Goal: Transaction & Acquisition: Purchase product/service

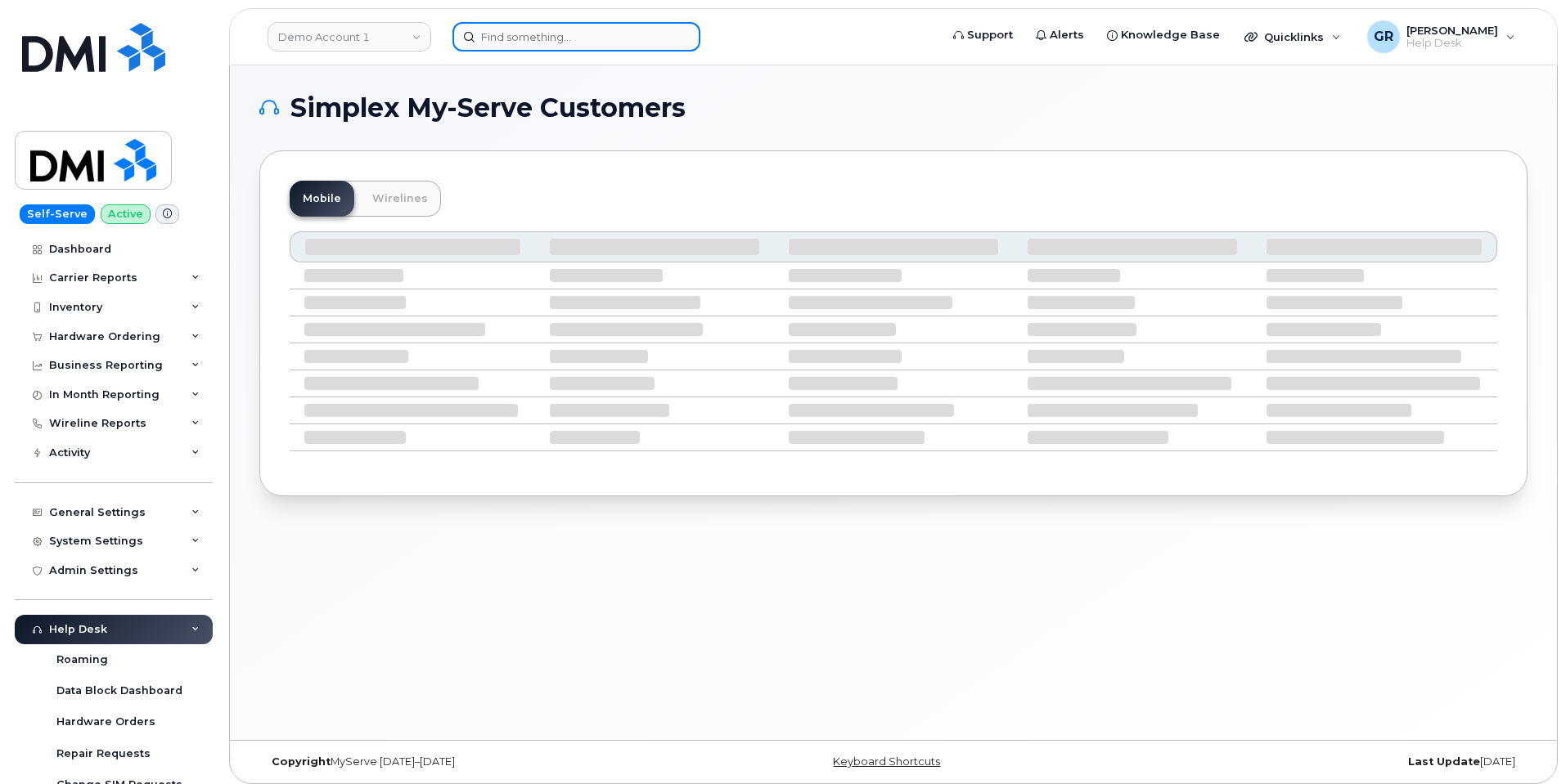
click at [589, 39] on input at bounding box center [577, 37] width 248 height 30
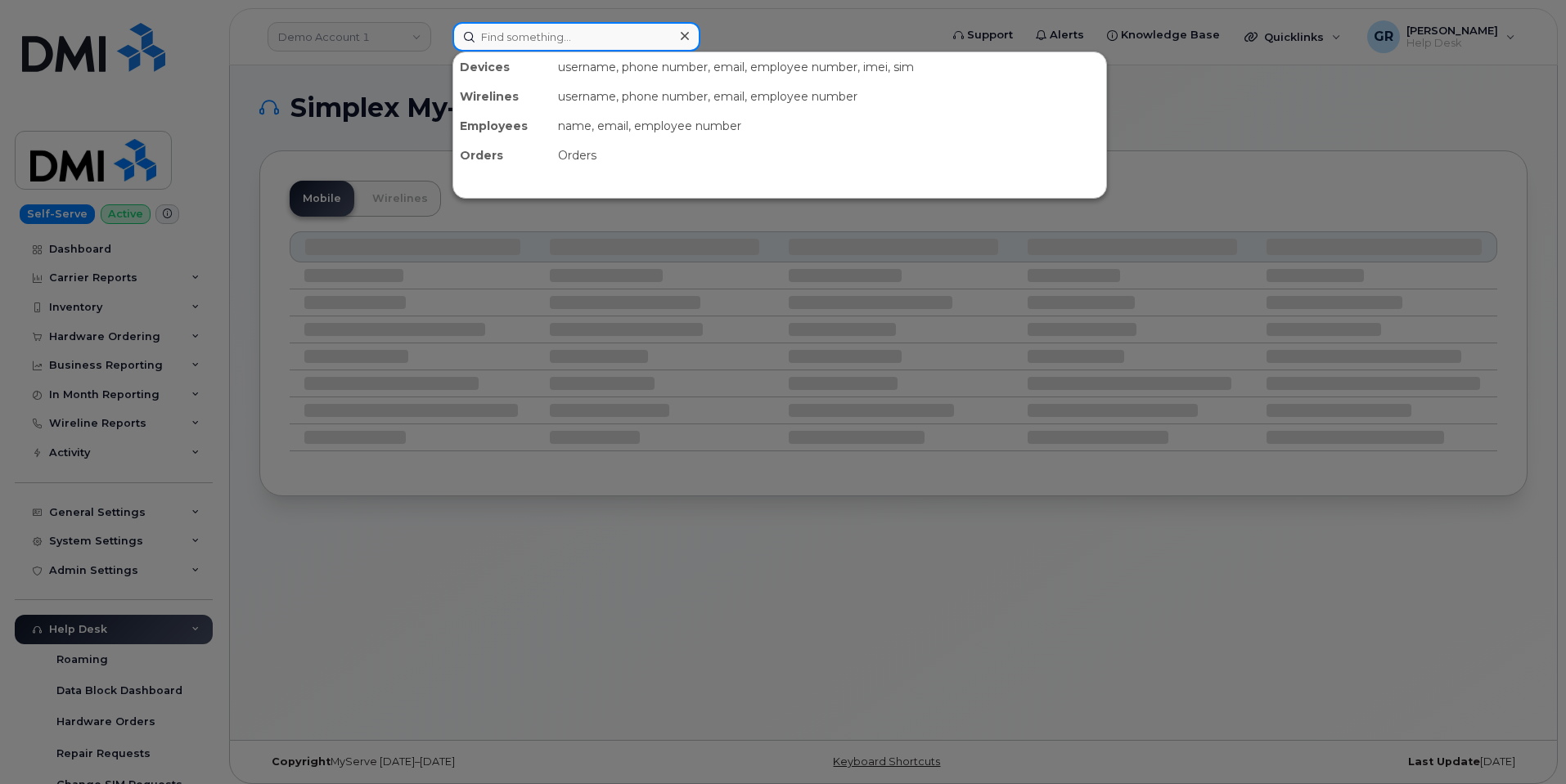
paste input "9723424357"
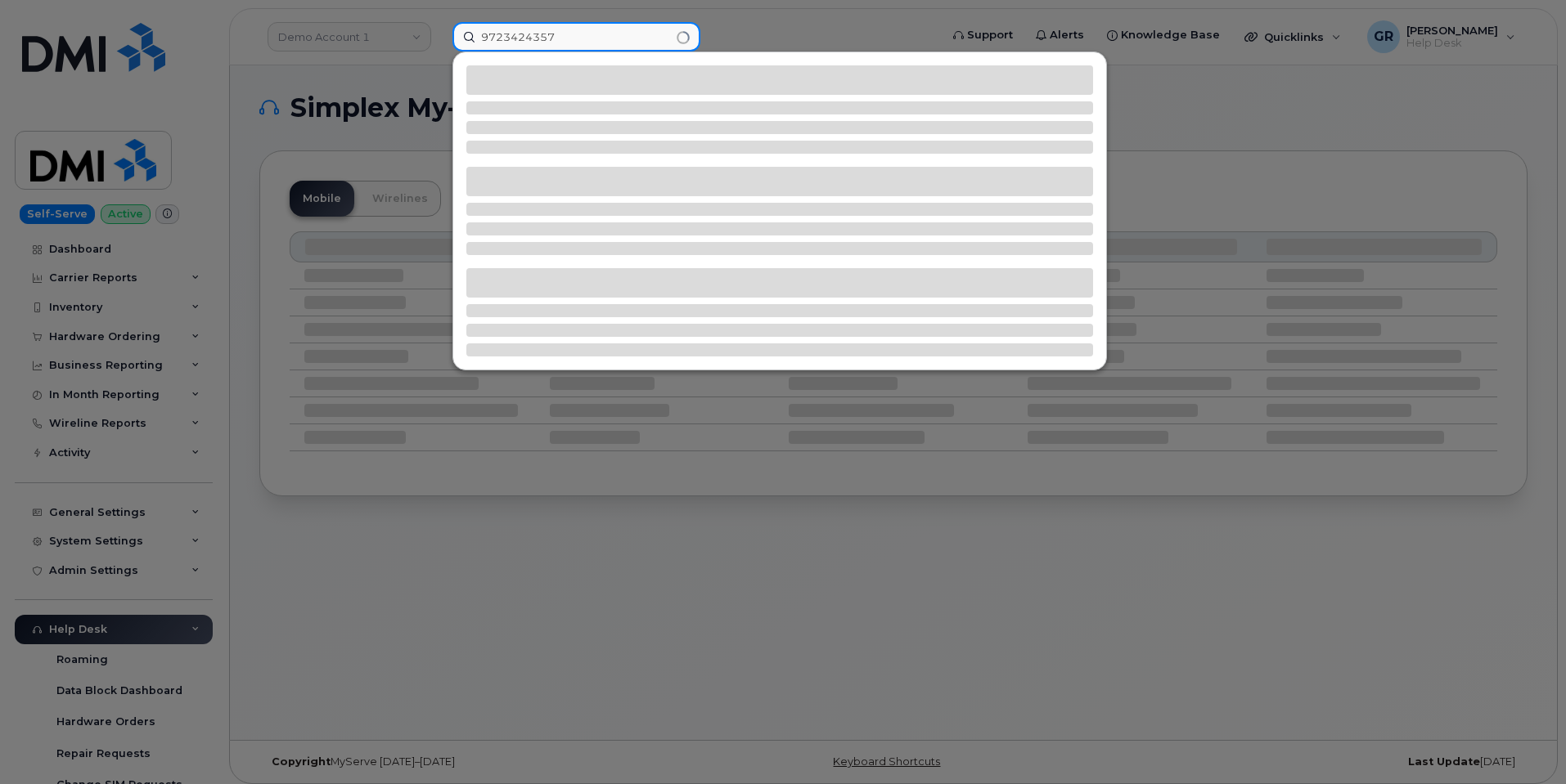
type input "9723424357"
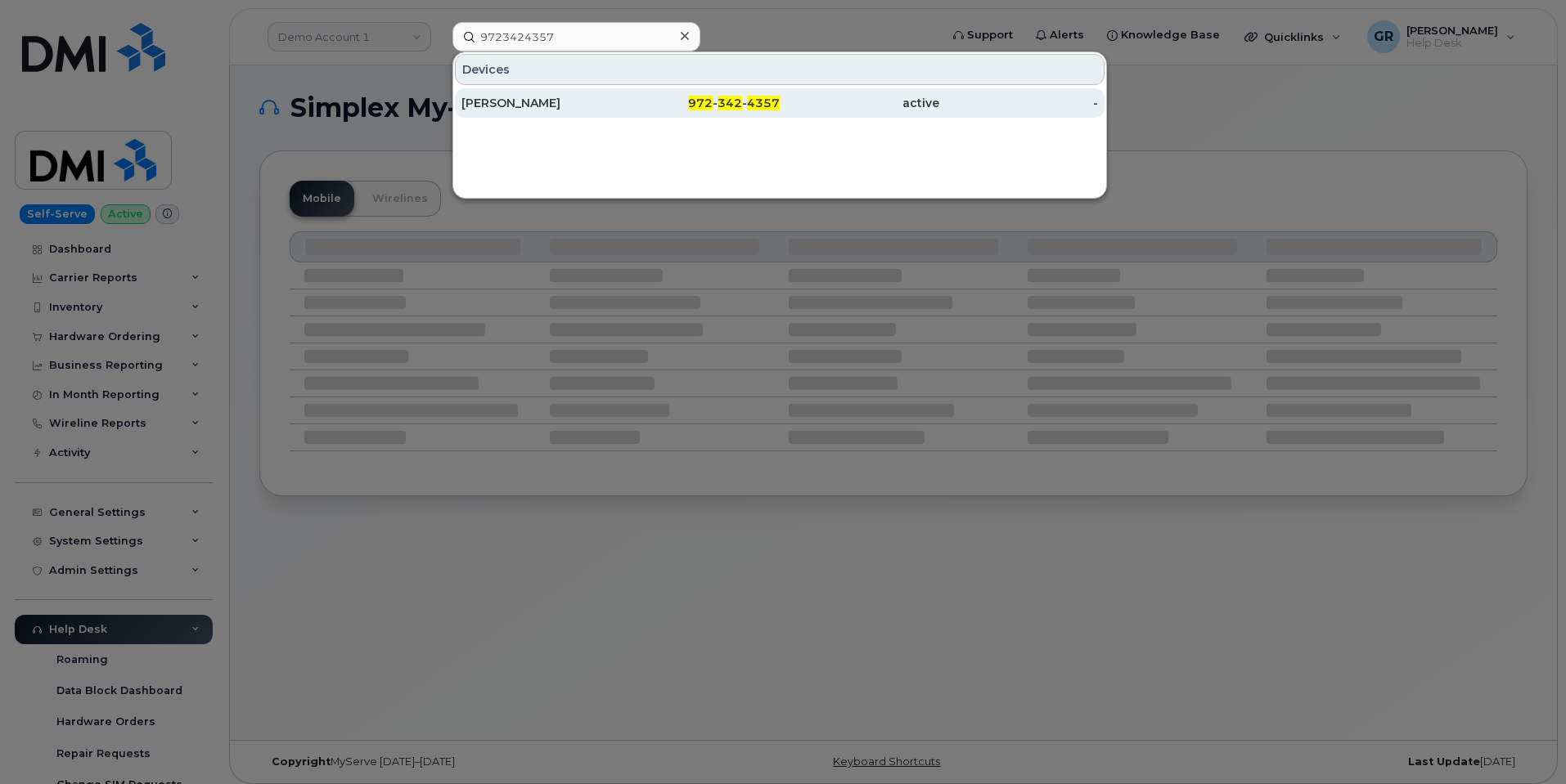
click at [582, 100] on div "[PERSON_NAME]" at bounding box center [541, 103] width 160 height 16
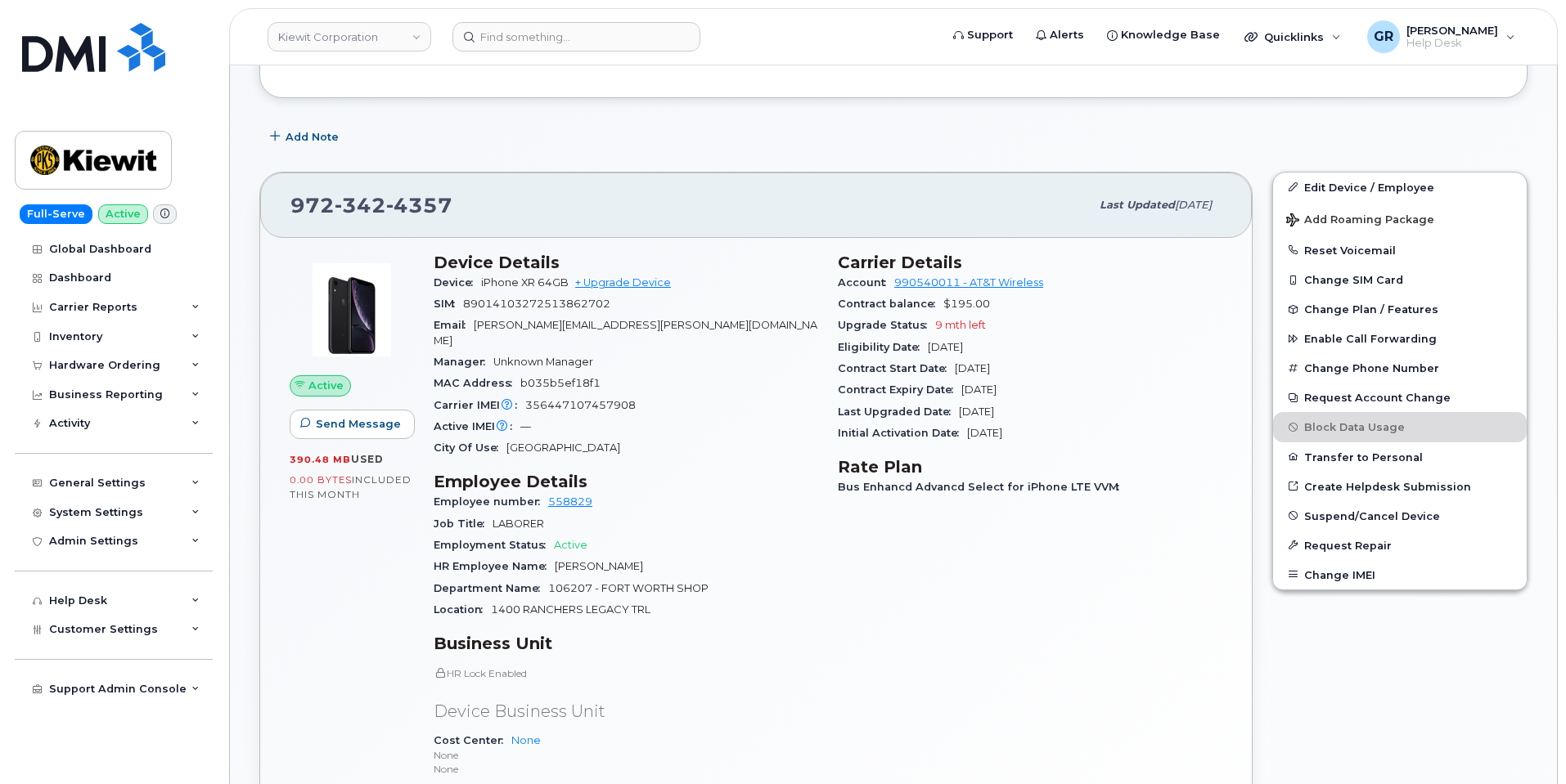
scroll to position [327, 0]
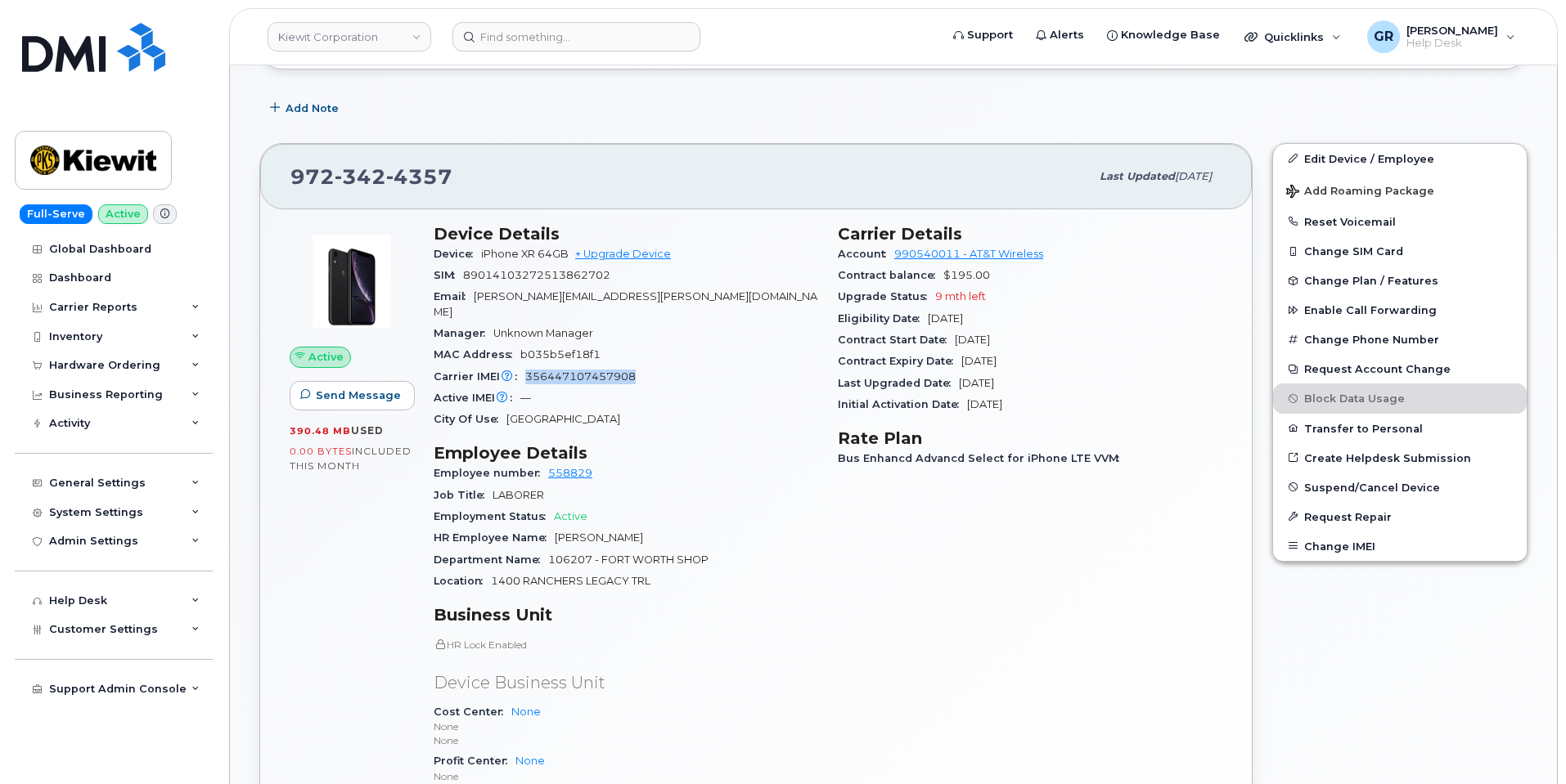
drag, startPoint x: 525, startPoint y: 364, endPoint x: 650, endPoint y: 354, distance: 125.4
click at [650, 366] on div "Carrier IMEI Carrier IMEI is reported during the last billing cycle or change o…" at bounding box center [626, 376] width 384 height 21
copy span "356447107457908"
drag, startPoint x: 485, startPoint y: 251, endPoint x: 537, endPoint y: 256, distance: 52.2
click at [537, 255] on span "iPhone XR 64GB" at bounding box center [524, 254] width 87 height 12
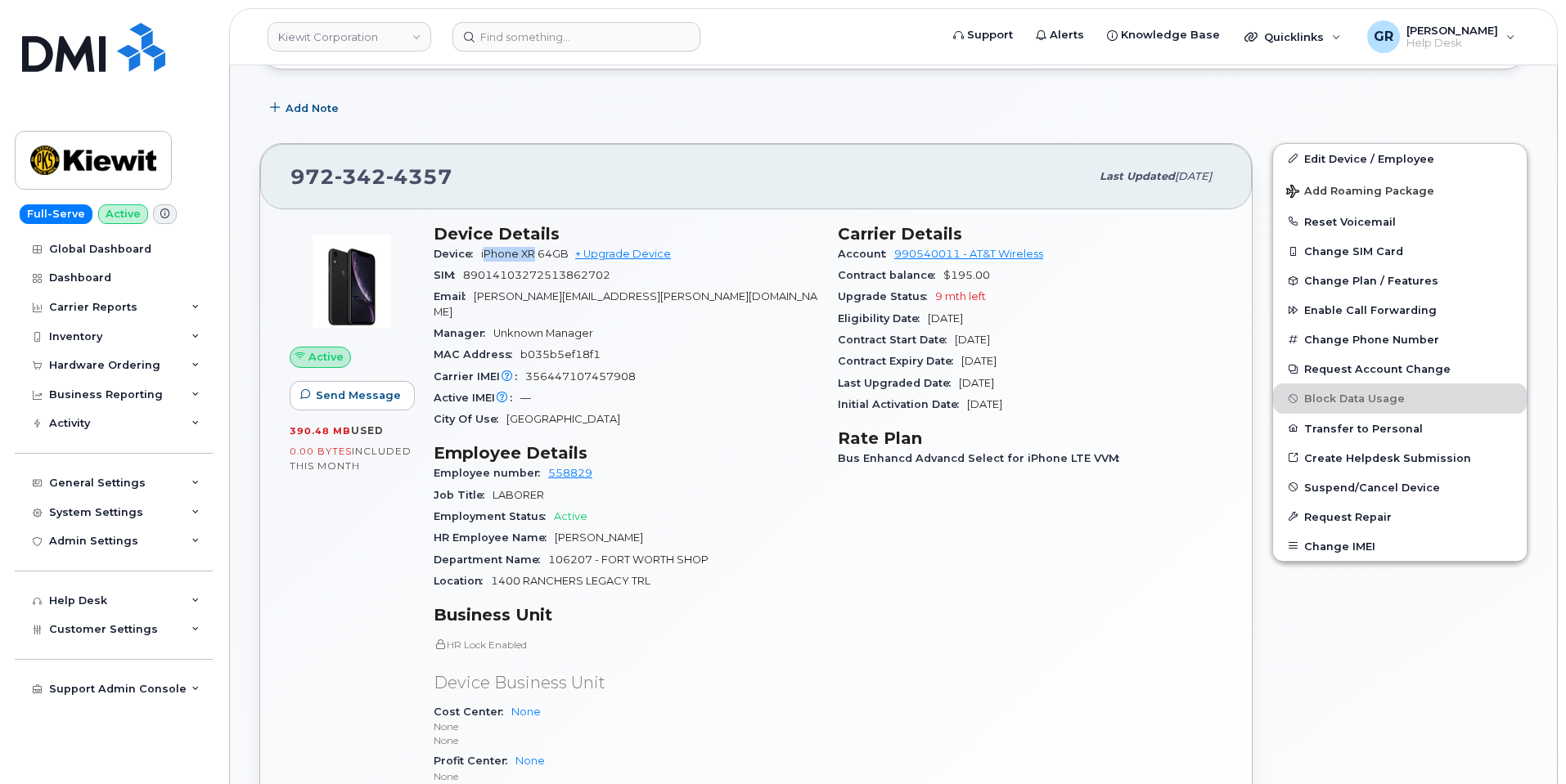
click at [503, 259] on span "iPhone XR 64GB" at bounding box center [524, 254] width 87 height 12
drag, startPoint x: 483, startPoint y: 254, endPoint x: 537, endPoint y: 255, distance: 54.0
click at [537, 255] on span "iPhone XR 64GB" at bounding box center [524, 254] width 87 height 12
copy span "iPhone XR"
click at [908, 352] on div "Contract Expiry Date Jul 21, 2026" at bounding box center [1030, 360] width 384 height 21
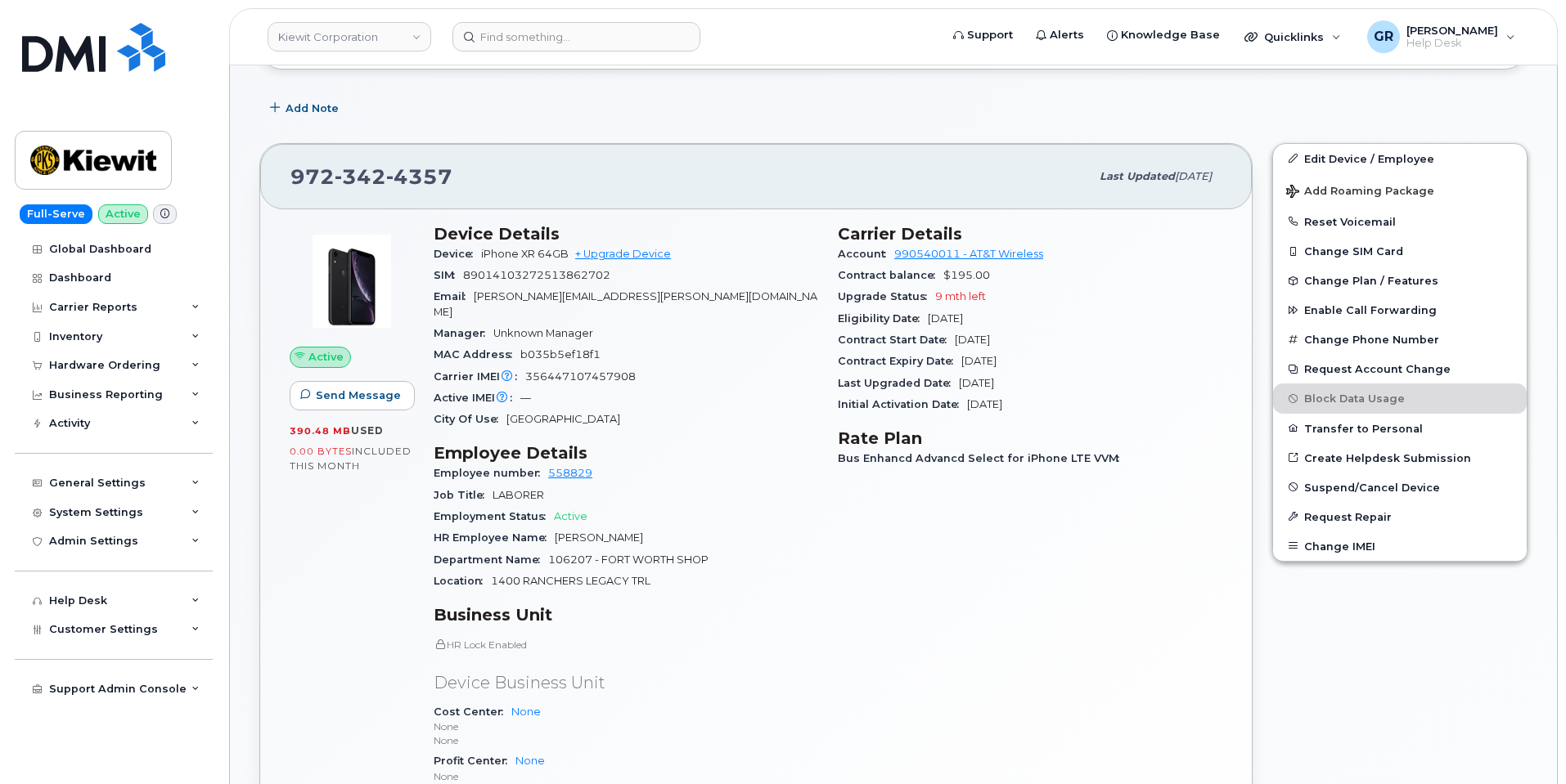
click at [334, 521] on div "Active Send Message 390.48 MB  used 0.00 Bytes  included this month" at bounding box center [352, 544] width 144 height 659
click at [356, 516] on div "Active Send Message 390.48 MB  used 0.00 Bytes  included this month" at bounding box center [352, 544] width 144 height 659
drag, startPoint x: 555, startPoint y: 295, endPoint x: 548, endPoint y: 288, distance: 9.9
click at [555, 295] on span "ROBERT.MCLAUGHLIN1@KIEWIT.COM" at bounding box center [626, 303] width 383 height 27
click at [532, 297] on span "ROBERT.MCLAUGHLIN1@KIEWIT.COM" at bounding box center [626, 303] width 383 height 27
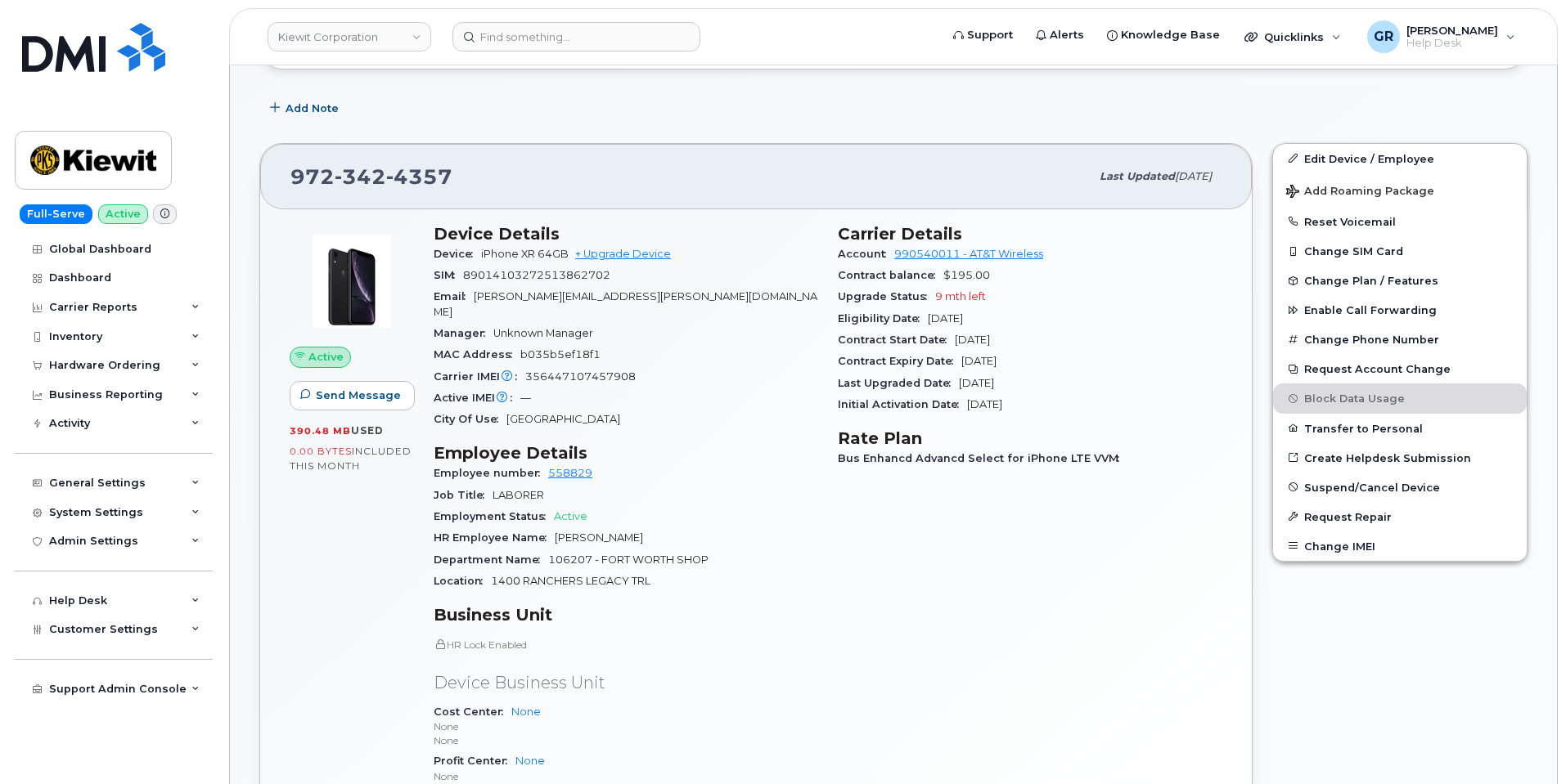
click at [989, 304] on div "Upgrade Status 9 mth left" at bounding box center [1030, 296] width 384 height 21
click at [970, 302] on div "Upgrade Status 9 mth left" at bounding box center [1030, 296] width 384 height 21
click at [949, 294] on span "9 mth left" at bounding box center [960, 296] width 51 height 12
click at [932, 299] on span "Upgrade Status" at bounding box center [887, 296] width 97 height 12
drag, startPoint x: 934, startPoint y: 297, endPoint x: 994, endPoint y: 297, distance: 60.0
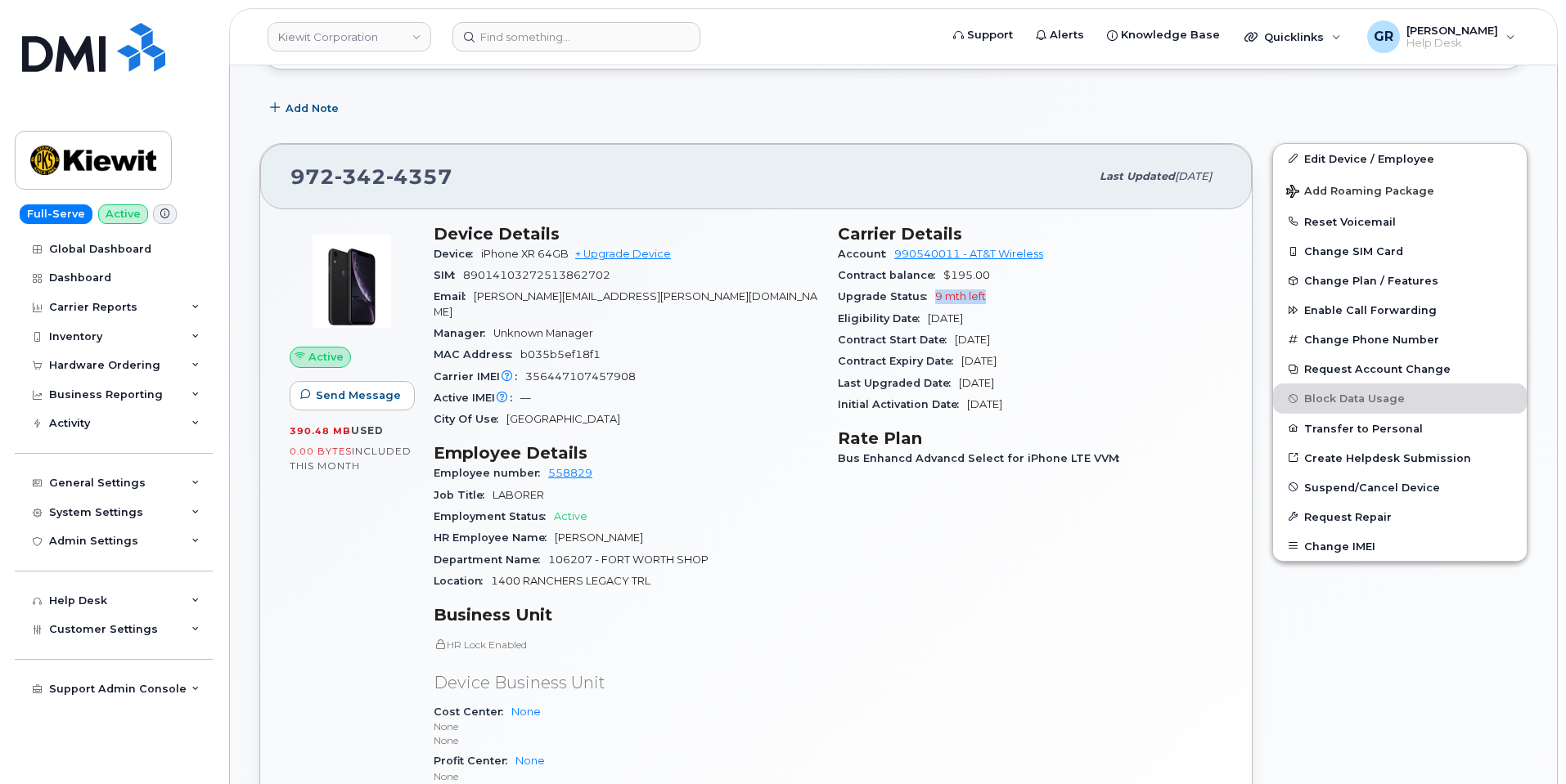
click at [994, 297] on div "Upgrade Status 9 mth left" at bounding box center [1030, 296] width 384 height 21
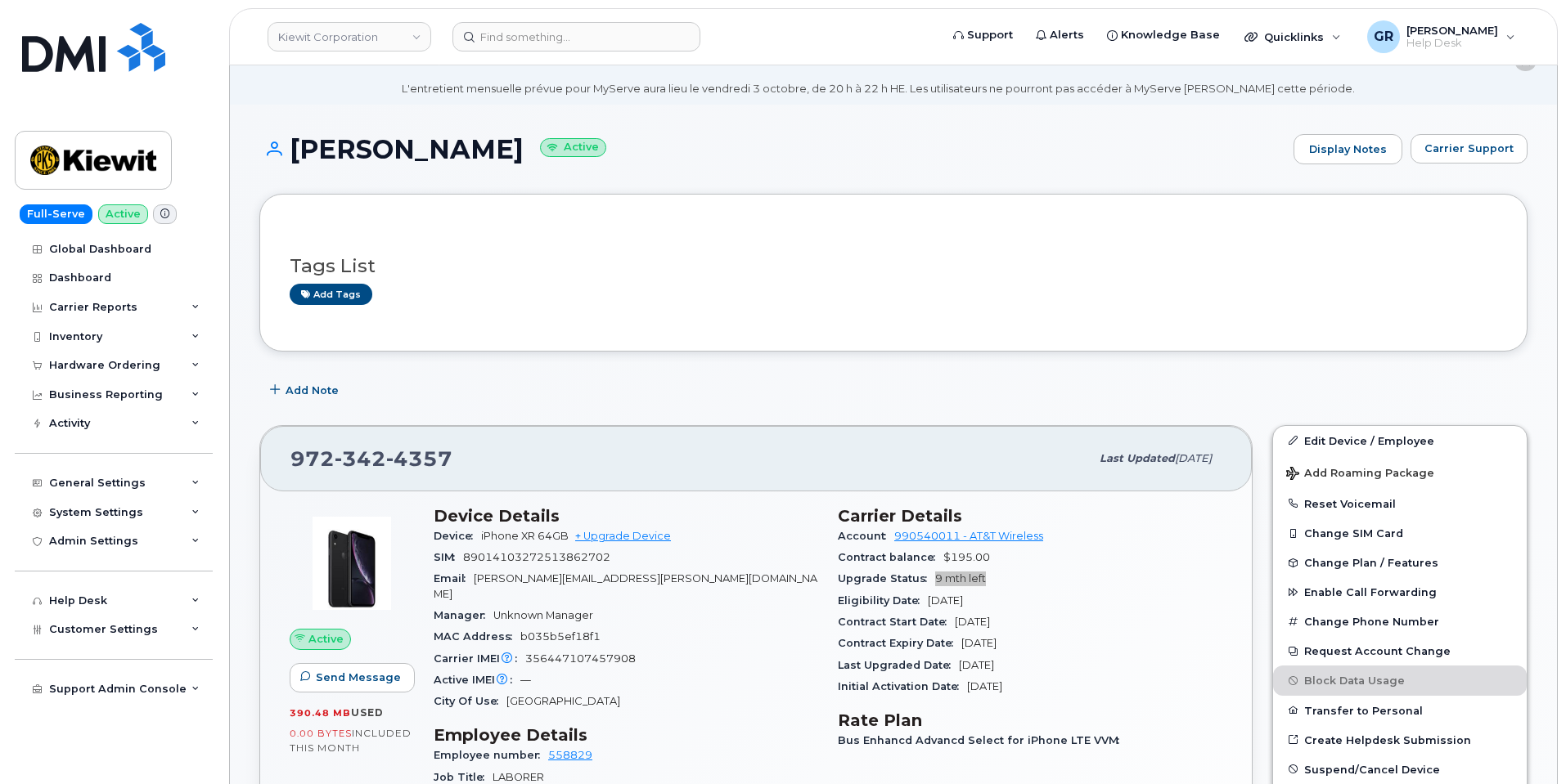
scroll to position [0, 0]
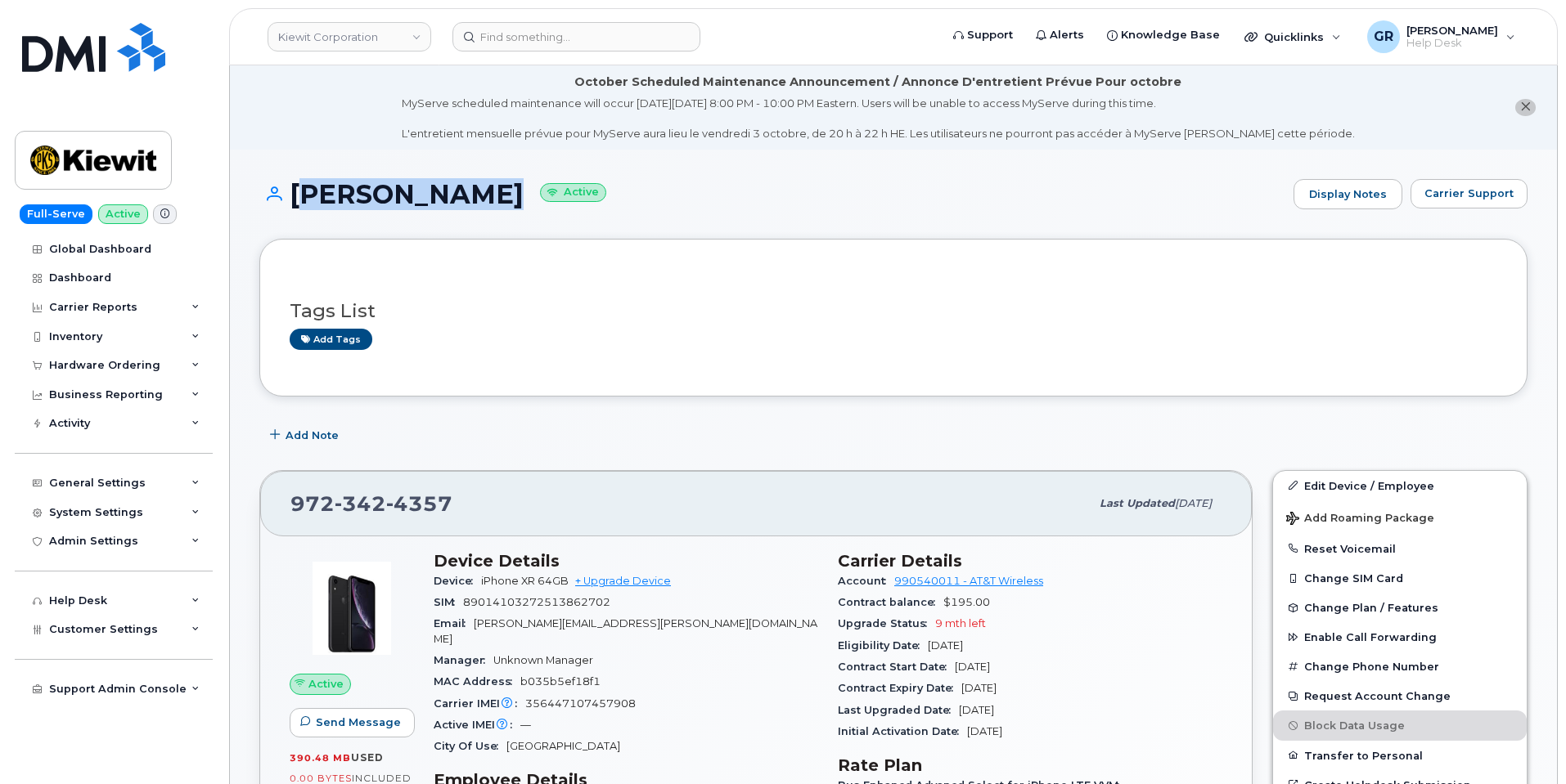
drag, startPoint x: 297, startPoint y: 193, endPoint x: 497, endPoint y: 193, distance: 200.0
click at [497, 193] on h1 "JOSHUA KATES Active" at bounding box center [772, 194] width 1026 height 29
copy h1 "JOSHUA KATES"
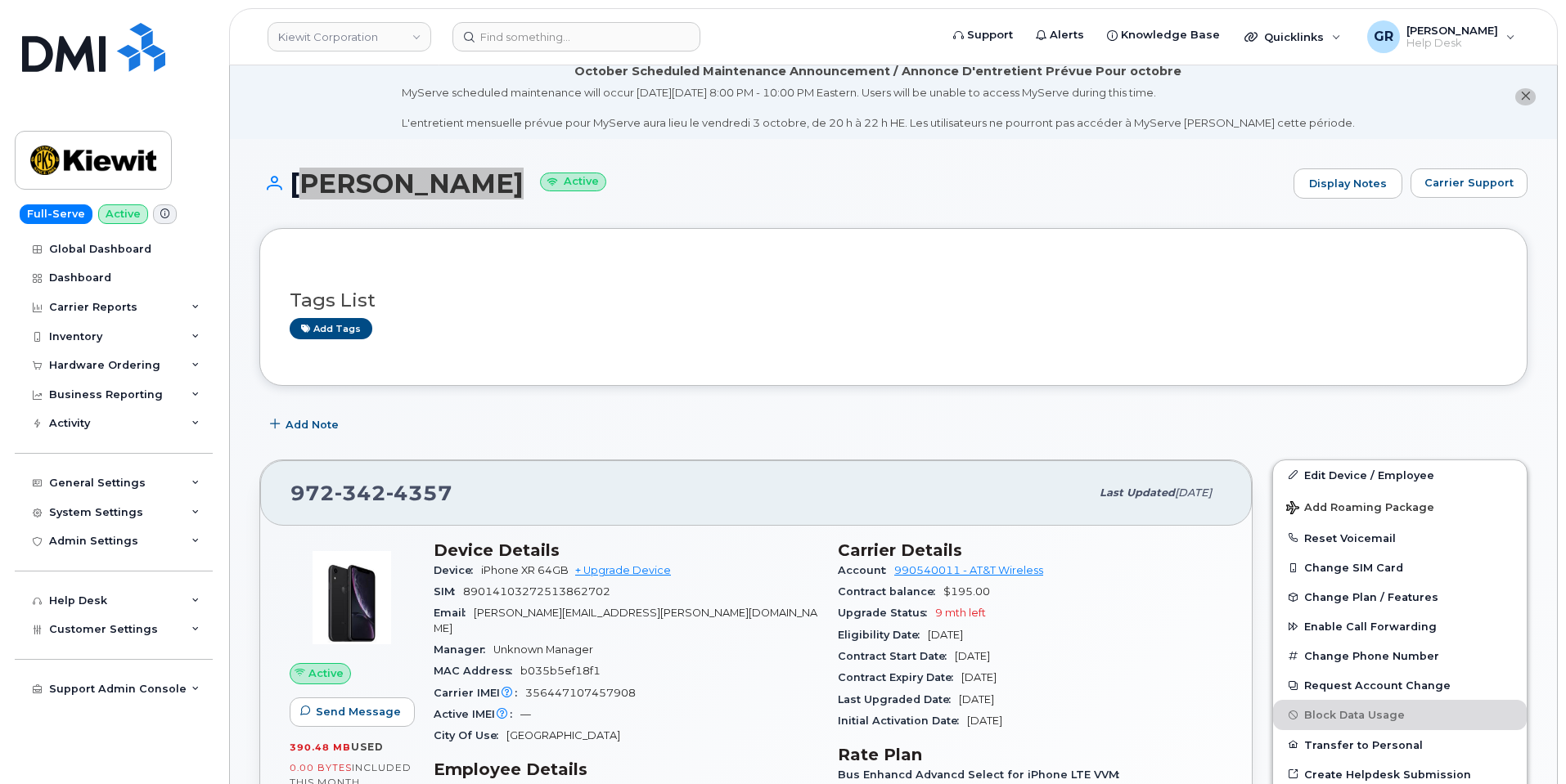
scroll to position [81, 0]
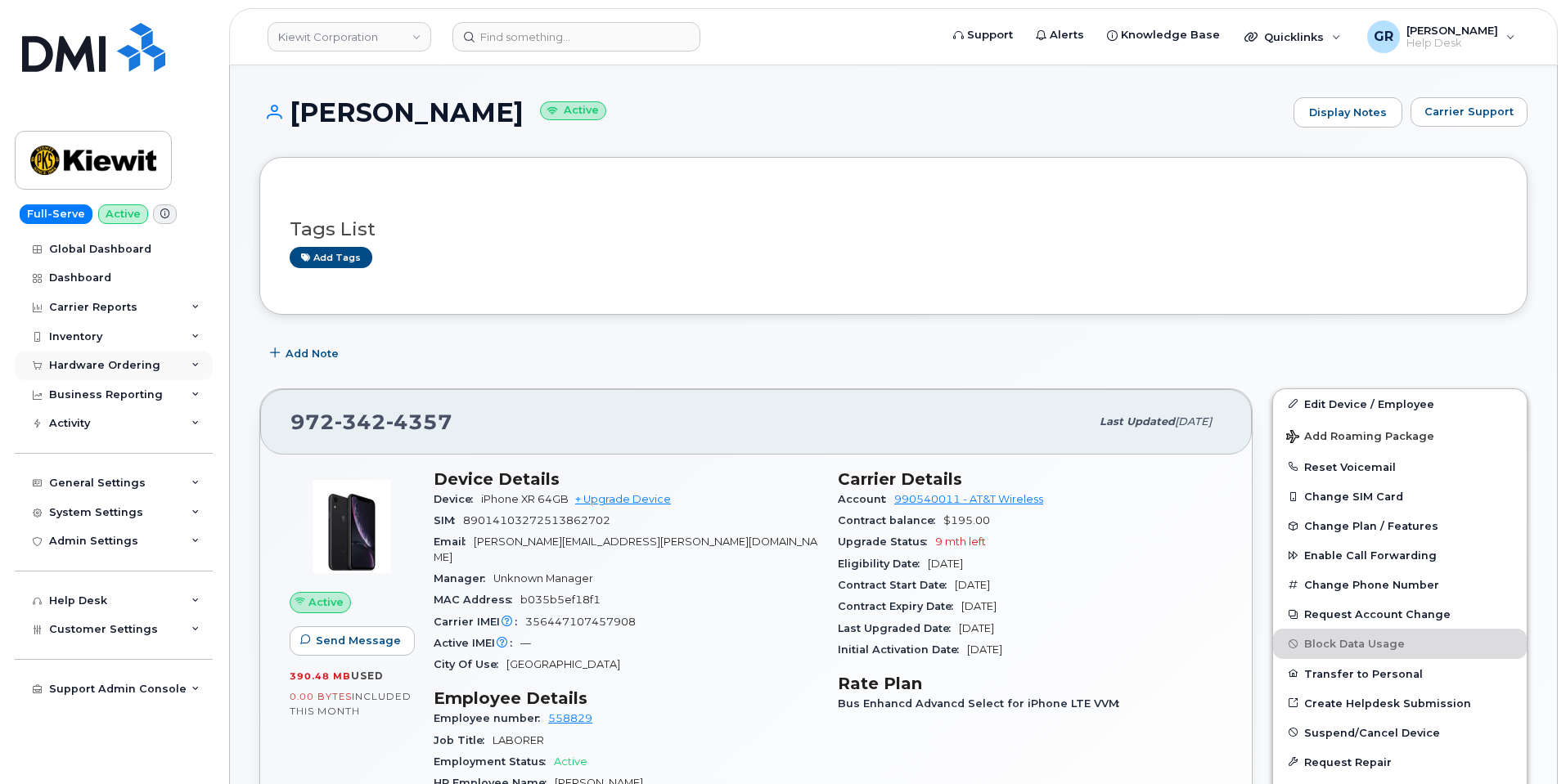
click at [108, 367] on div "Hardware Ordering" at bounding box center [104, 365] width 111 height 13
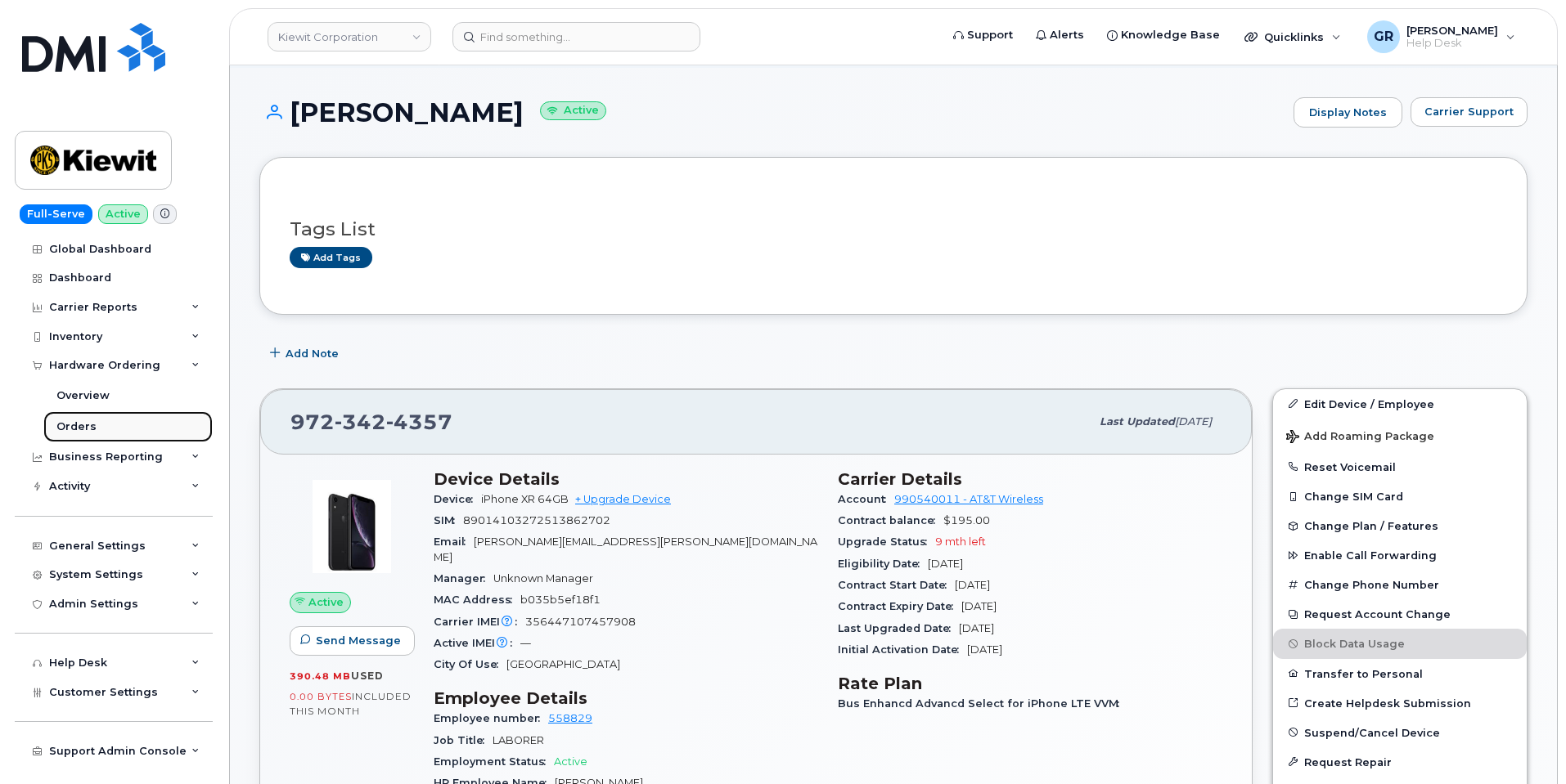
click at [109, 425] on link "Orders" at bounding box center [128, 426] width 170 height 31
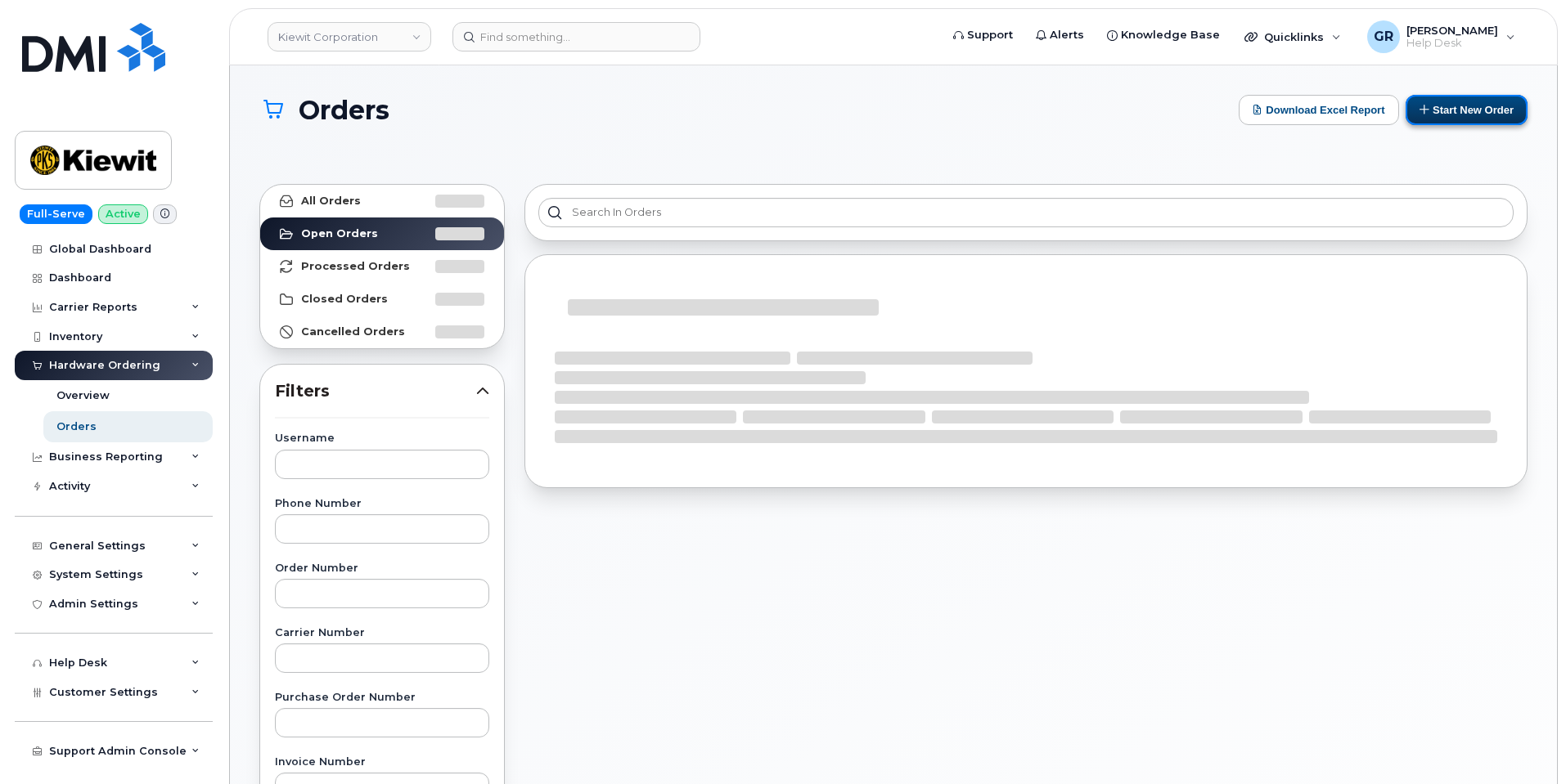
click at [1478, 115] on button "Start New Order" at bounding box center [1466, 110] width 122 height 30
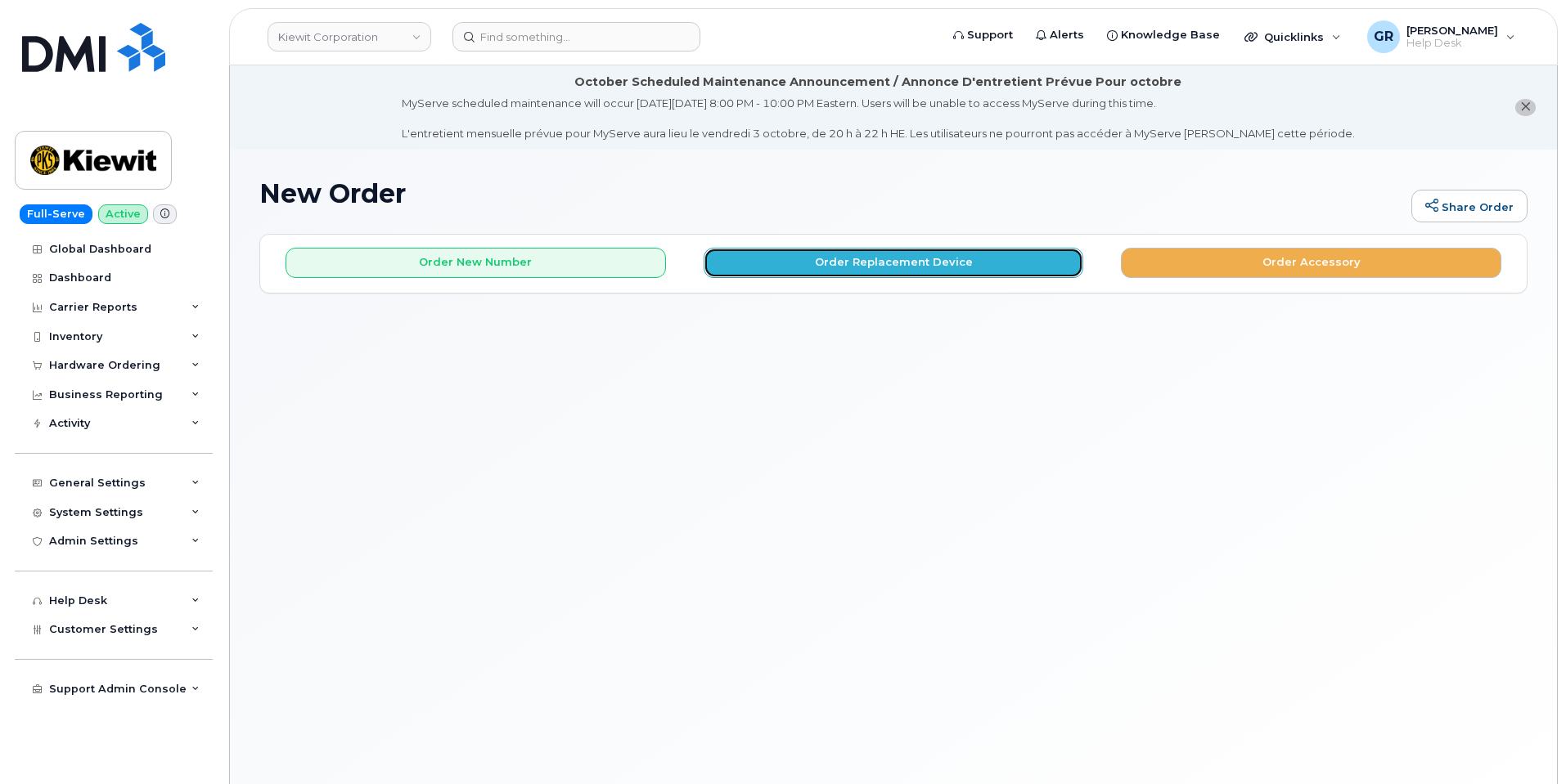
click at [924, 266] on button "Order Replacement Device" at bounding box center [893, 263] width 380 height 30
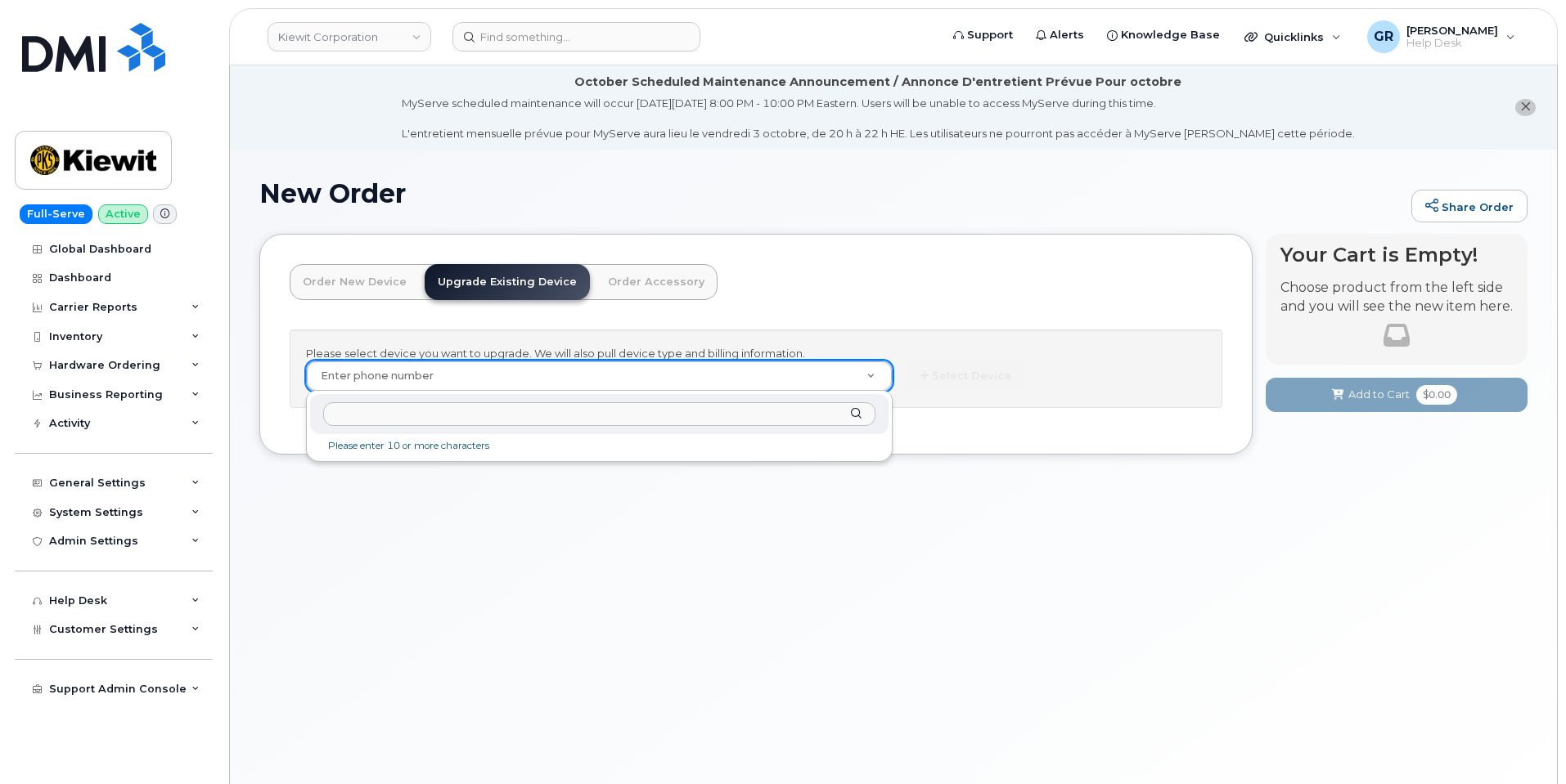
drag, startPoint x: 530, startPoint y: 415, endPoint x: 540, endPoint y: 416, distance: 10.0
click at [530, 415] on input "text" at bounding box center [599, 414] width 552 height 24
paste input "9723424357"
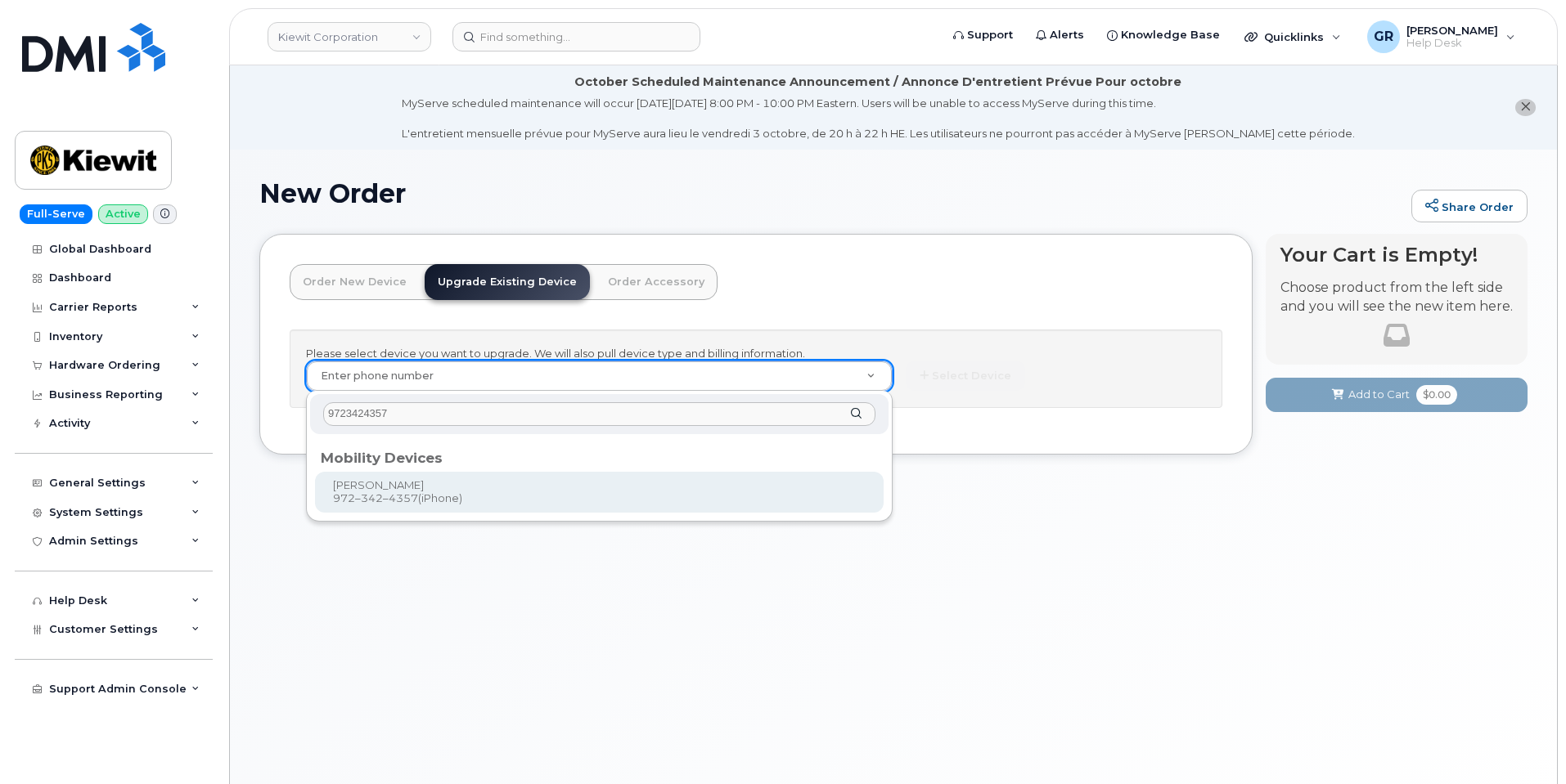
type input "9723424357"
type input "1120994"
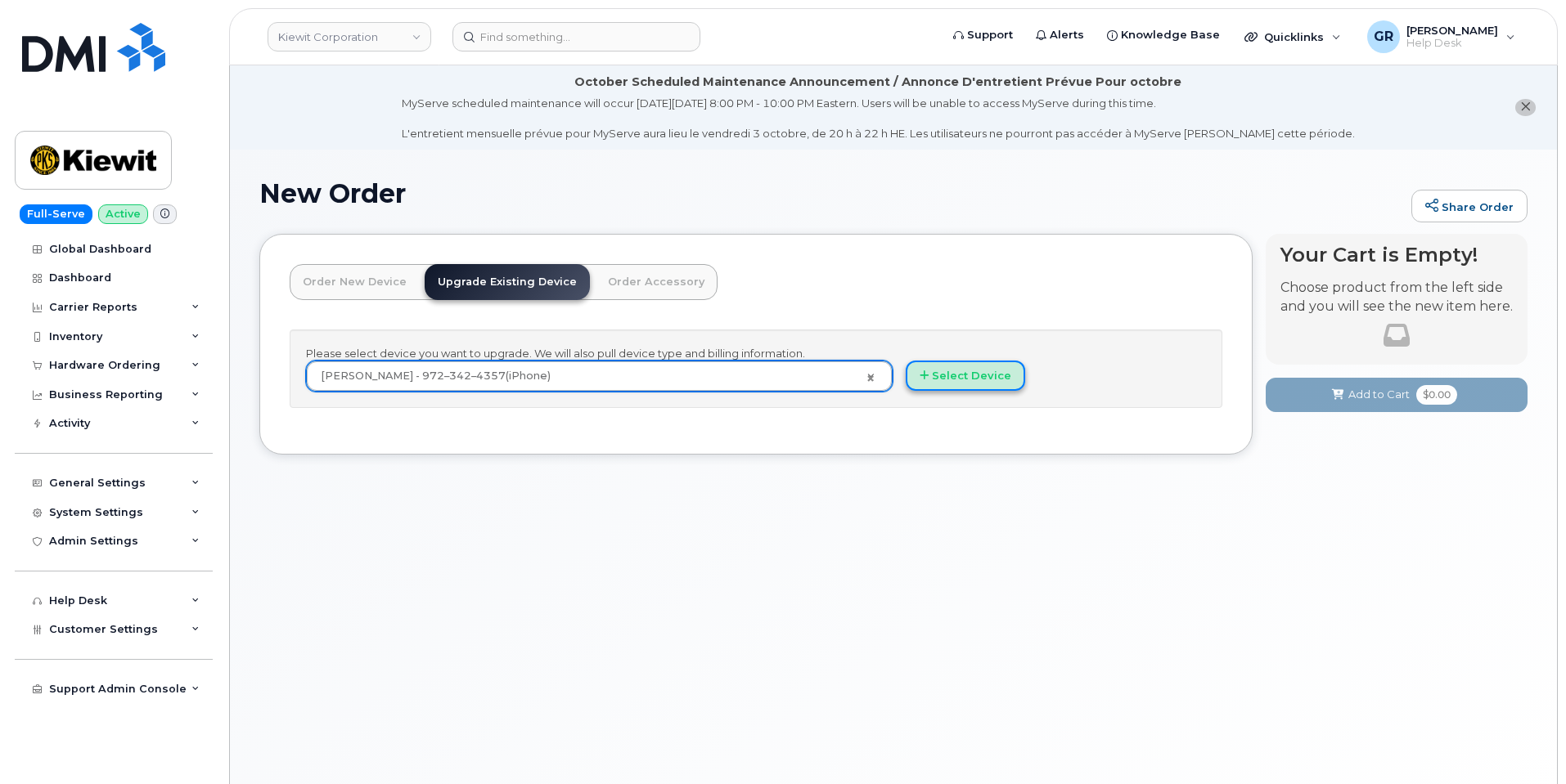
click at [966, 373] on button "Select Device" at bounding box center [965, 375] width 119 height 30
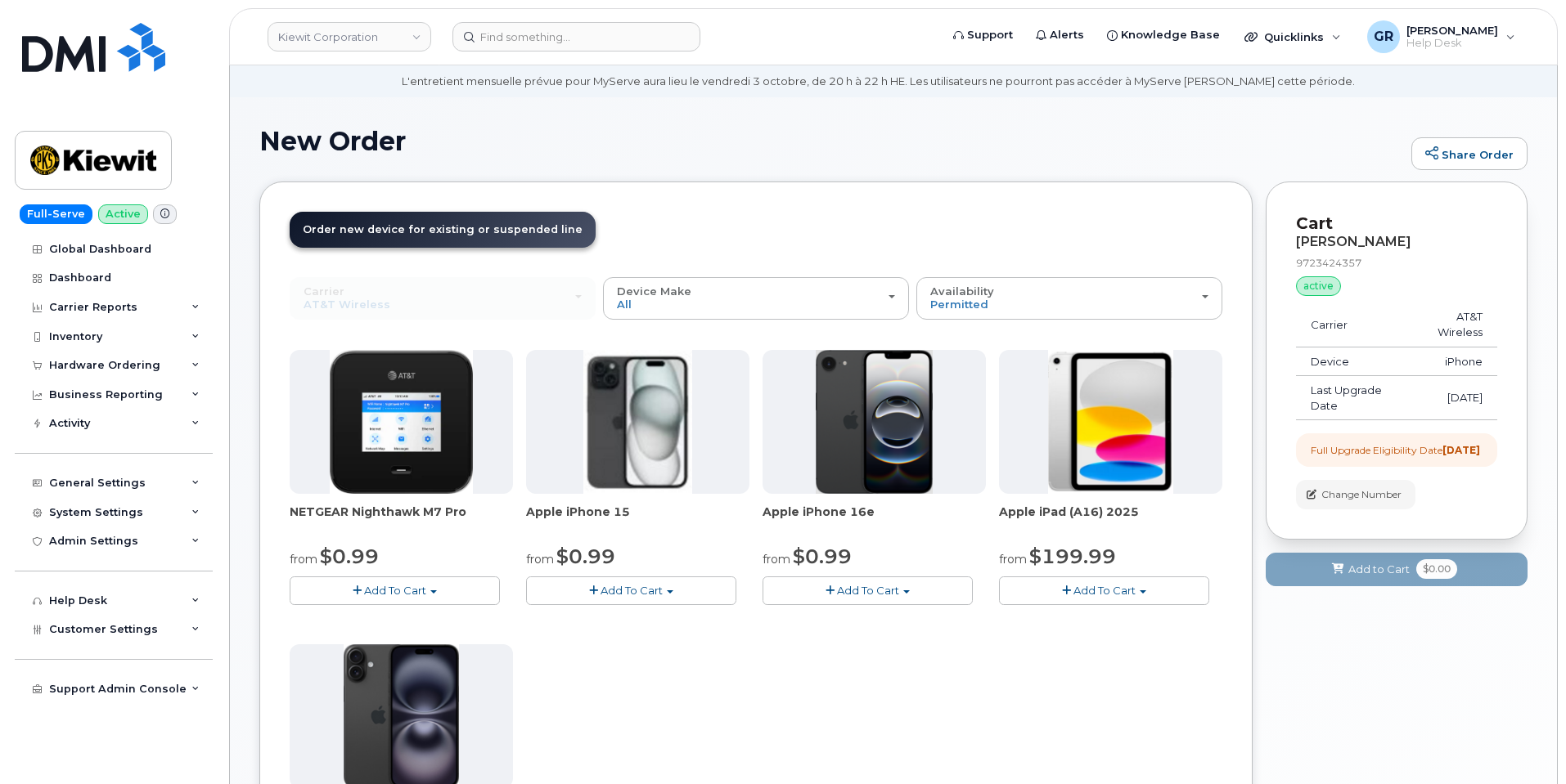
scroll to position [81, 0]
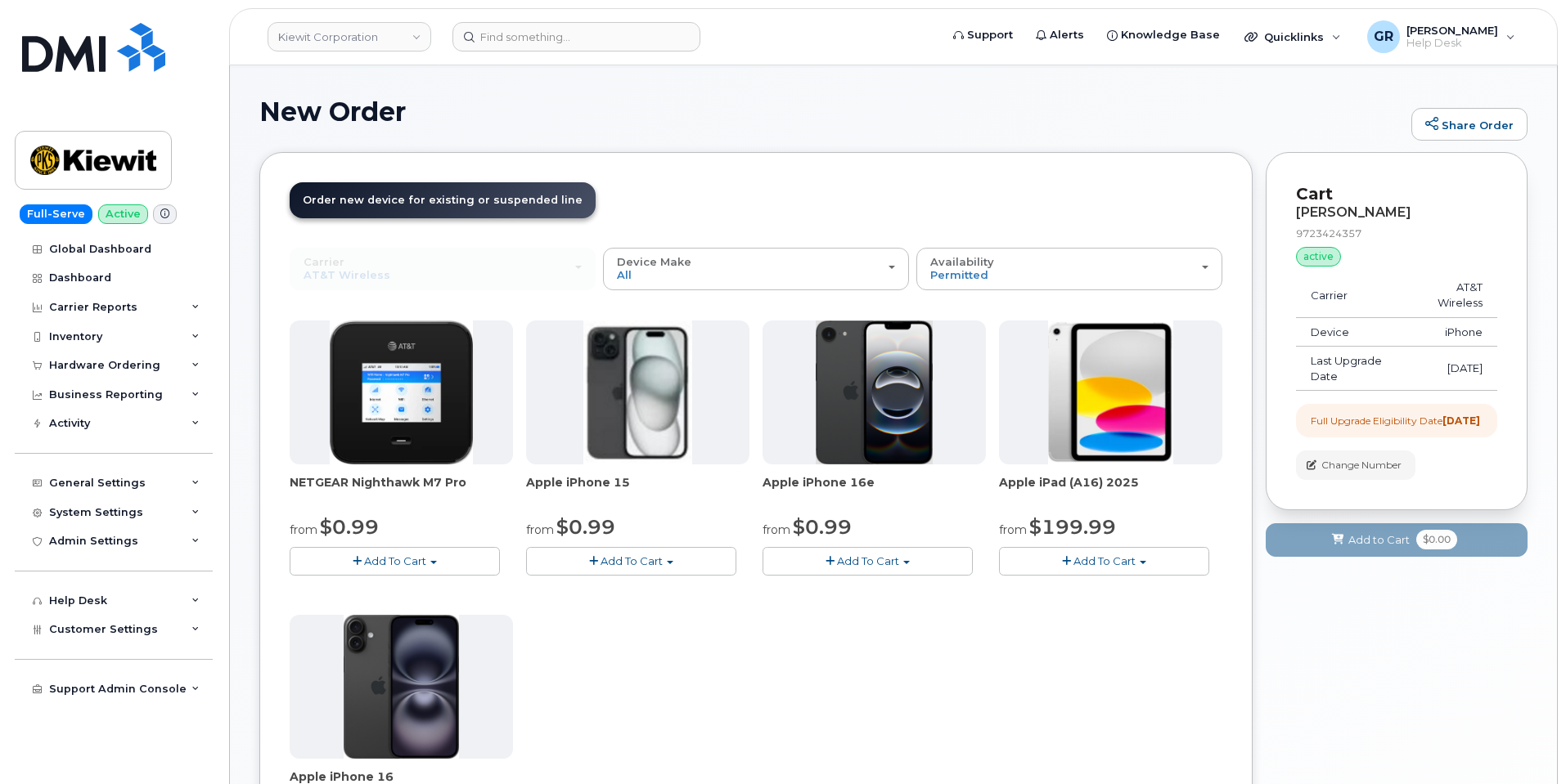
click at [883, 561] on span "Add To Cart" at bounding box center [868, 561] width 63 height 13
click at [677, 607] on div "NETGEAR Nighthawk M7 Pro from $0.99 Add To Cart $0.99 - 2 Year Upgrade $449.99 …" at bounding box center [756, 608] width 932 height 576
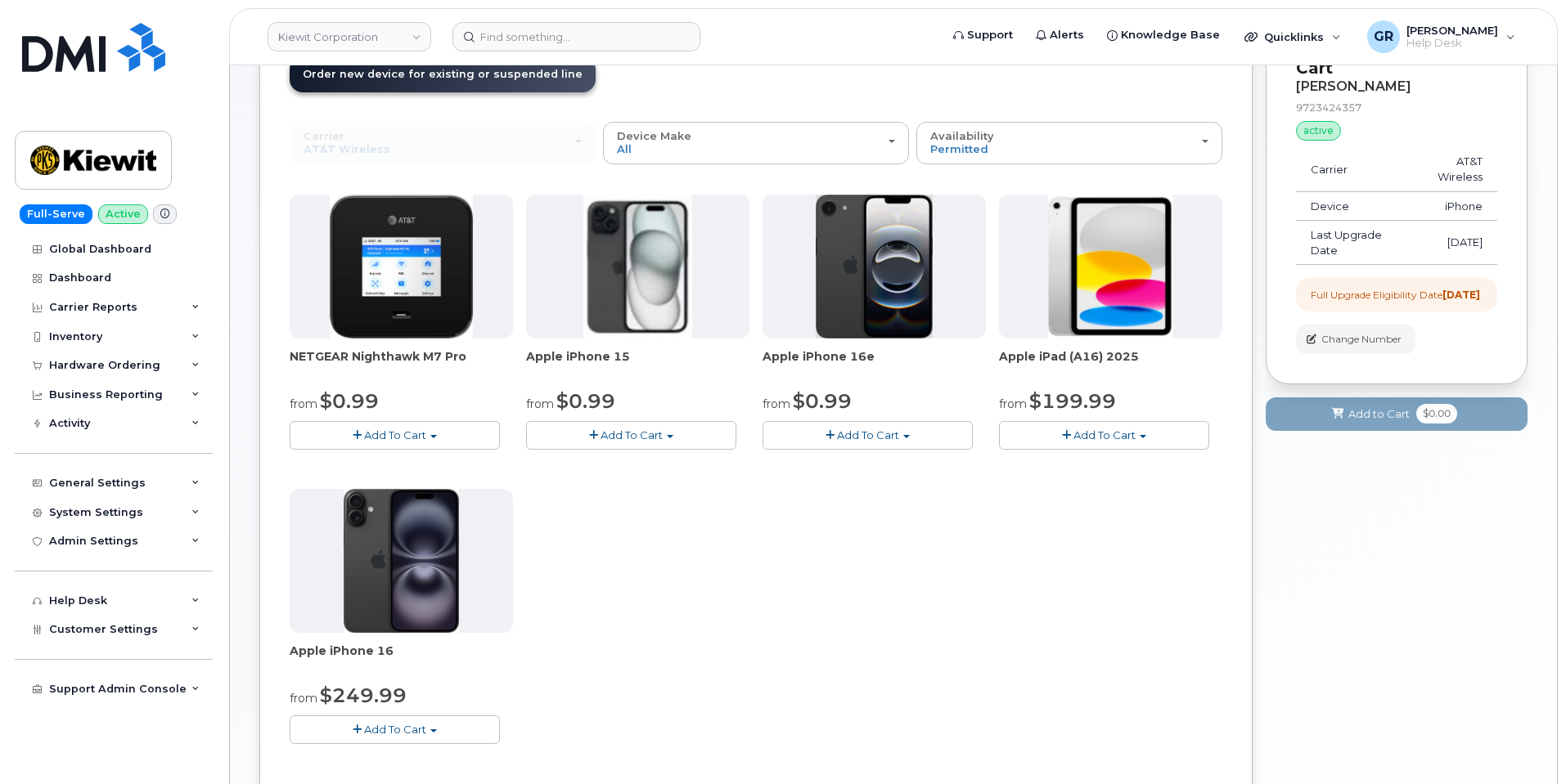
scroll to position [327, 0]
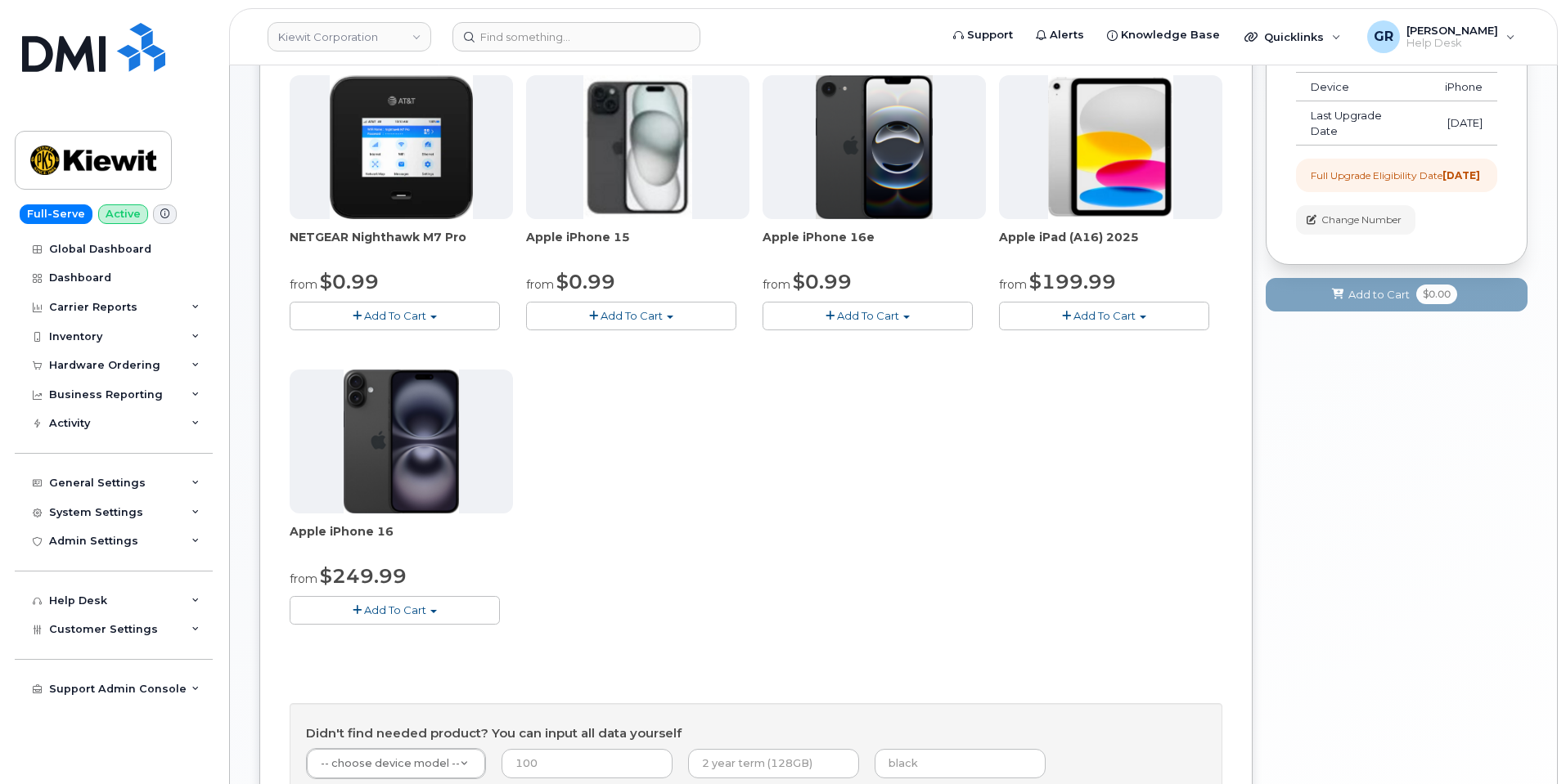
click at [421, 609] on span "Add To Cart" at bounding box center [395, 609] width 63 height 13
click at [428, 611] on button "Add To Cart" at bounding box center [395, 610] width 211 height 29
click at [866, 309] on span "Add To Cart" at bounding box center [868, 315] width 63 height 13
click at [680, 318] on button "Add To Cart" at bounding box center [632, 316] width 211 height 29
click at [777, 424] on div "NETGEAR Nighthawk M7 Pro from $0.99 Add To Cart $0.99 - 2 Year Upgrade $449.99 …" at bounding box center [756, 363] width 932 height 576
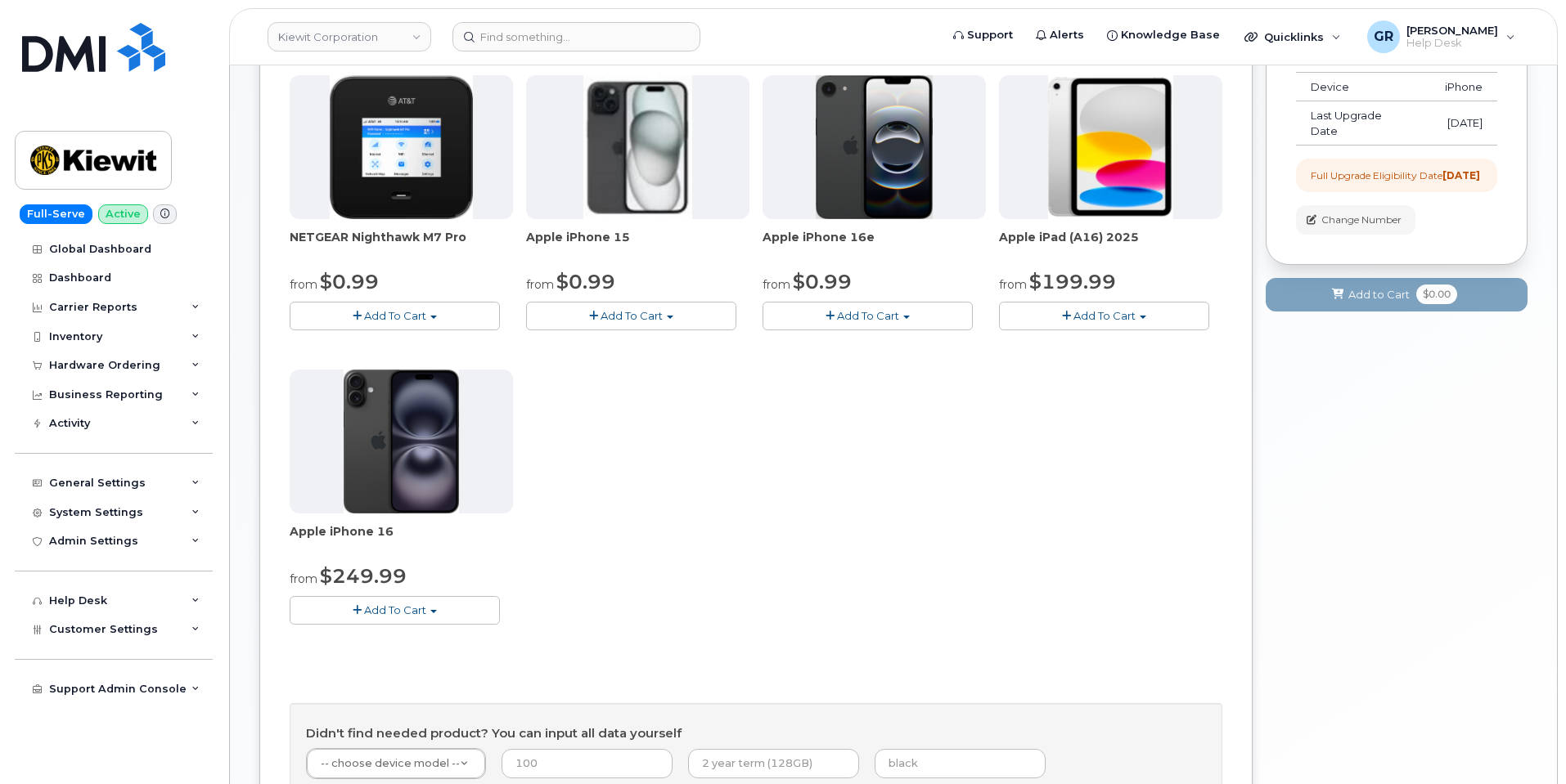
click at [838, 314] on span "Add To Cart" at bounding box center [868, 315] width 63 height 13
click at [835, 372] on link "$599.99 - Full Retail (128GB)" at bounding box center [869, 366] width 206 height 21
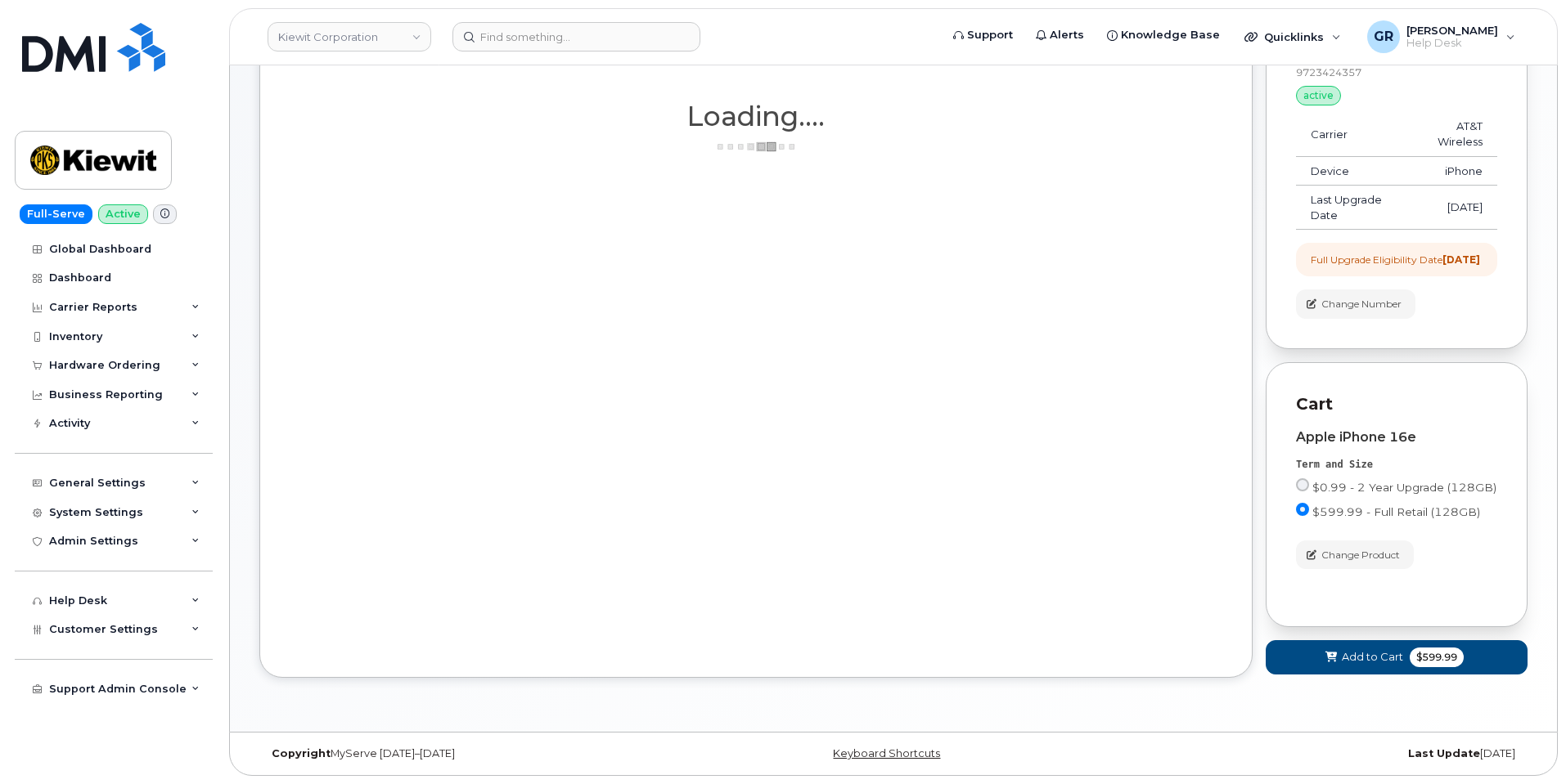
scroll to position [257, 0]
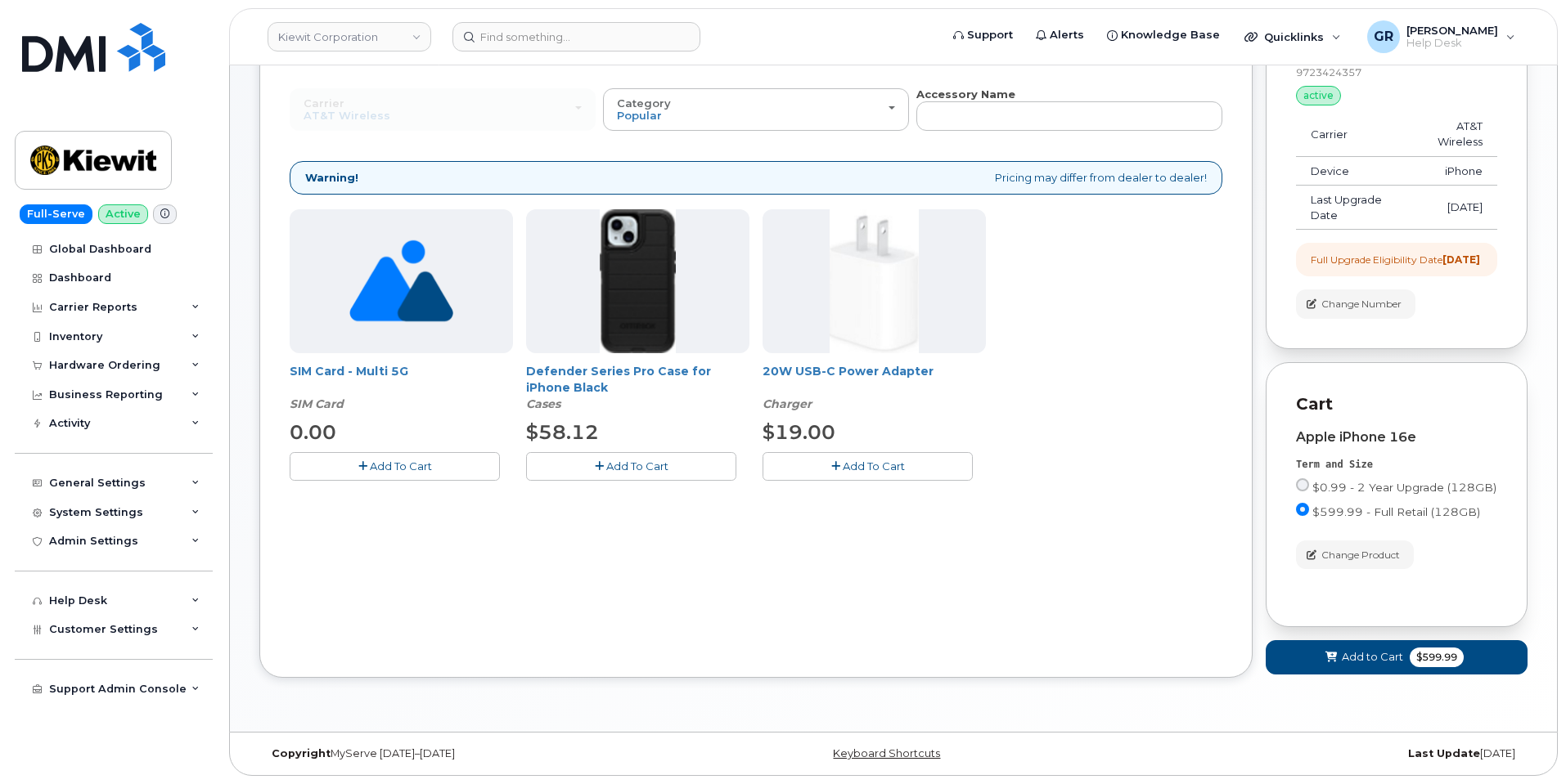
click at [630, 524] on div "Order New Device Upgrade Existing Device Order Accessory Order new device and n…" at bounding box center [756, 334] width 993 height 687
click at [670, 454] on button "Add To Cart" at bounding box center [632, 466] width 211 height 29
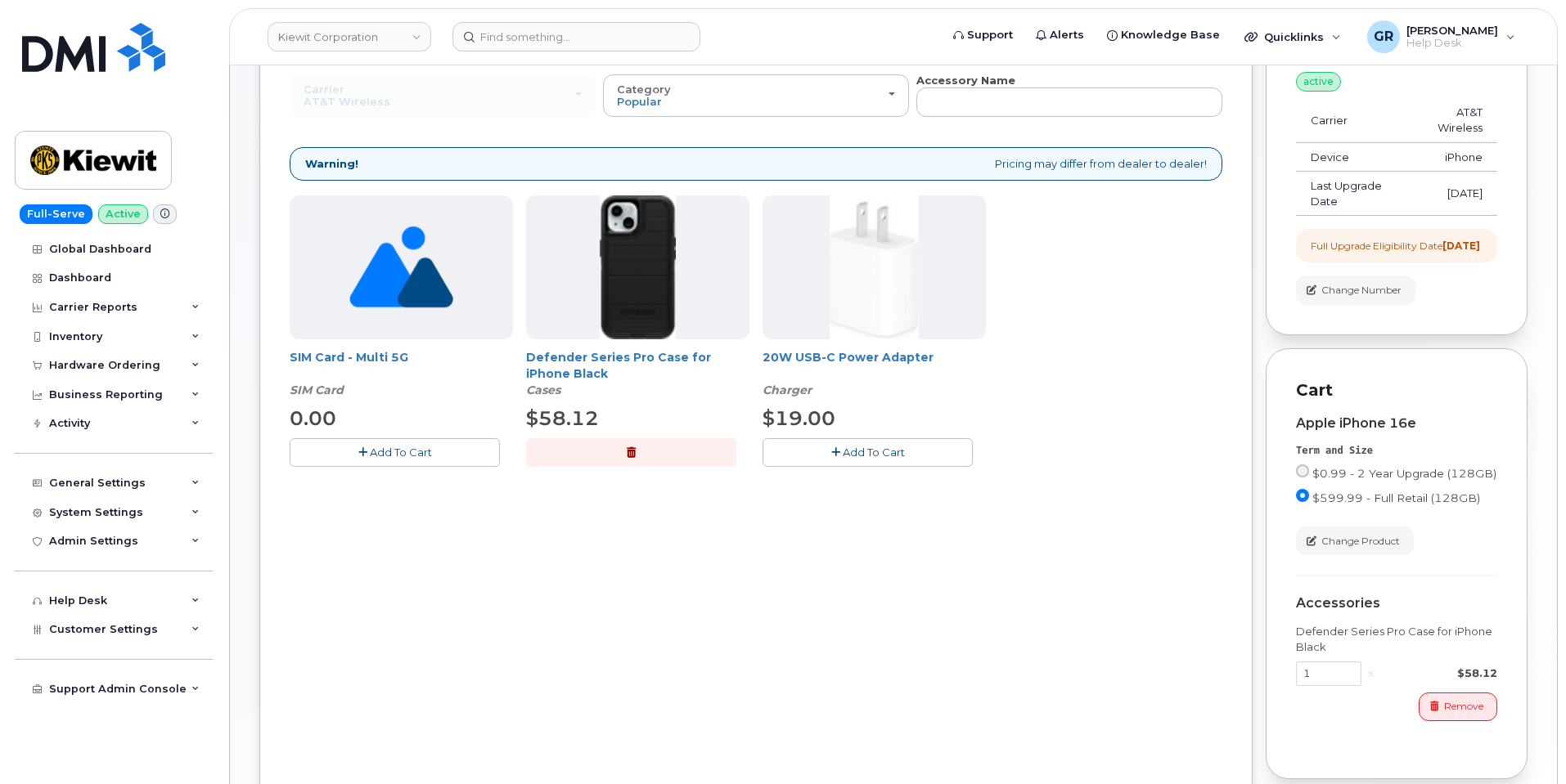
click at [860, 448] on span "Add To Cart" at bounding box center [873, 452] width 63 height 13
click at [625, 454] on button "button" at bounding box center [632, 453] width 211 height 29
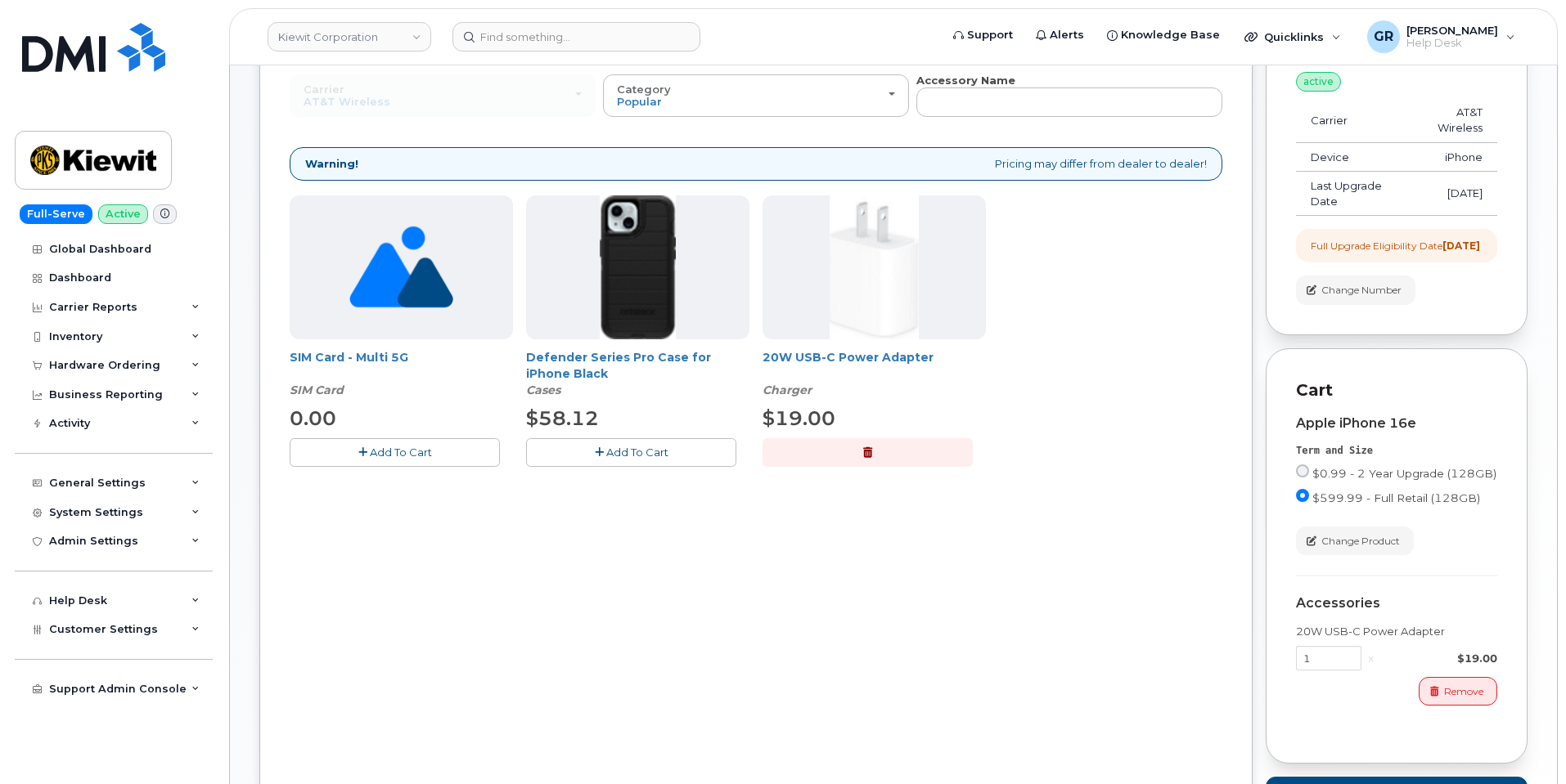
click at [631, 448] on span "Add To Cart" at bounding box center [637, 452] width 63 height 13
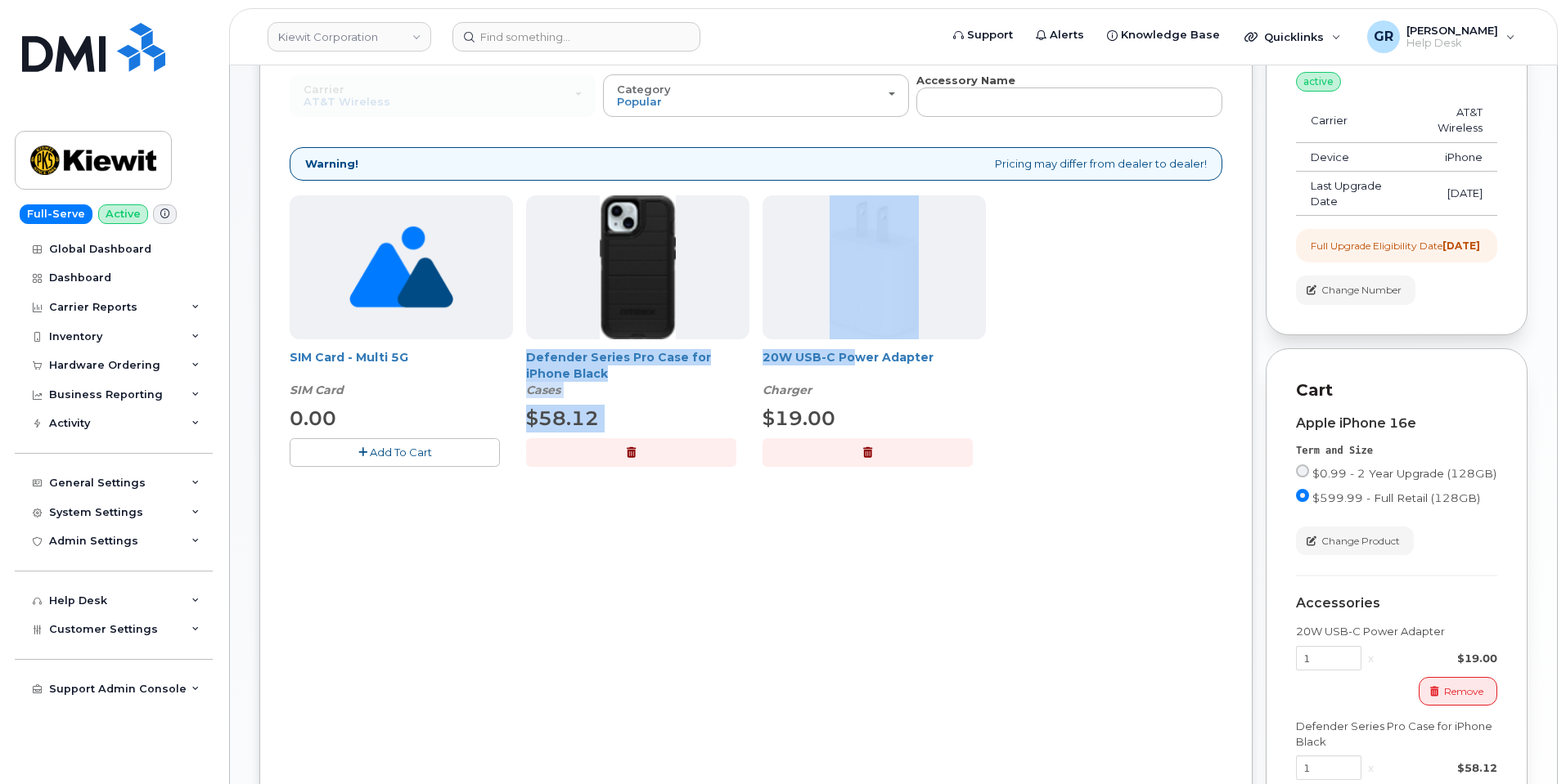
drag, startPoint x: 521, startPoint y: 351, endPoint x: 649, endPoint y: 399, distance: 136.7
click at [853, 372] on div "SIM Card - Multi 5G SIM Card 0.00 Add To Cart Defender Series Pro Case for iPho…" at bounding box center [756, 344] width 932 height 298
click at [614, 398] on div "Defender Series Pro Case for iPhone Black Cases" at bounding box center [638, 373] width 223 height 49
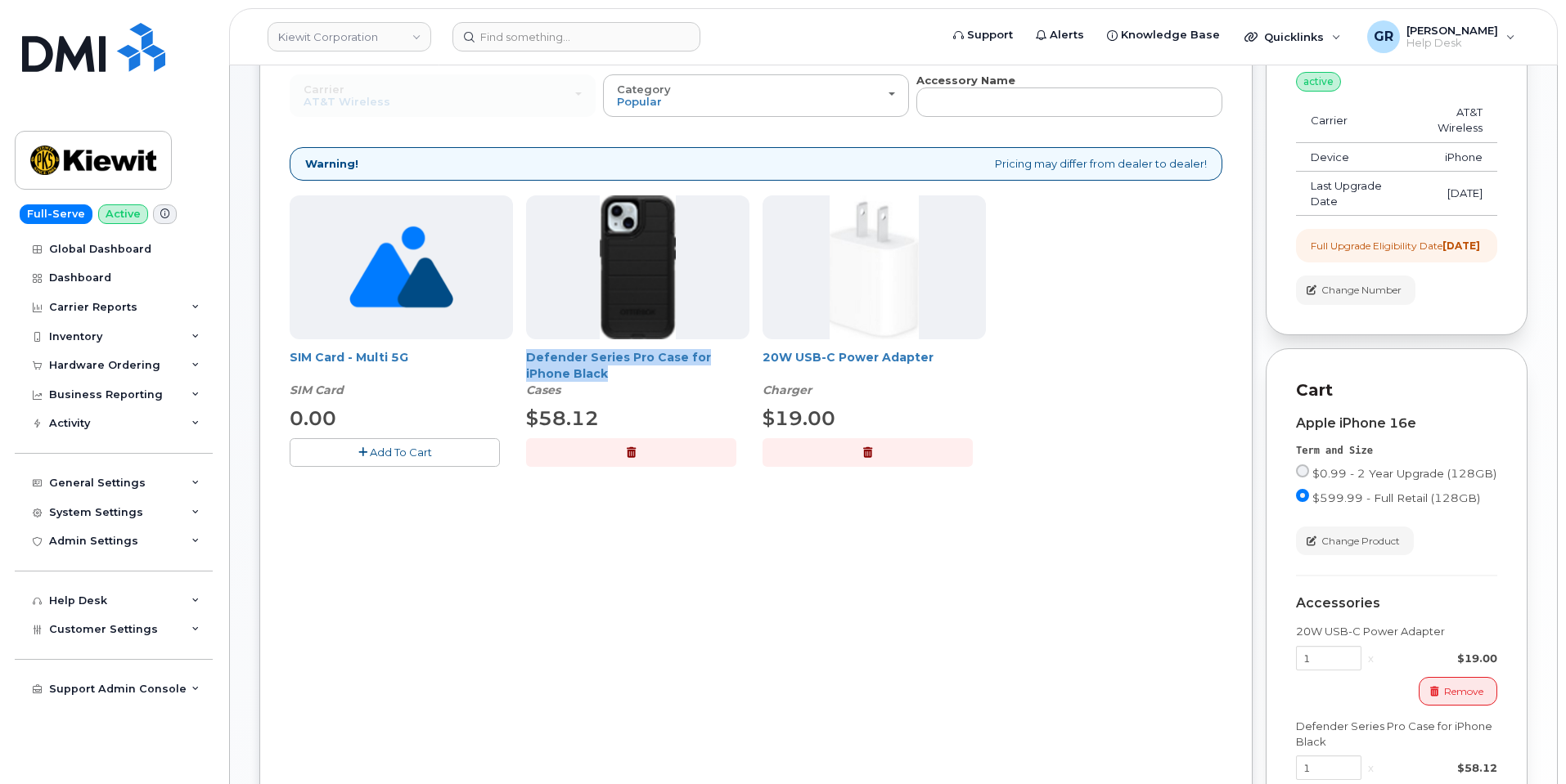
drag, startPoint x: 524, startPoint y: 358, endPoint x: 606, endPoint y: 369, distance: 82.7
click at [606, 369] on div "SIM Card - Multi 5G SIM Card 0.00 Add To Cart Defender Series Pro Case for iPho…" at bounding box center [756, 344] width 932 height 298
click at [606, 369] on span "Defender Series Pro Case for iPhone Black" at bounding box center [638, 365] width 223 height 33
click at [606, 392] on div "Defender Series Pro Case for iPhone Black Cases" at bounding box center [638, 373] width 223 height 49
click at [593, 375] on span "Defender Series Pro Case for iPhone Black" at bounding box center [638, 365] width 223 height 33
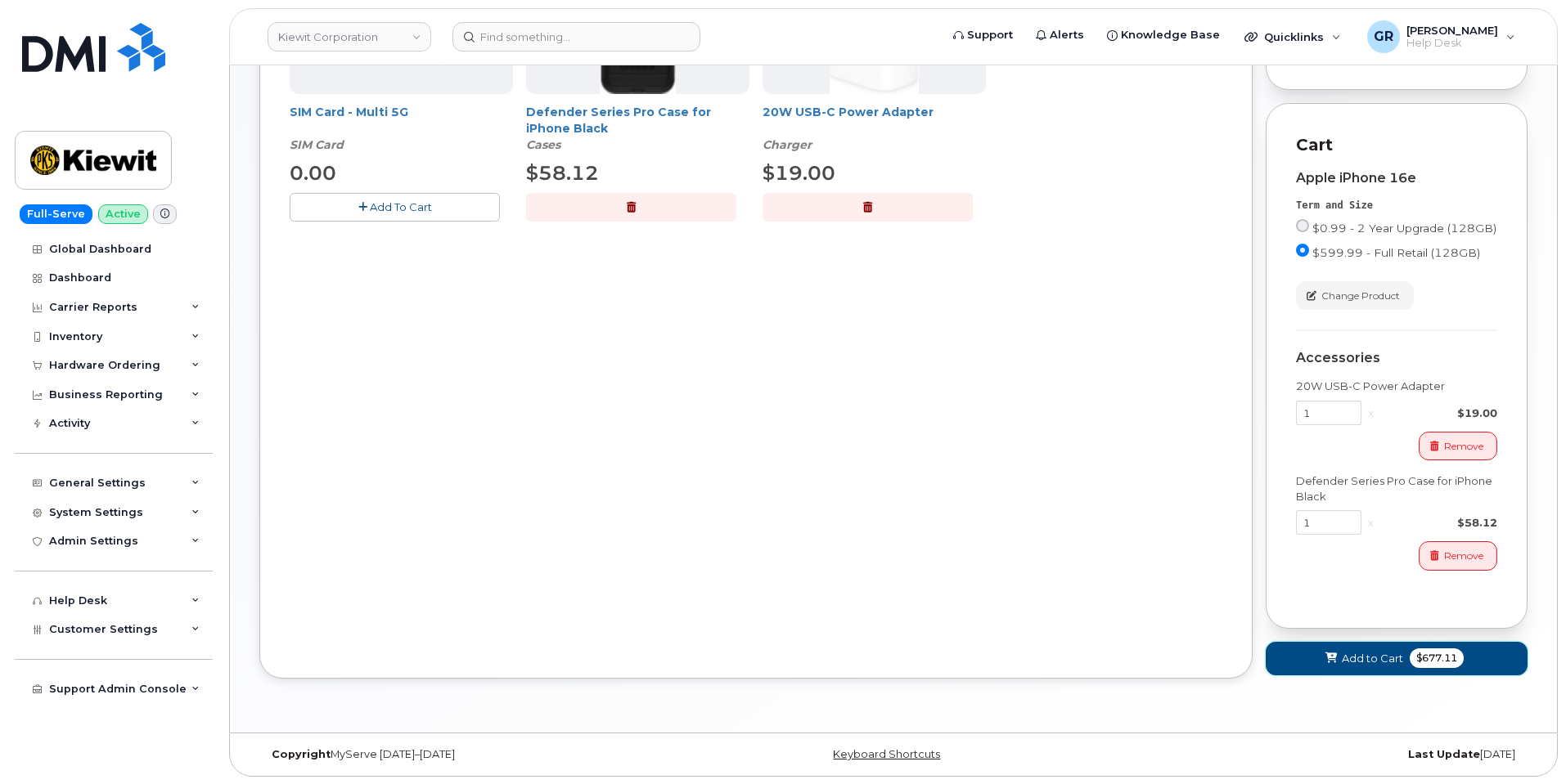
click at [1358, 664] on span "Add to Cart" at bounding box center [1372, 659] width 62 height 16
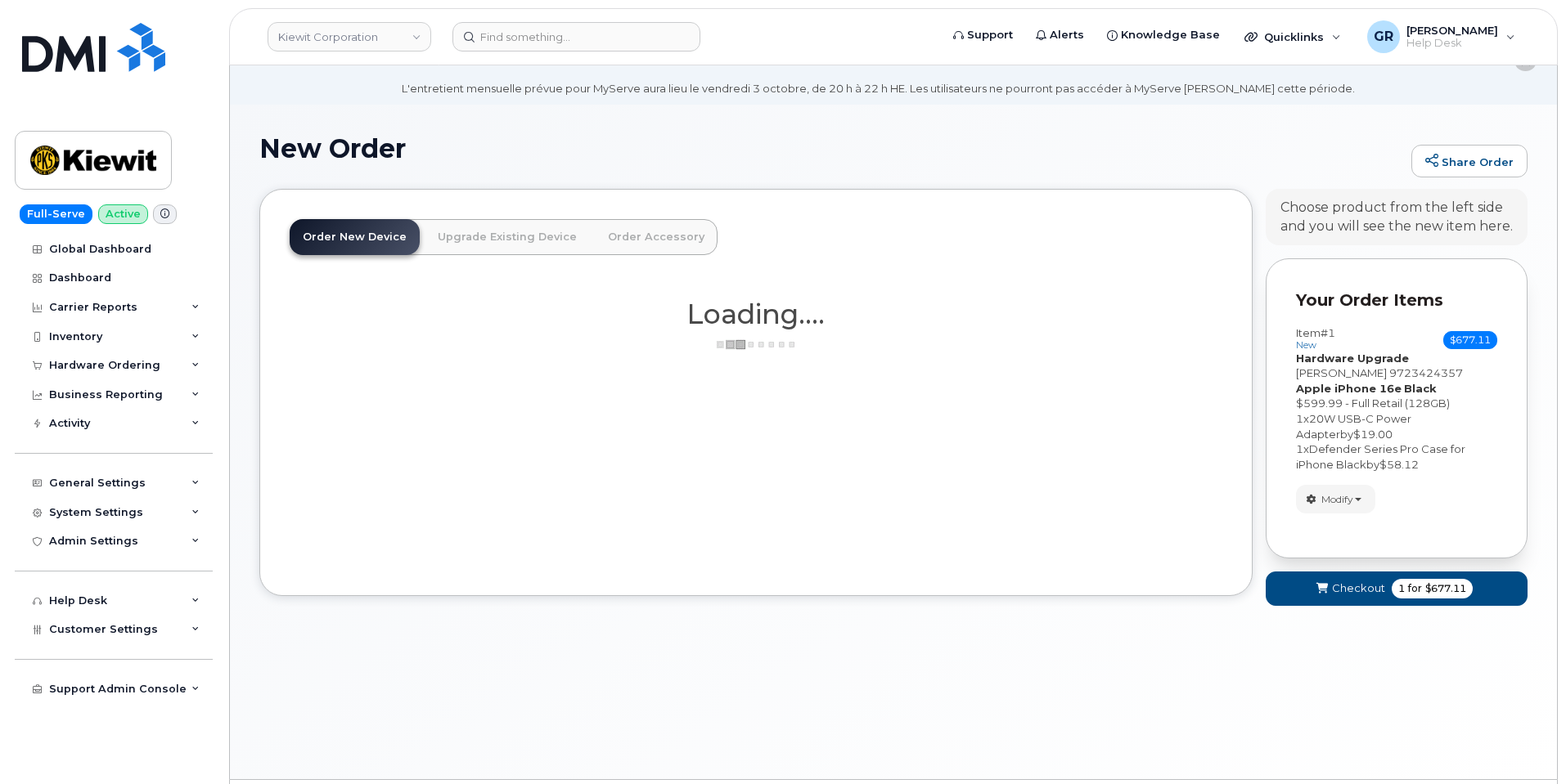
scroll to position [0, 0]
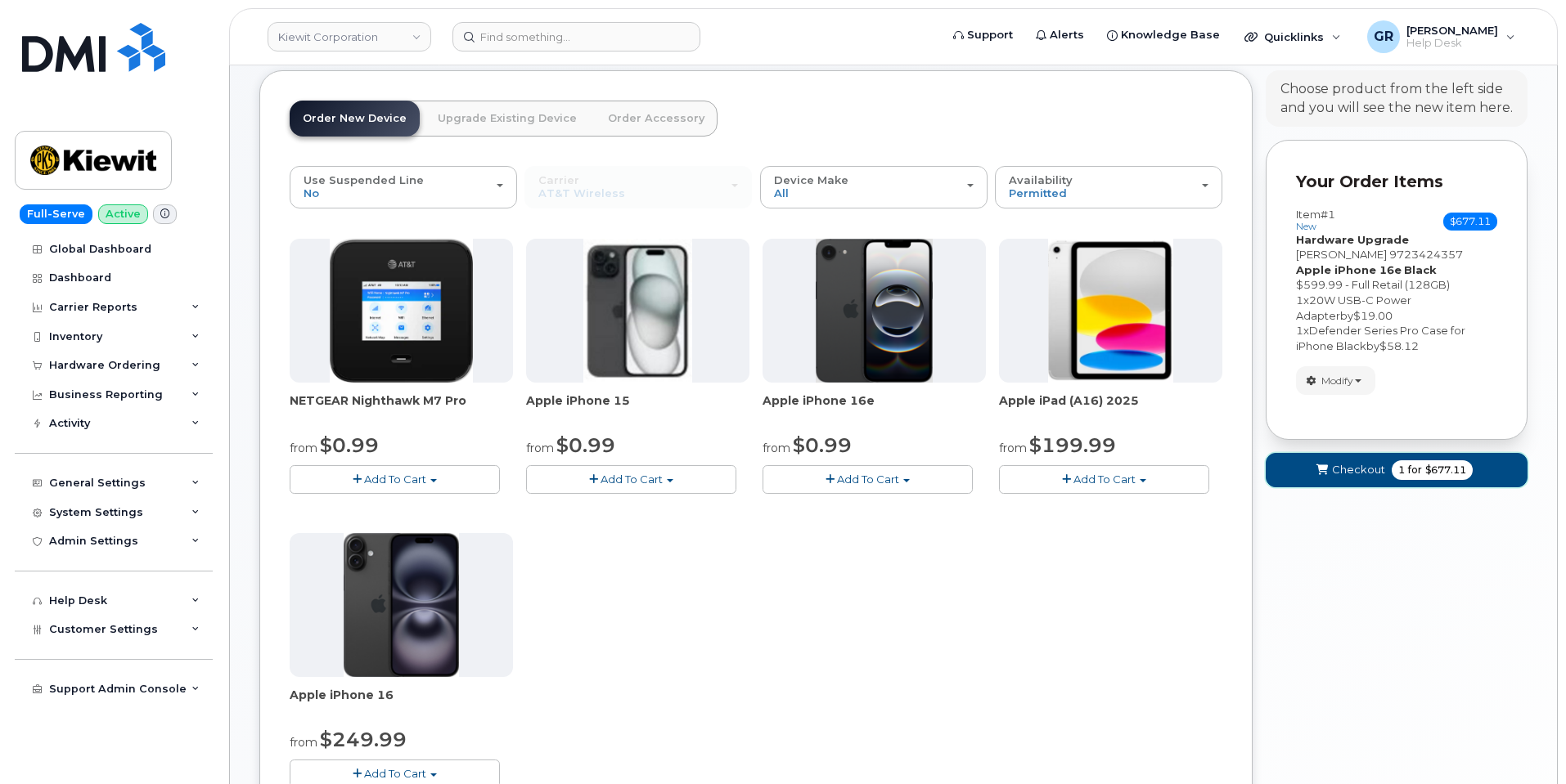
click at [1364, 475] on span "Checkout" at bounding box center [1358, 469] width 54 height 16
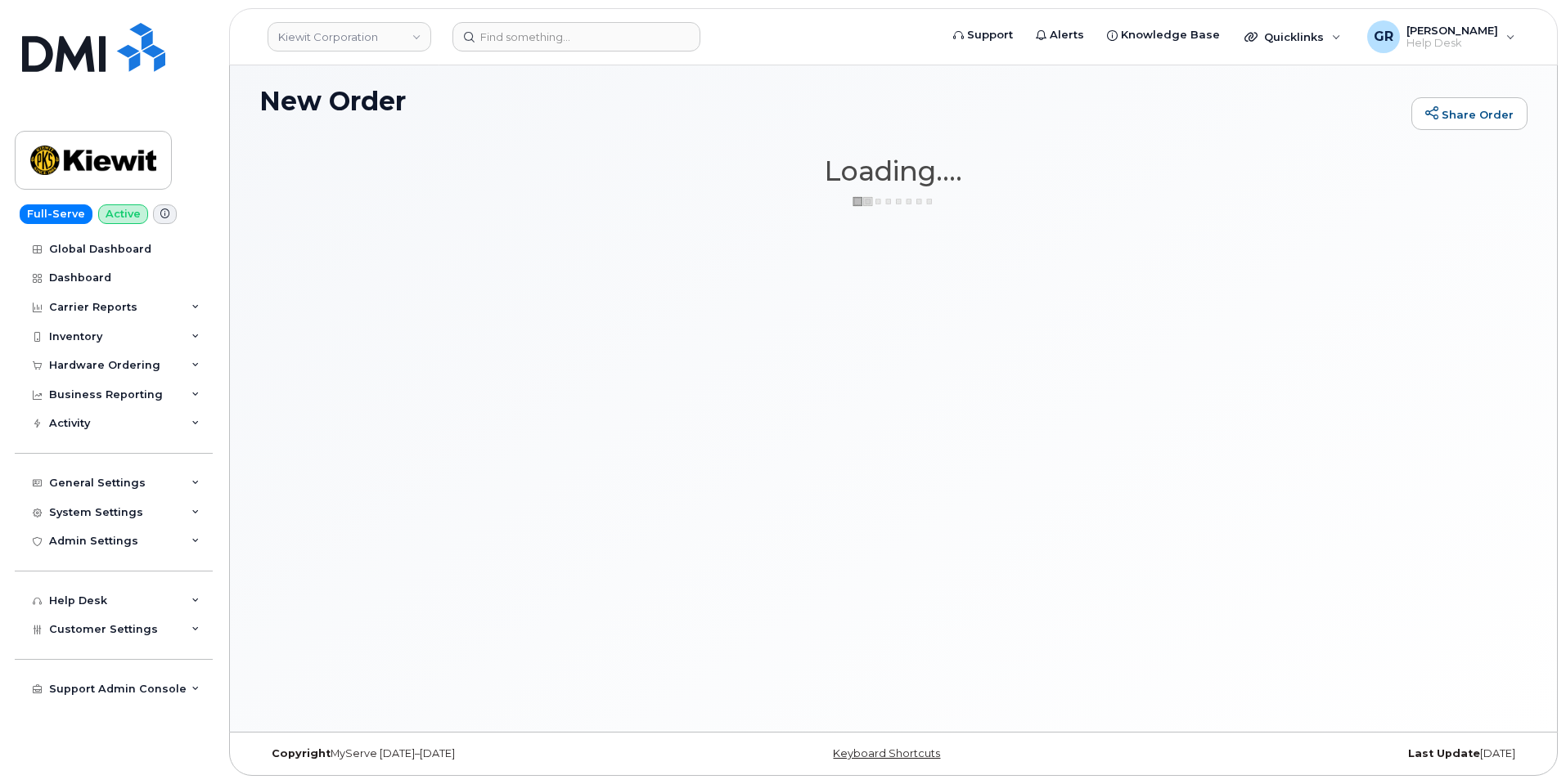
scroll to position [92, 0]
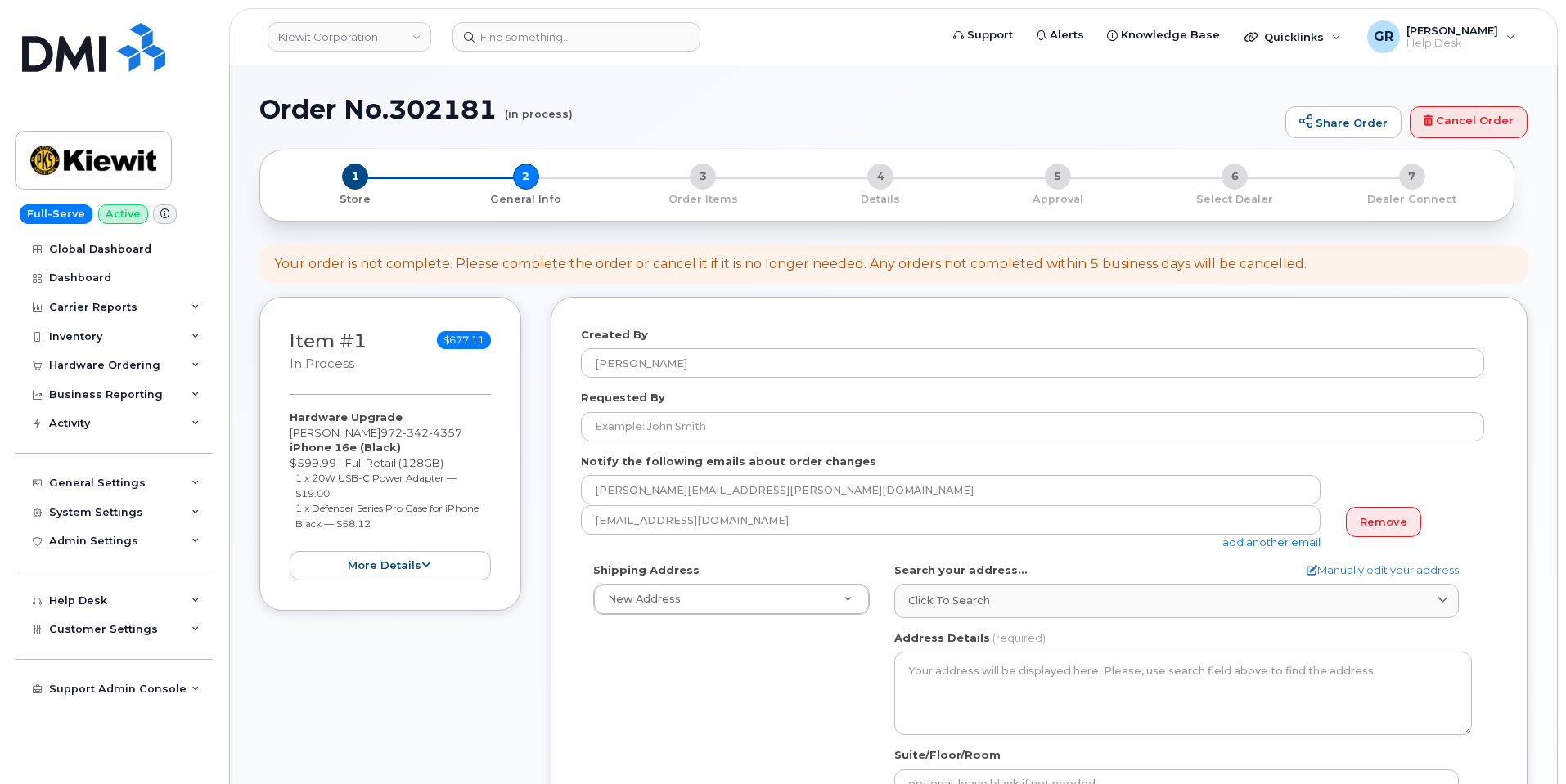
select select
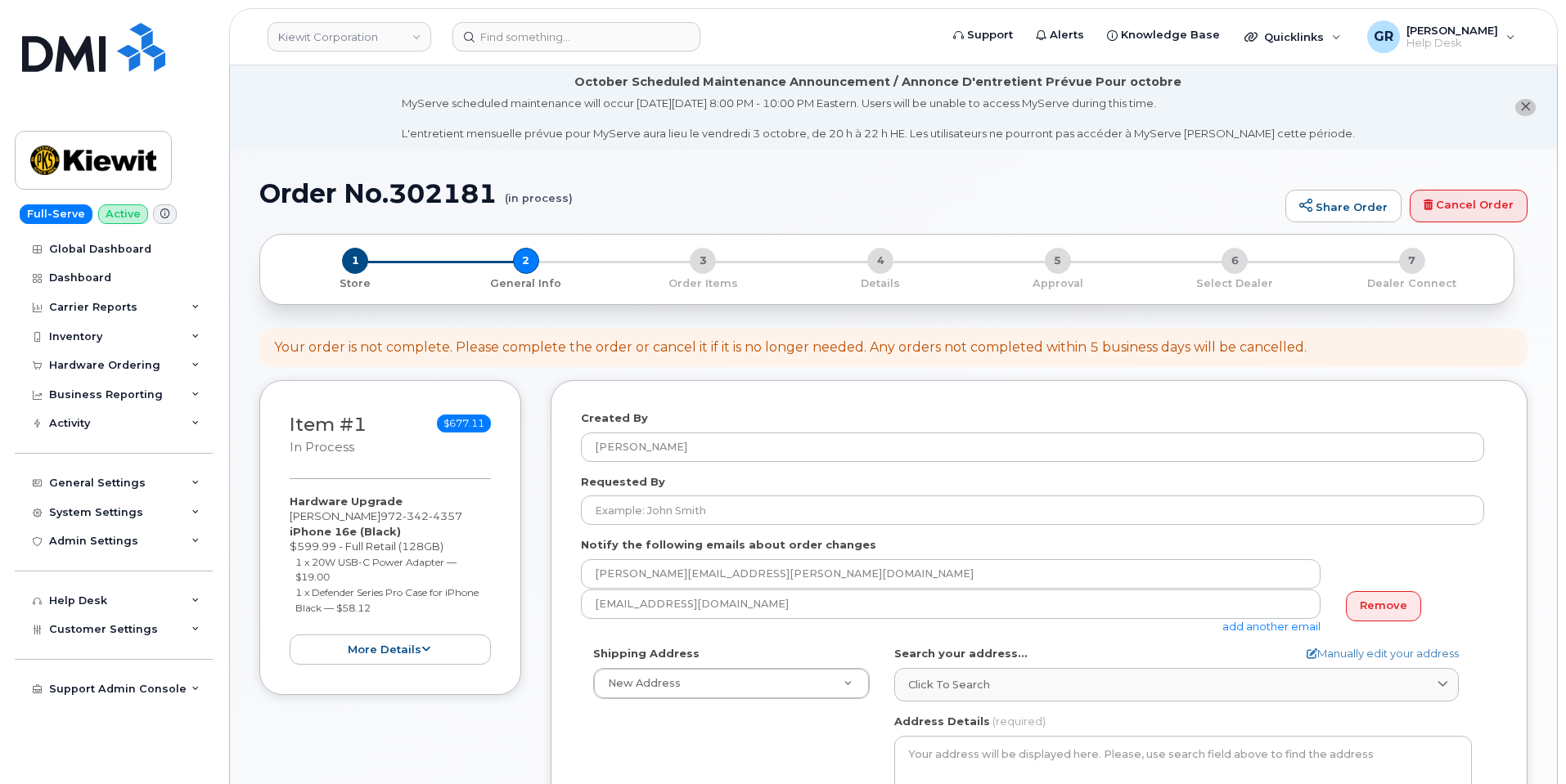
scroll to position [81, 0]
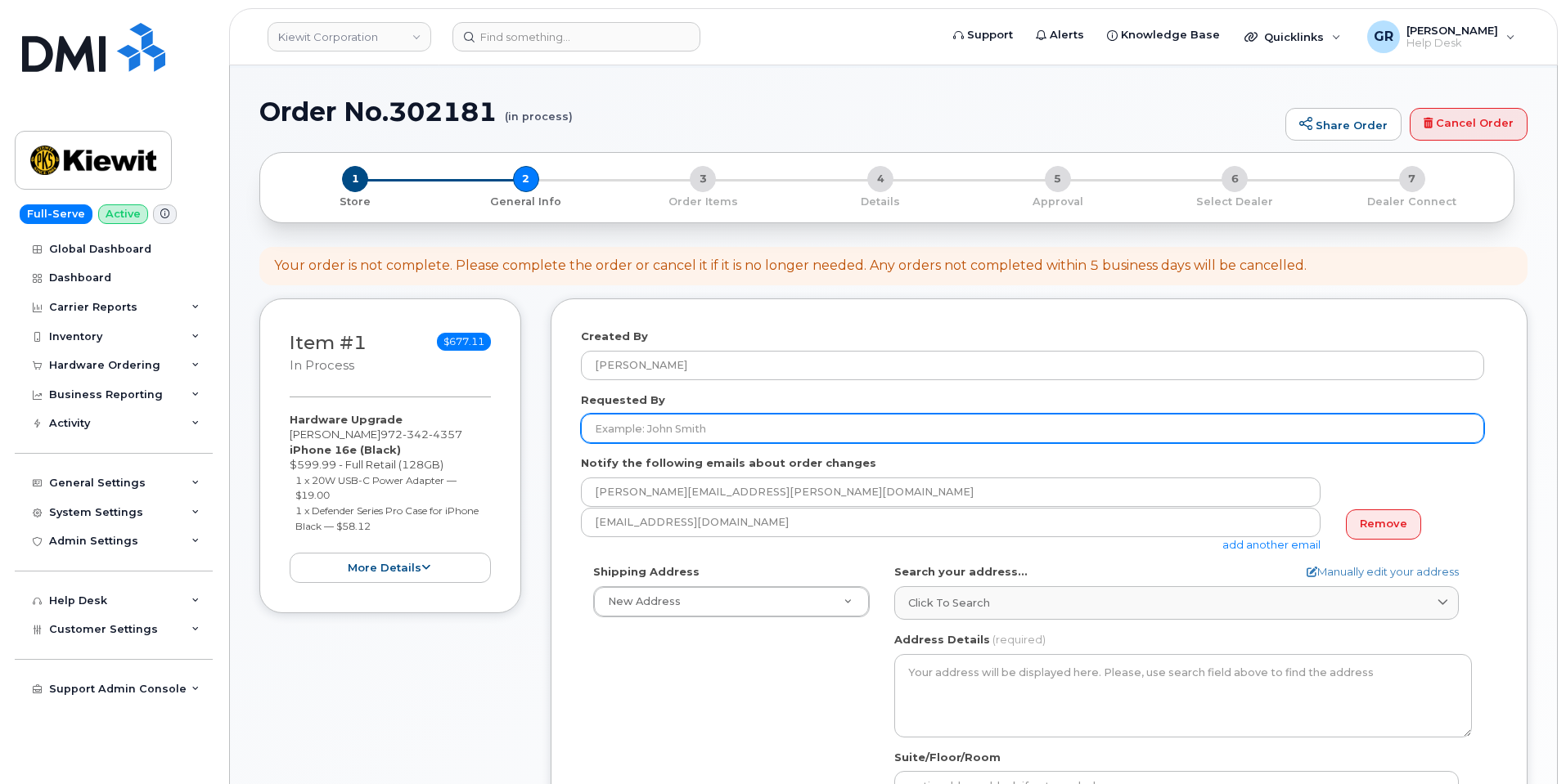
click at [684, 441] on input "Requested By" at bounding box center [1032, 429] width 903 height 30
click at [698, 415] on input "Requested By" at bounding box center [1032, 429] width 903 height 30
click at [634, 419] on input "Requested By" at bounding box center [1032, 429] width 903 height 30
paste input "Gunner Bartlett"
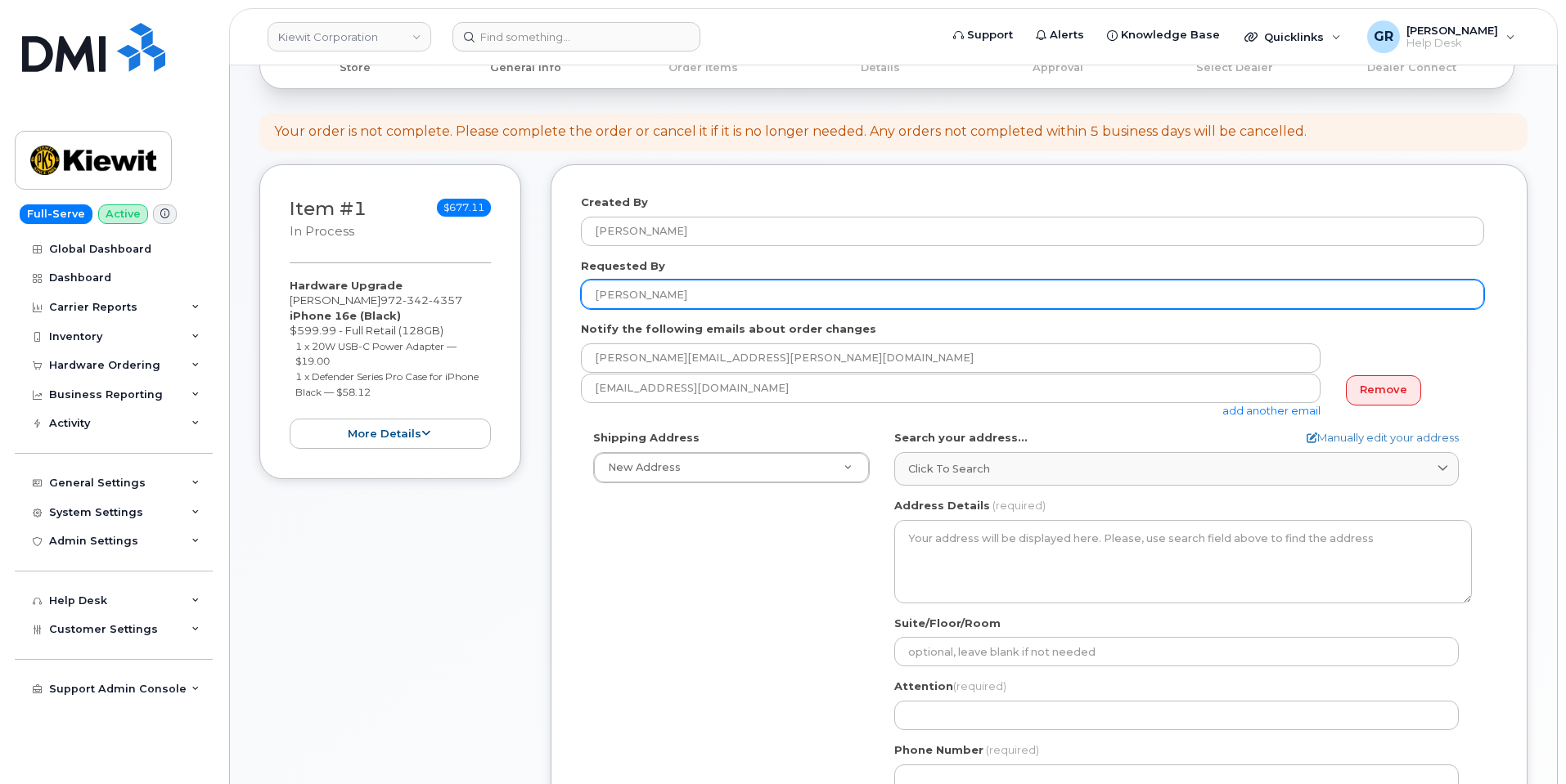
scroll to position [245, 0]
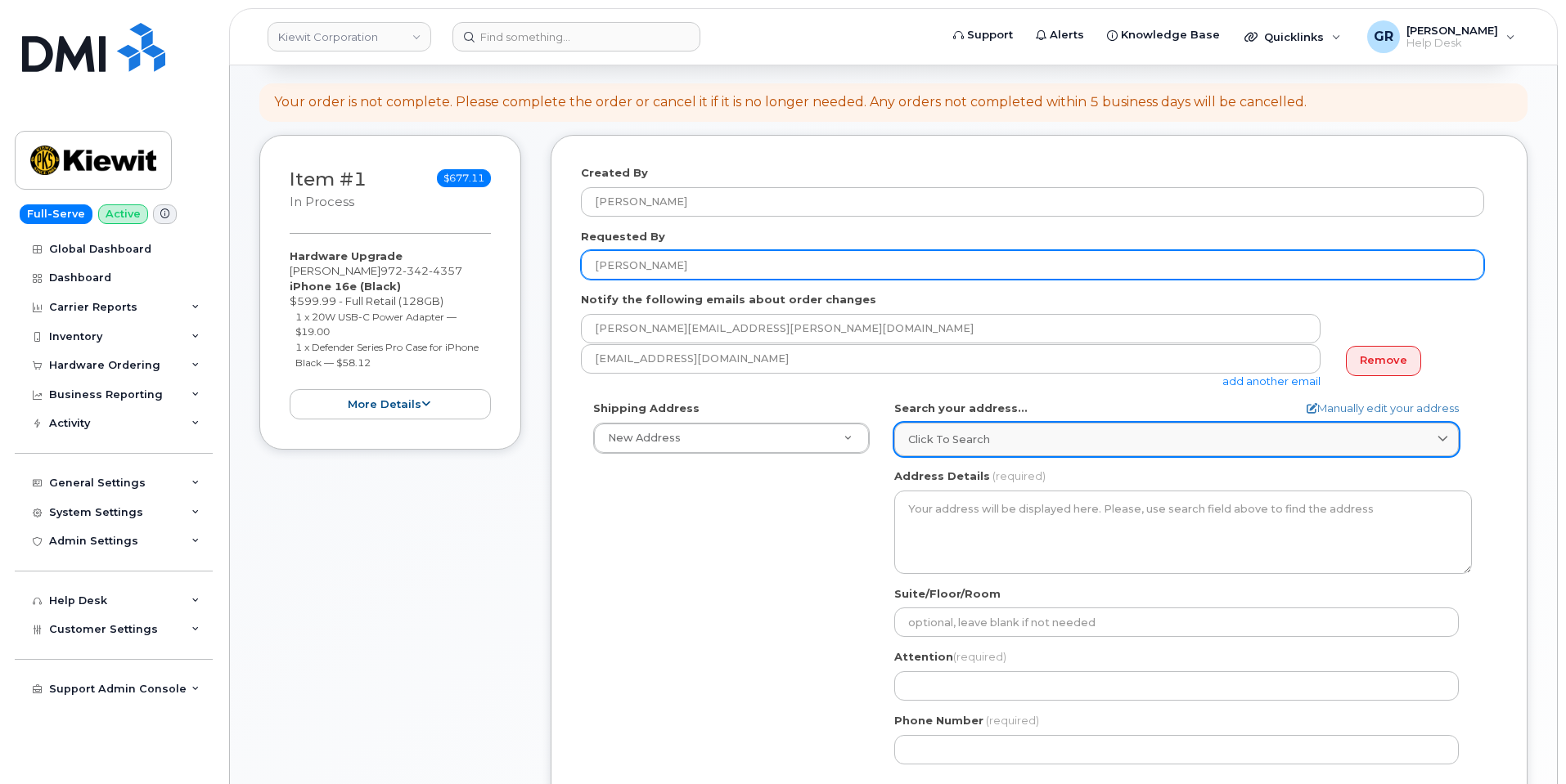
type input "Gunner Bartlett"
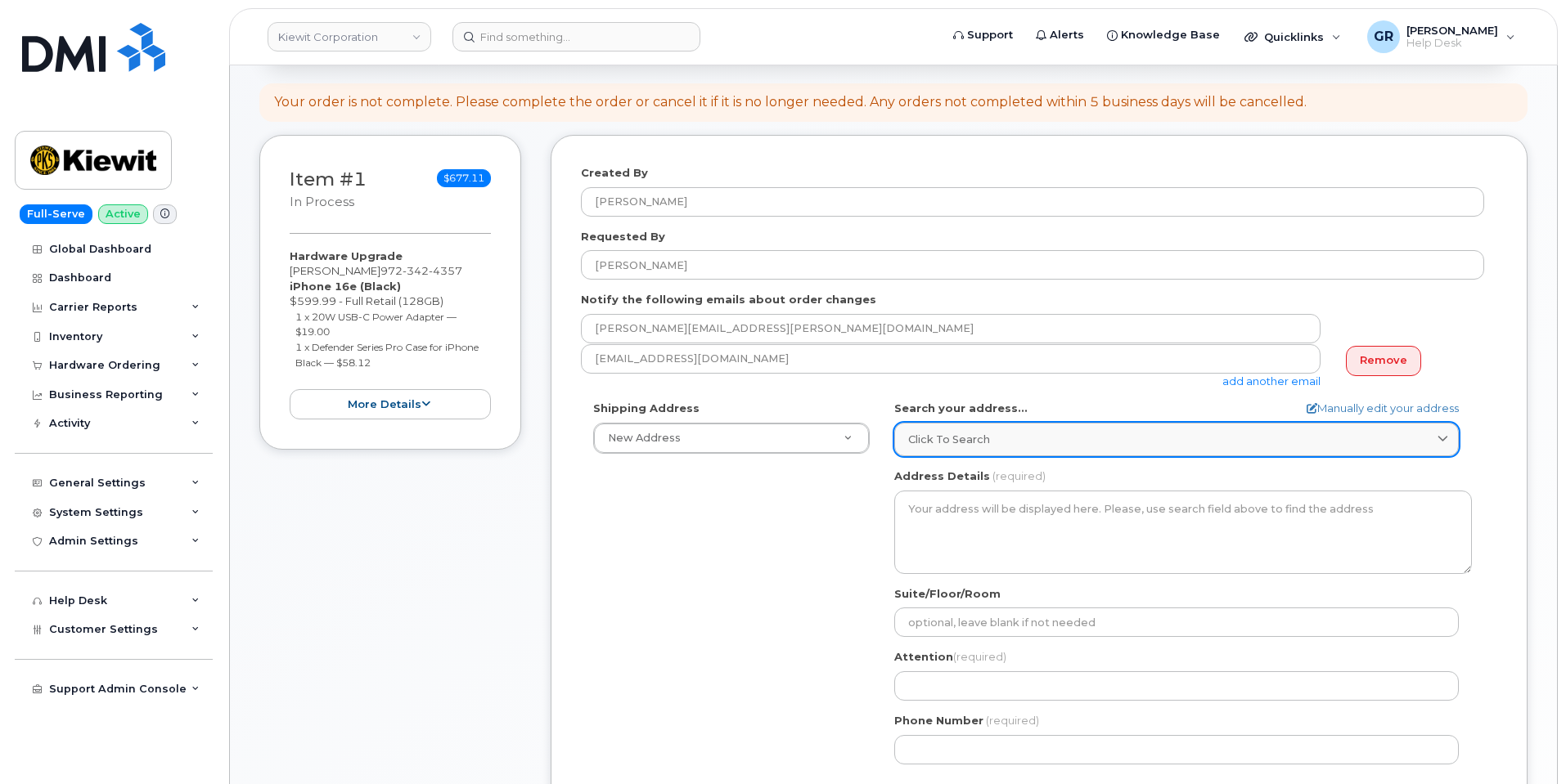
click at [983, 435] on span "Click to search" at bounding box center [948, 440] width 81 height 16
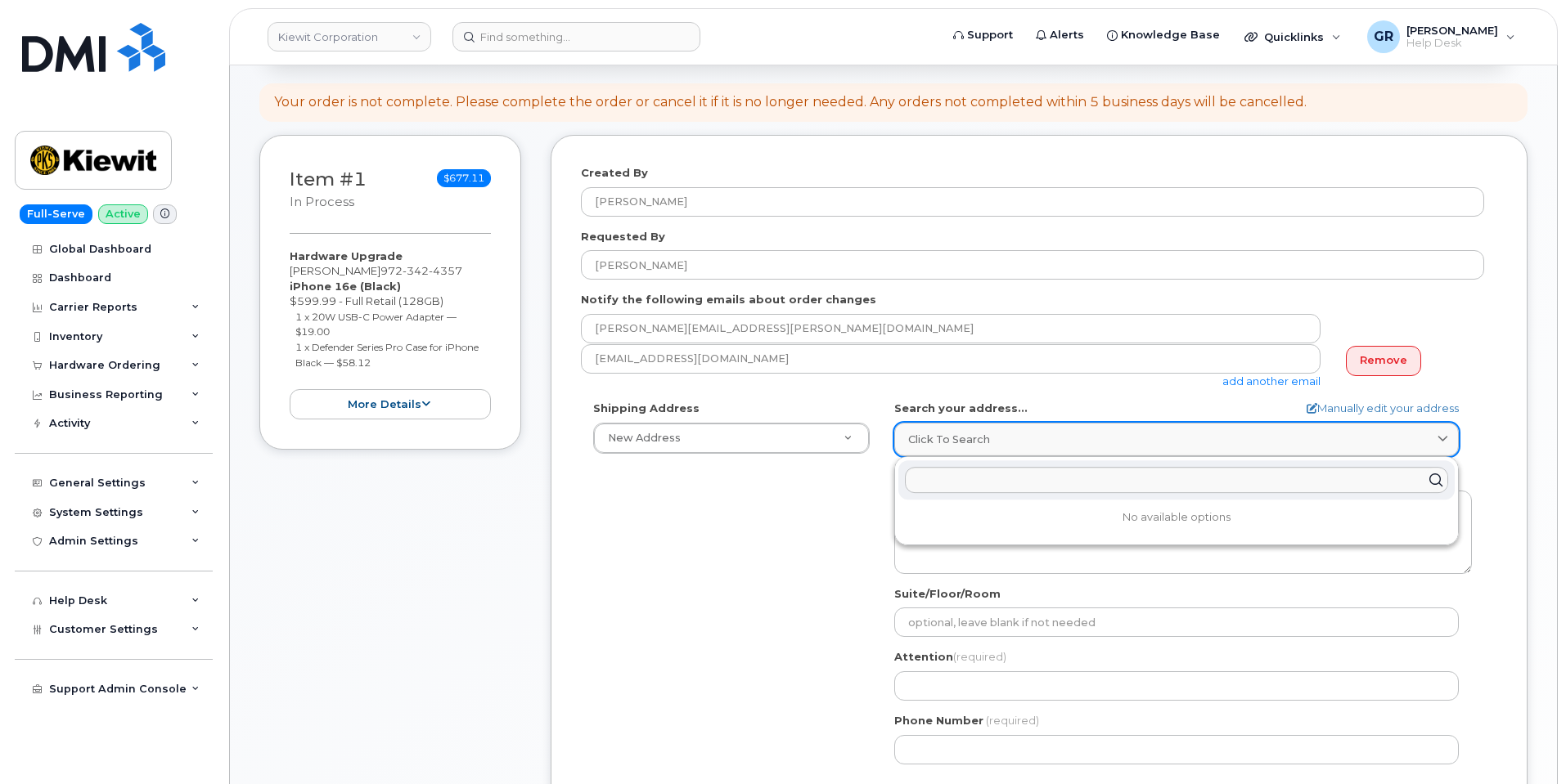
click at [991, 431] on link "Click to search" at bounding box center [1176, 440] width 564 height 34
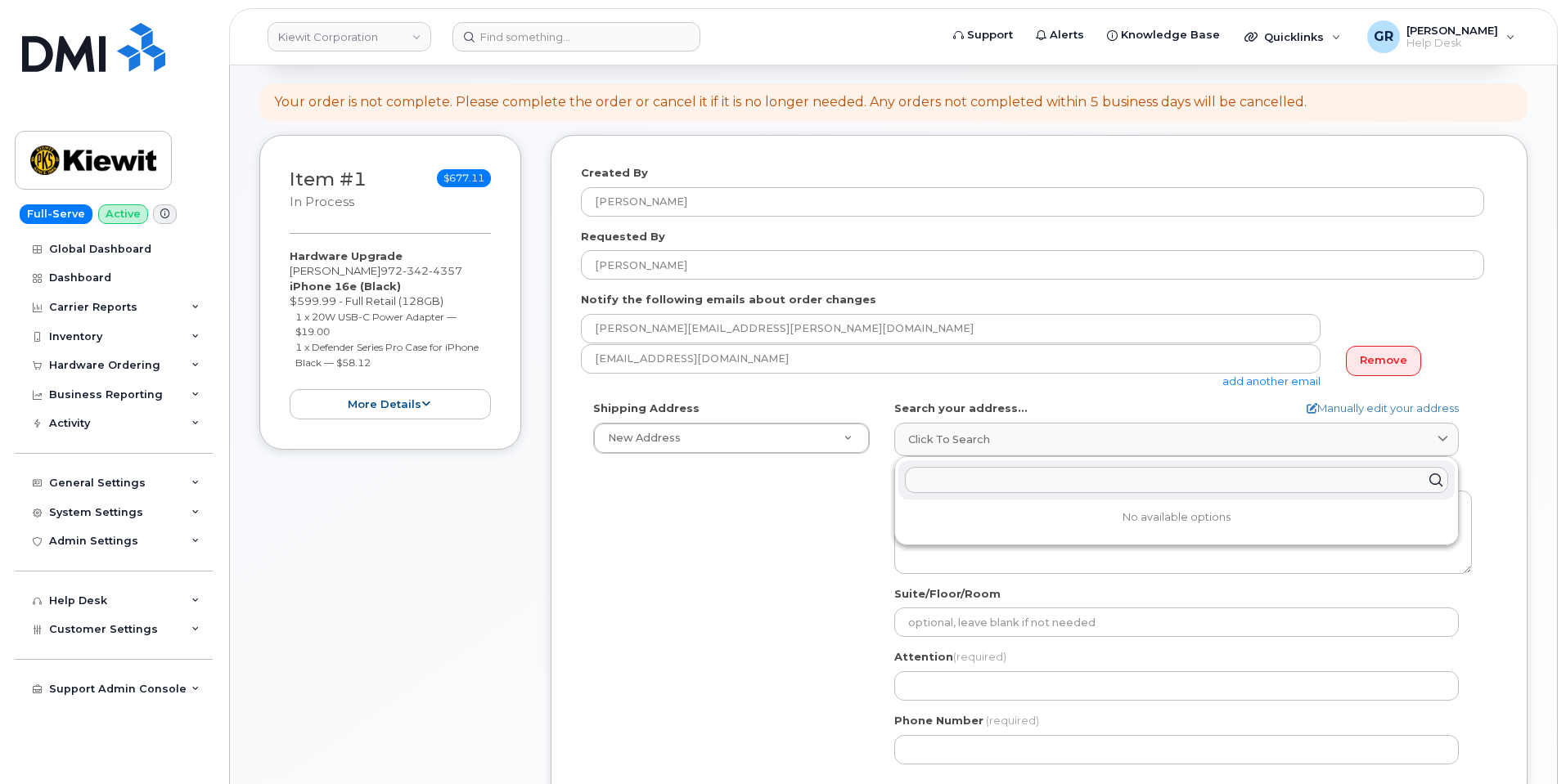
drag, startPoint x: 1014, startPoint y: 455, endPoint x: 1020, endPoint y: 470, distance: 16.2
click at [1017, 457] on div "Click to search No available options" at bounding box center [1176, 440] width 564 height 34
click at [1031, 500] on div "No available options" at bounding box center [1176, 500] width 563 height 87
click at [1032, 475] on input "text" at bounding box center [1176, 479] width 543 height 26
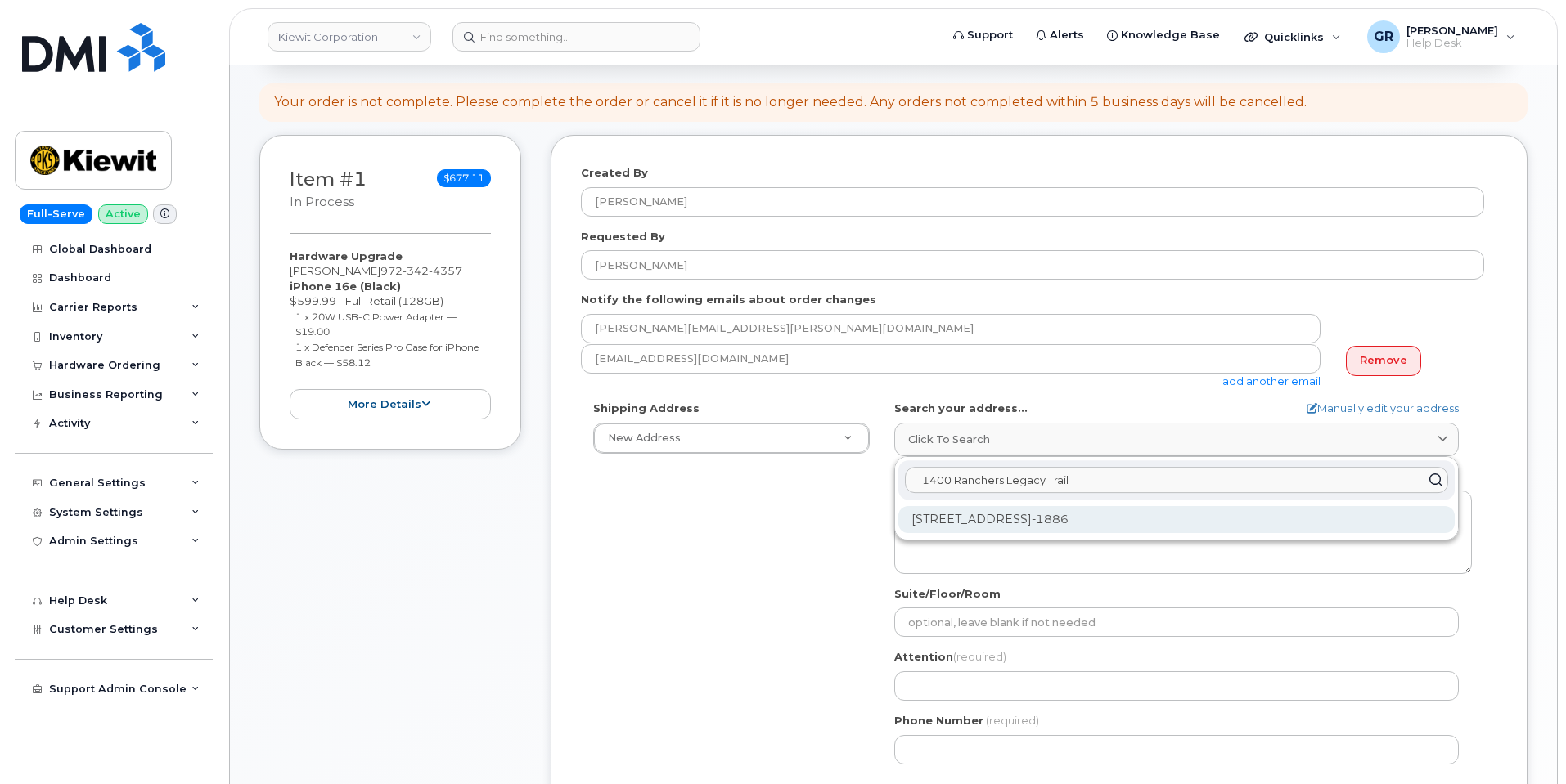
type input "1400 Ranchers Legacy Trail"
click at [1097, 525] on div "1400 Ranchers Legacy Trl Fort Worth TX 76126-1886" at bounding box center [1176, 519] width 556 height 27
select select
type textarea "1400 Ranchers Legacy Trl FORT WORTH TX 76126-1886 UNITED STATES"
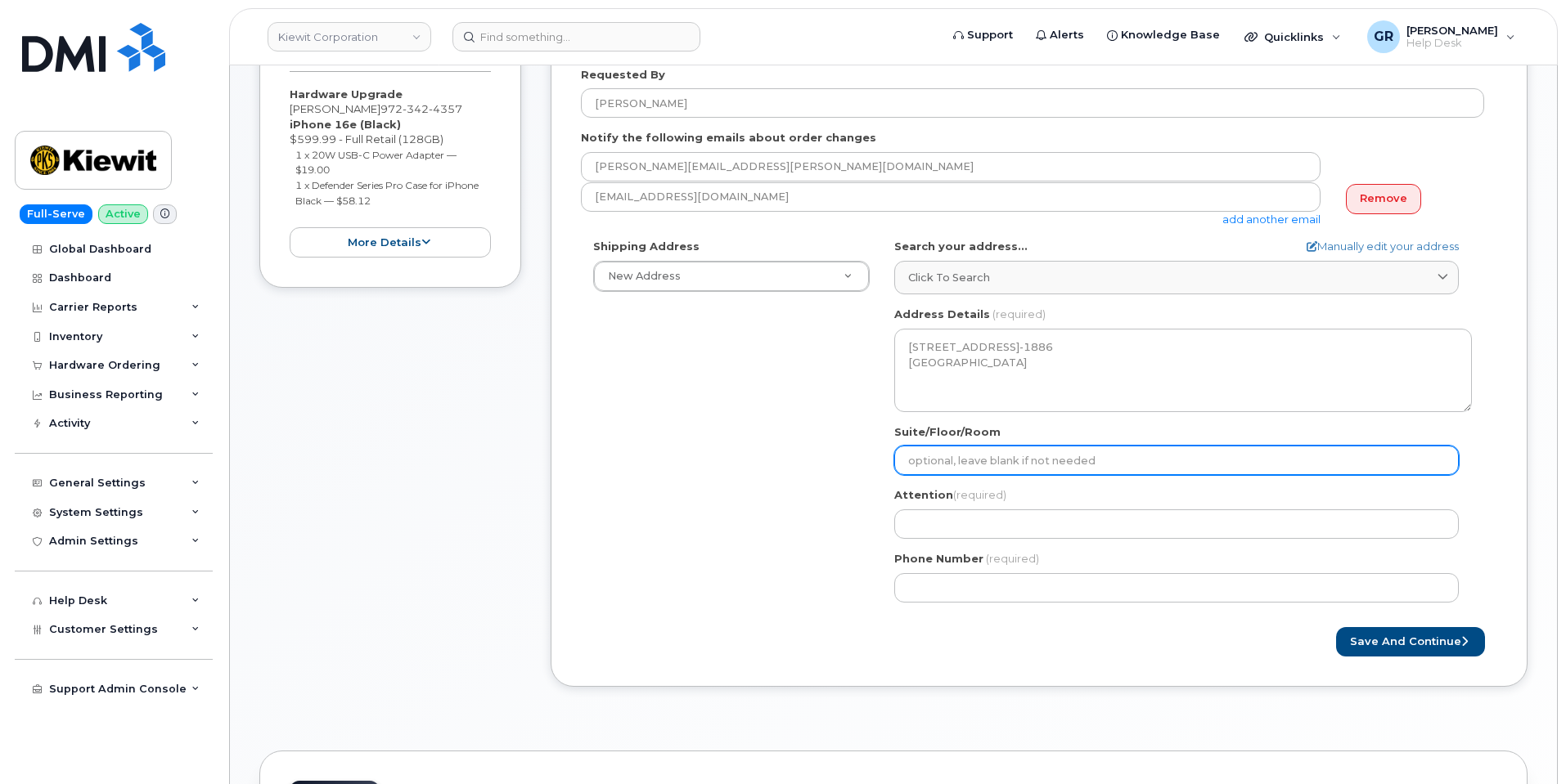
scroll to position [409, 0]
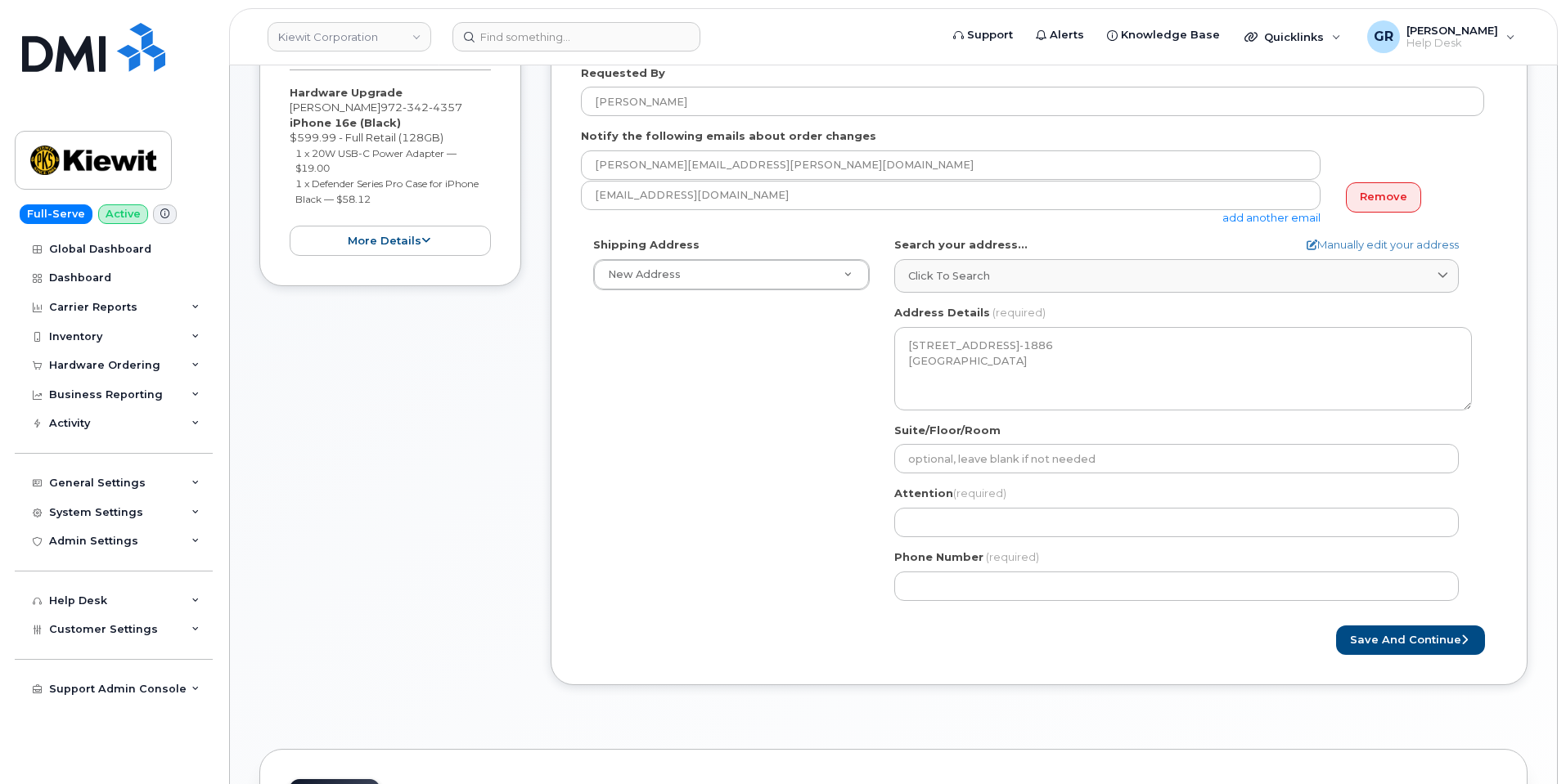
click at [1028, 442] on div "Suite/Floor/Room" at bounding box center [1183, 449] width 578 height 52
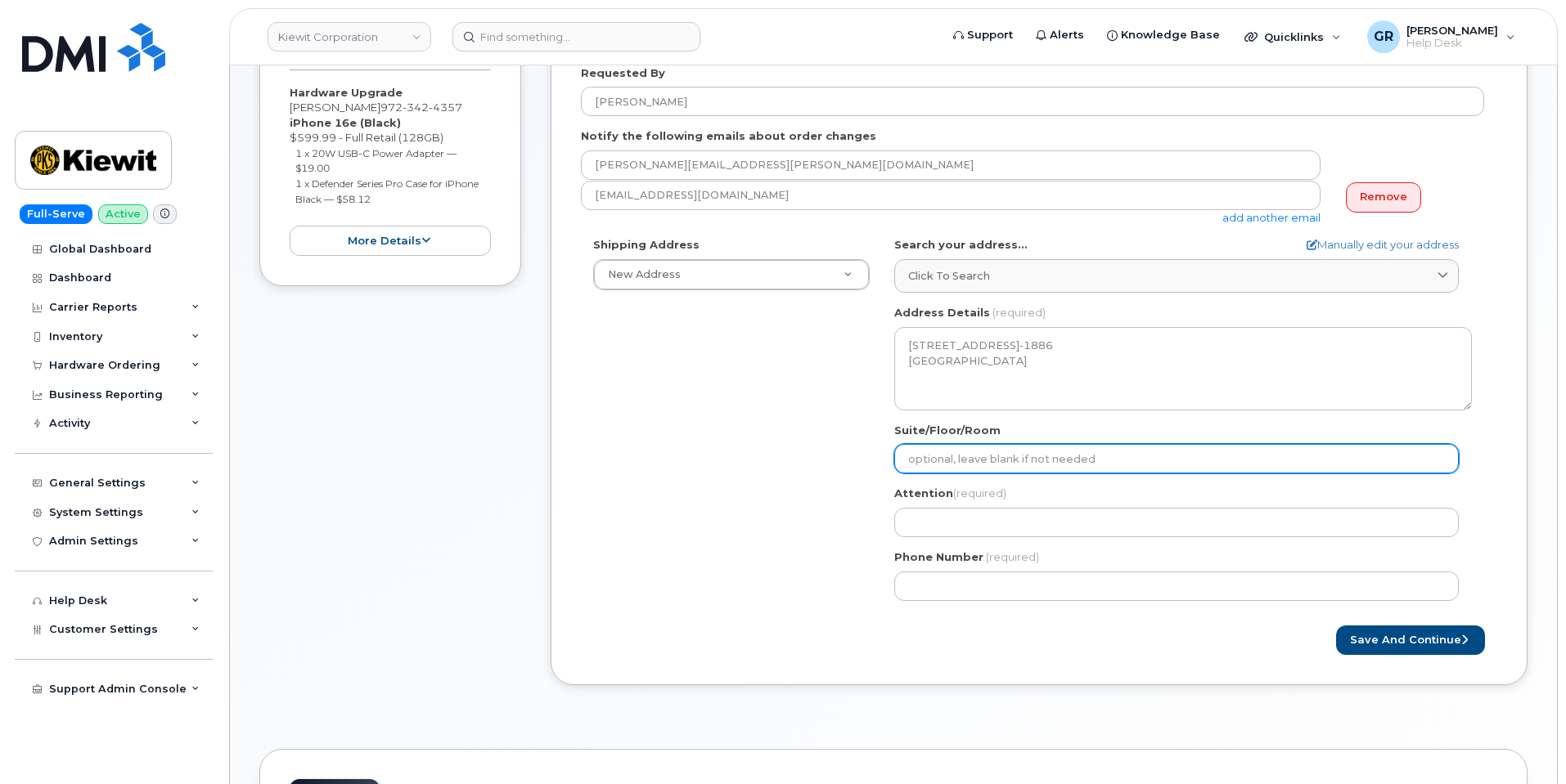
click at [1027, 452] on input "Suite/Floor/Room" at bounding box center [1176, 458] width 564 height 30
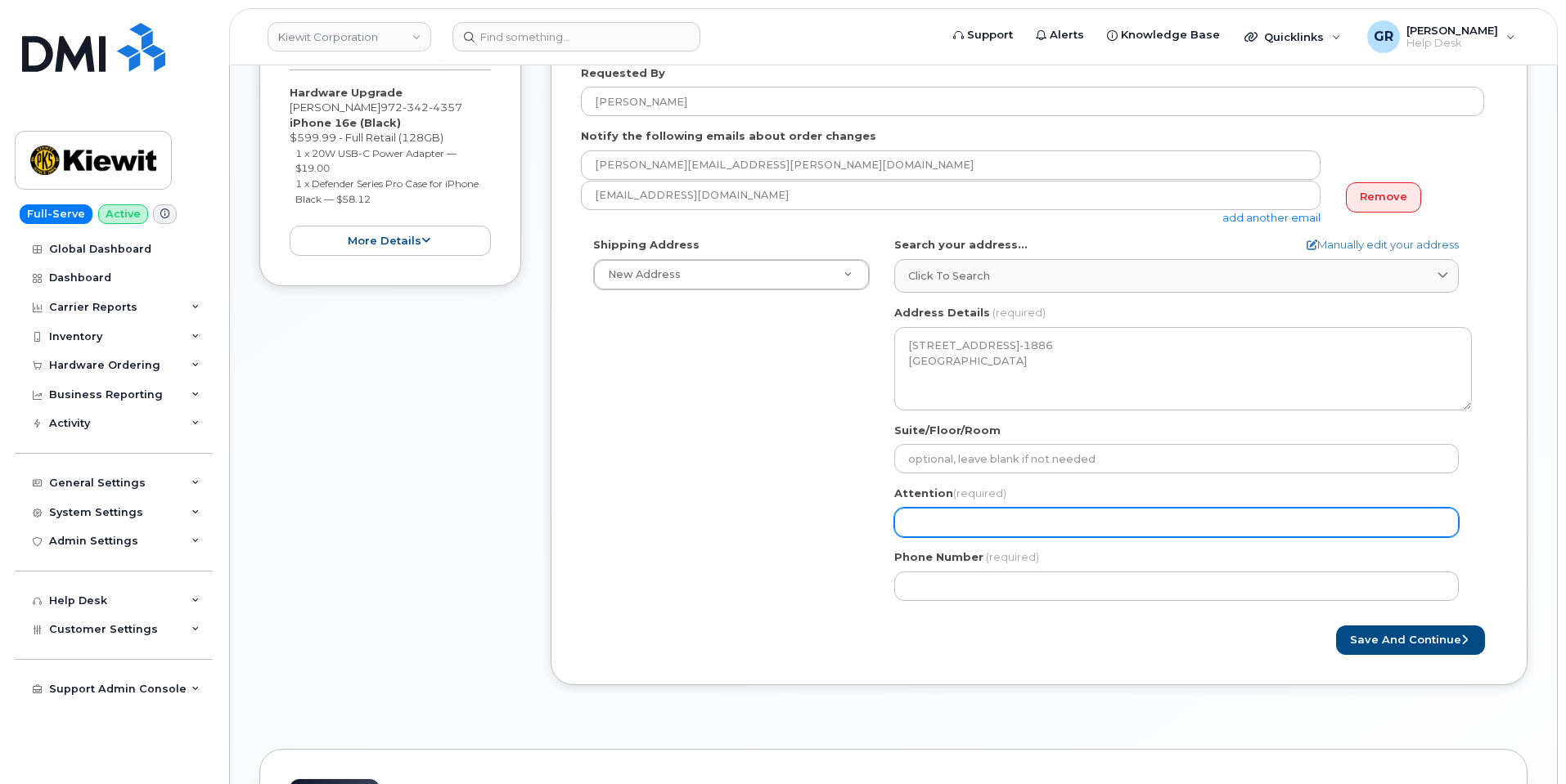
click at [910, 524] on input "Attention (required)" at bounding box center [1176, 523] width 564 height 30
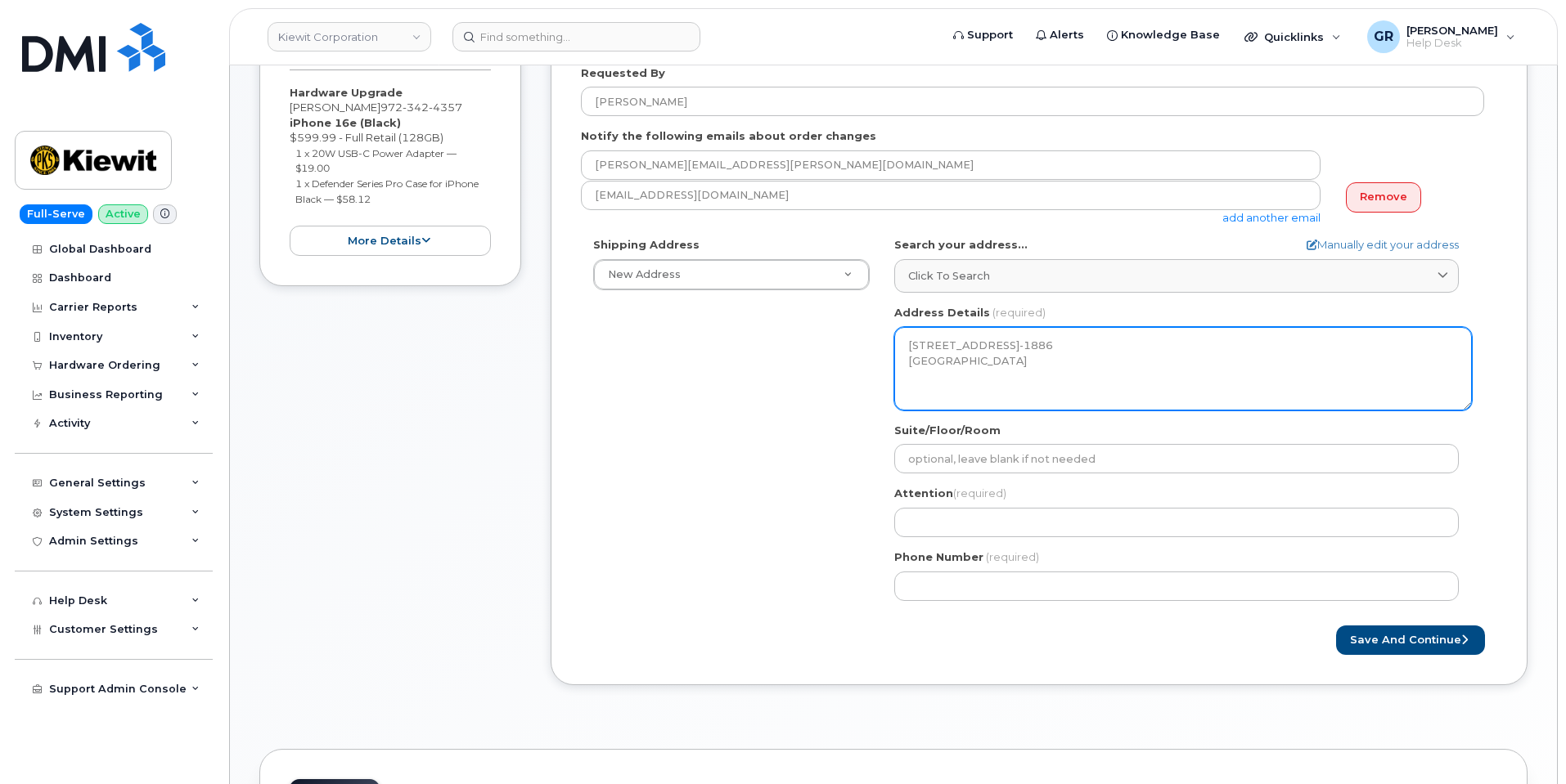
click at [1017, 381] on textarea "1400 Ranchers Legacy Trl FORT WORTH TX 76126-1886 UNITED STATES" at bounding box center [1183, 369] width 578 height 83
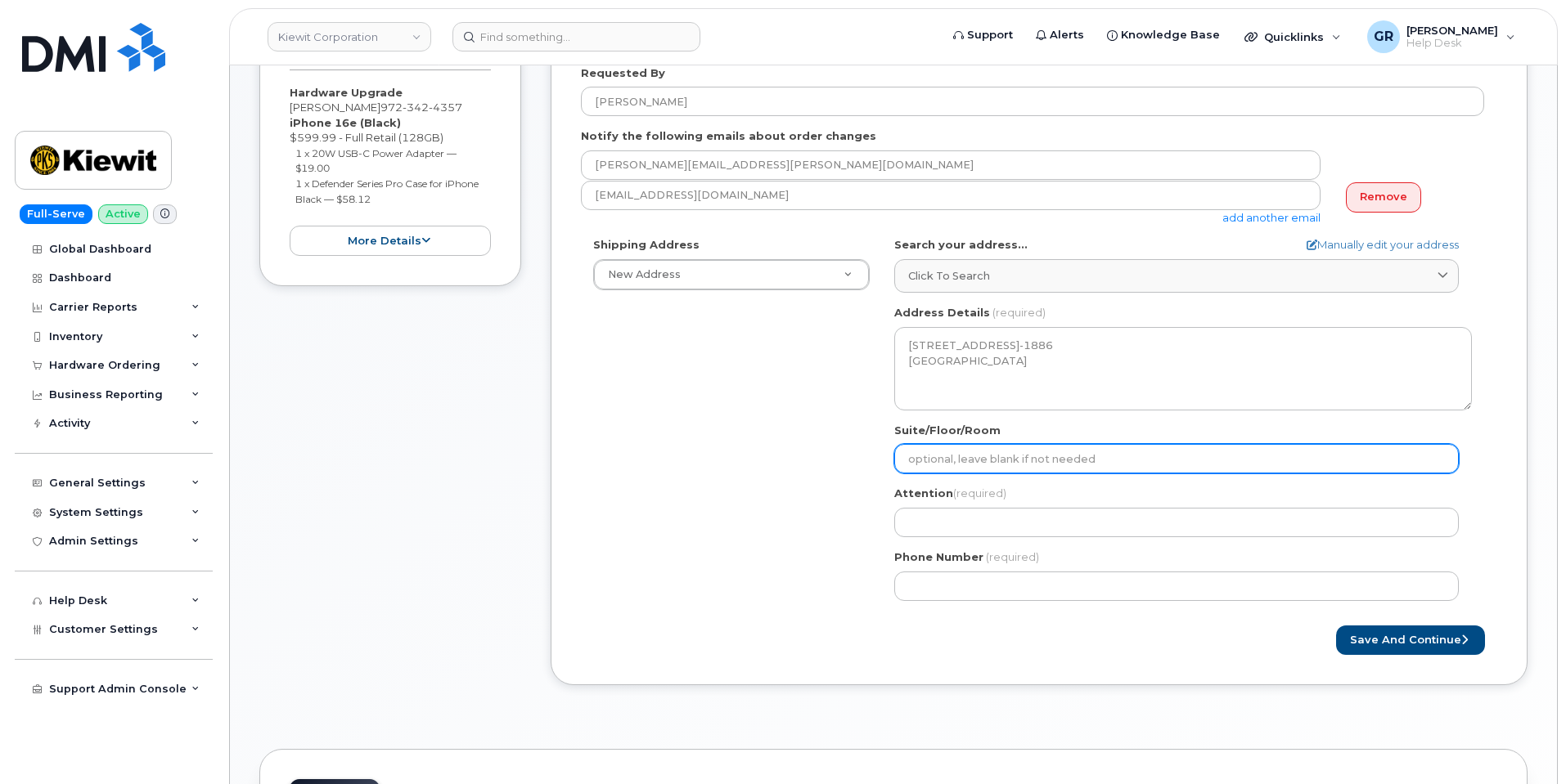
click at [972, 467] on input "Suite/Floor/Room" at bounding box center [1176, 458] width 564 height 30
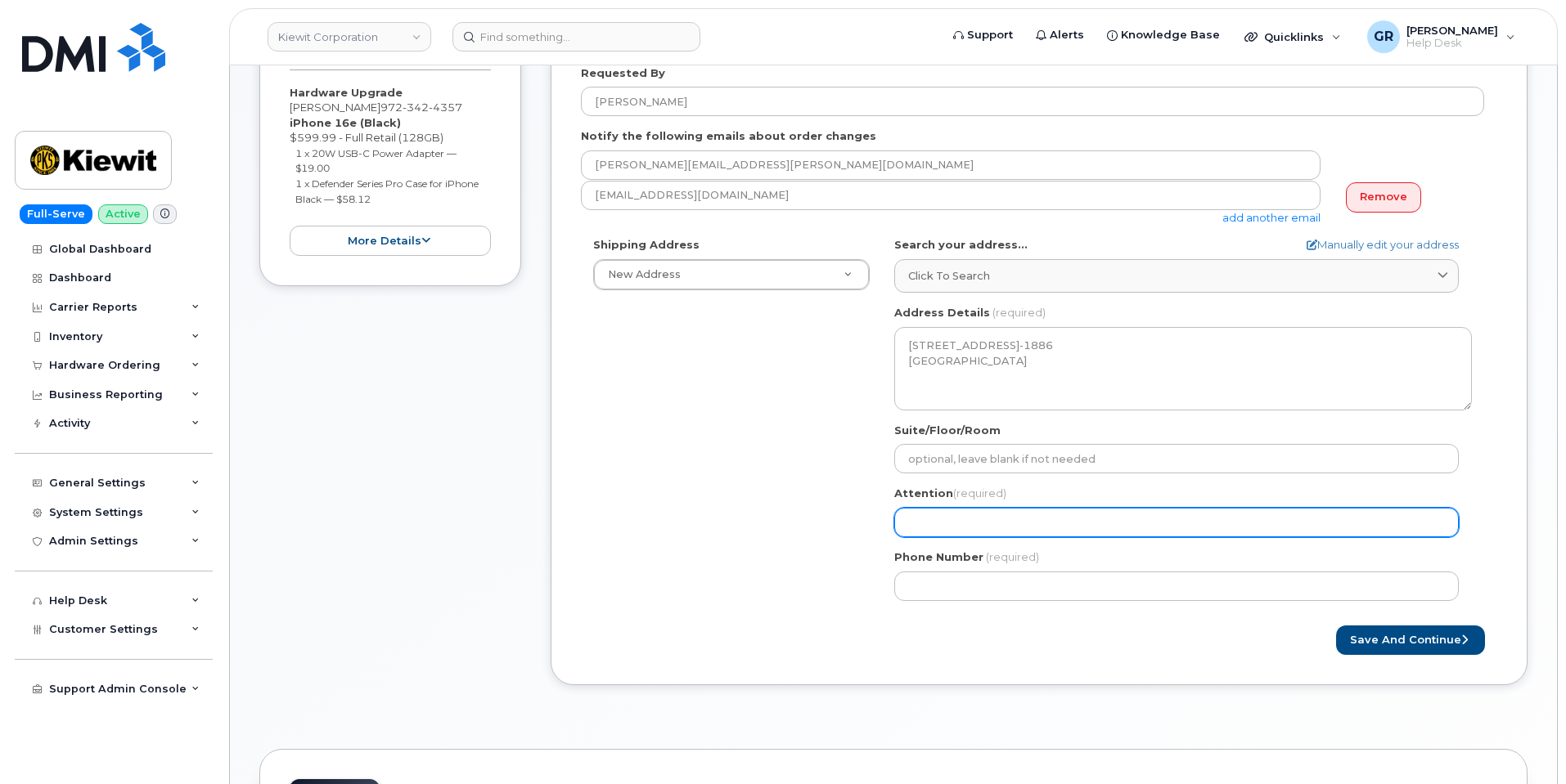
drag, startPoint x: 940, startPoint y: 518, endPoint x: 939, endPoint y: 508, distance: 10.0
click at [940, 518] on input "Attention (required)" at bounding box center [1176, 523] width 564 height 30
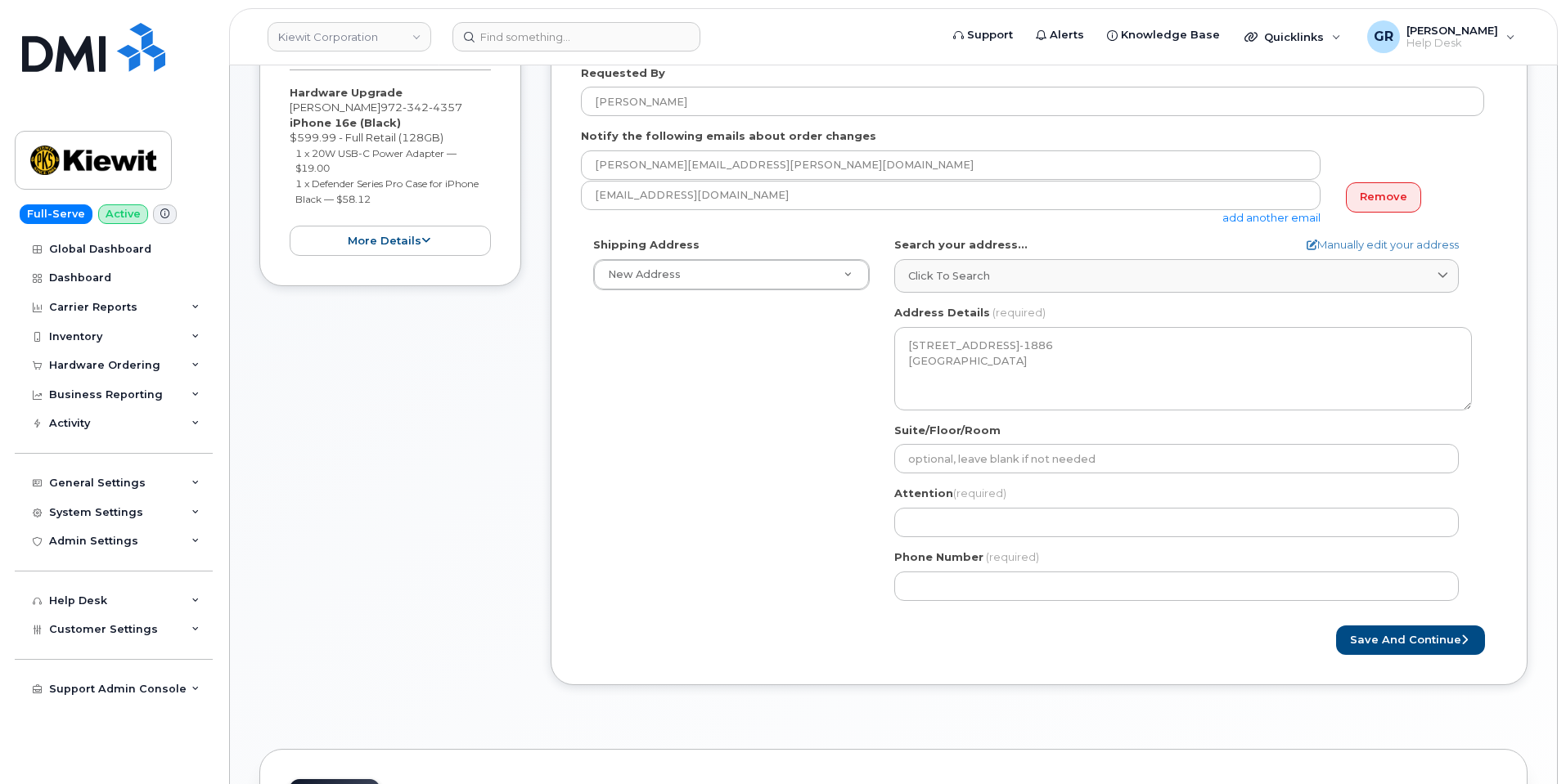
click at [811, 494] on div "Shipping Address New Address New Address 470 Chestnut Ridge Rd Ste 11501 42nd S…" at bounding box center [1032, 425] width 903 height 375
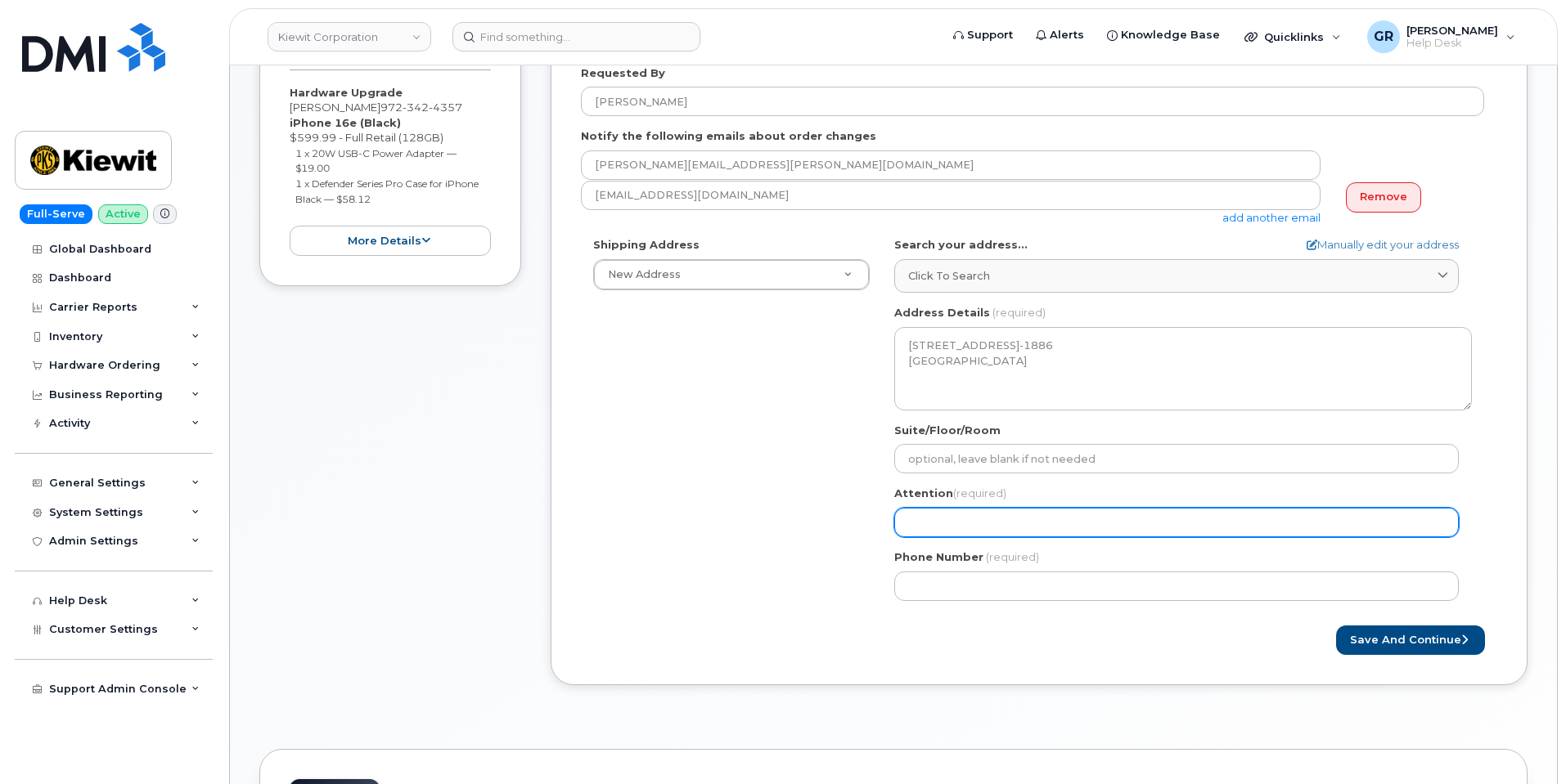
click at [945, 526] on input "Attention (required)" at bounding box center [1176, 523] width 564 height 30
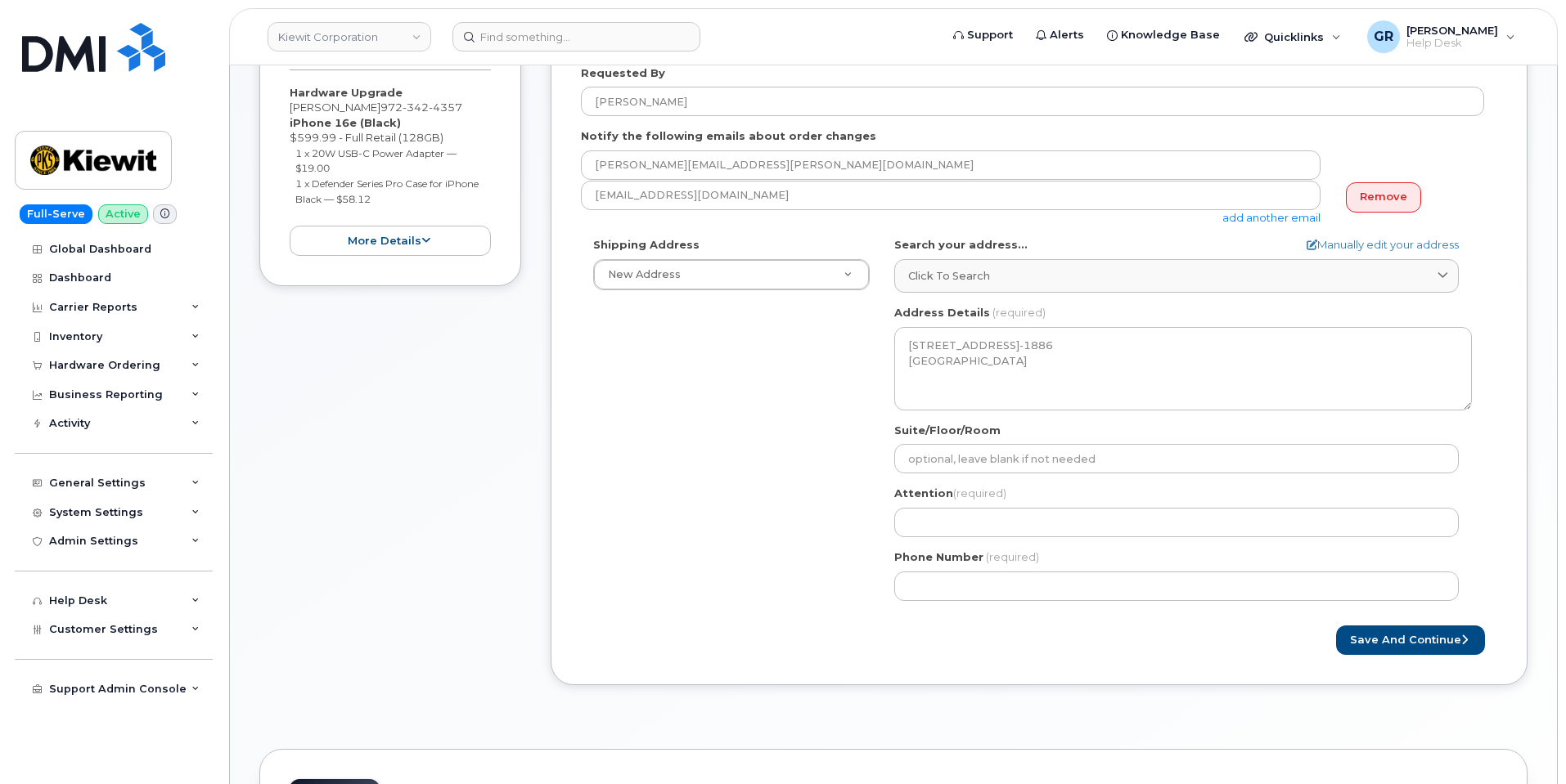
drag, startPoint x: 805, startPoint y: 508, endPoint x: 829, endPoint y: 510, distance: 24.1
click at [805, 508] on div "Shipping Address New Address New Address 470 Chestnut Ridge Rd Ste 11501 42nd S…" at bounding box center [1032, 425] width 903 height 375
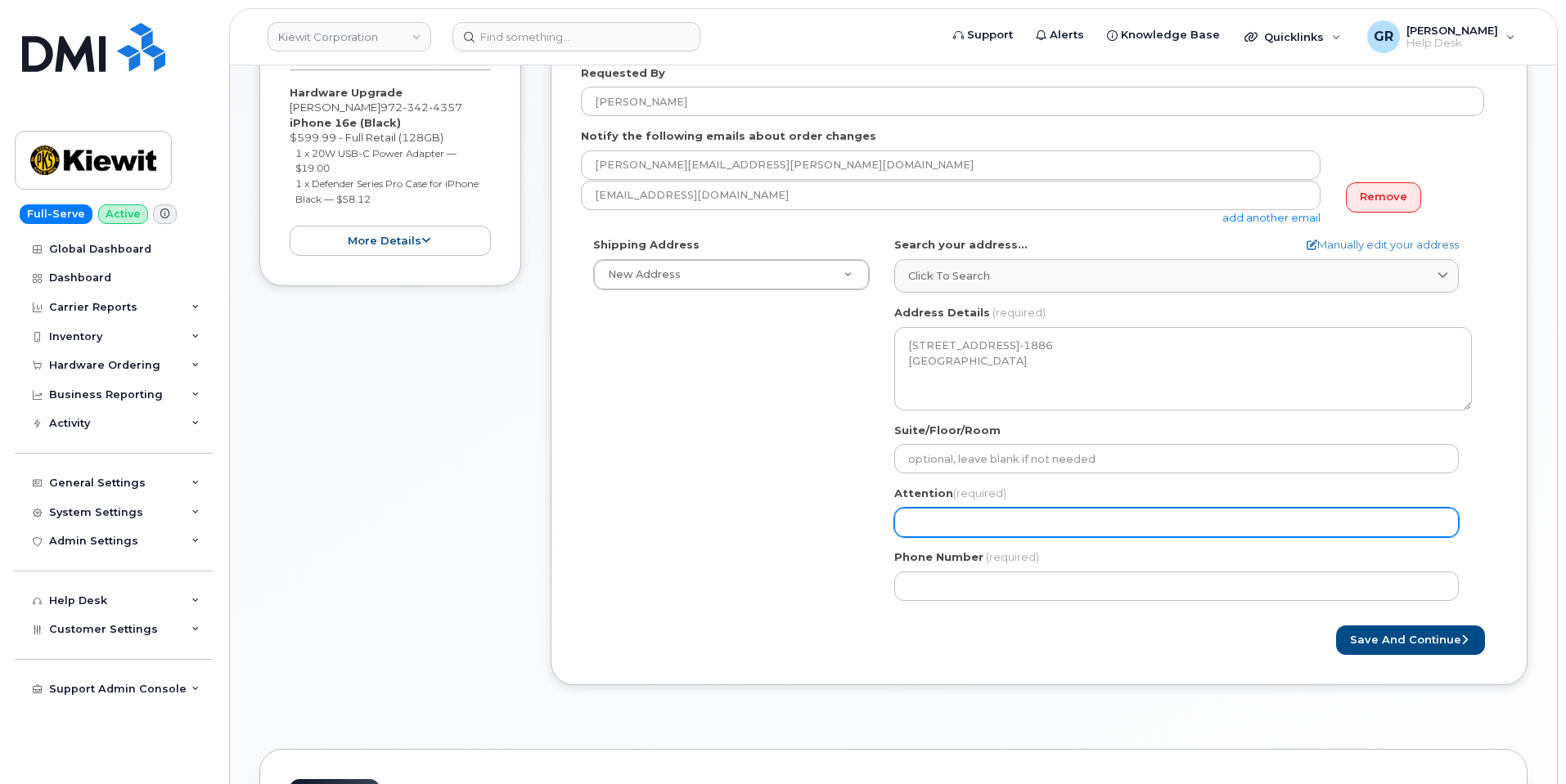
click at [935, 516] on input "Attention (required)" at bounding box center [1176, 523] width 564 height 30
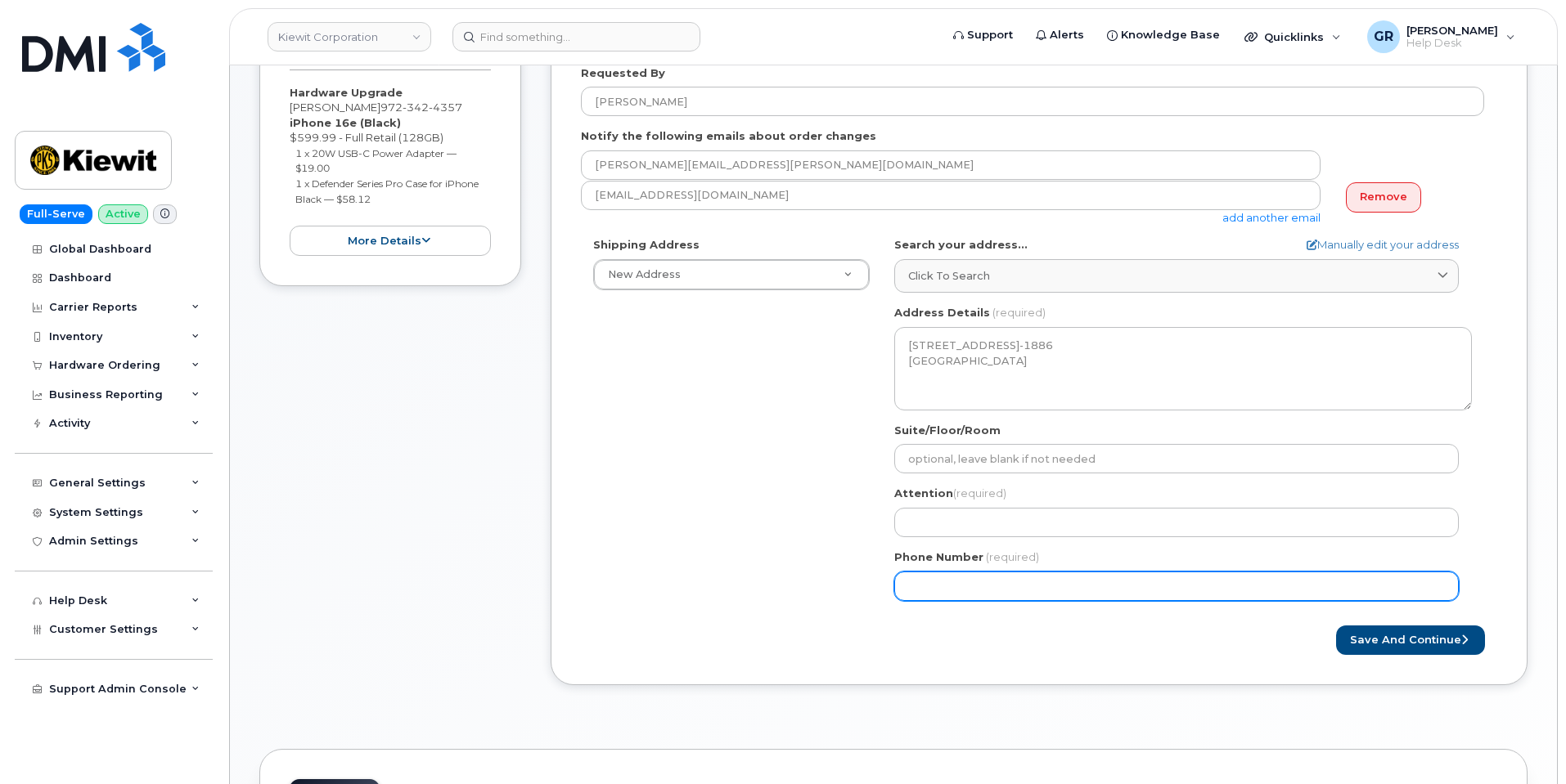
click at [1002, 573] on input "Phone Number" at bounding box center [1176, 587] width 564 height 30
paste input "3605809496"
select select
type input "3605809496"
select select
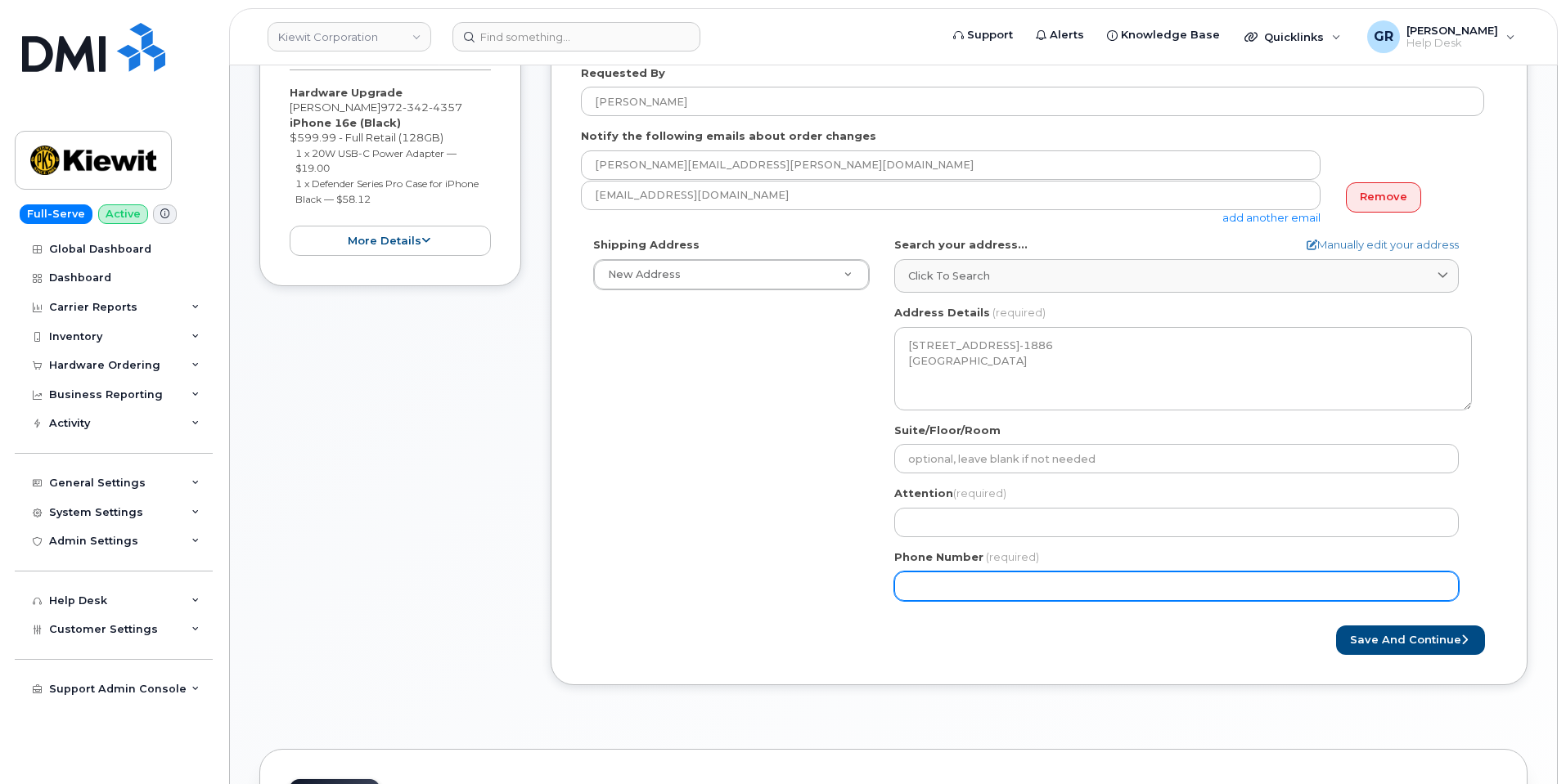
click at [995, 585] on input "Phone Number" at bounding box center [1176, 587] width 564 height 30
click at [992, 581] on input "Phone Number" at bounding box center [1176, 587] width 564 height 30
paste input "3605809496"
select select
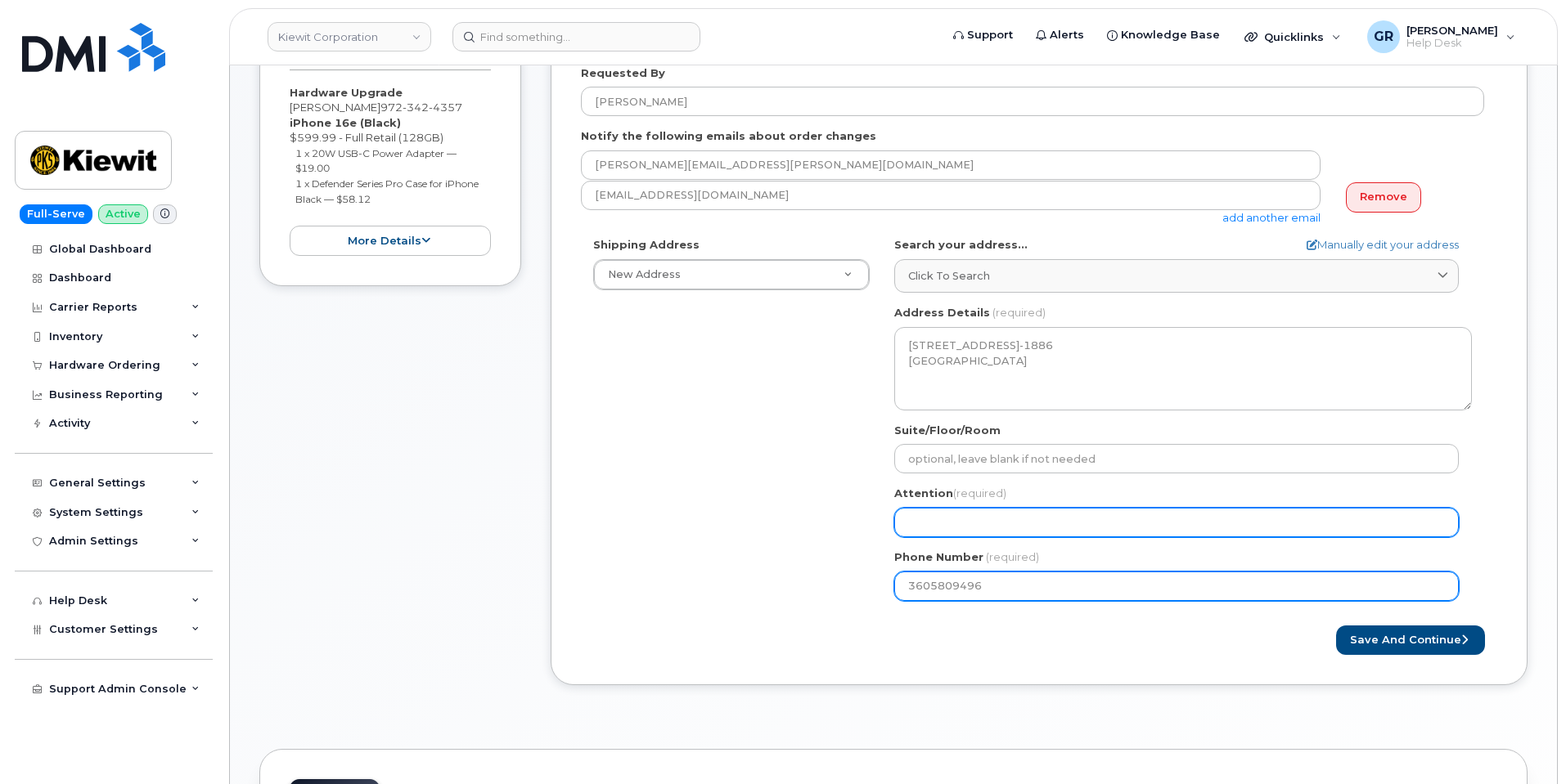
type input "3605809496"
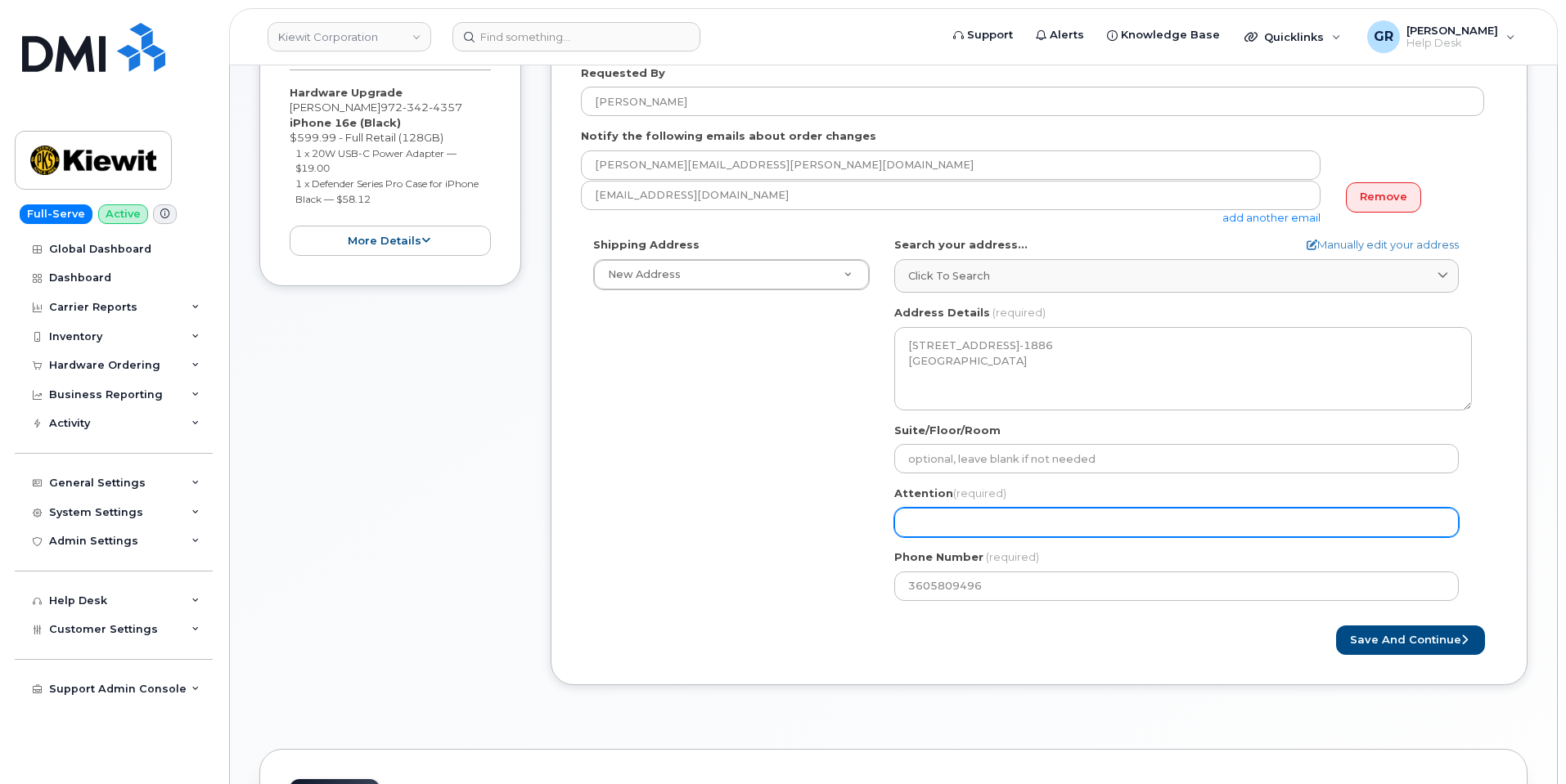
click at [973, 518] on input "Attention (required)" at bounding box center [1176, 523] width 564 height 30
click at [1012, 521] on input "Attention (required)" at bounding box center [1176, 523] width 564 height 30
paste input "[PERSON_NAME]"
select select
type input "[PERSON_NAME]"
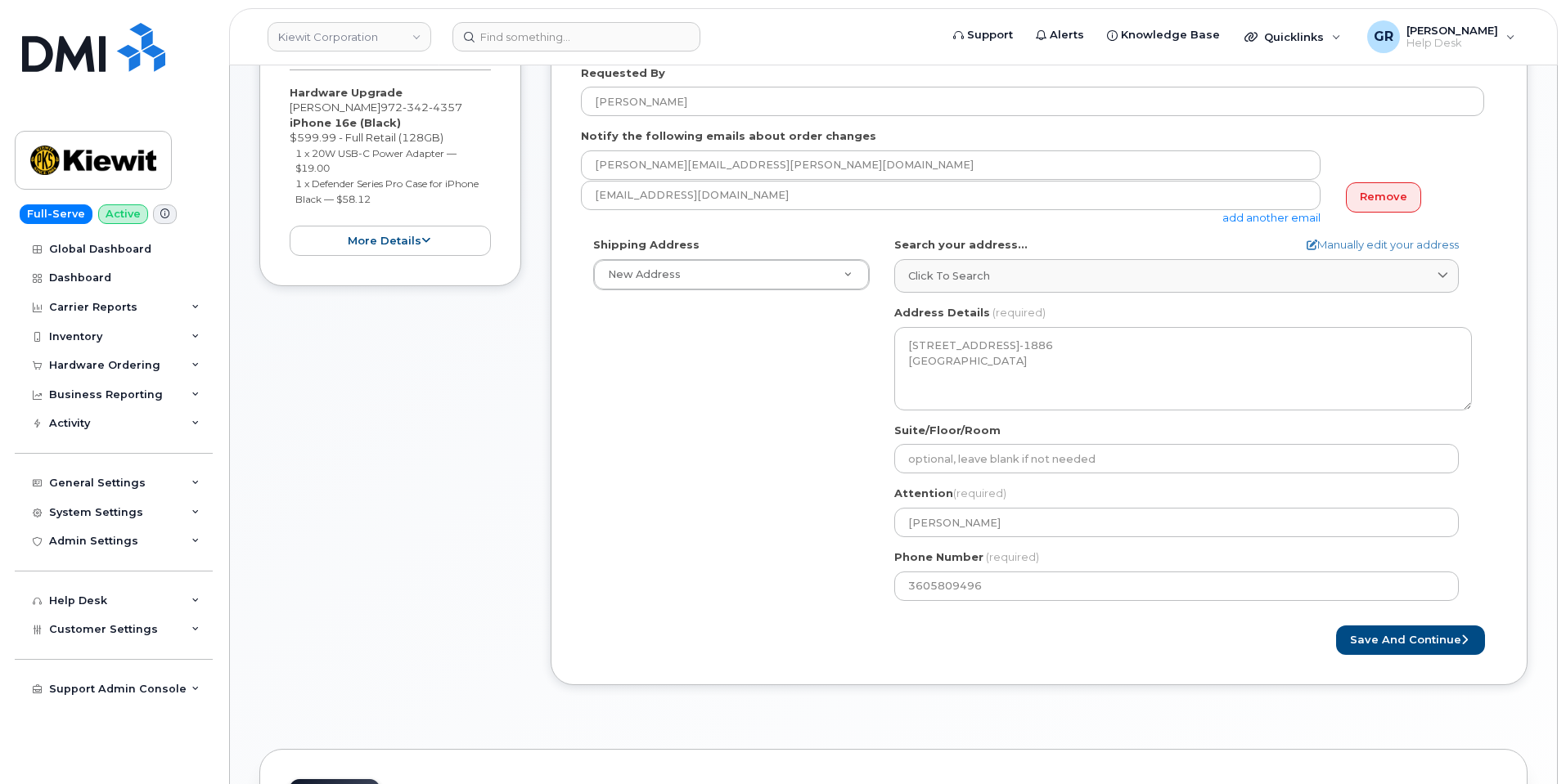
drag, startPoint x: 751, startPoint y: 606, endPoint x: 763, endPoint y: 602, distance: 12.6
click at [750, 606] on div "Shipping Address New Address New Address 470 Chestnut Ridge Rd Ste 11501 42nd S…" at bounding box center [1032, 425] width 903 height 375
click at [1415, 637] on button "Save and Continue" at bounding box center [1410, 640] width 149 height 30
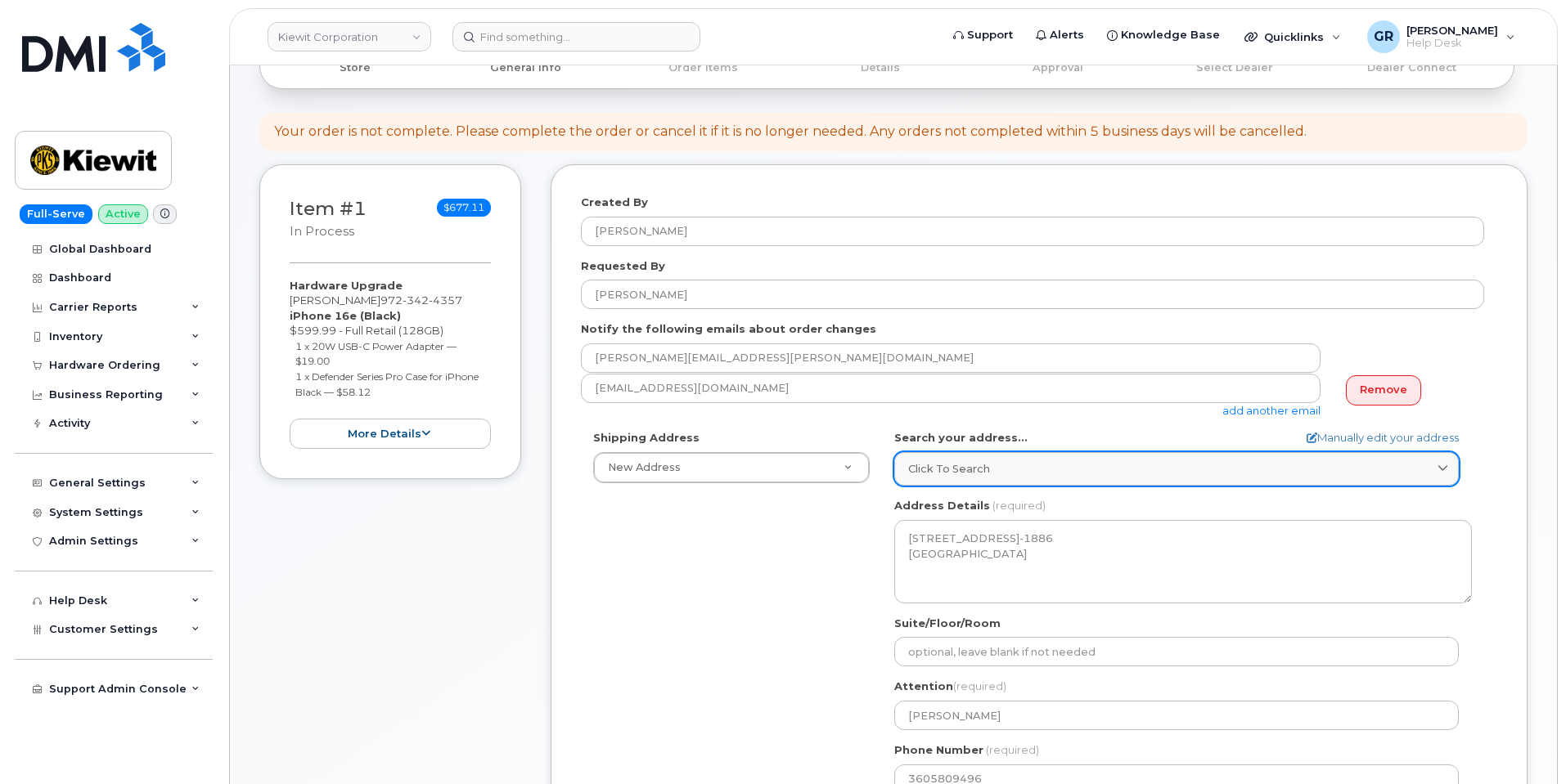
scroll to position [245, 0]
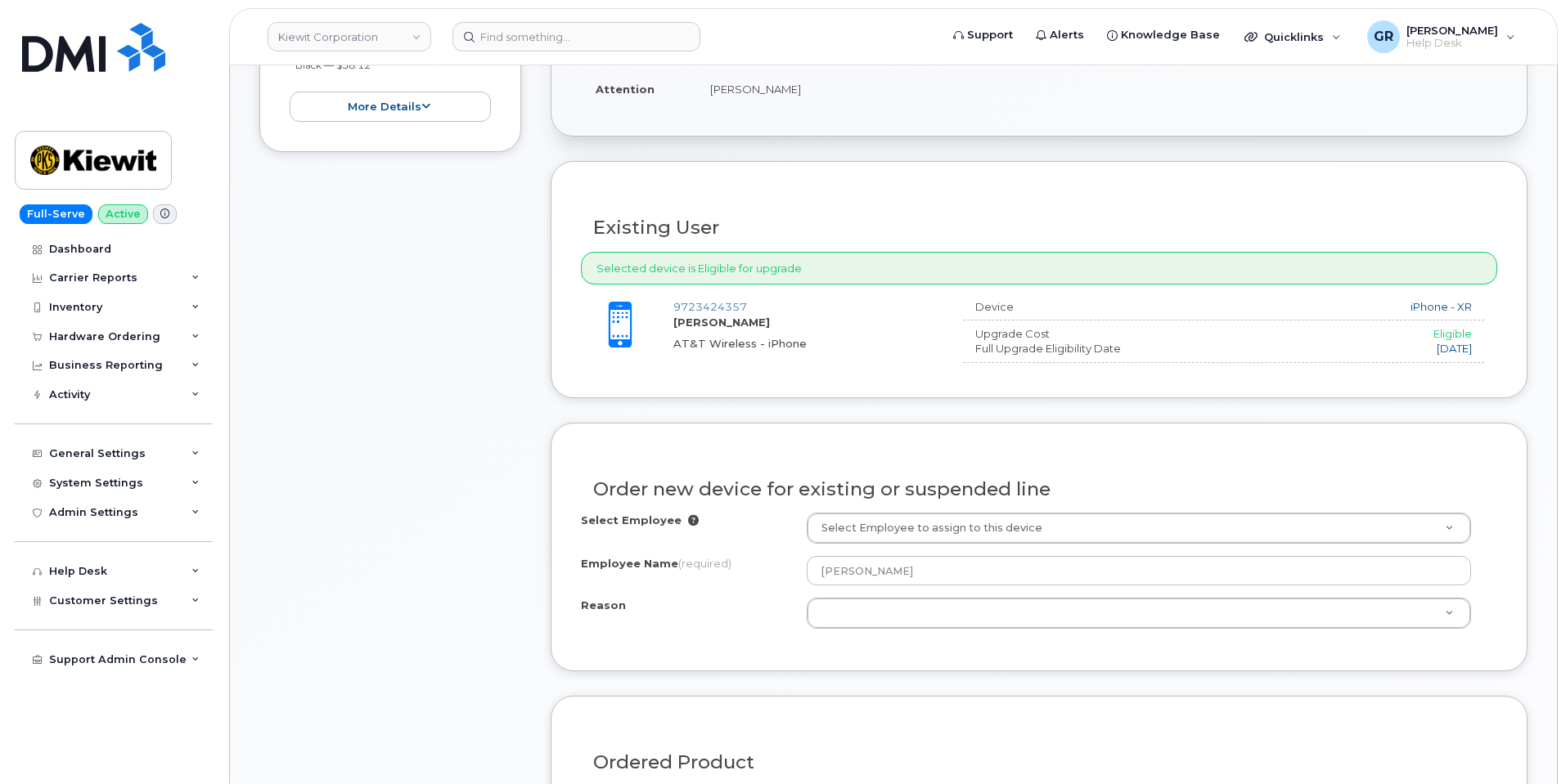
scroll to position [573, 0]
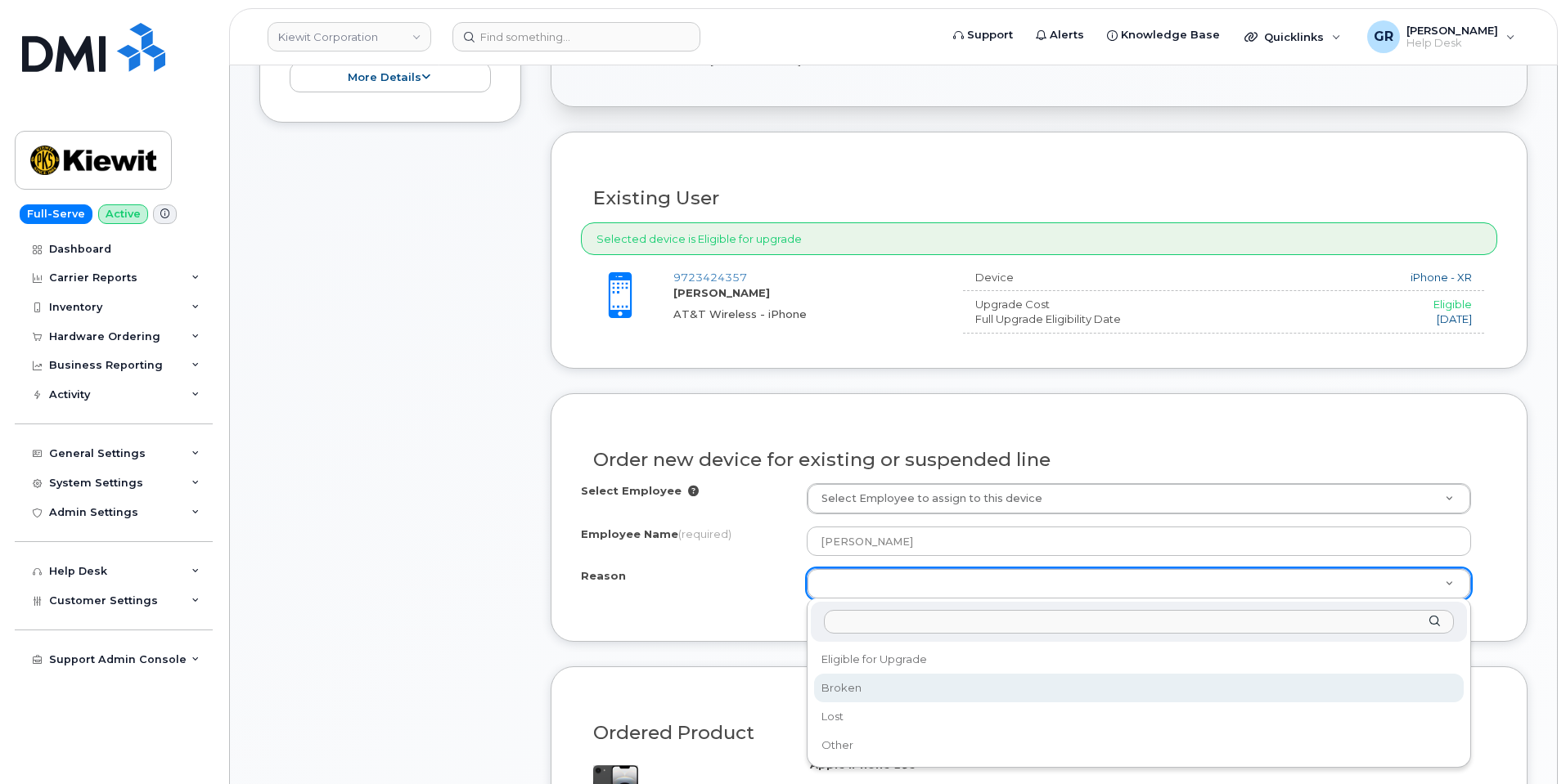
select select "broken"
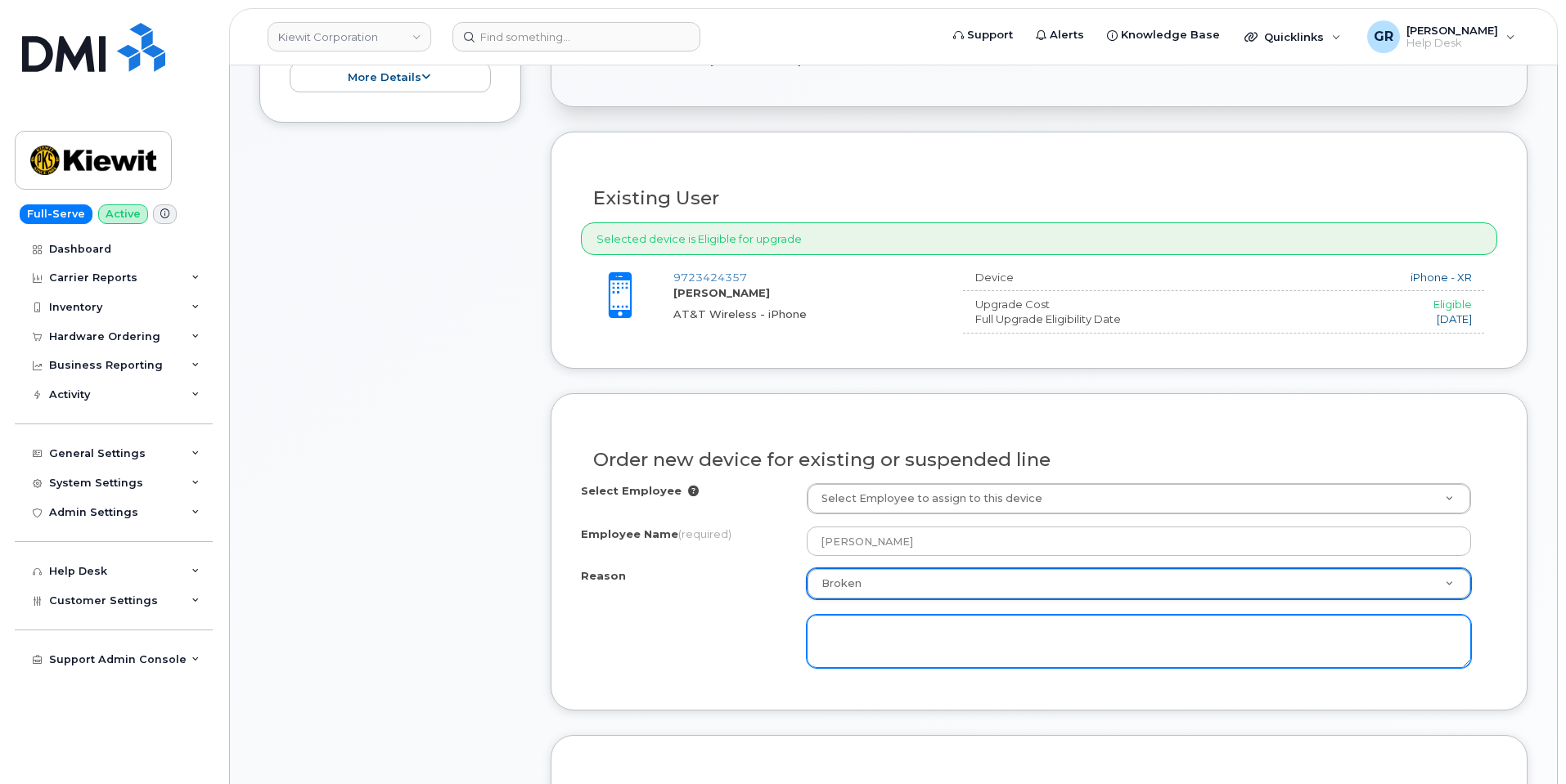
click at [867, 647] on textarea at bounding box center [1138, 641] width 664 height 54
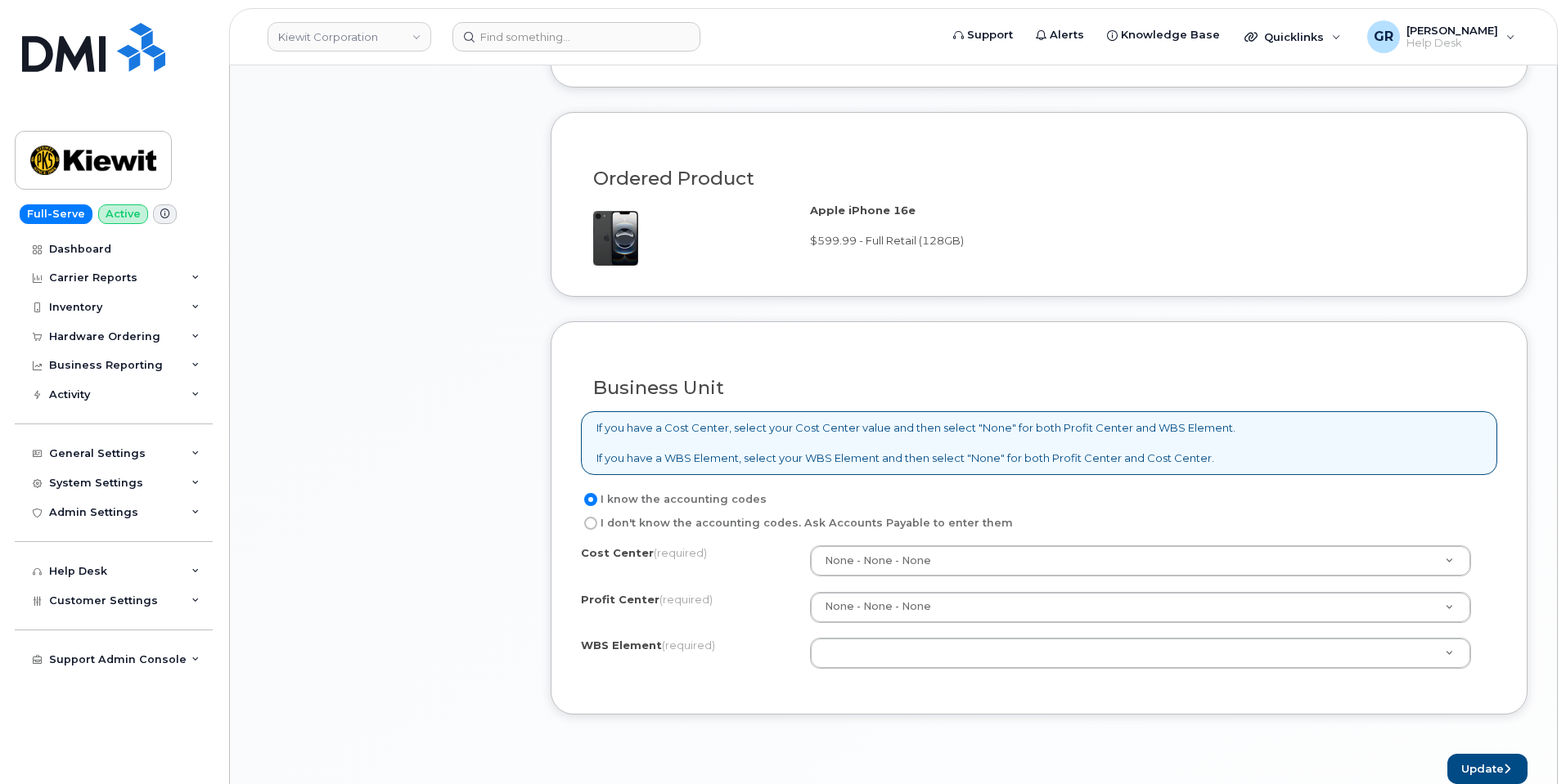
scroll to position [1227, 0]
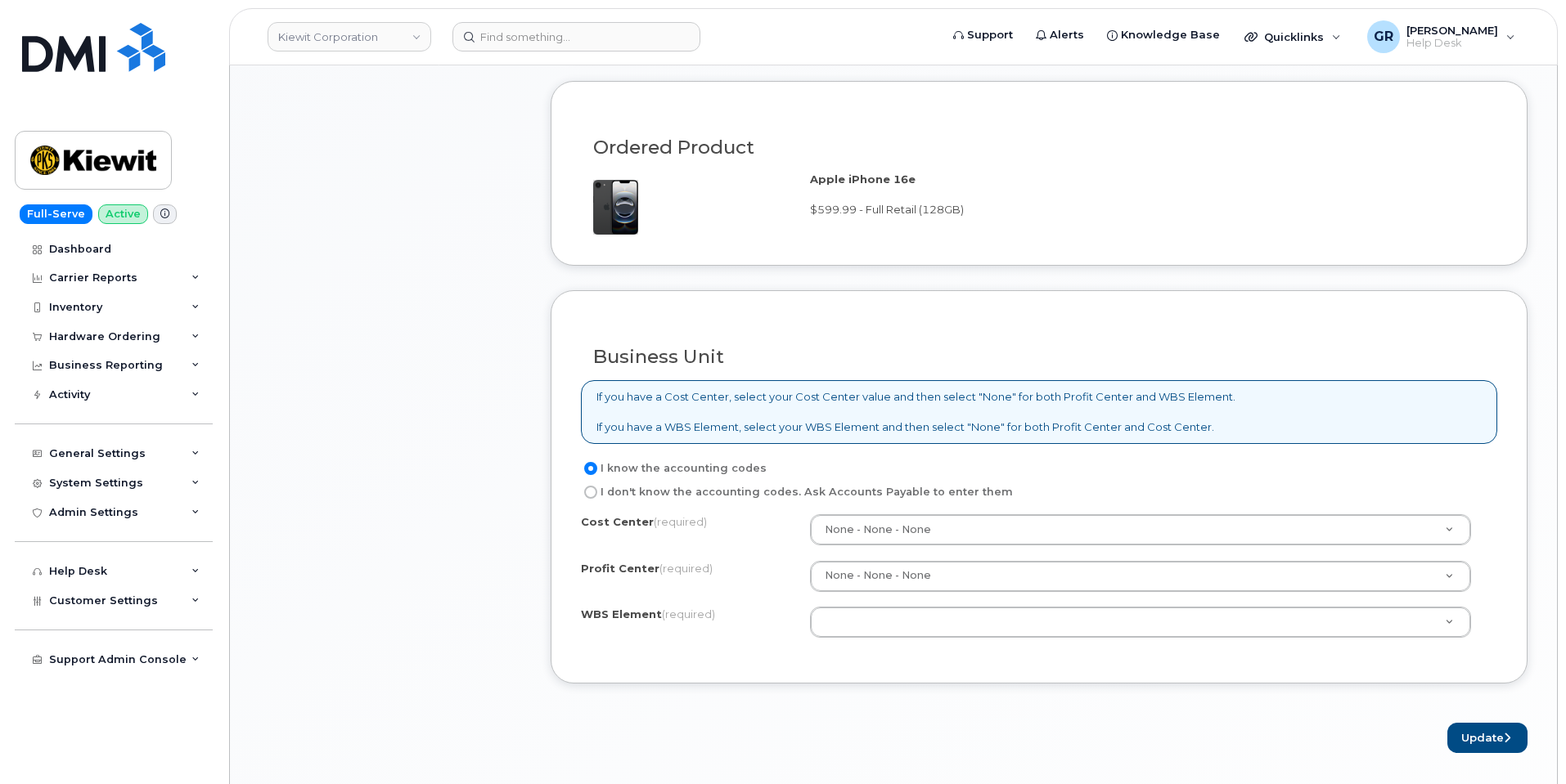
type textarea "Phone Camera does not work for documentation tasks."
click at [578, 44] on input at bounding box center [577, 37] width 248 height 30
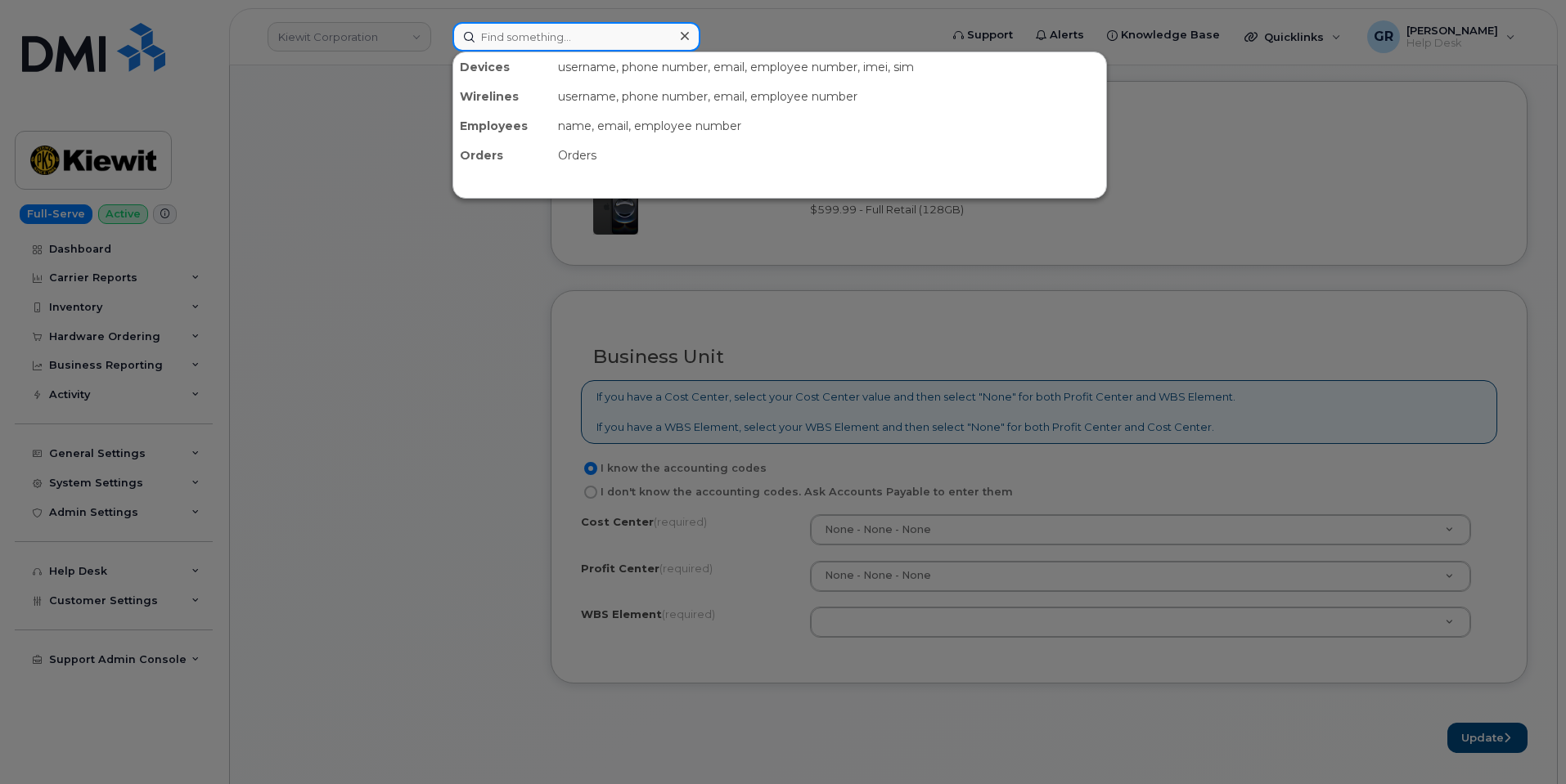
paste input "356447107457908"
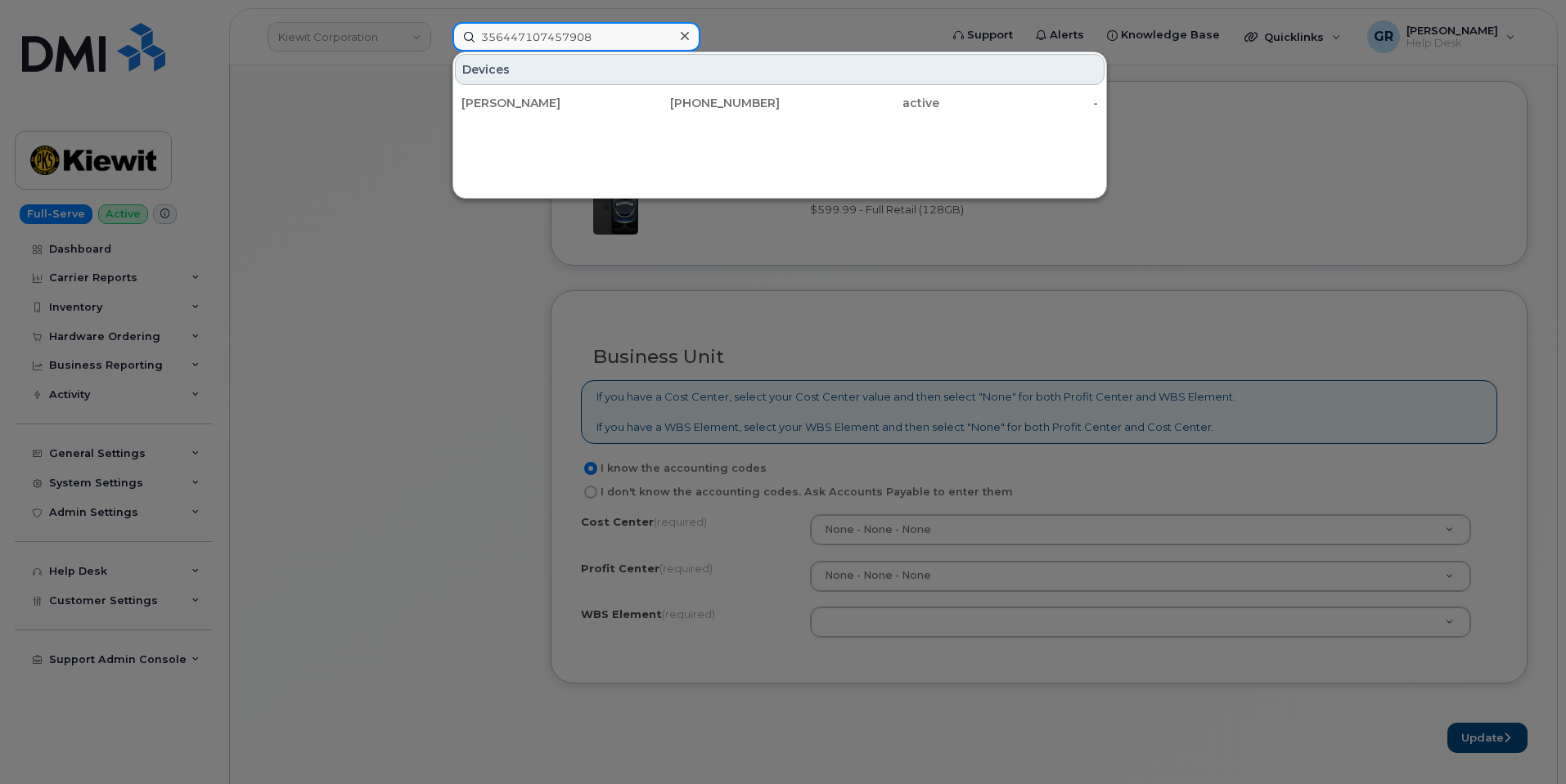
drag, startPoint x: 560, startPoint y: 32, endPoint x: 573, endPoint y: 44, distance: 17.7
click at [562, 35] on input "356447107457908" at bounding box center [577, 37] width 248 height 30
paste input "9723424357"
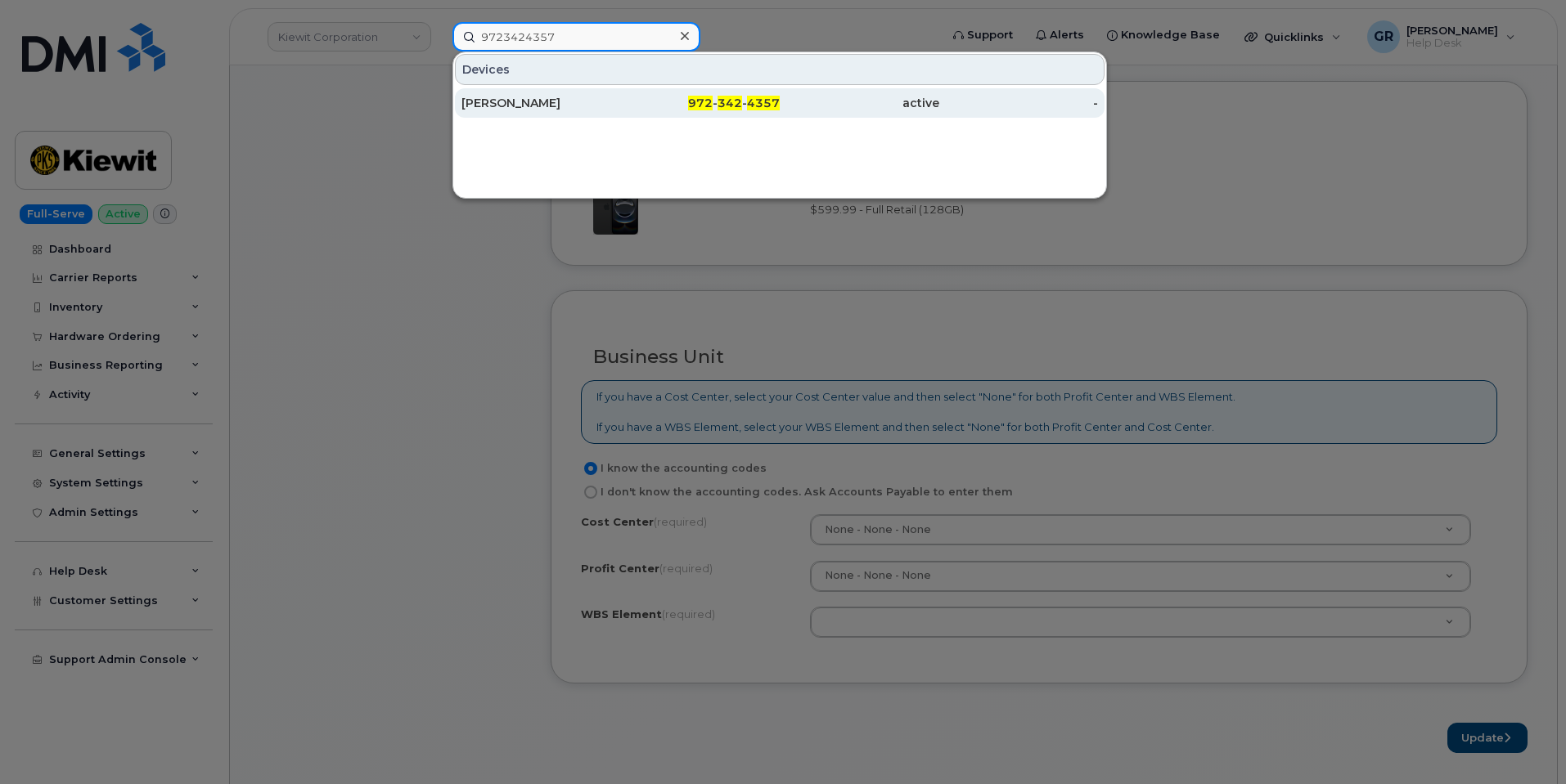
type input "9723424357"
click at [631, 109] on div "972 - 342 - 4357" at bounding box center [700, 103] width 160 height 16
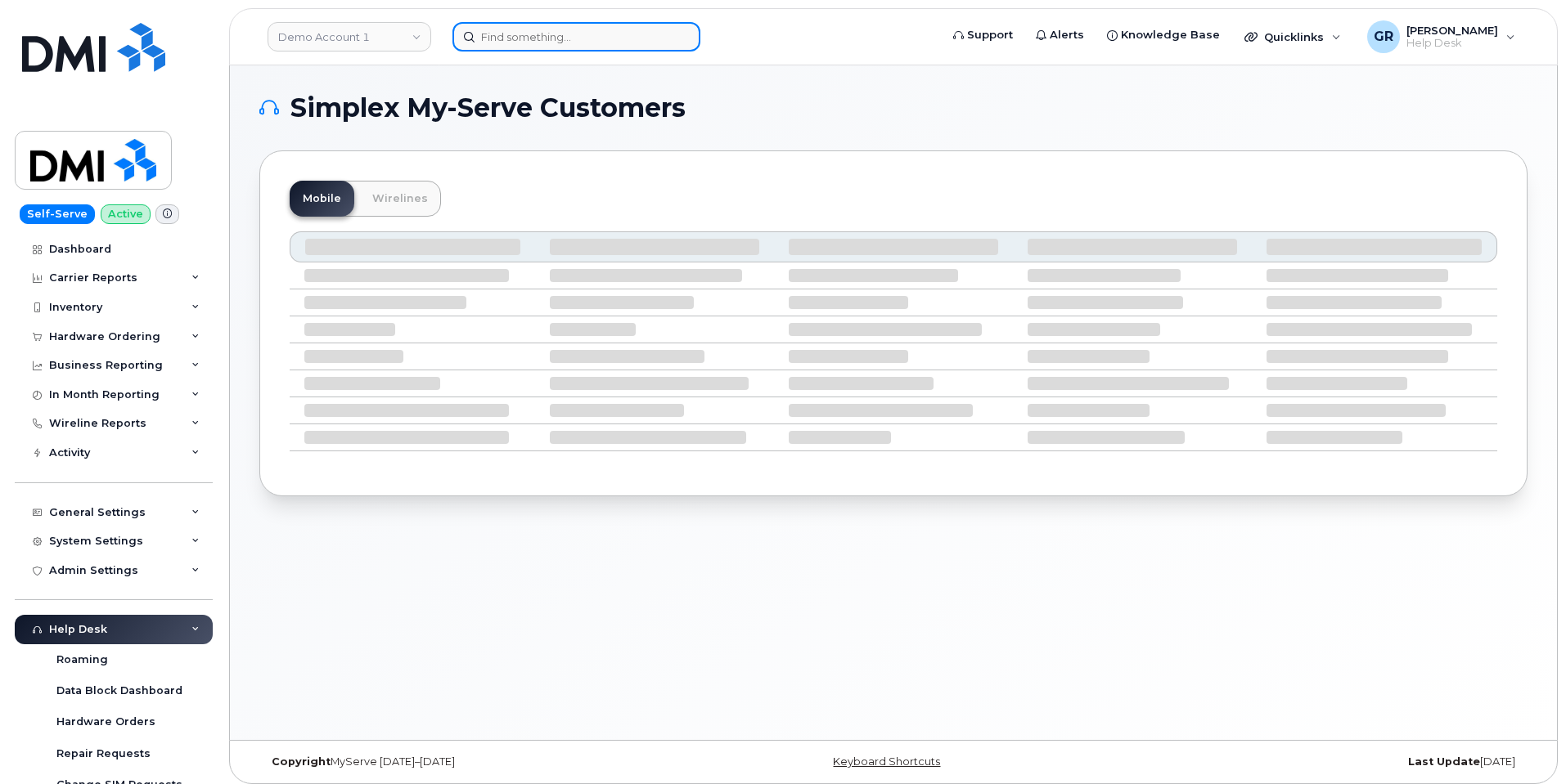
click at [530, 30] on input at bounding box center [577, 37] width 248 height 30
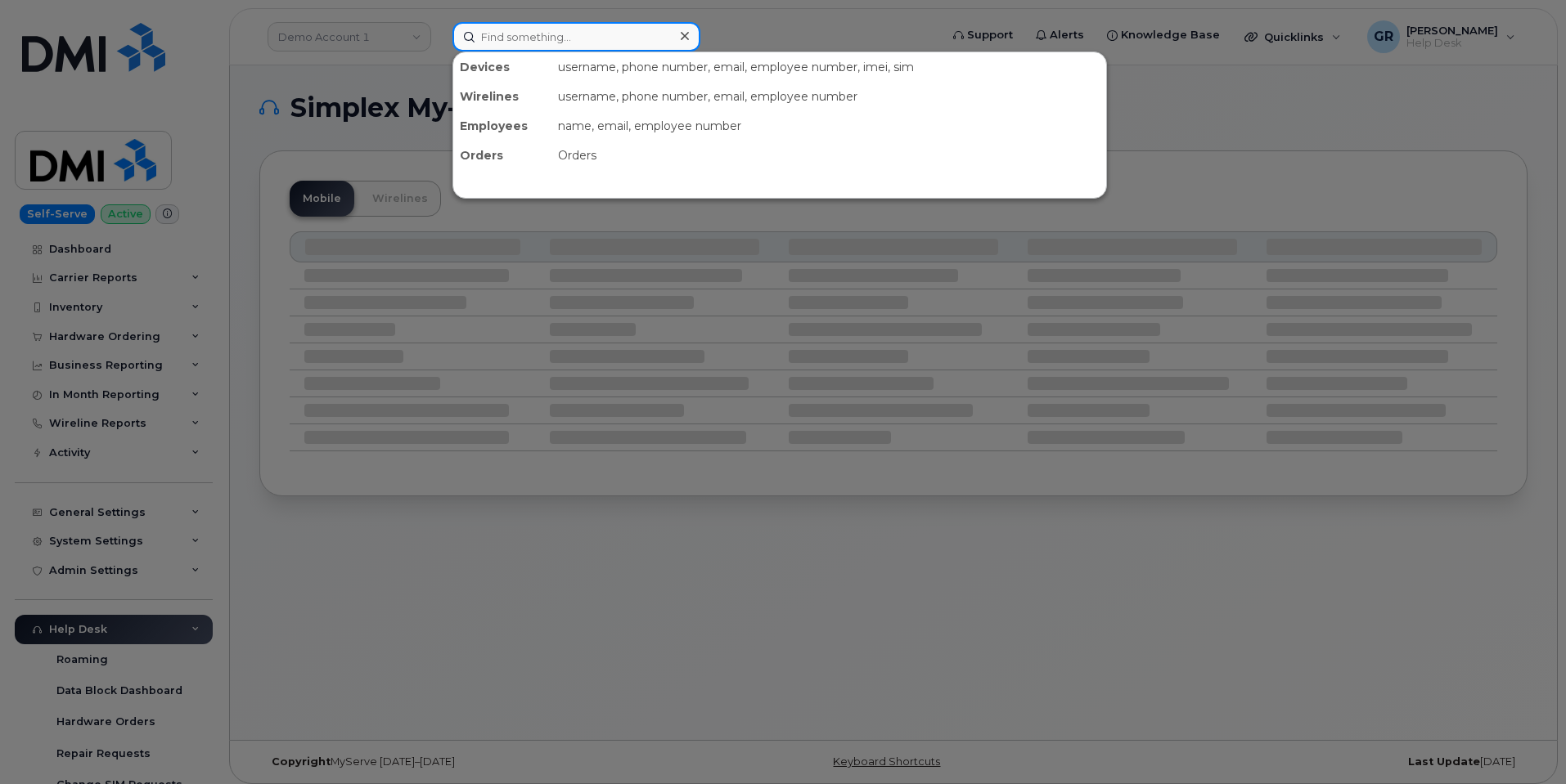
paste input "106207.1079"
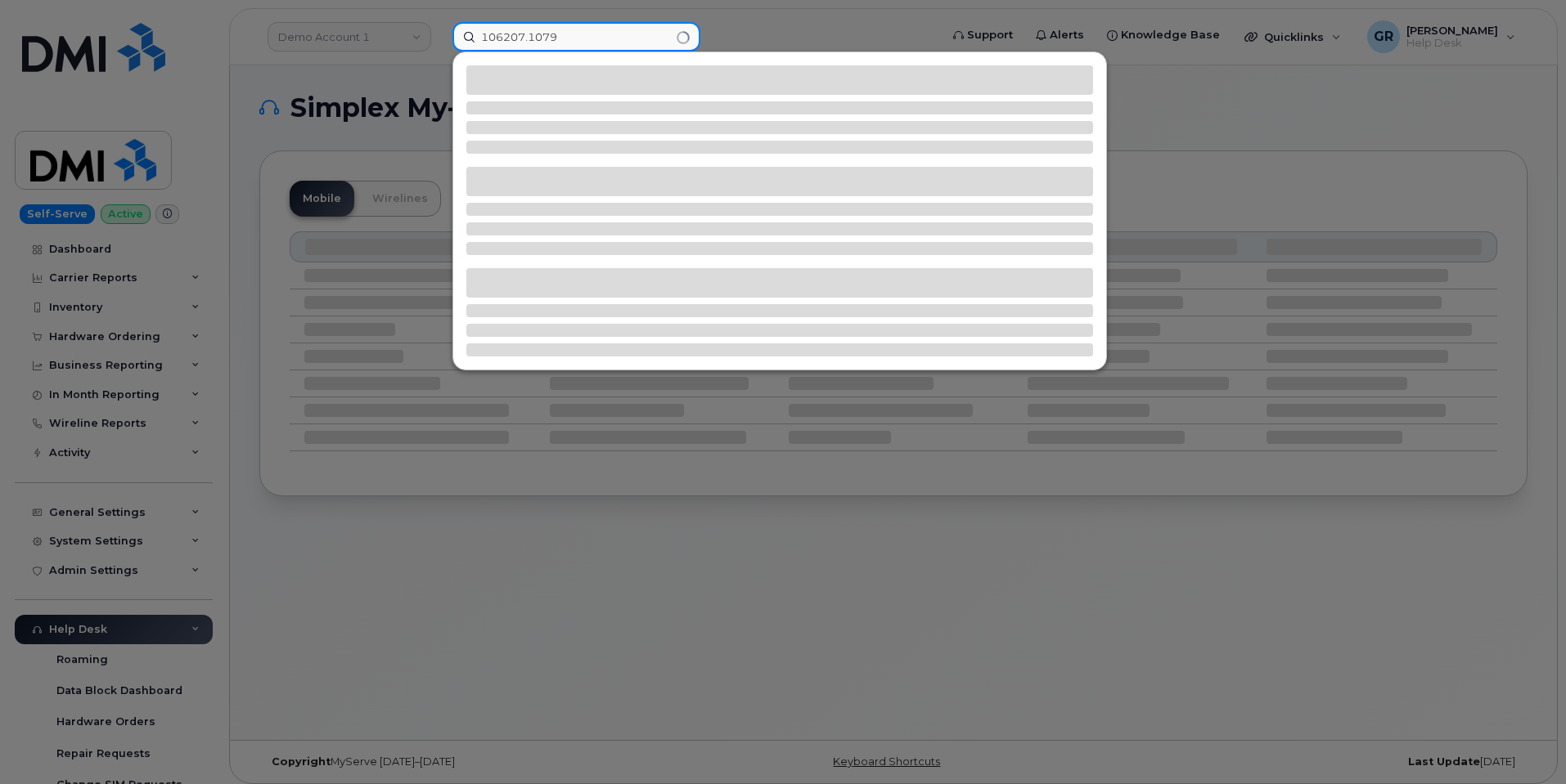
type input "106207.1079"
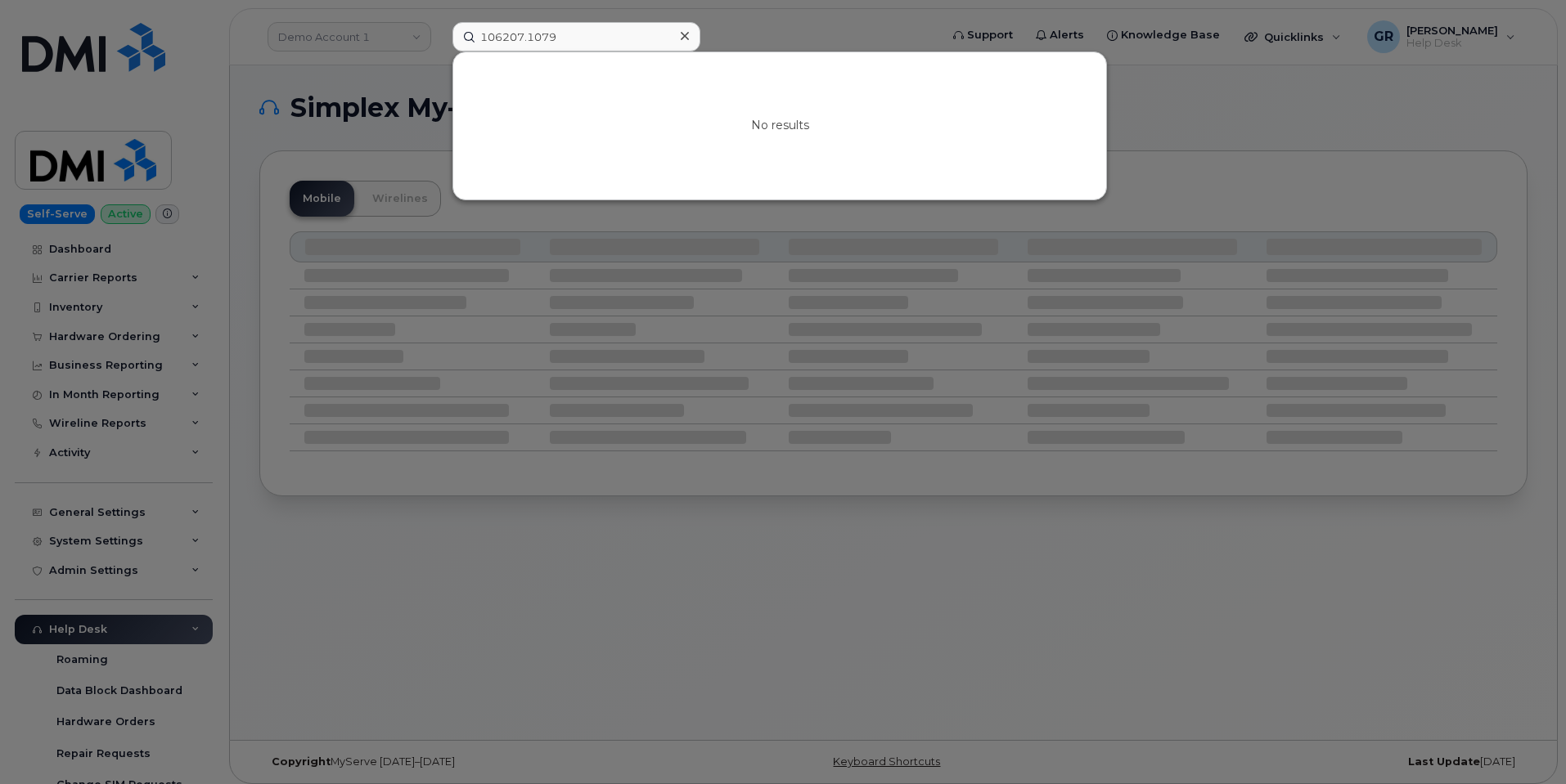
click at [346, 234] on div at bounding box center [783, 392] width 1566 height 784
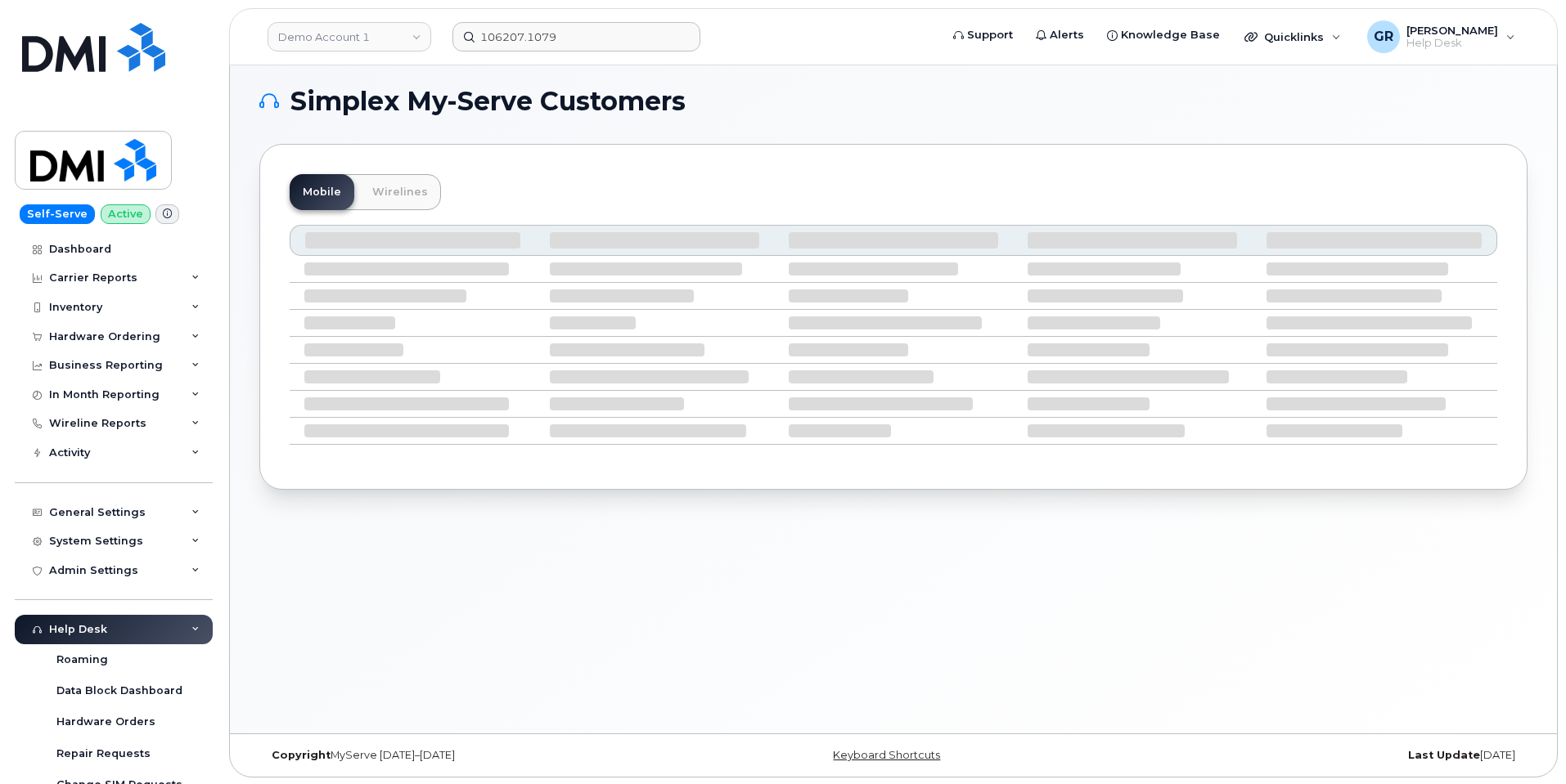
scroll to position [8, 0]
click at [393, 647] on div "Simplex My-Serve Customers Mobile Wirelines" at bounding box center [893, 395] width 1327 height 675
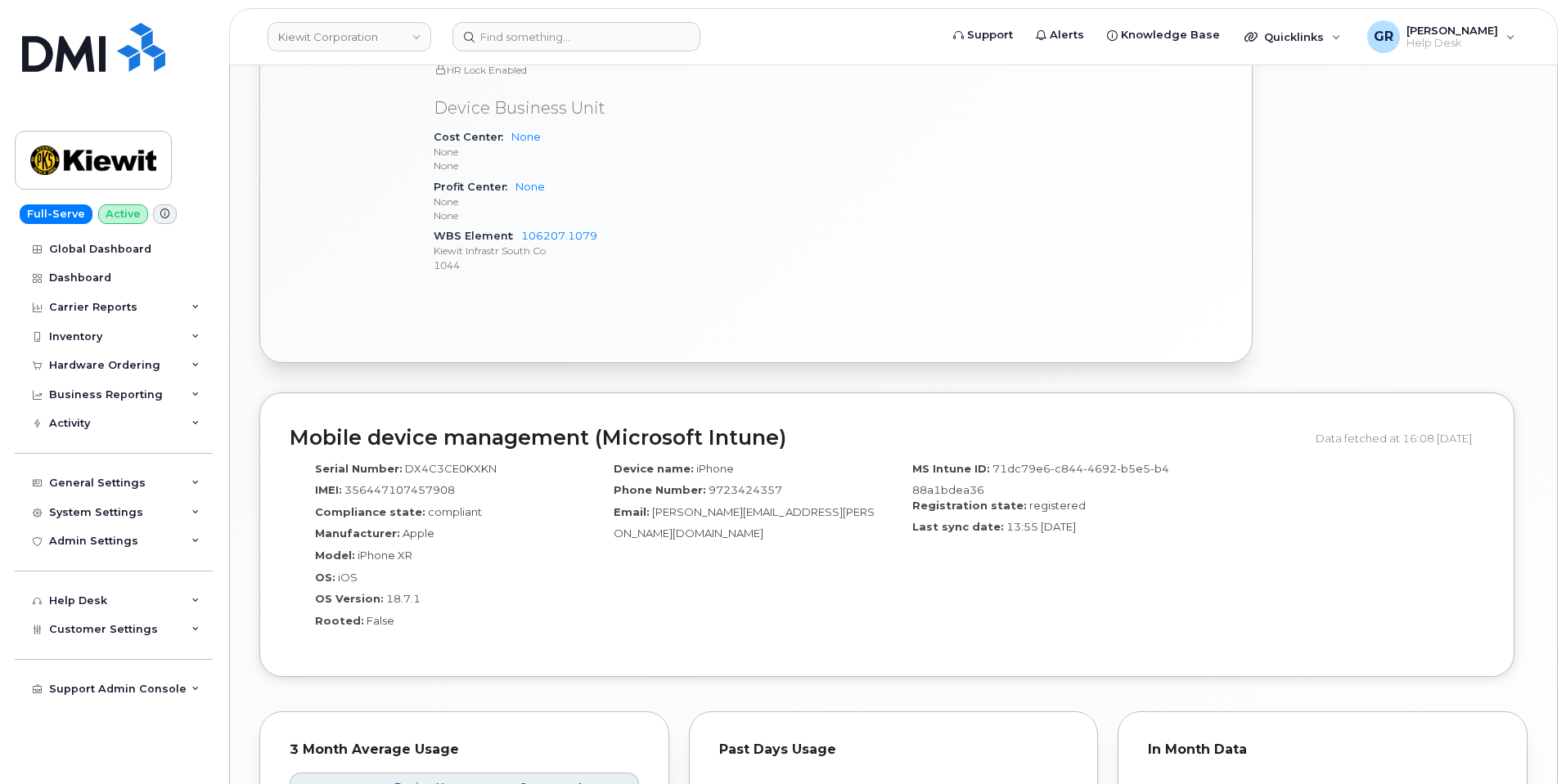
scroll to position [760, 0]
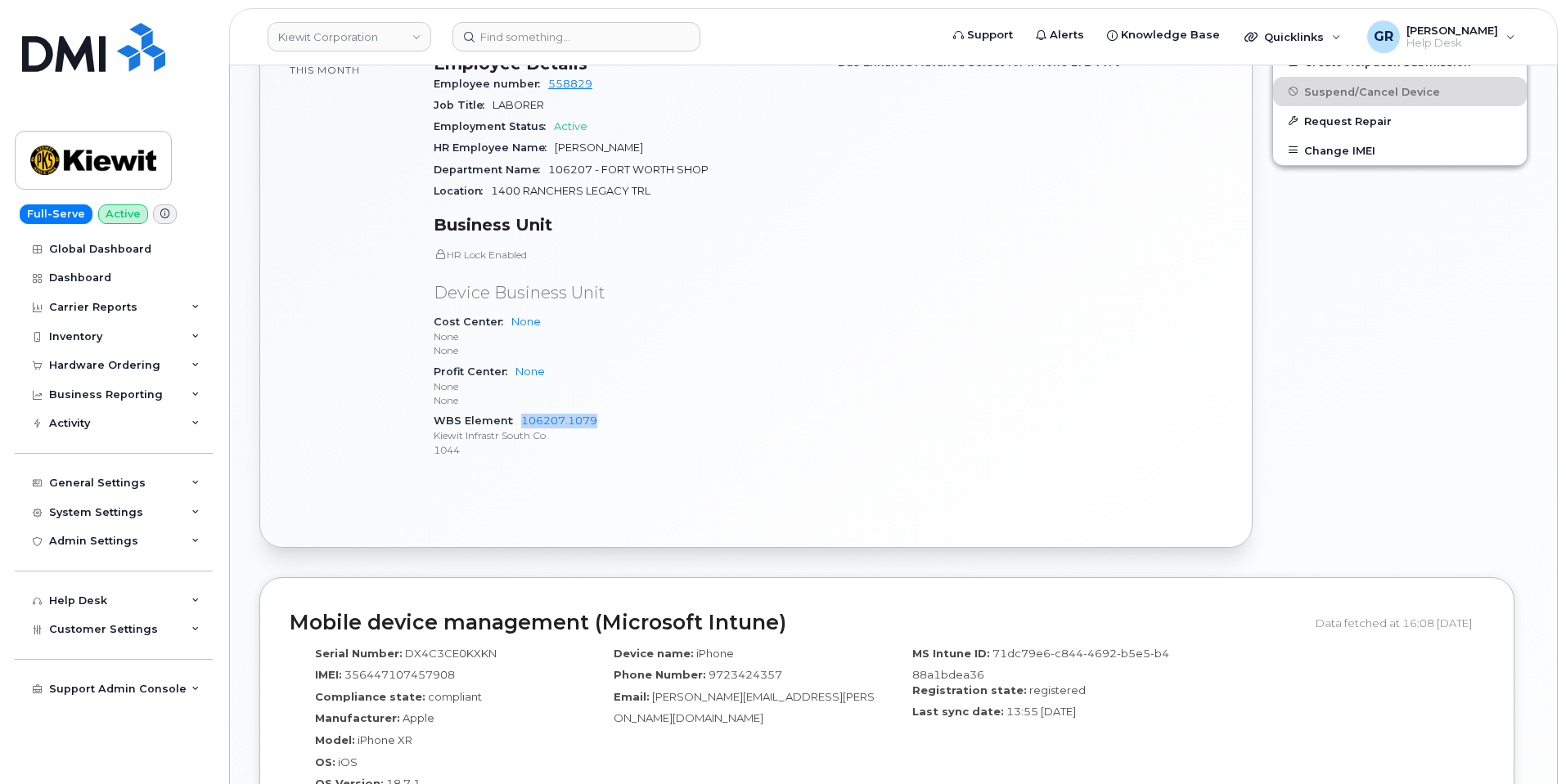
drag, startPoint x: 519, startPoint y: 406, endPoint x: 618, endPoint y: 412, distance: 99.2
click at [618, 412] on div "WBS Element 106207.1079 [PERSON_NAME] Infrastr South Co 1044" at bounding box center [626, 436] width 384 height 50
copy link "106207.1079"
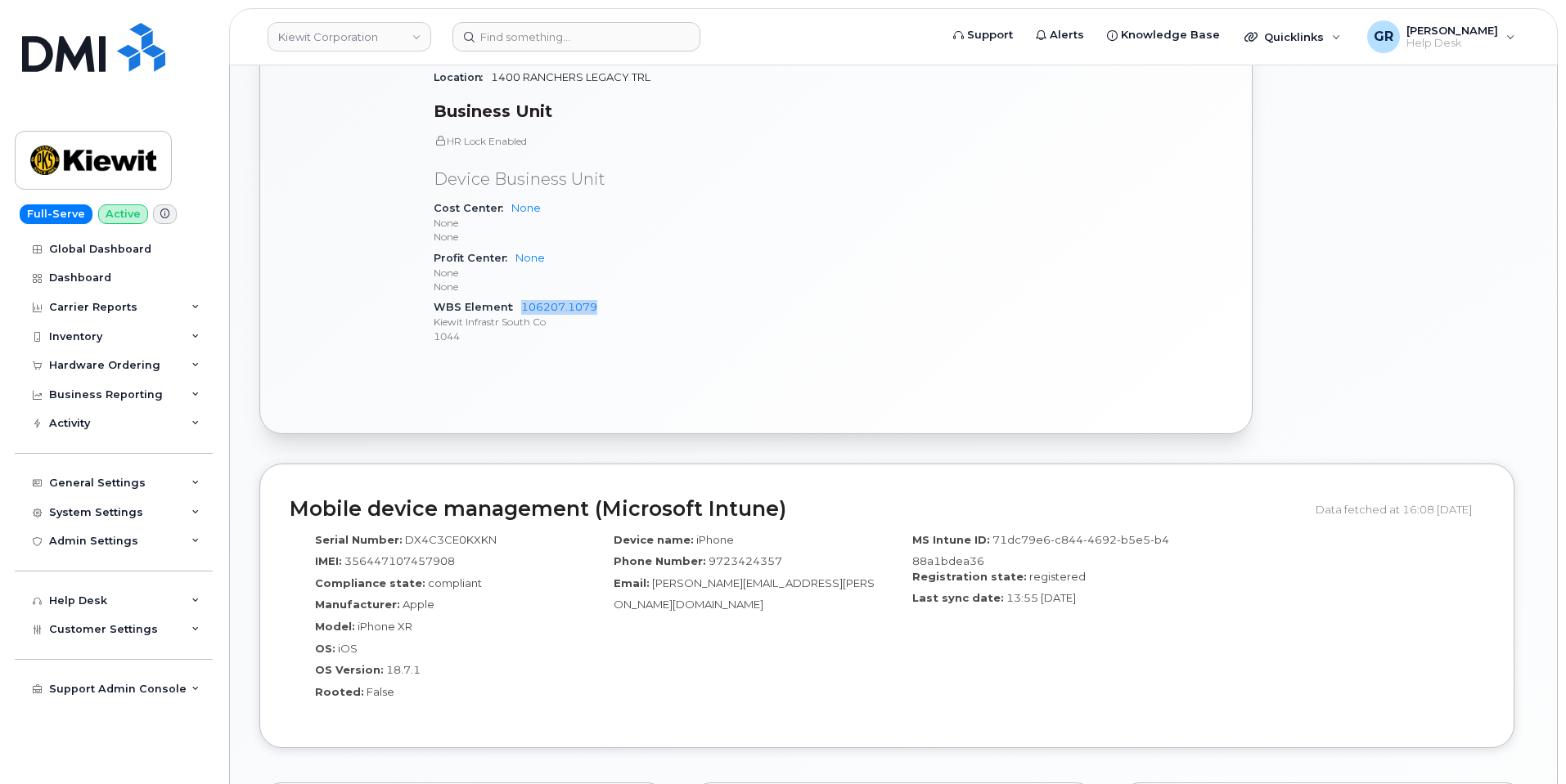
scroll to position [679, 0]
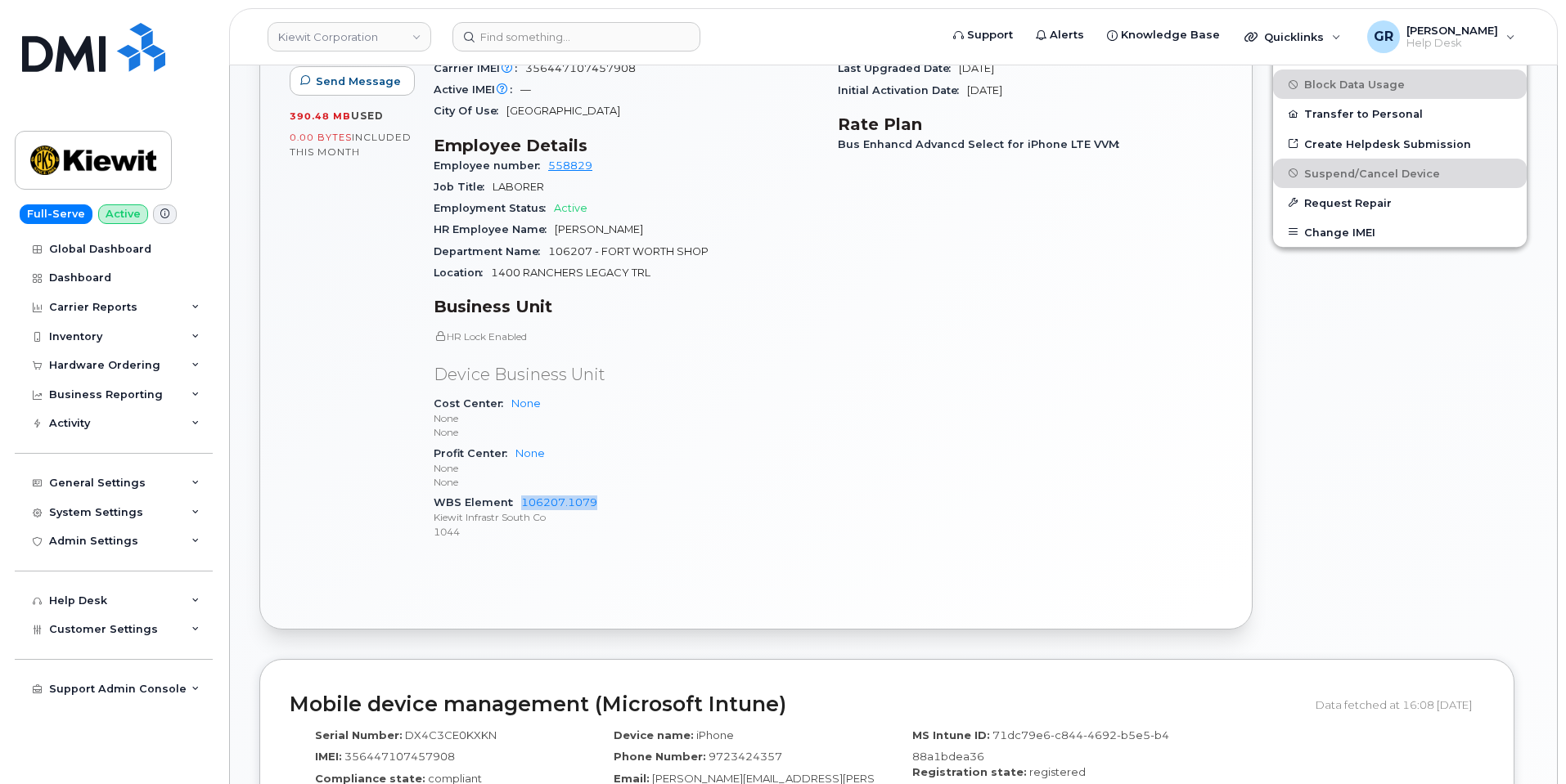
click at [631, 492] on div "WBS Element 106207.1079 [PERSON_NAME] Infrastr South Co 1044" at bounding box center [626, 517] width 384 height 50
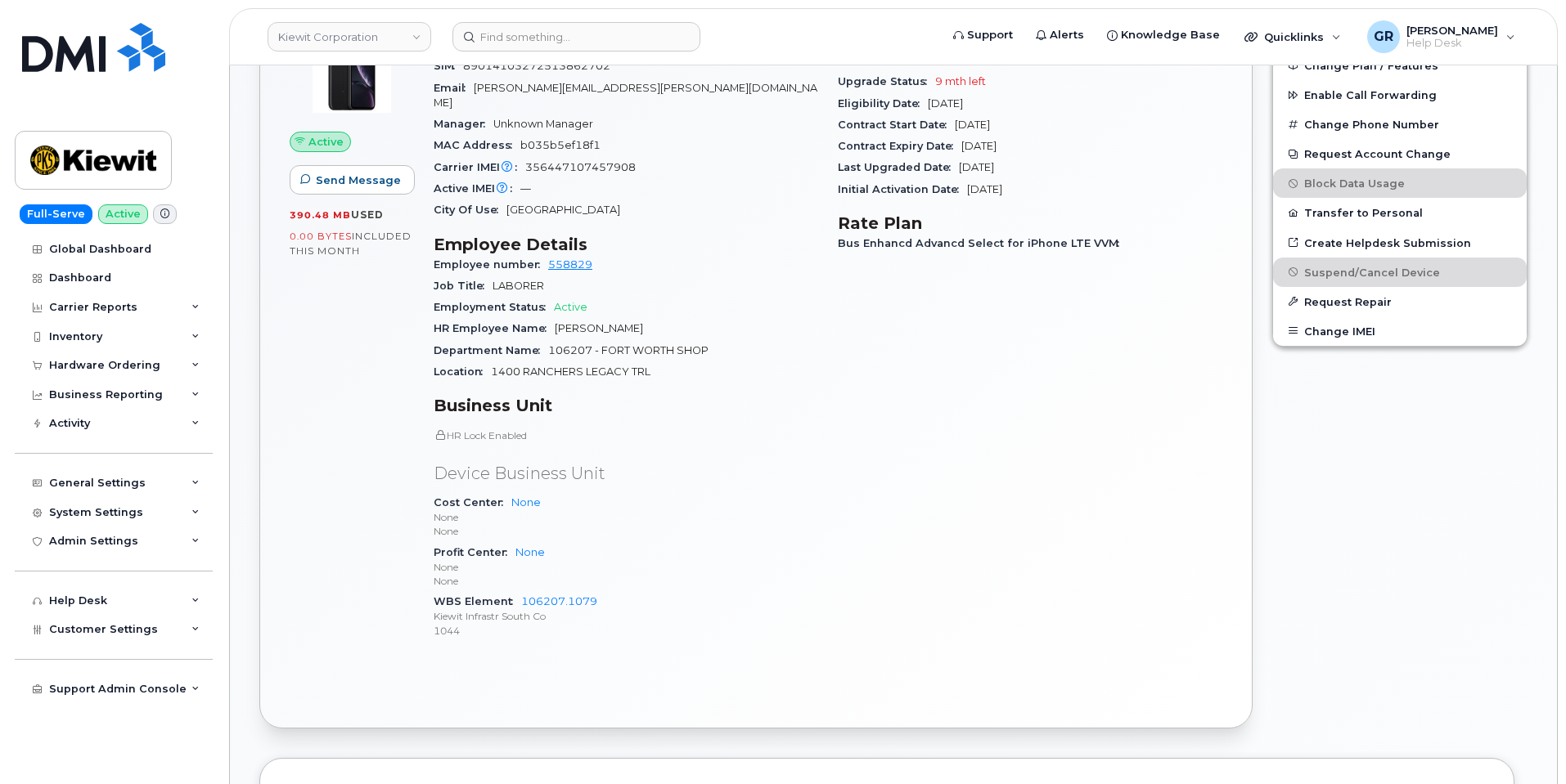
scroll to position [327, 0]
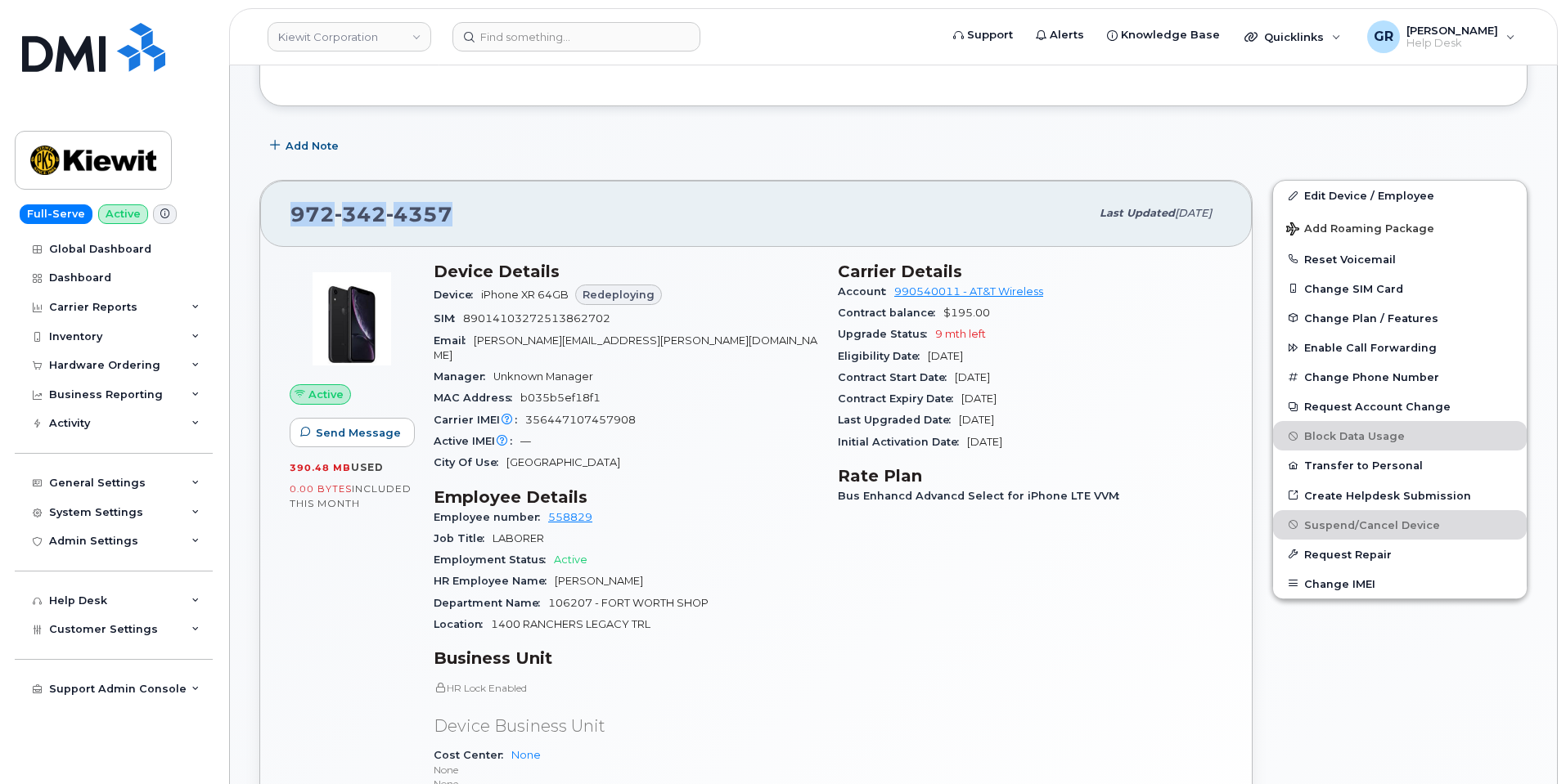
drag, startPoint x: 445, startPoint y: 216, endPoint x: 221, endPoint y: 207, distance: 224.2
click at [118, 488] on div "General Settings" at bounding box center [96, 482] width 96 height 13
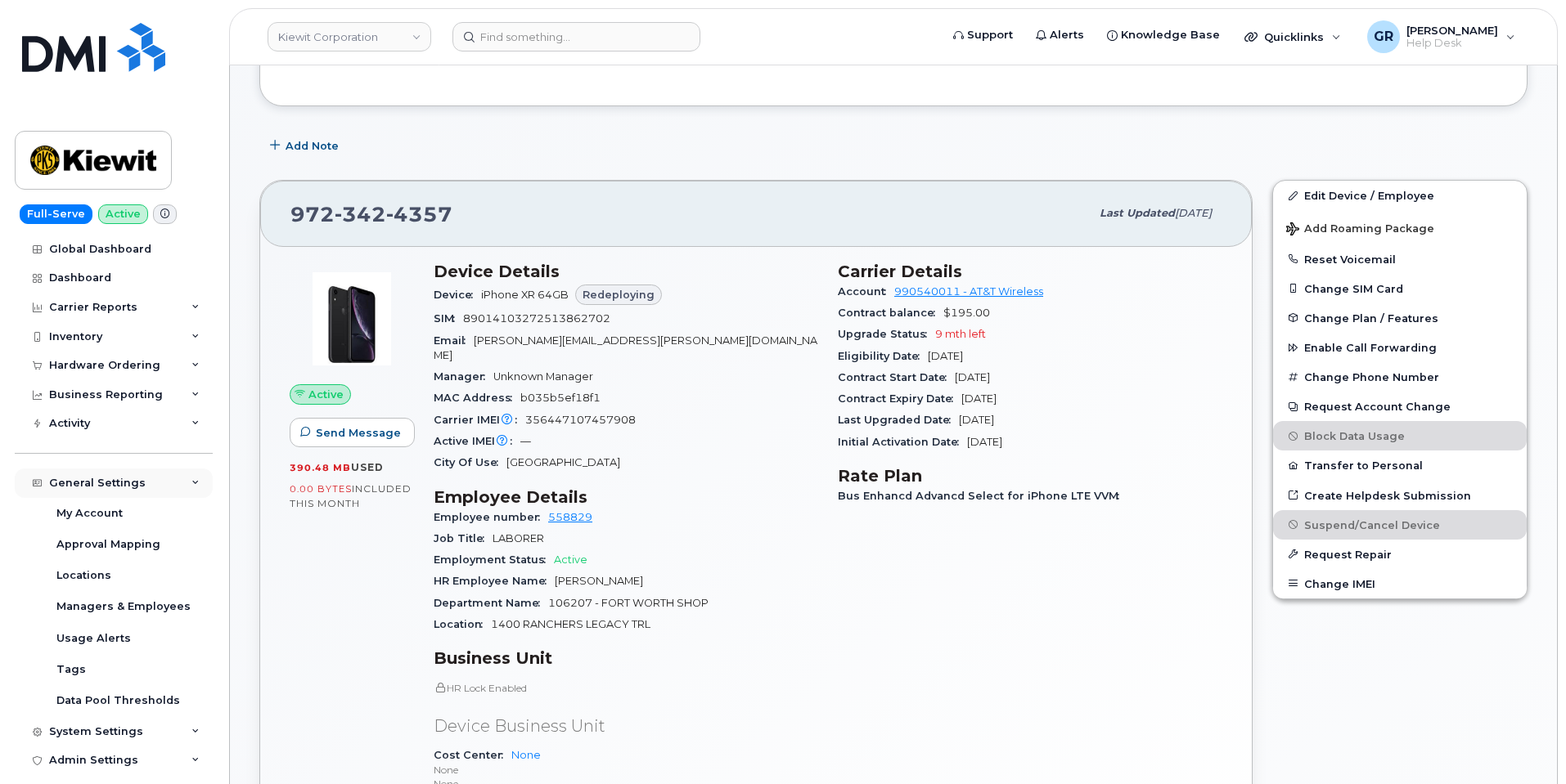
click at [114, 476] on div "General Settings" at bounding box center [96, 482] width 96 height 13
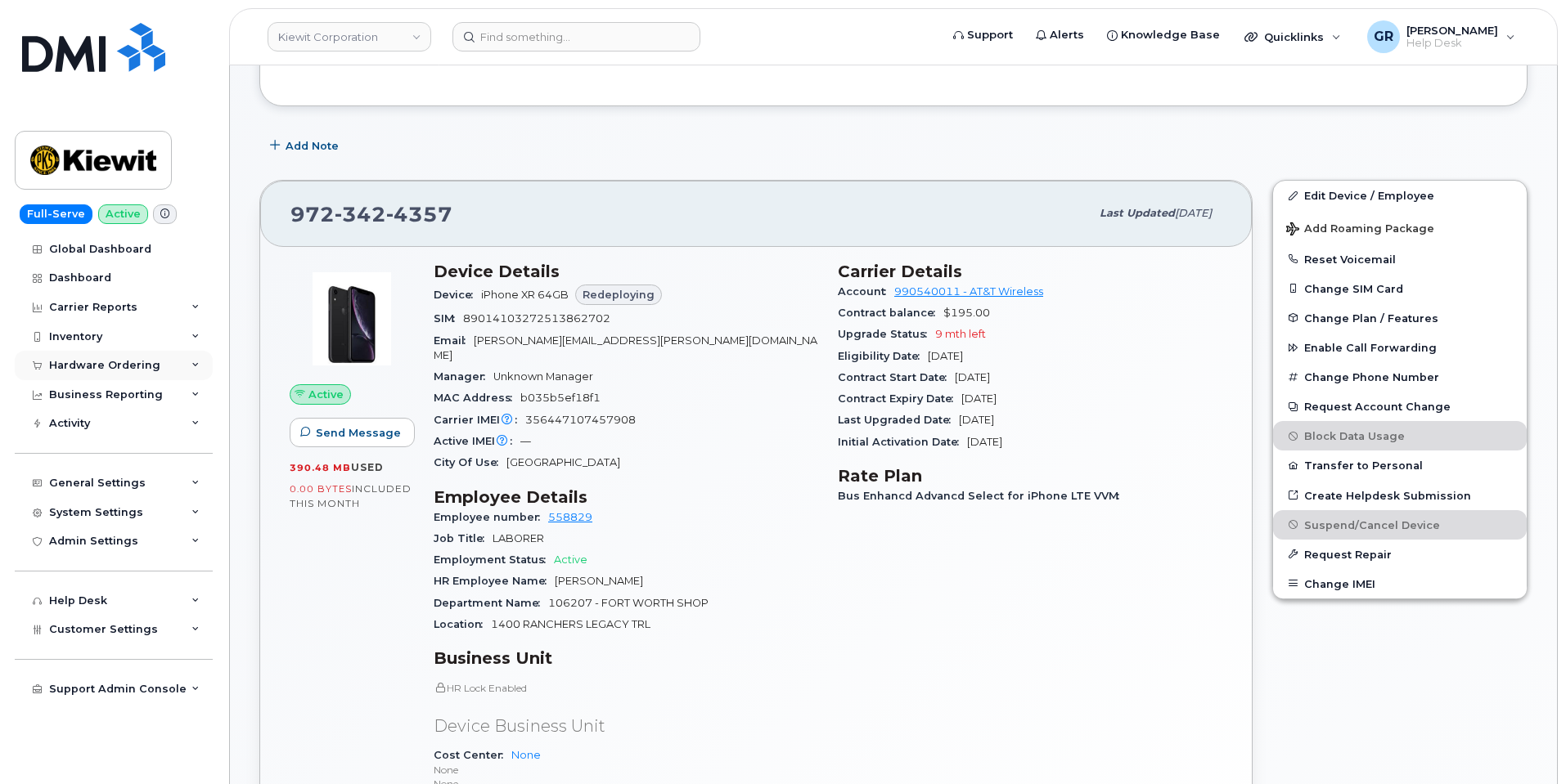
click at [133, 367] on div "Hardware Ordering" at bounding box center [104, 365] width 111 height 13
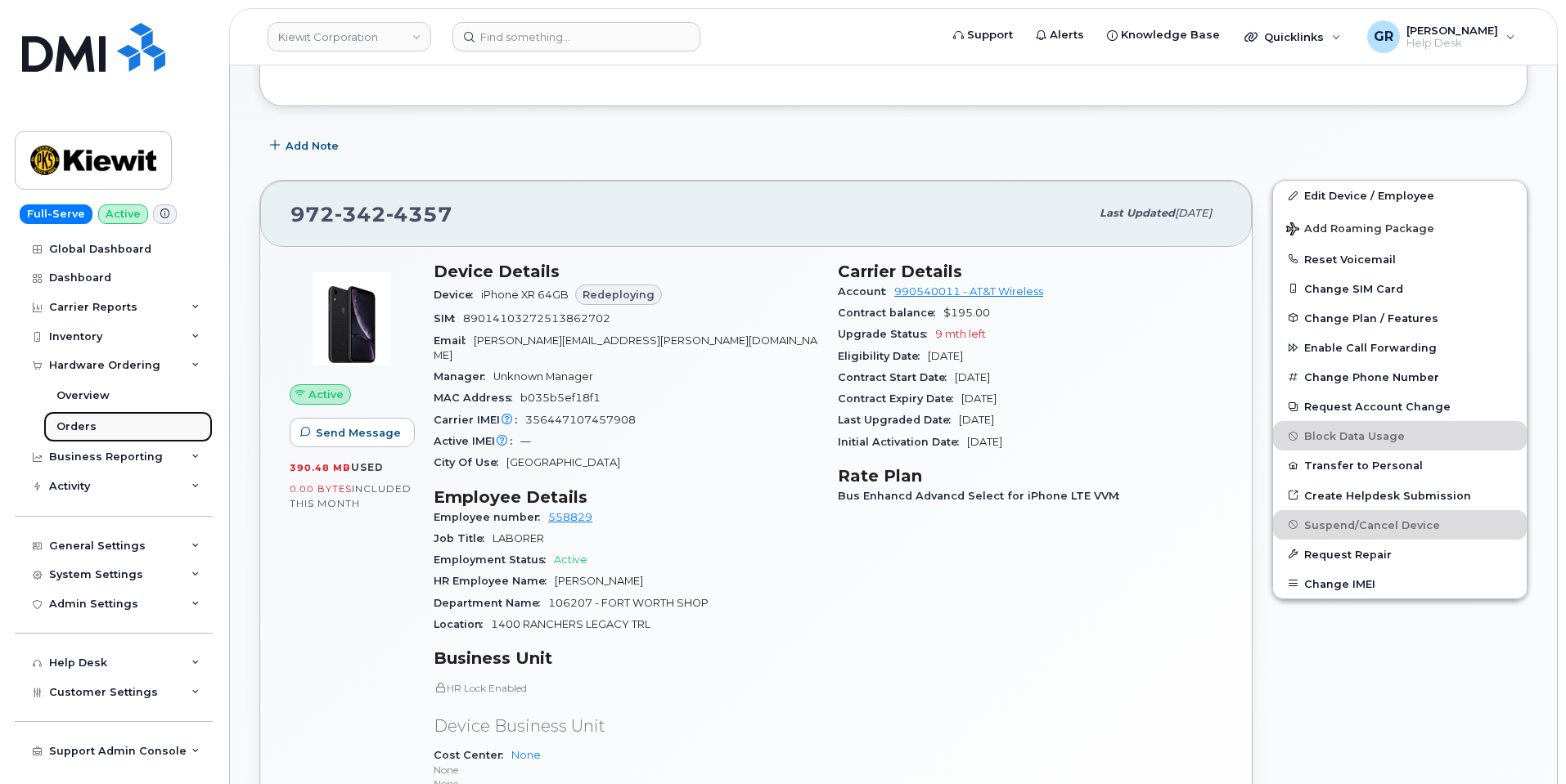
click at [123, 424] on link "Orders" at bounding box center [128, 426] width 170 height 31
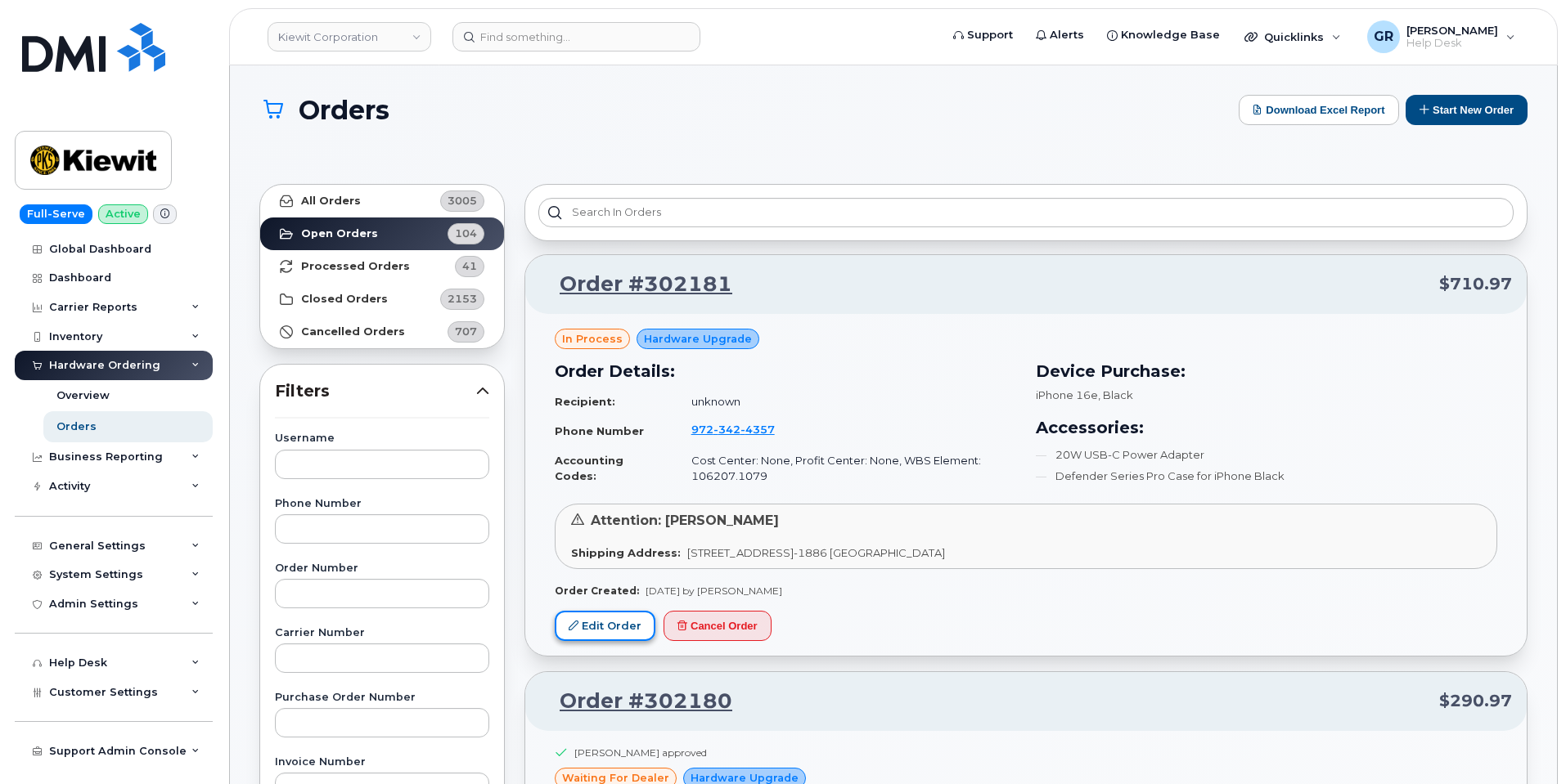
click at [612, 611] on link "Edit Order" at bounding box center [605, 625] width 100 height 30
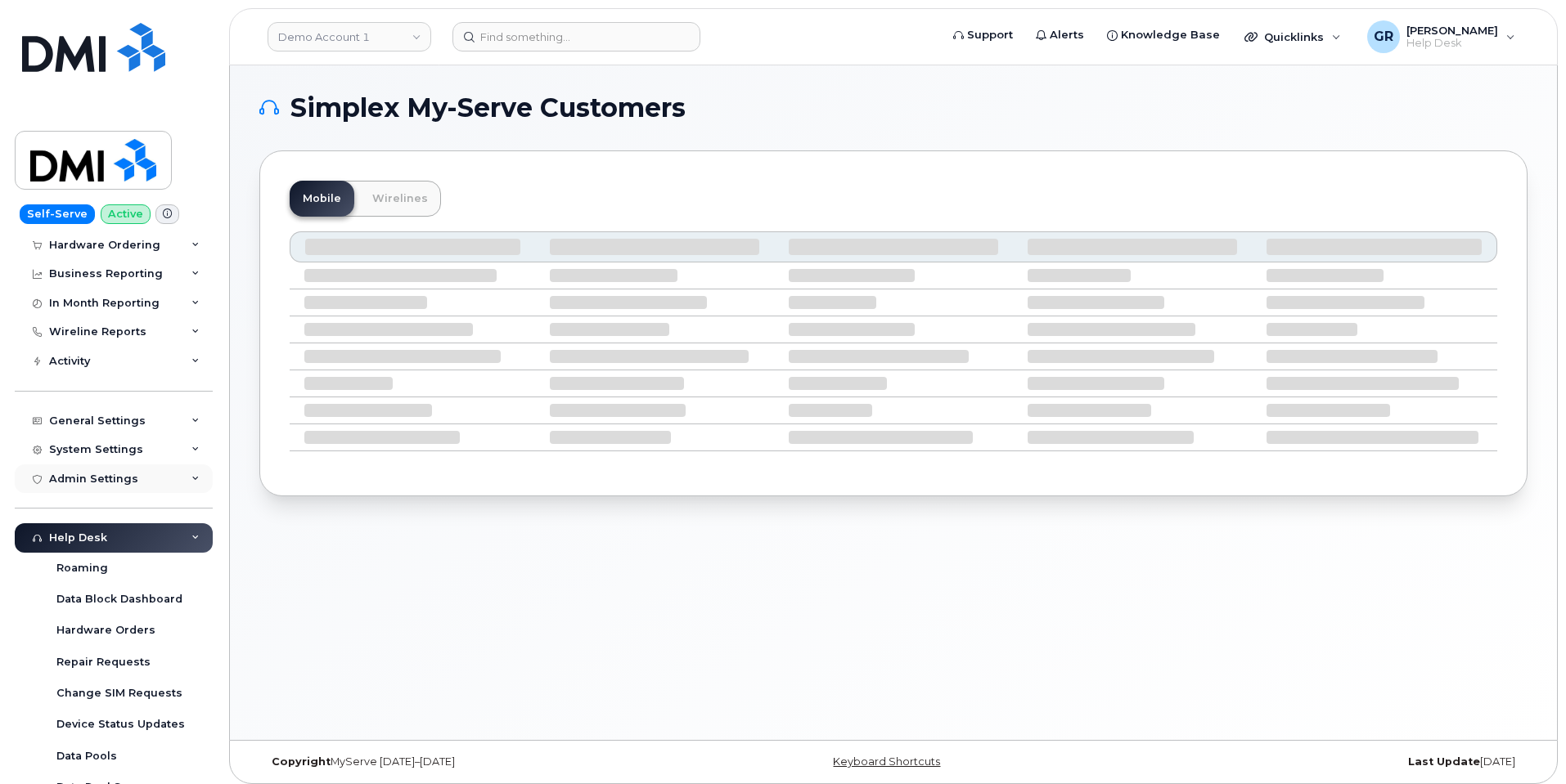
scroll to position [81, 0]
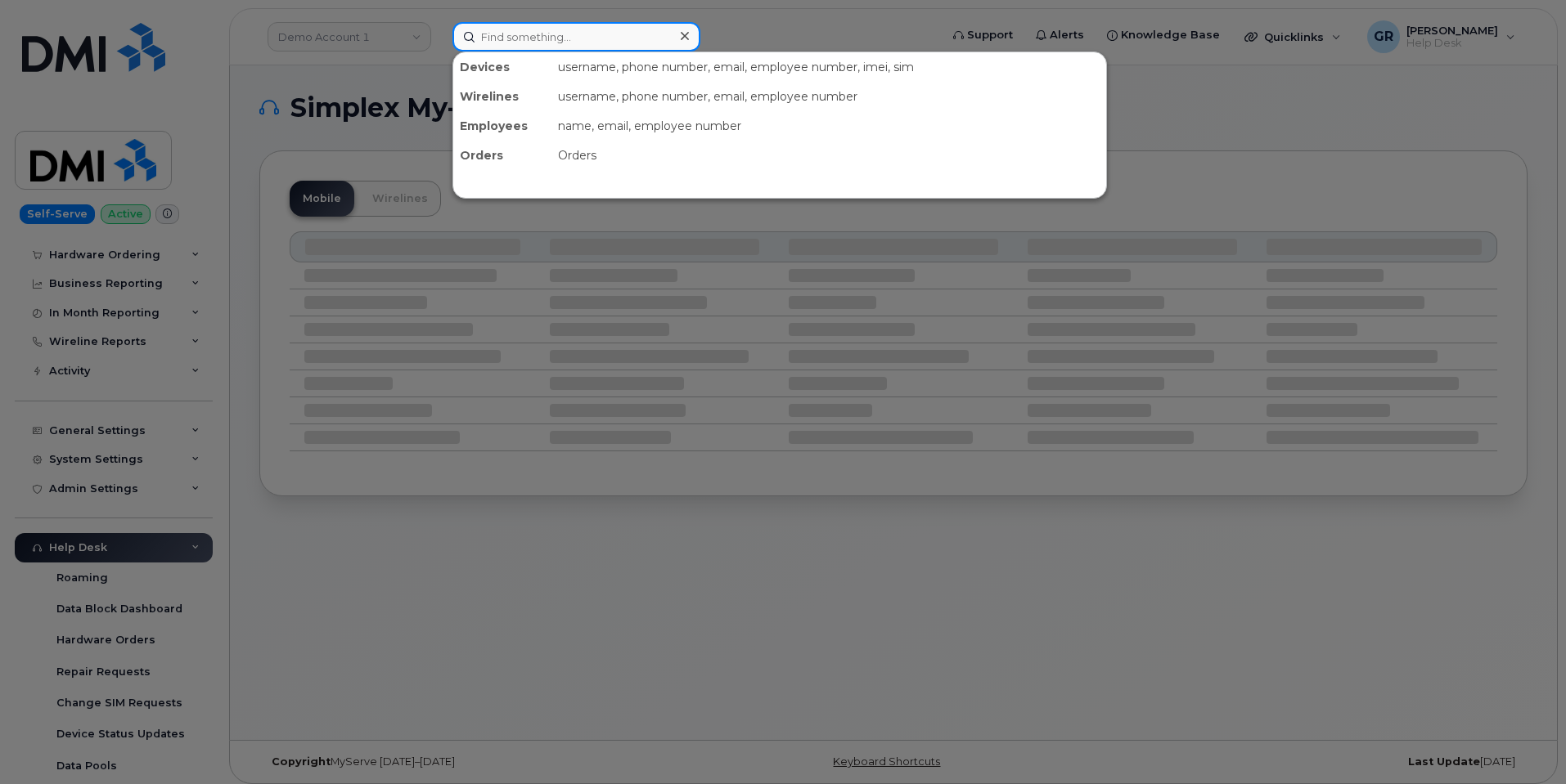
click at [524, 30] on input at bounding box center [577, 37] width 248 height 30
paste input "106207.1079"
type input "106207.1079"
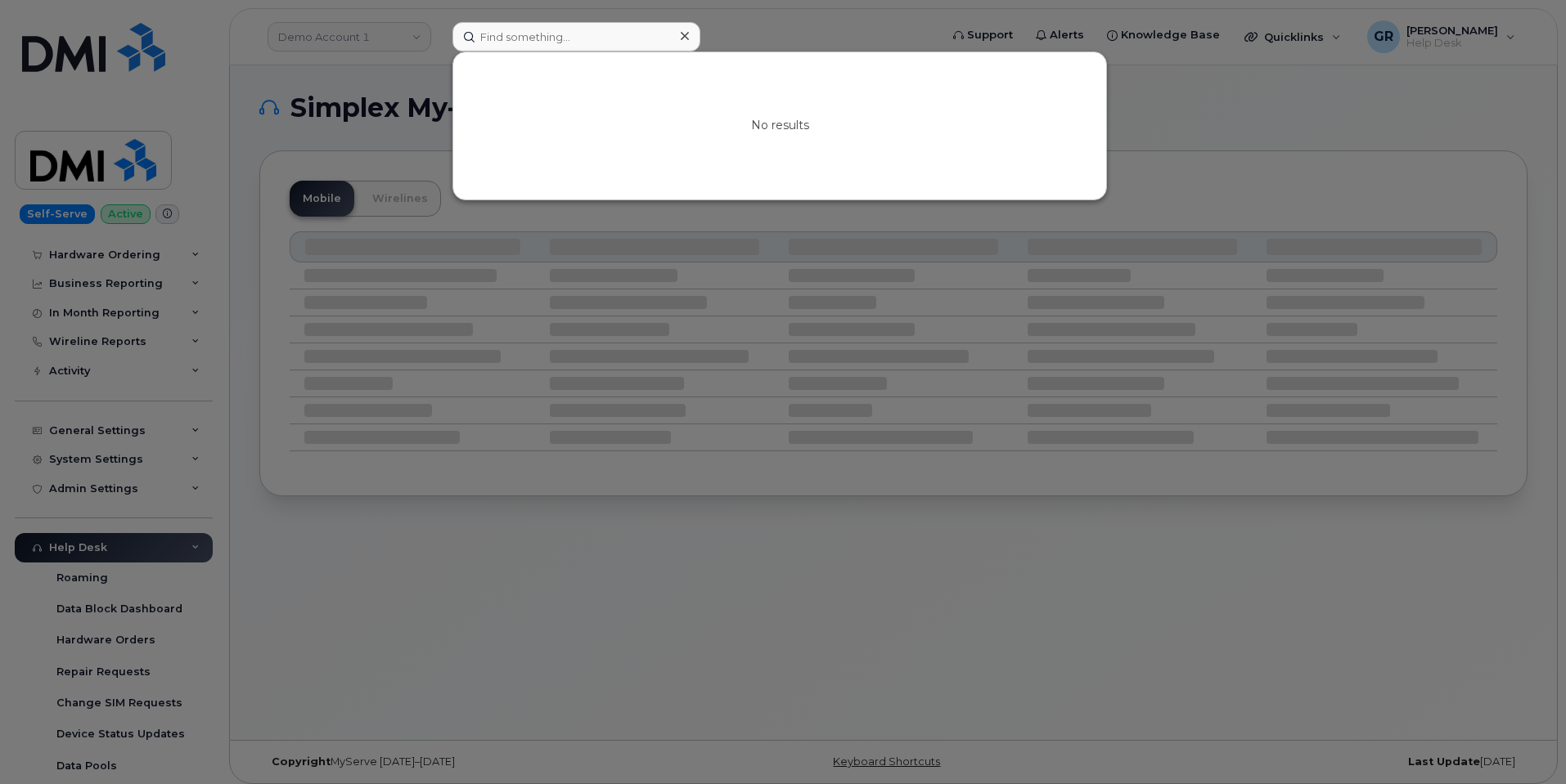
drag, startPoint x: 584, startPoint y: 55, endPoint x: 582, endPoint y: 44, distance: 11.2
click at [583, 52] on div "No results" at bounding box center [780, 126] width 654 height 149
click at [578, 39] on input at bounding box center [577, 37] width 248 height 30
paste input "9723424357"
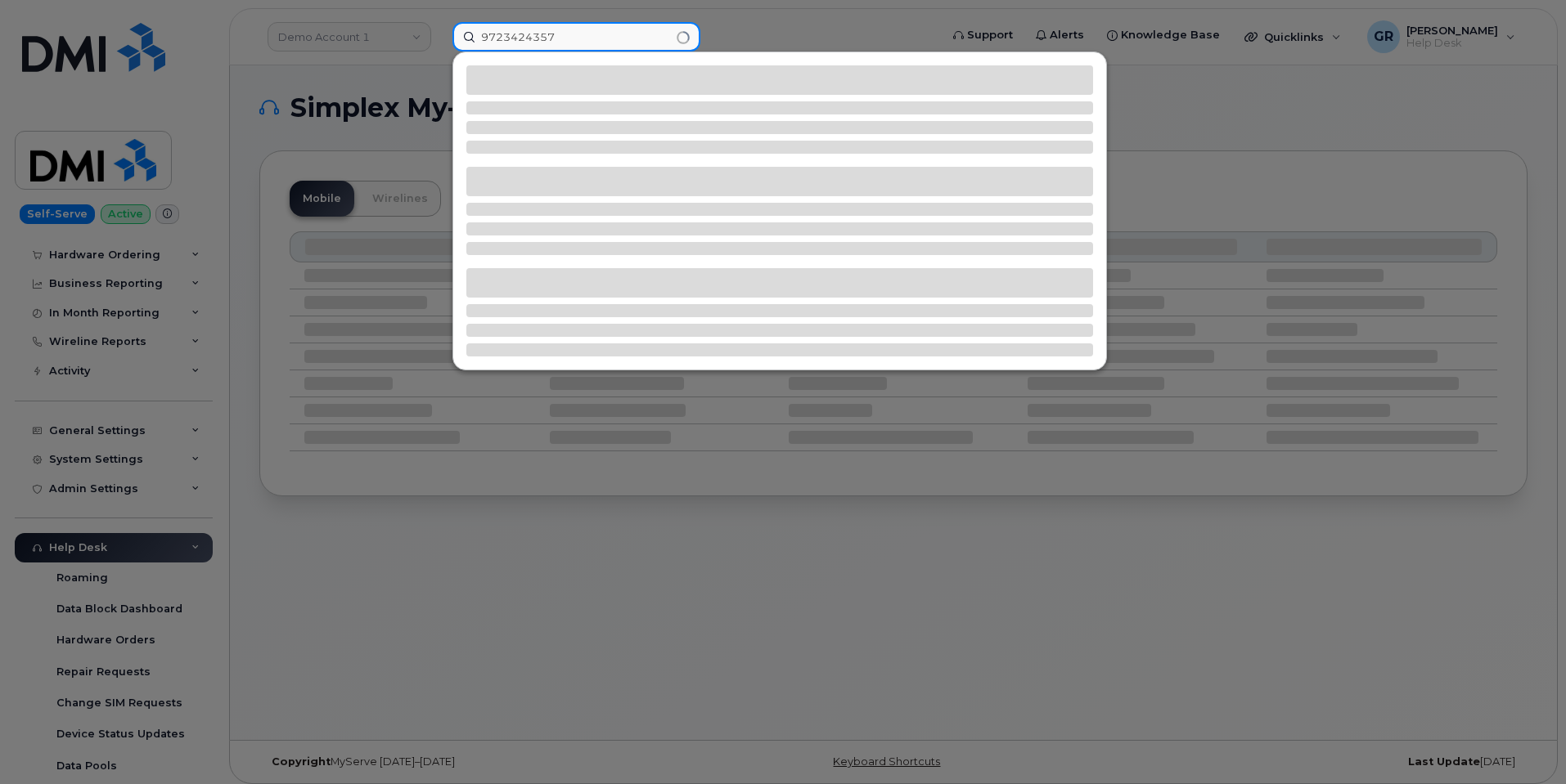
type input "9723424357"
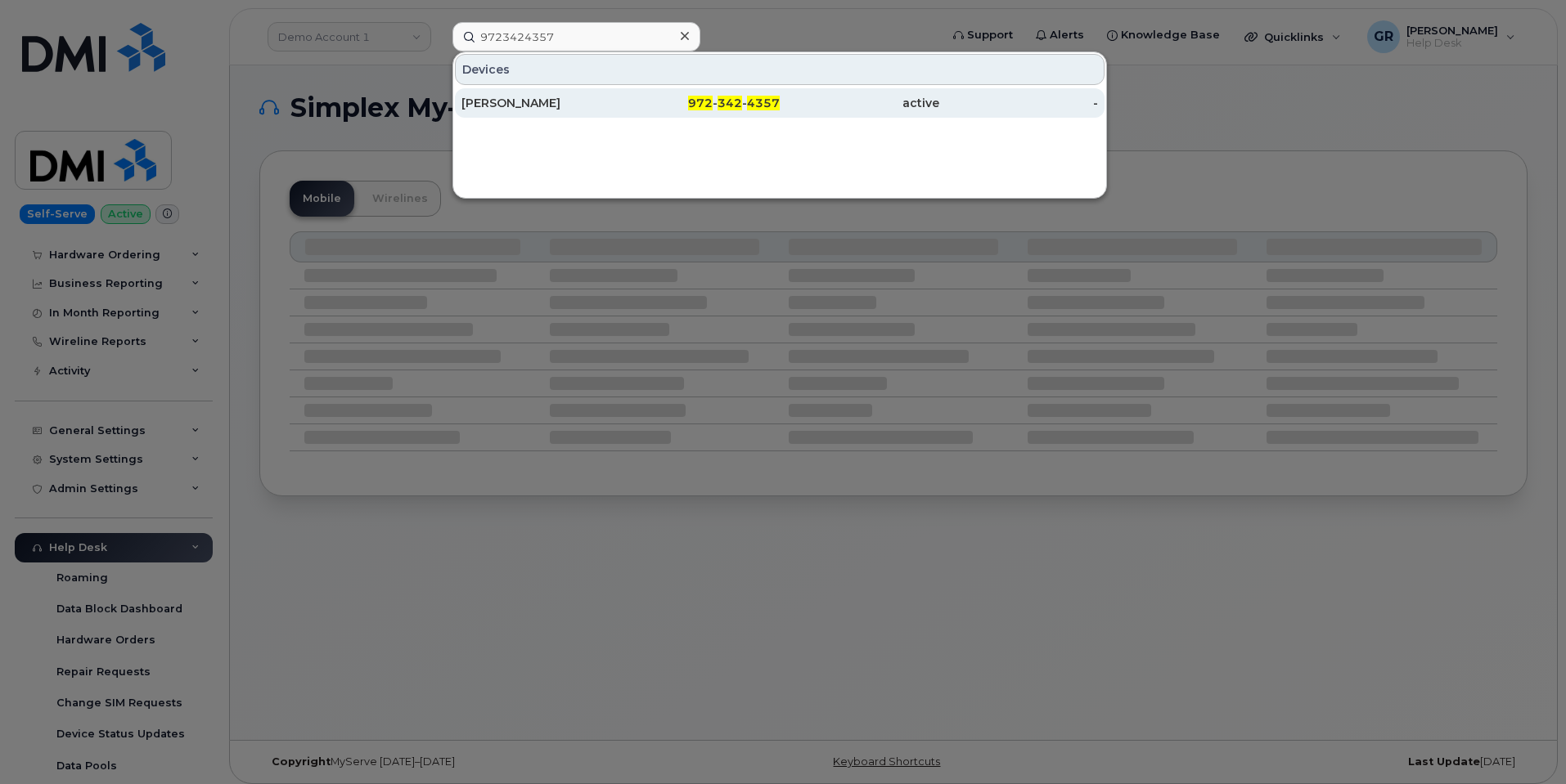
click at [619, 99] on div "JOSHUA KATES" at bounding box center [541, 103] width 160 height 16
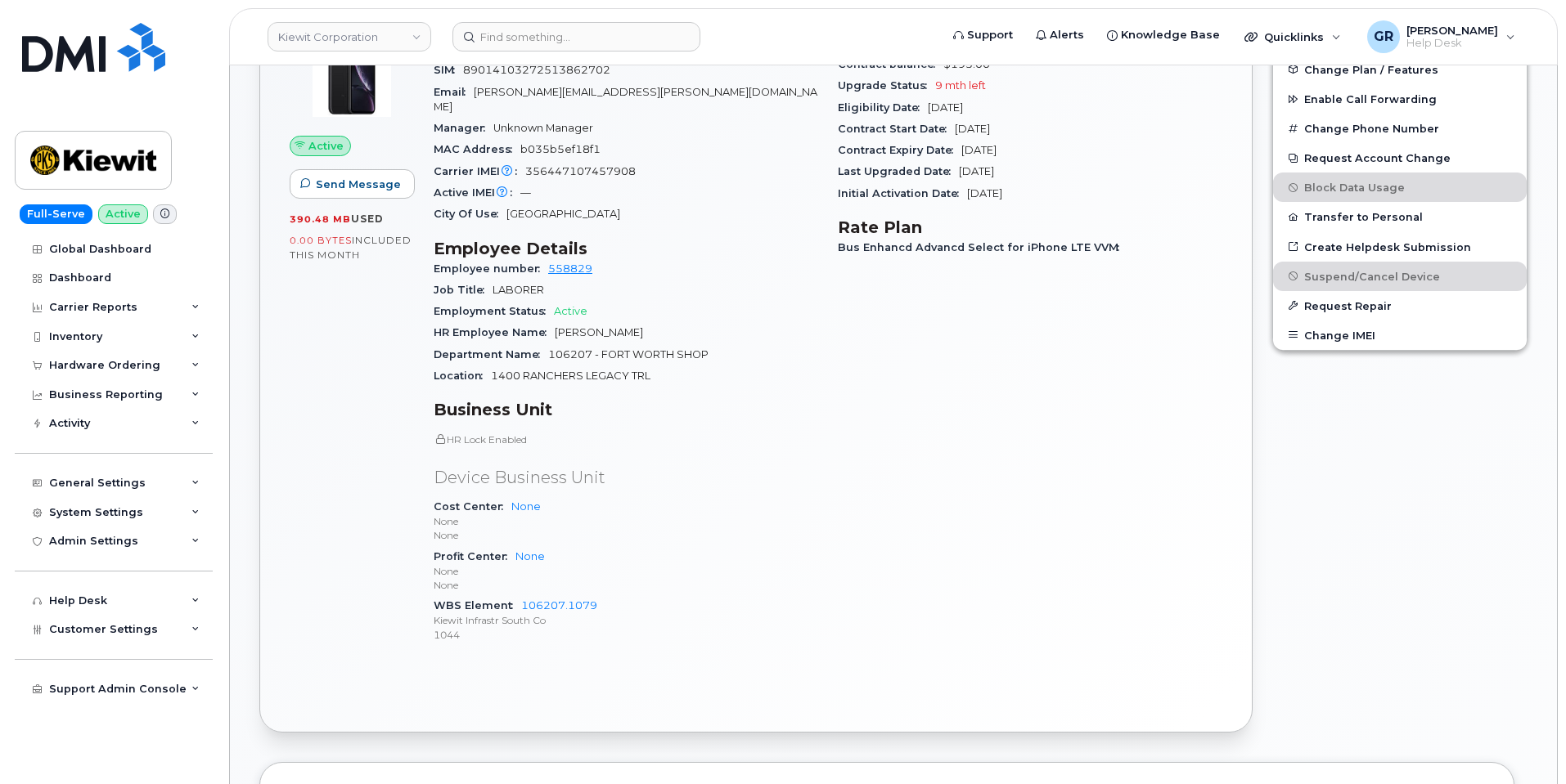
scroll to position [654, 0]
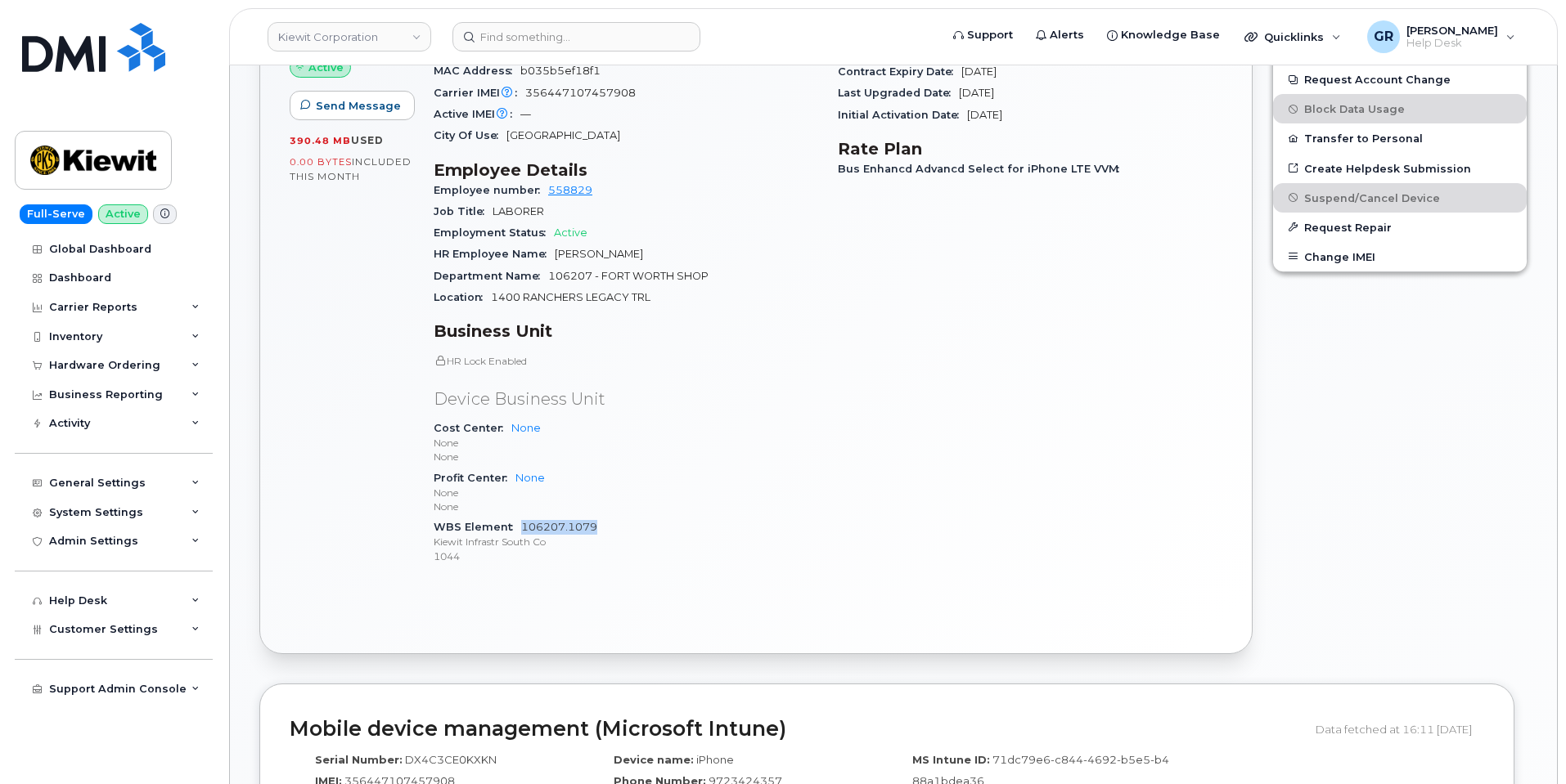
drag, startPoint x: 612, startPoint y: 512, endPoint x: 523, endPoint y: 512, distance: 89.0
click at [523, 517] on div "WBS Element 106207.1079 Kiewit Infrastr South Co 1044" at bounding box center [626, 542] width 384 height 50
copy link "106207.1079"
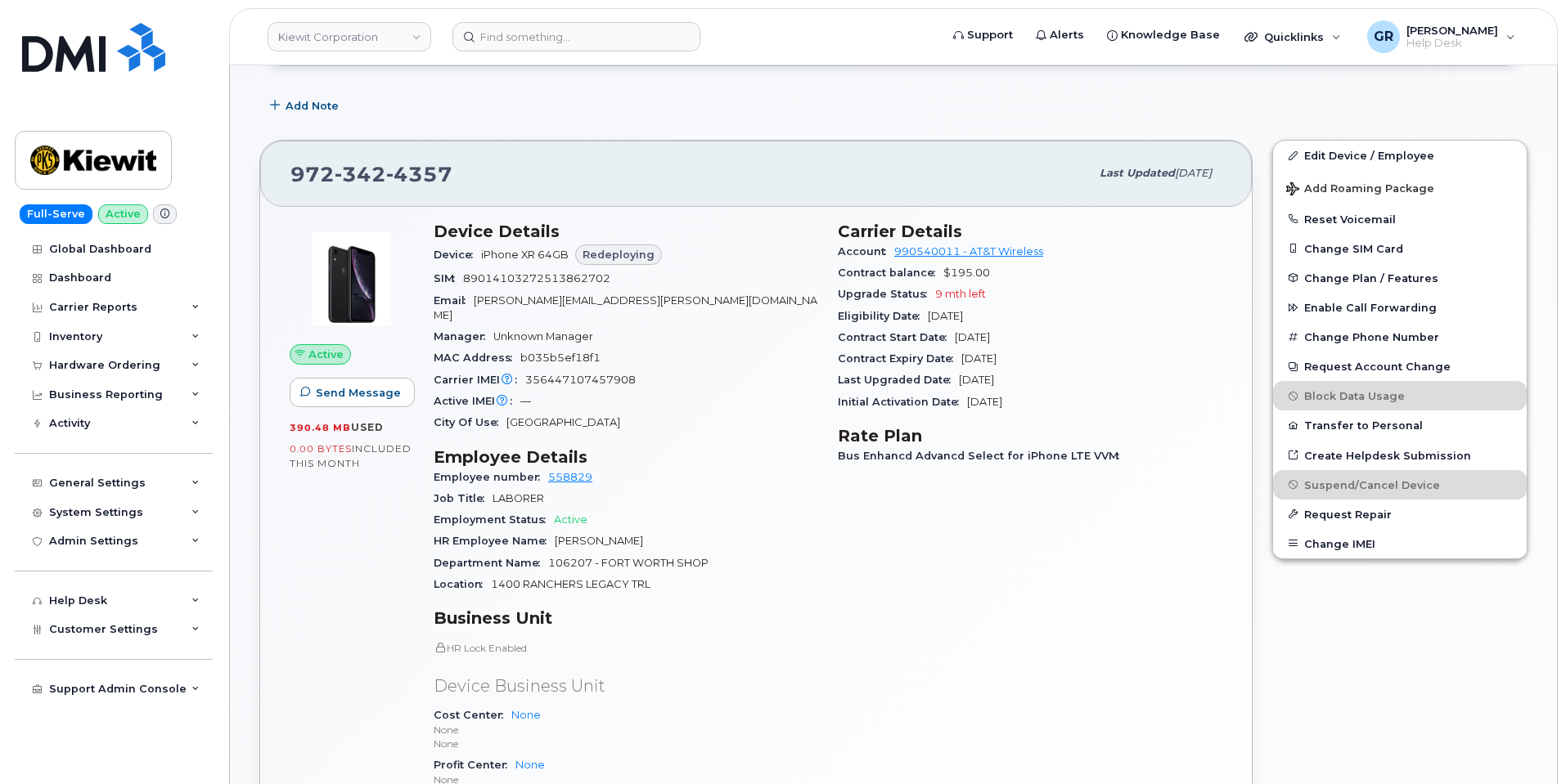
scroll to position [409, 0]
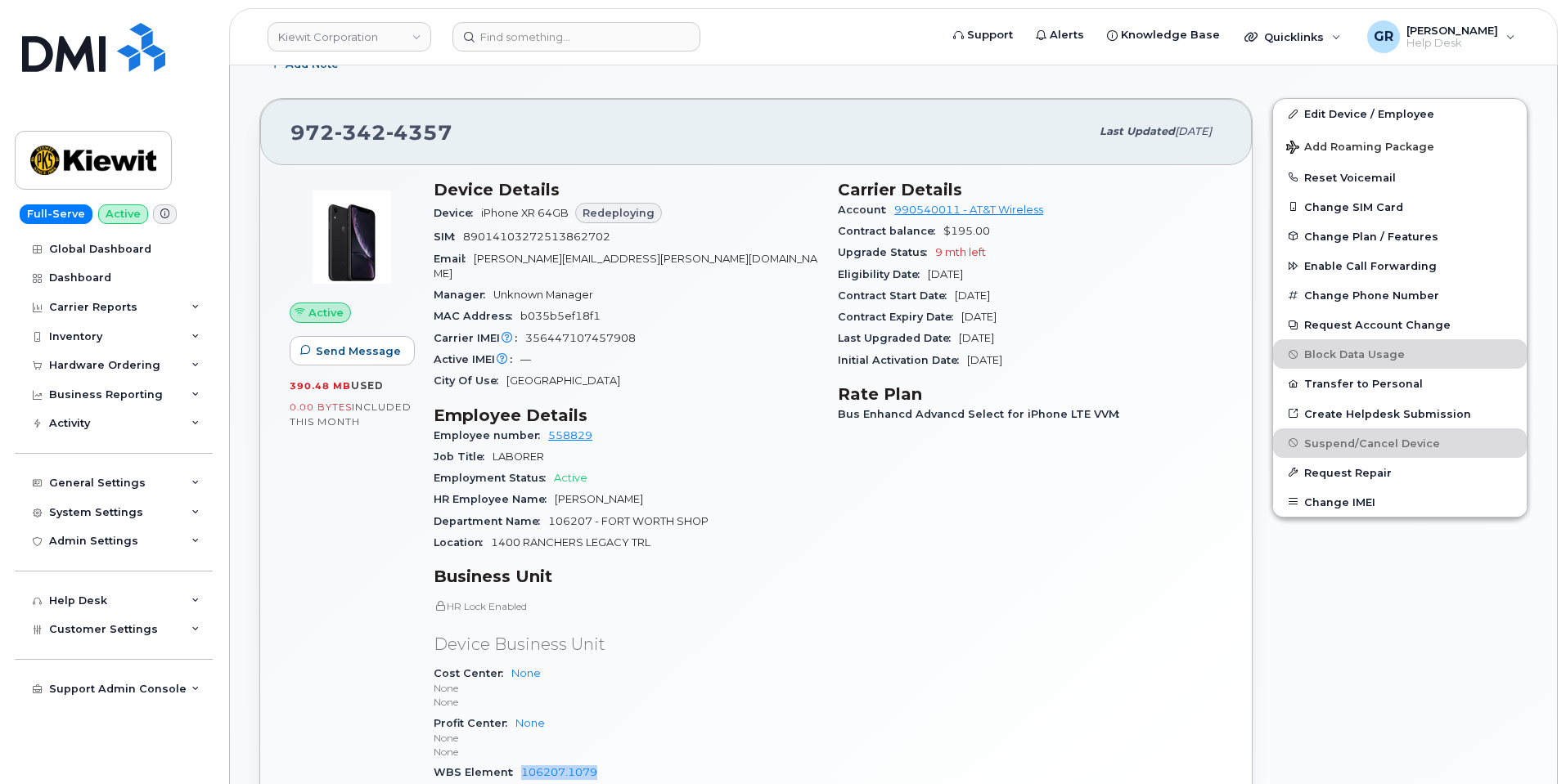
drag, startPoint x: 661, startPoint y: 482, endPoint x: 555, endPoint y: 487, distance: 106.1
click at [555, 489] on div "HR Employee Name Robert McLaughlin" at bounding box center [626, 499] width 384 height 21
copy span "Robert McLaughlin"
click at [566, 766] on link "106207.1079" at bounding box center [559, 772] width 76 height 12
drag, startPoint x: 605, startPoint y: 752, endPoint x: 541, endPoint y: 743, distance: 64.6
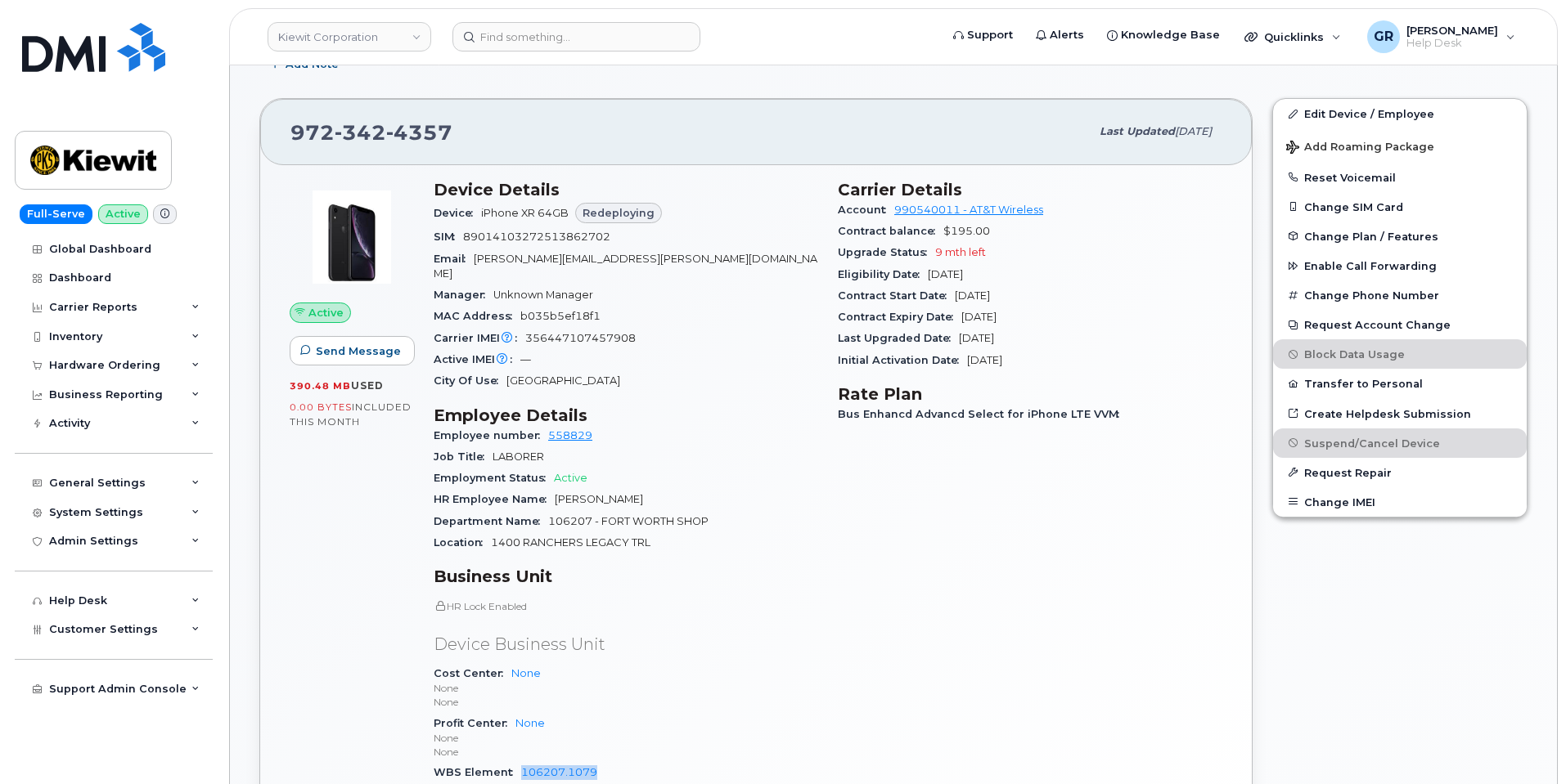
click at [522, 762] on div "WBS Element 106207.1079 Kiewit Infrastr South Co 1044" at bounding box center [626, 787] width 384 height 50
copy link "106207.1079"
click at [143, 364] on div "Hardware Ordering" at bounding box center [104, 365] width 111 height 13
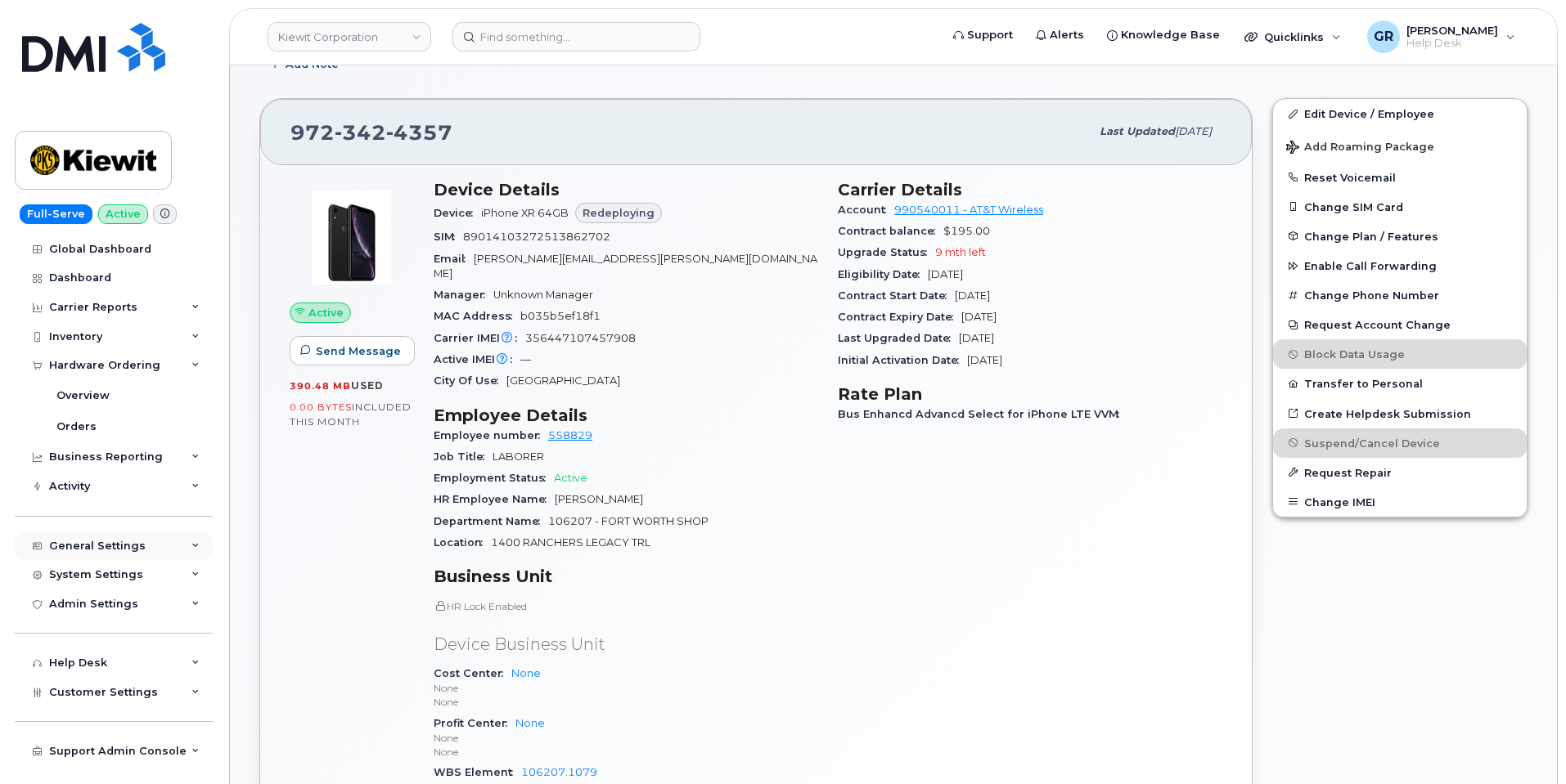
click at [137, 547] on div "General Settings" at bounding box center [96, 546] width 96 height 13
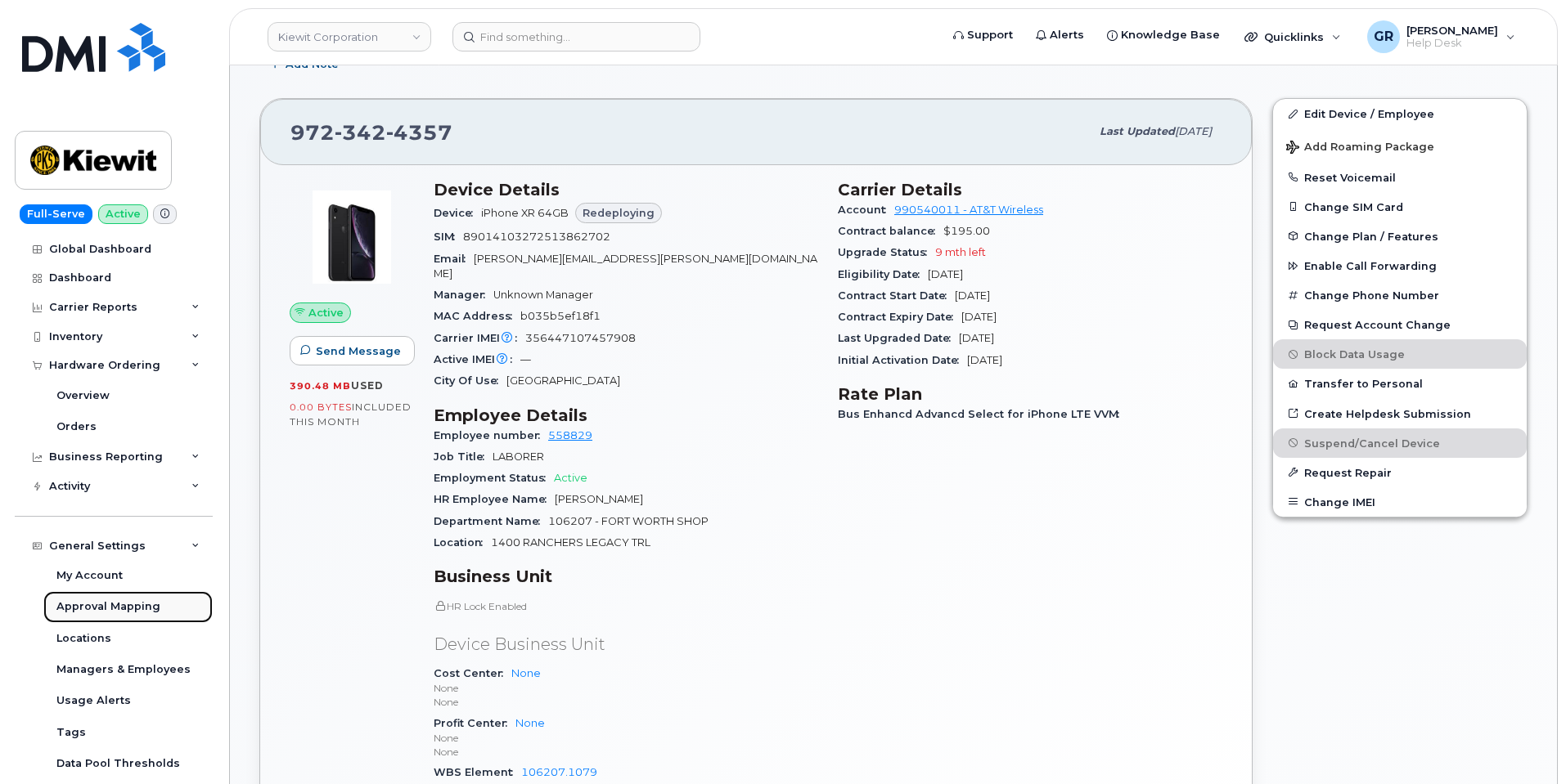
click at [154, 603] on div "Approval Mapping" at bounding box center [108, 606] width 104 height 15
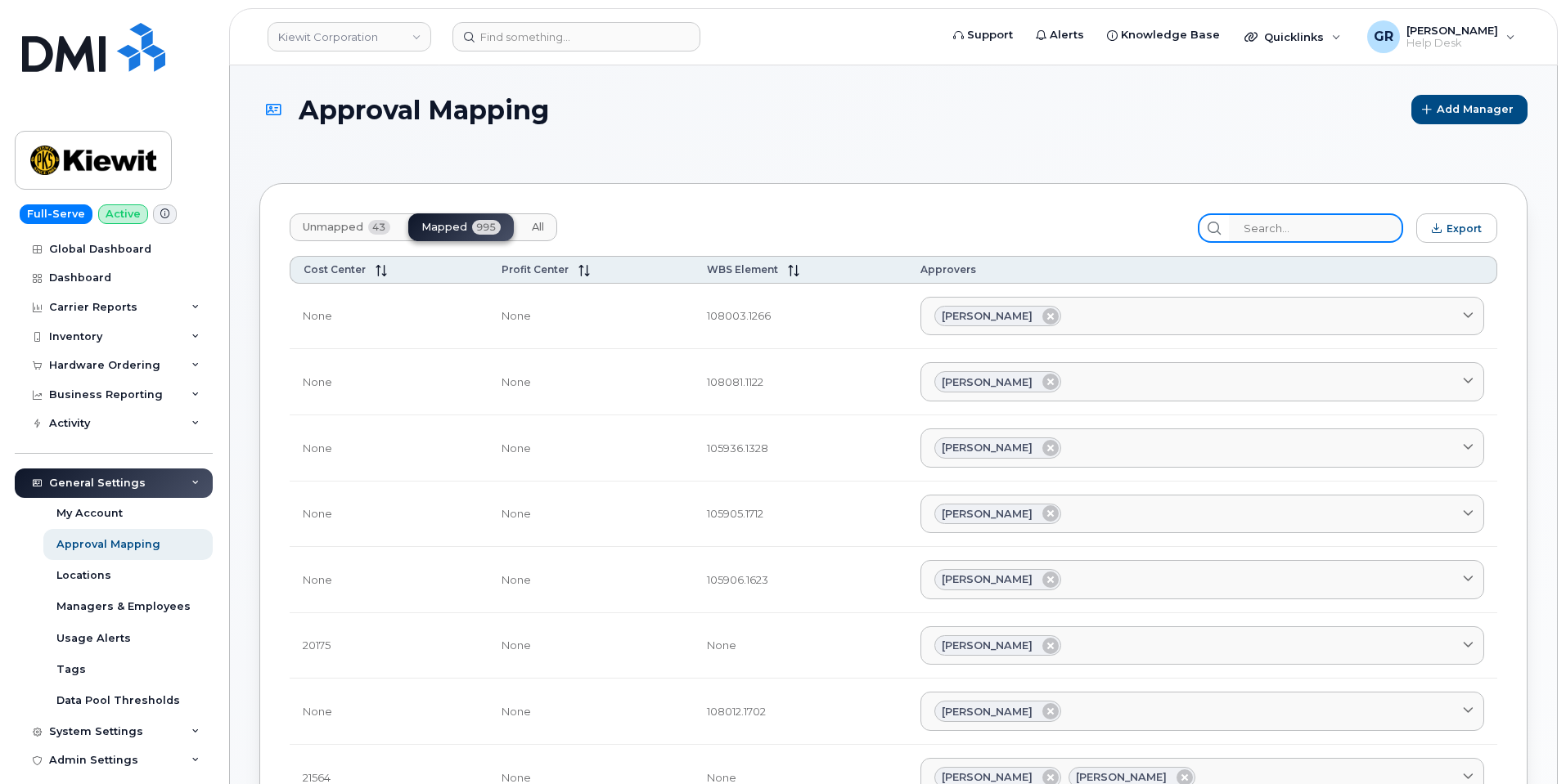
click at [1254, 233] on input "search" at bounding box center [1315, 228] width 174 height 30
paste input "106207.1079"
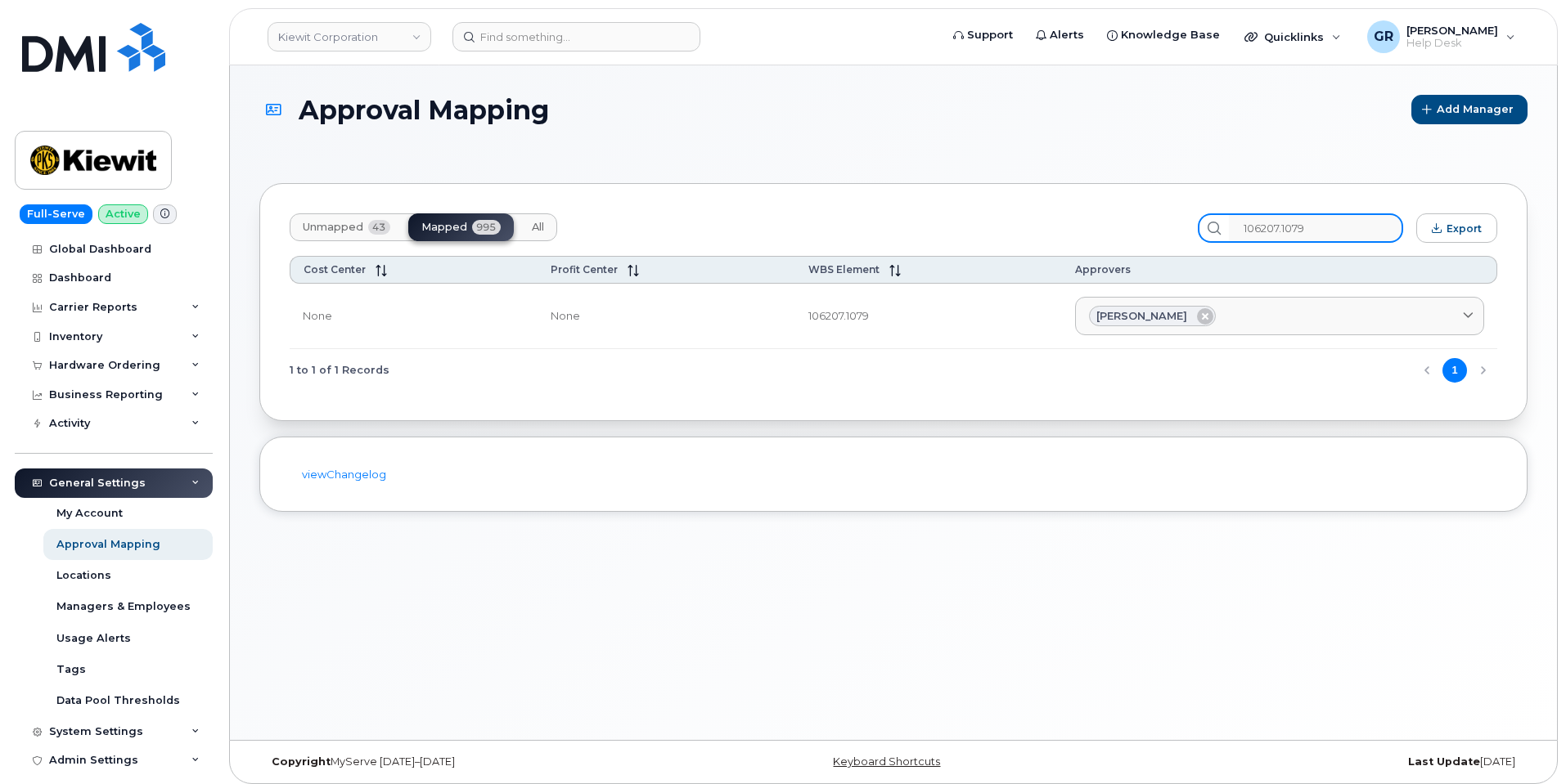
type input "106207.1079"
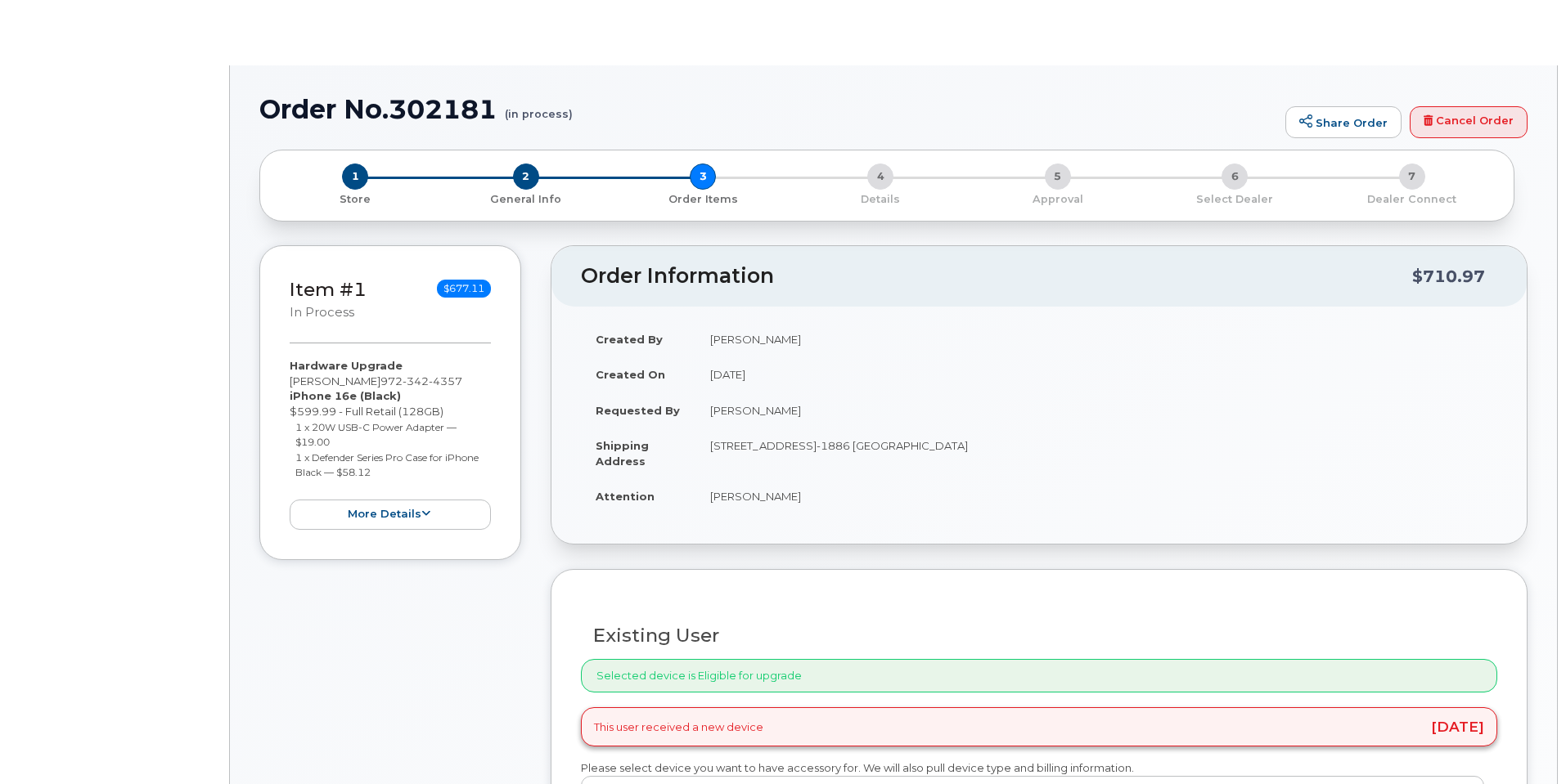
type input "[PERSON_NAME]"
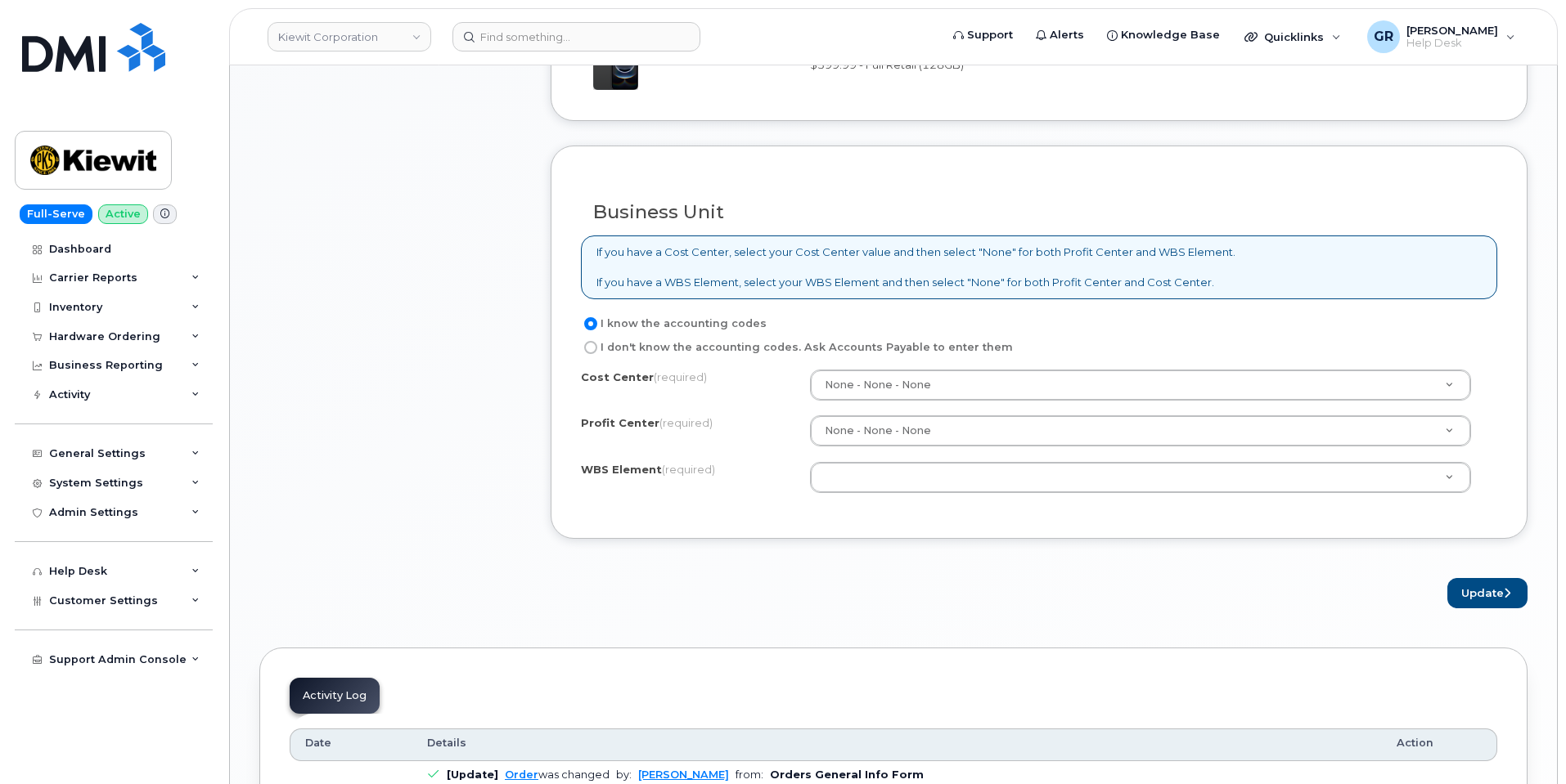
scroll to position [1308, 0]
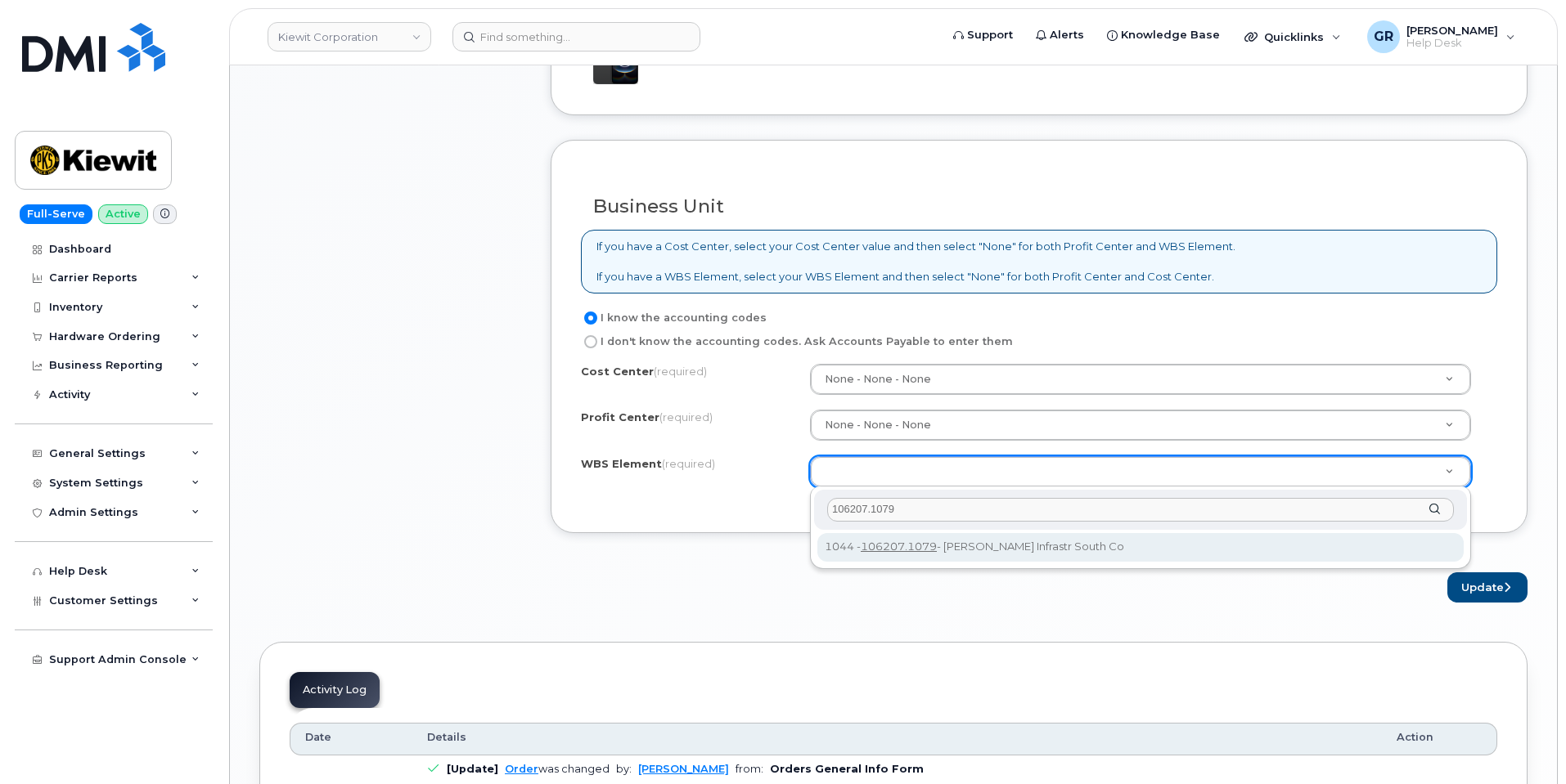
type input "106207.1079"
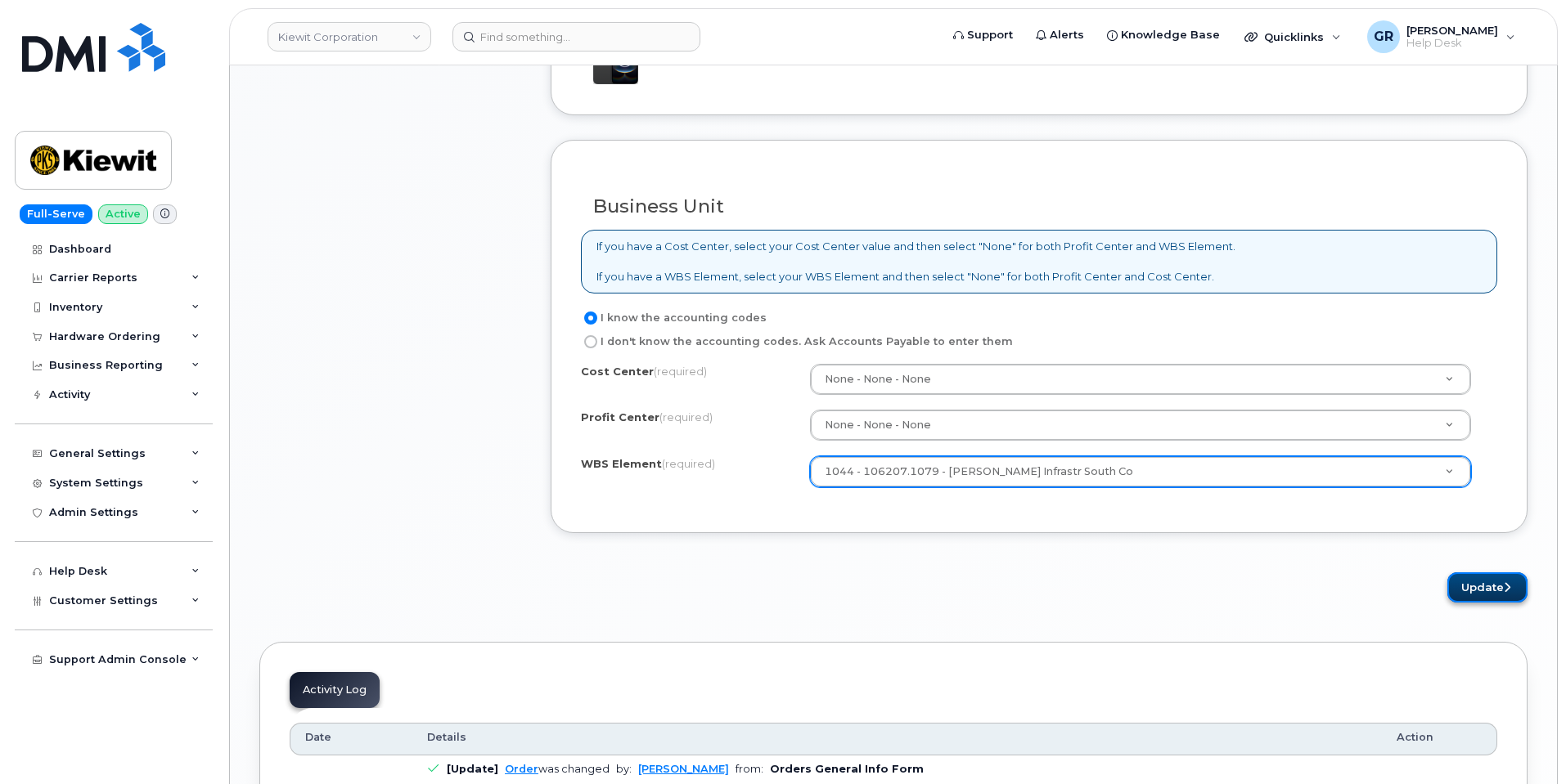
click at [1479, 586] on button "Update" at bounding box center [1487, 588] width 80 height 30
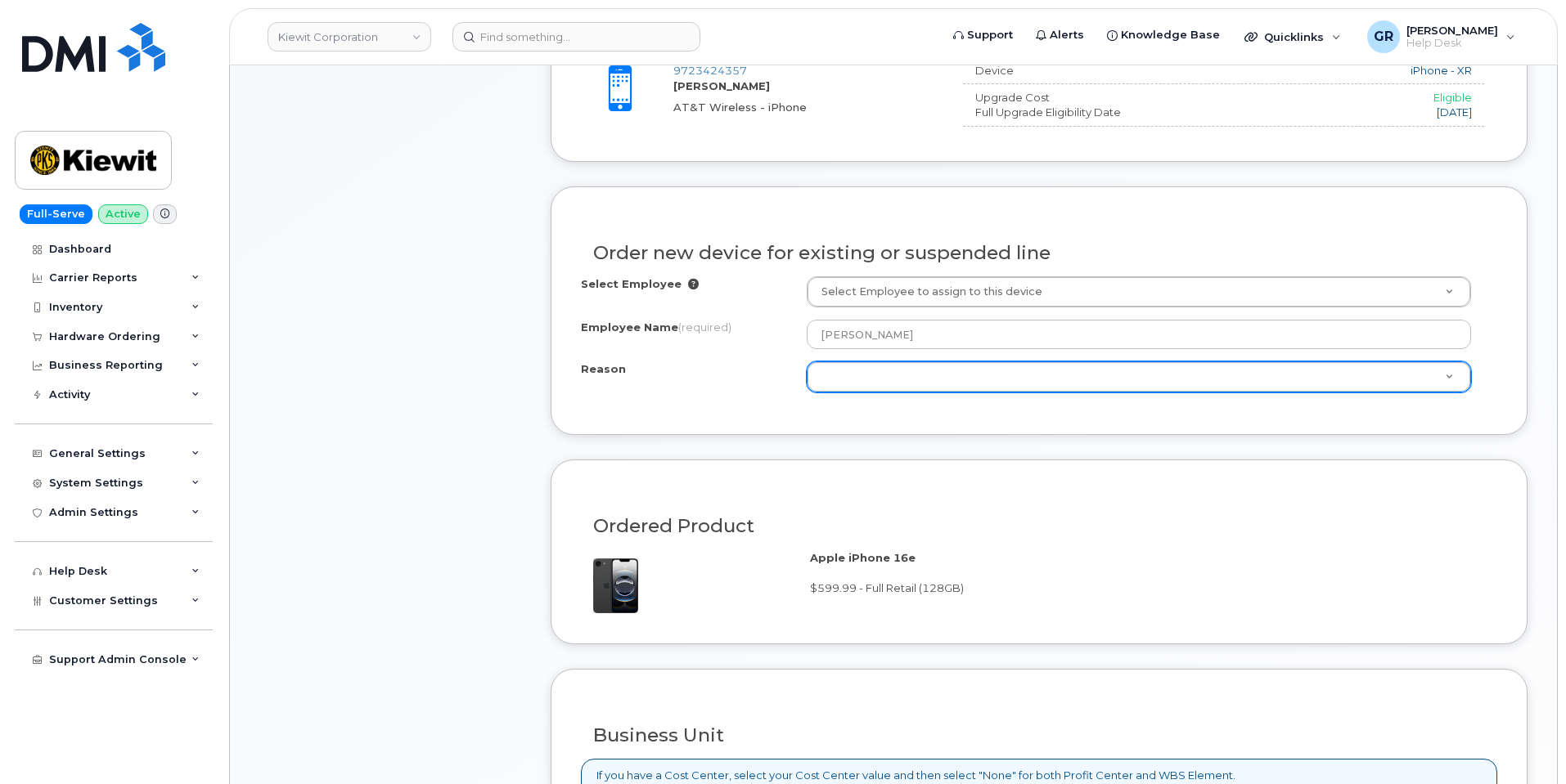
scroll to position [650, 0]
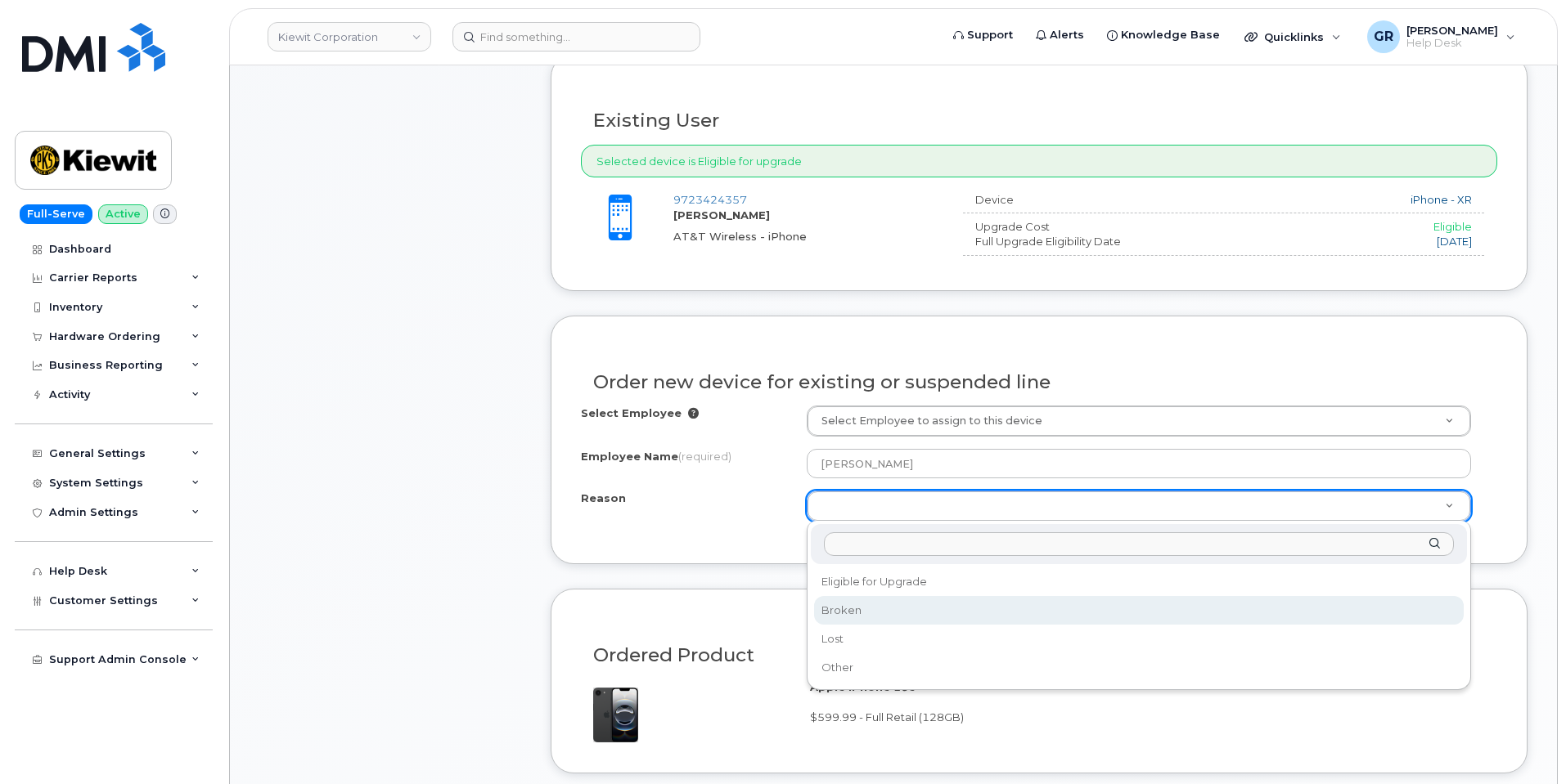
select select "broken"
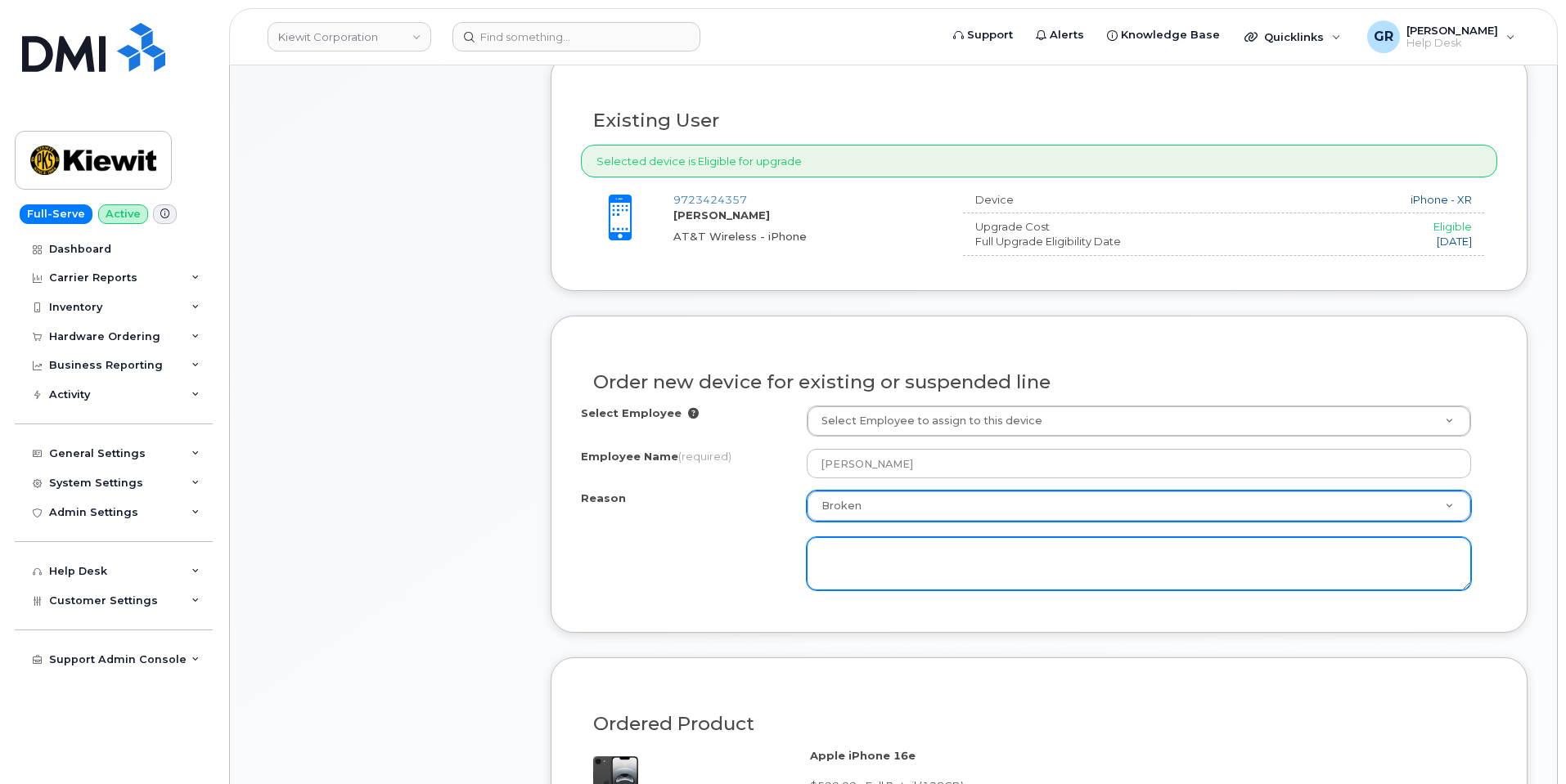
click at [897, 572] on textarea at bounding box center [1138, 564] width 664 height 54
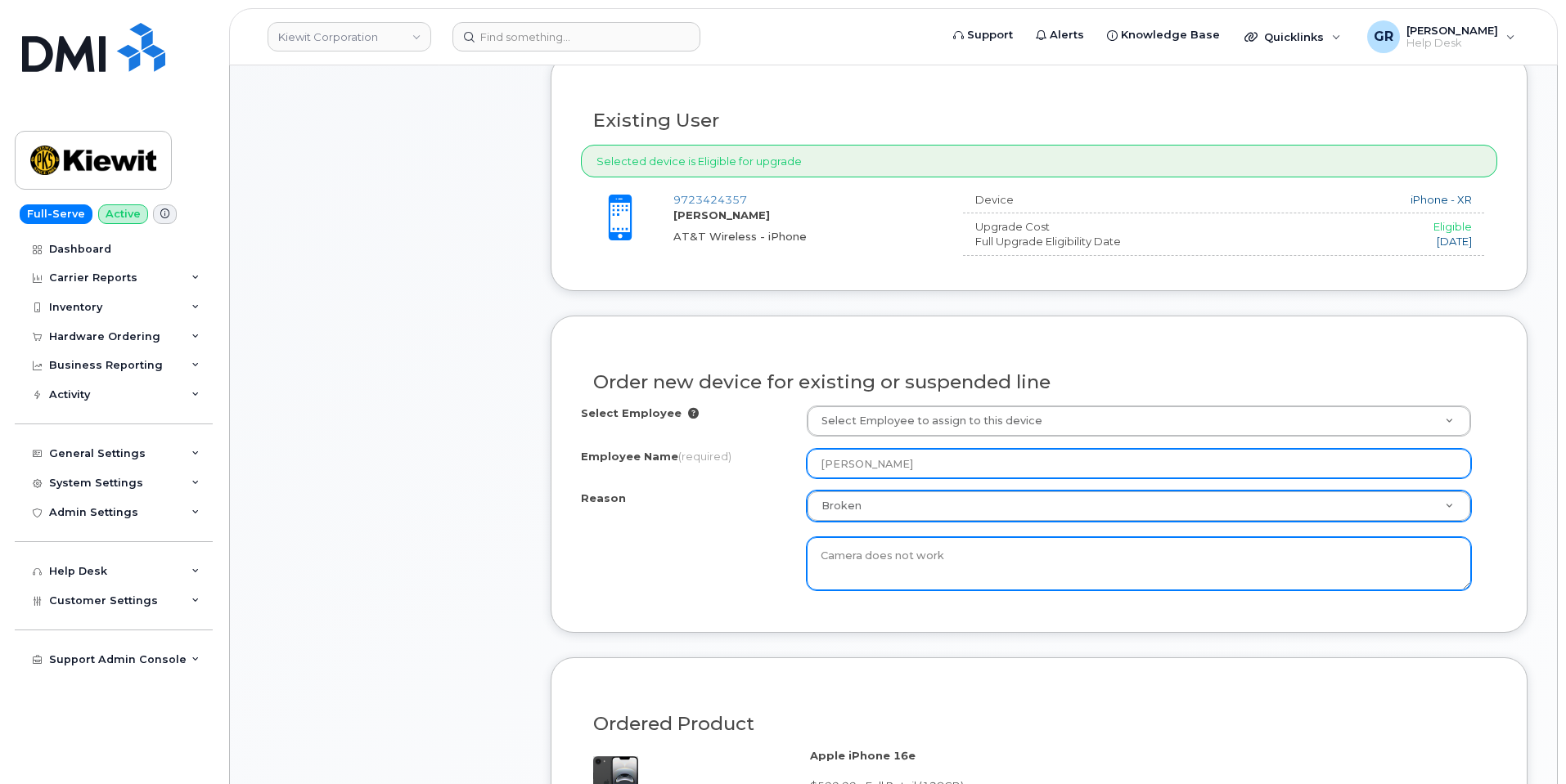
type textarea "Camera does not work"
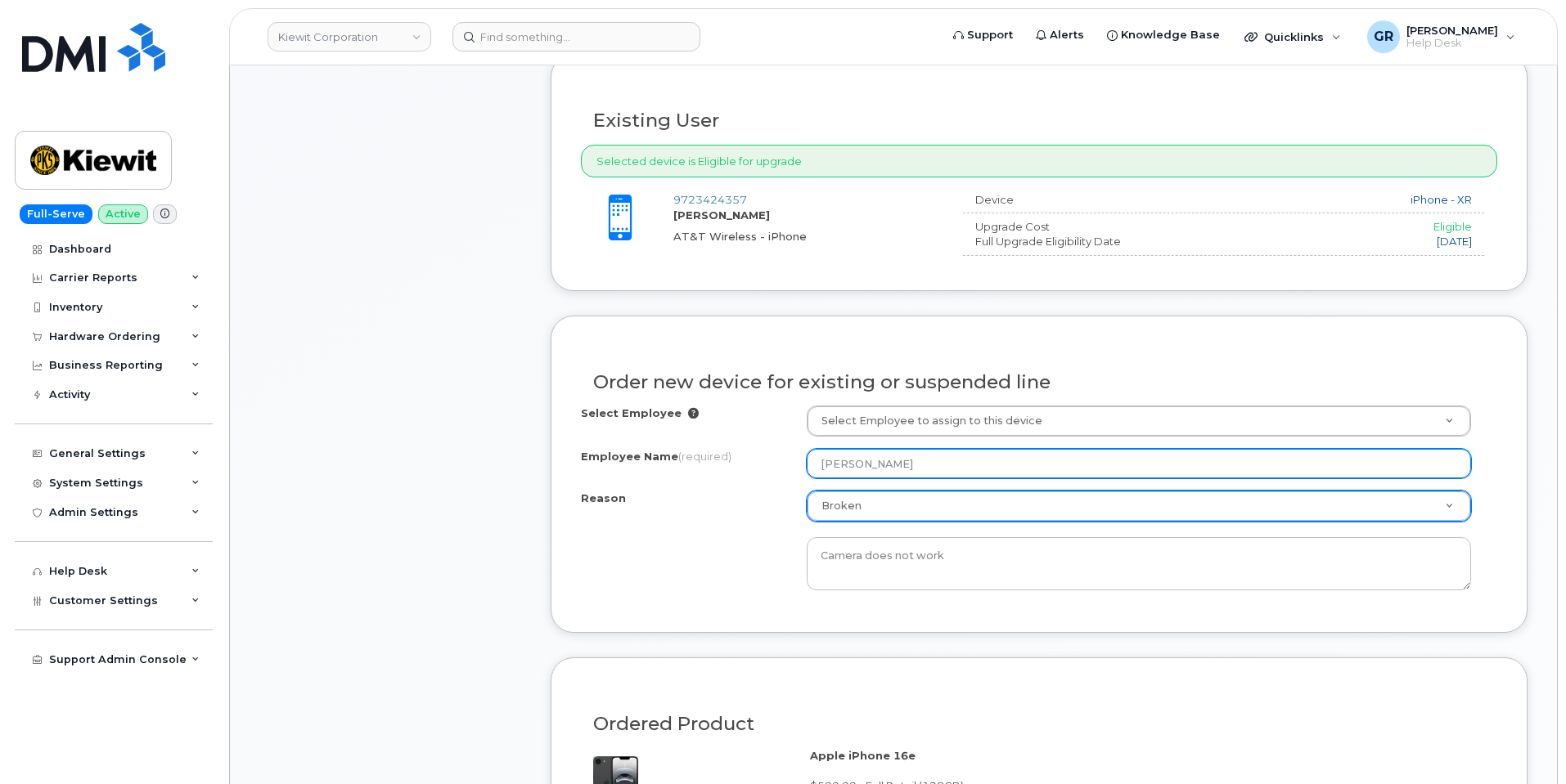
drag, startPoint x: 927, startPoint y: 462, endPoint x: 335, endPoint y: 465, distance: 592.0
click at [625, 459] on div "Employee Name (required) [PERSON_NAME]" at bounding box center [1039, 463] width 917 height 30
click at [880, 469] on input "[PERSON_NAME]" at bounding box center [1138, 463] width 664 height 30
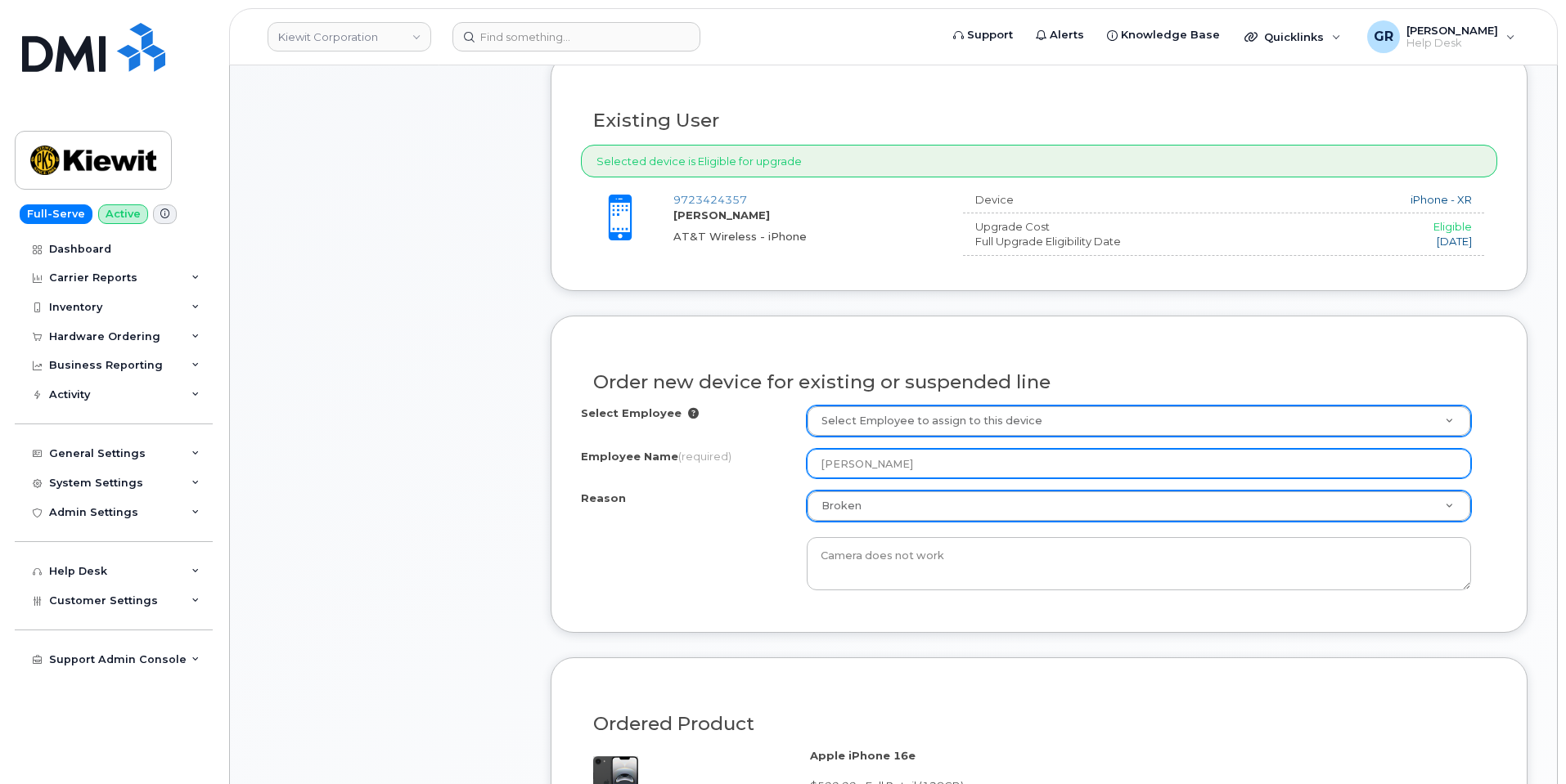
paste input "[PERSON_NAME]"
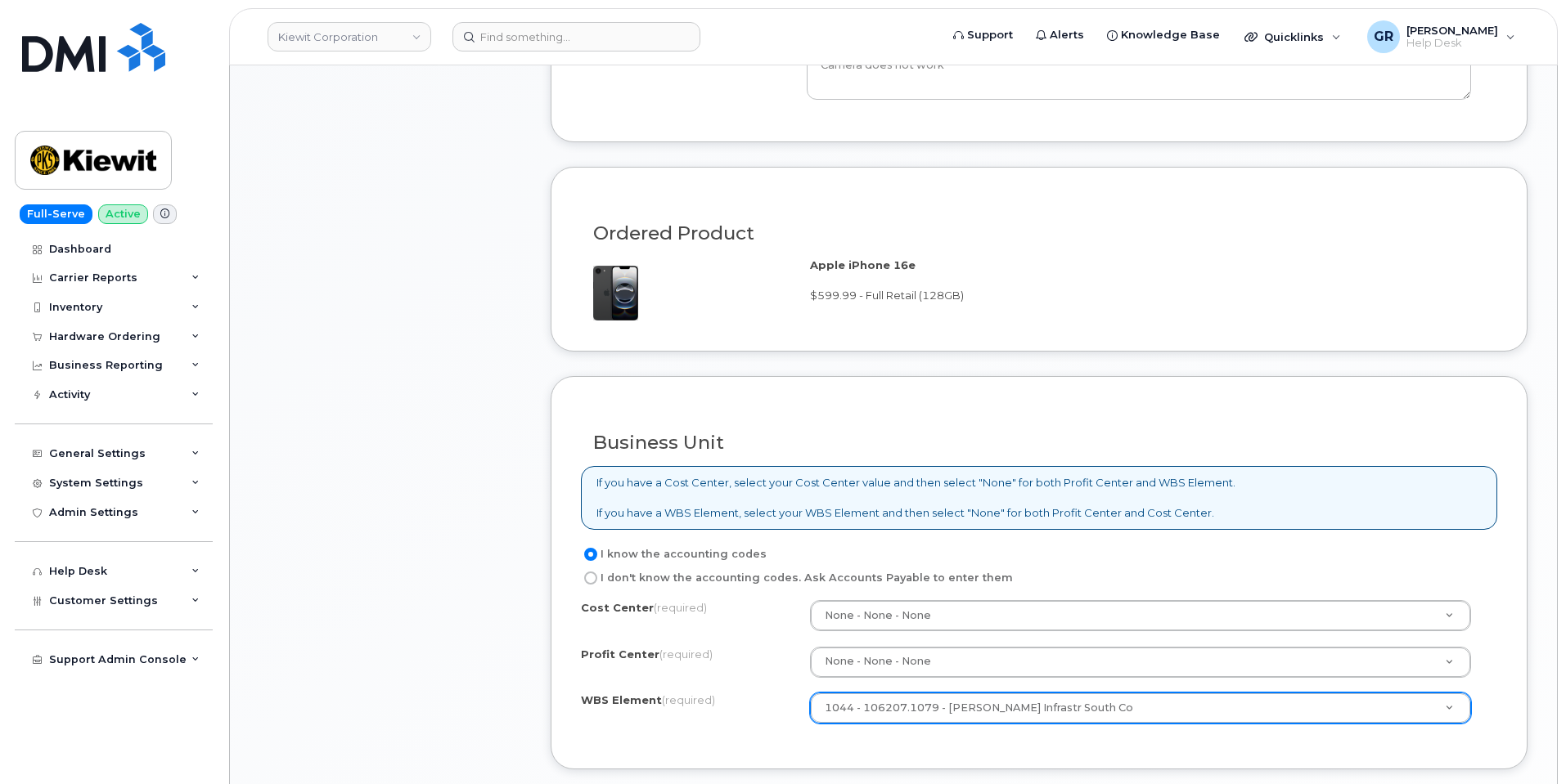
scroll to position [977, 0]
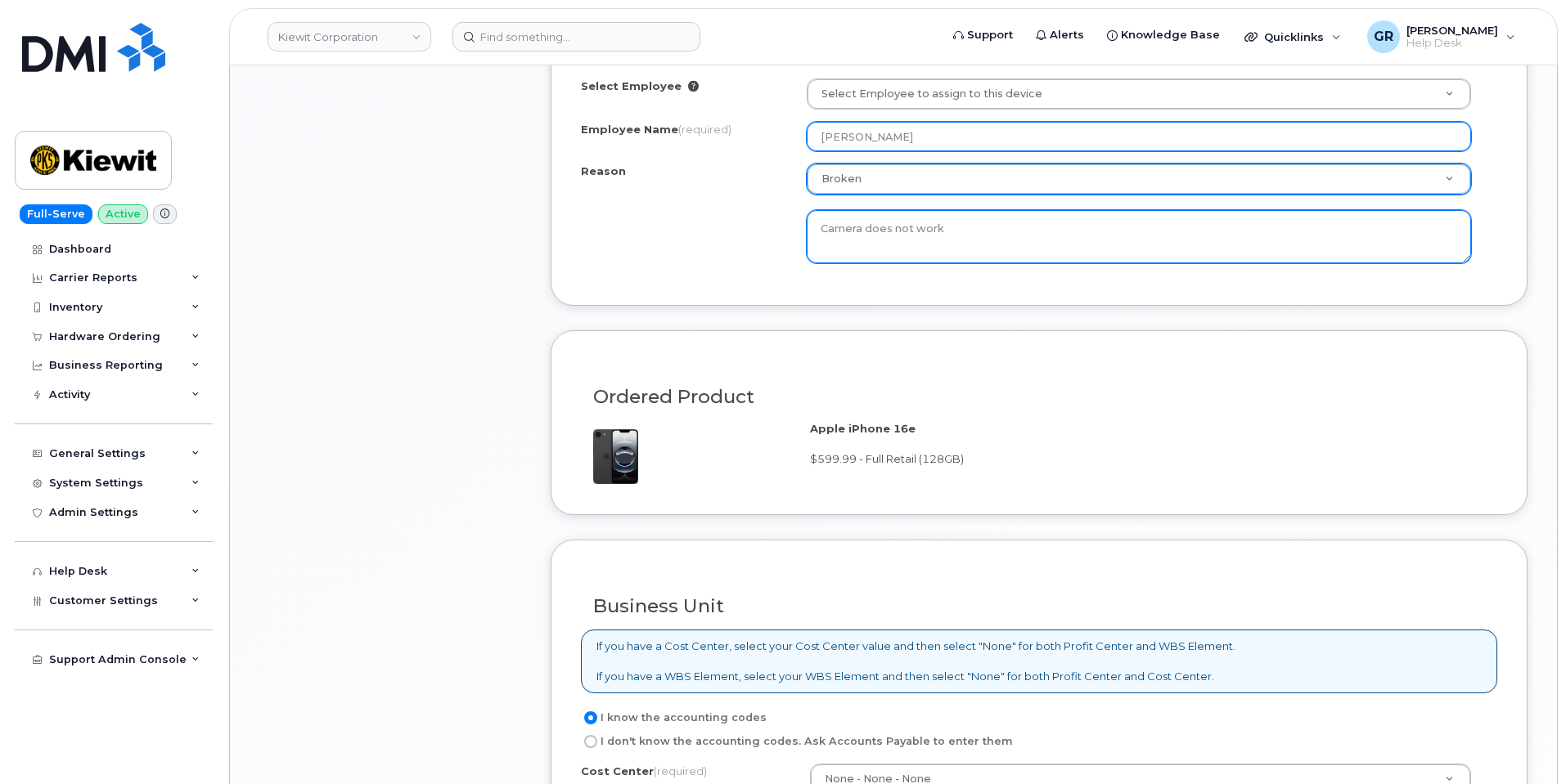
type input "[PERSON_NAME]"
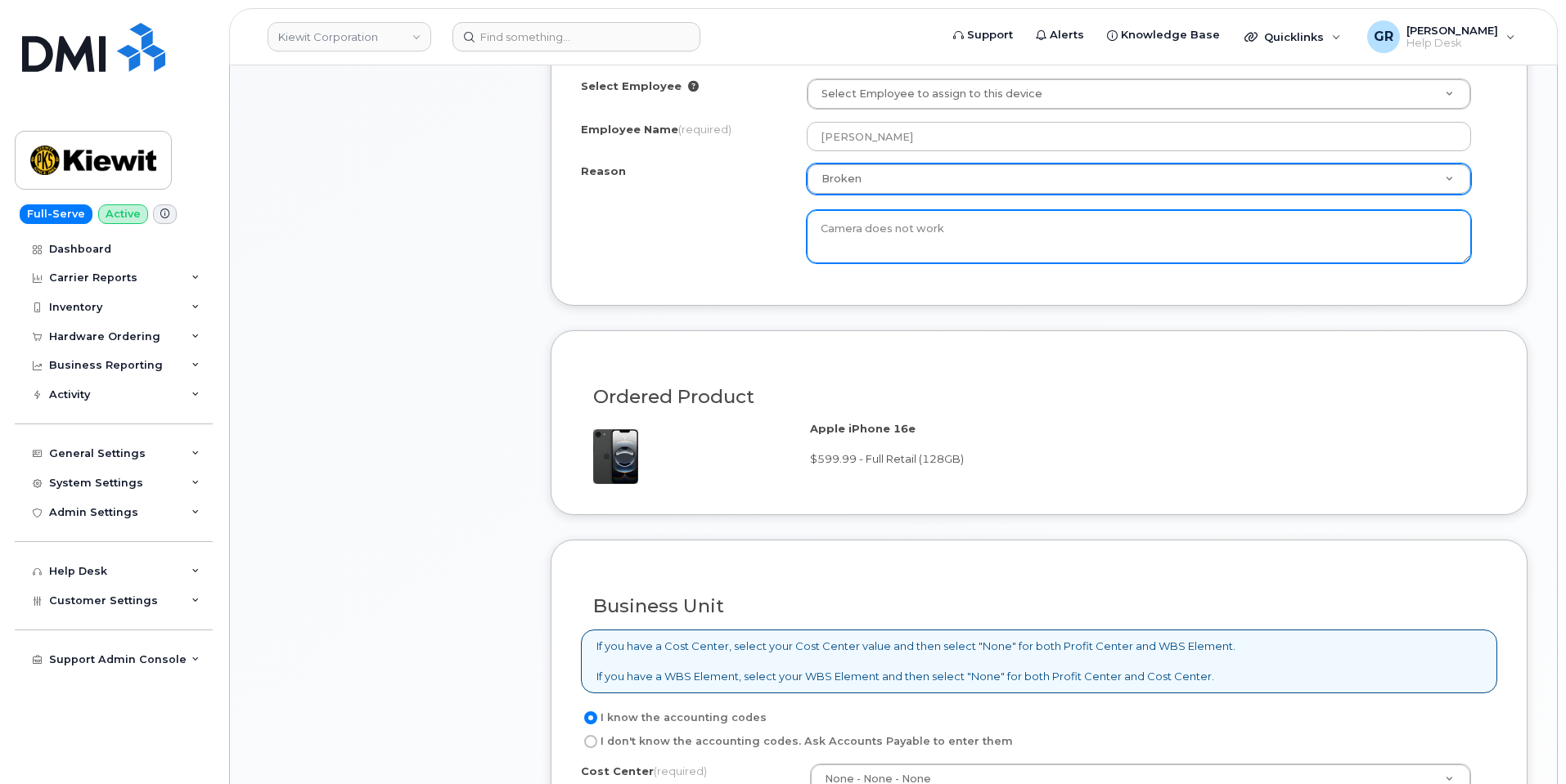
click at [982, 236] on textarea "Camera does not work" at bounding box center [1138, 237] width 664 height 54
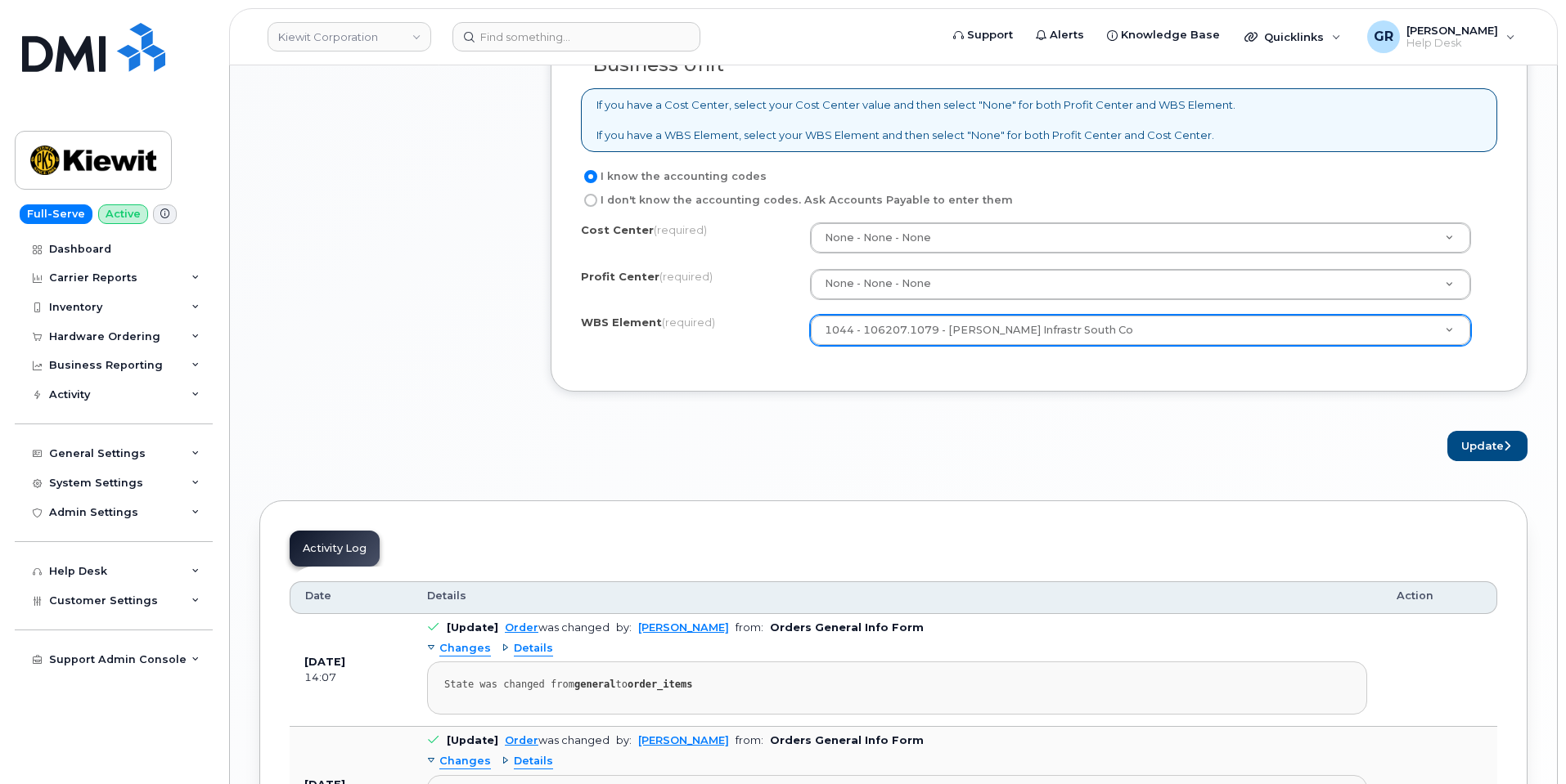
scroll to position [1549, 0]
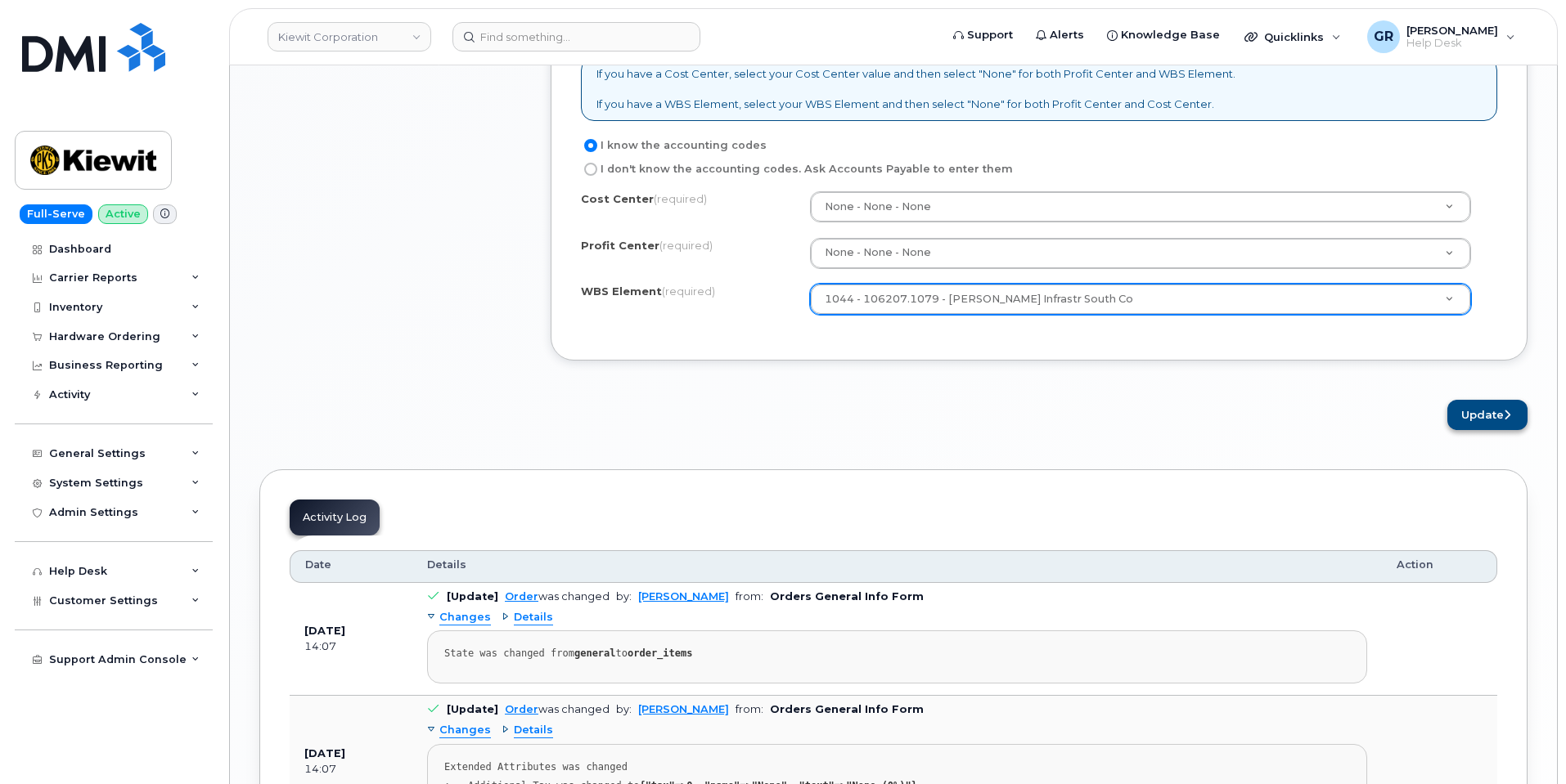
type textarea "Camera does not work."
click at [1495, 402] on button "Update" at bounding box center [1487, 415] width 80 height 30
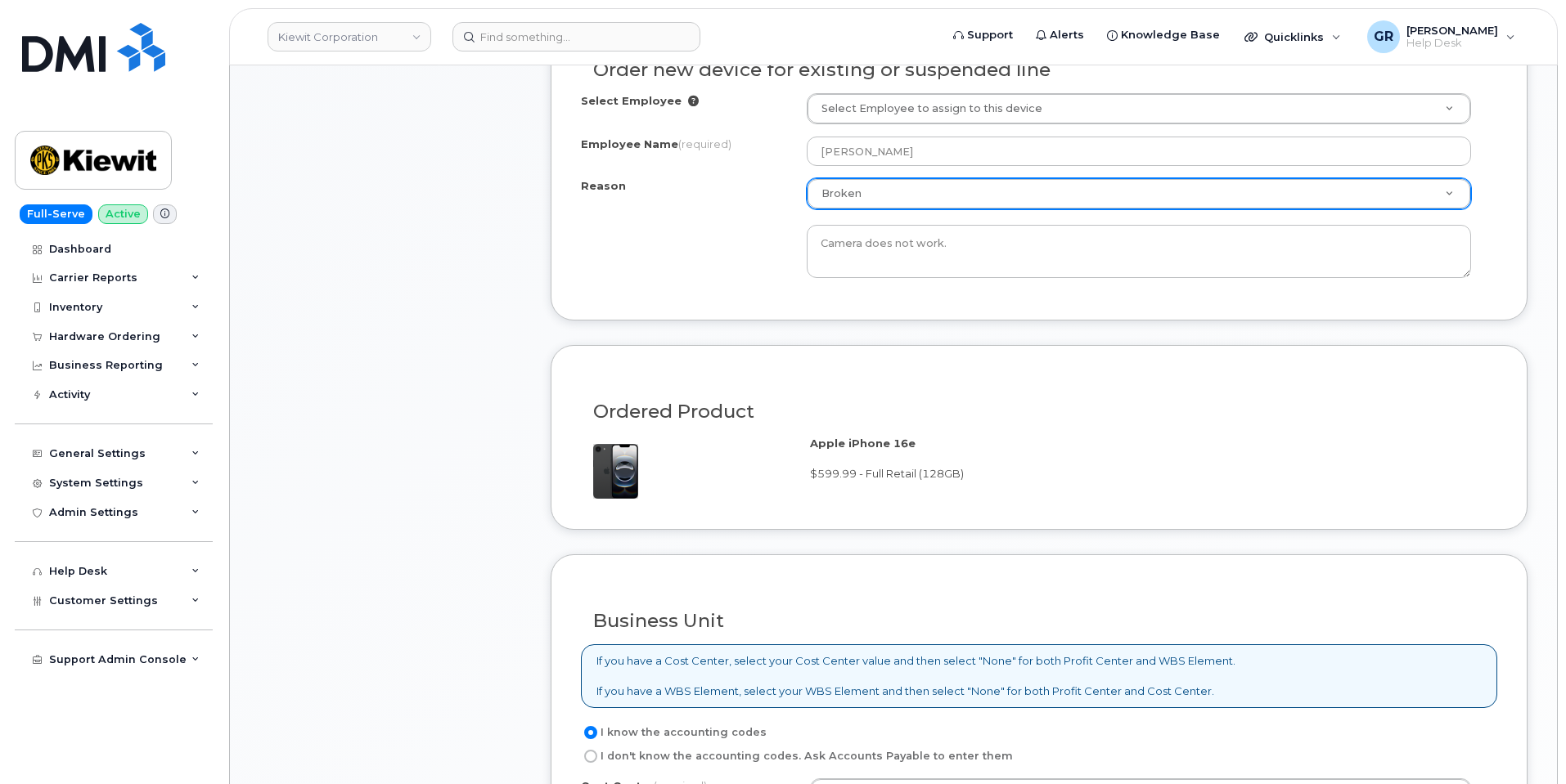
scroll to position [731, 0]
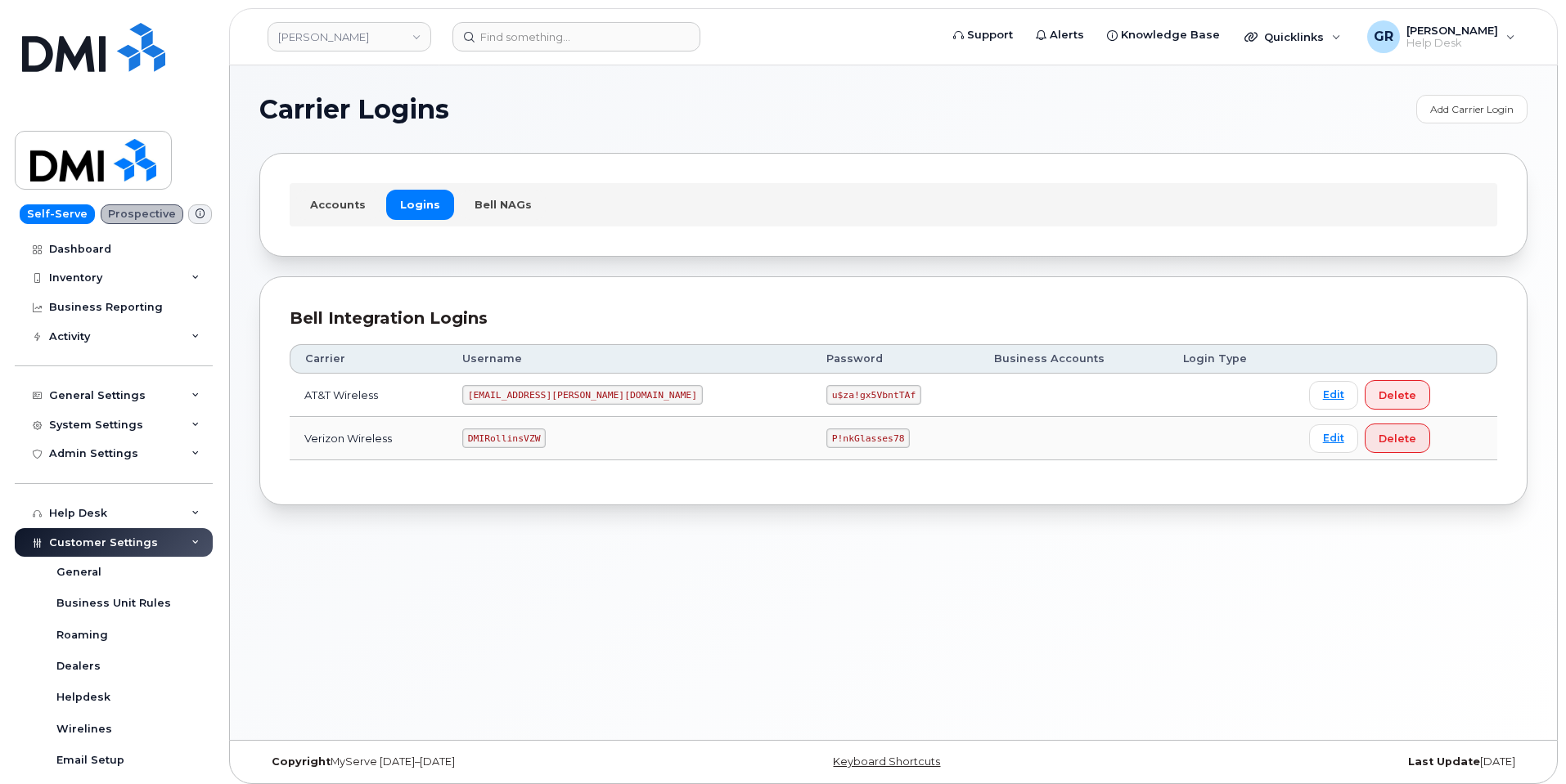
click at [826, 391] on code "u$za!gx5VbntTAf" at bounding box center [874, 395] width 95 height 20
click at [826, 392] on code "u$za!gx5VbntTAf" at bounding box center [874, 395] width 95 height 20
copy code "u$za!gx5VbntTAf"
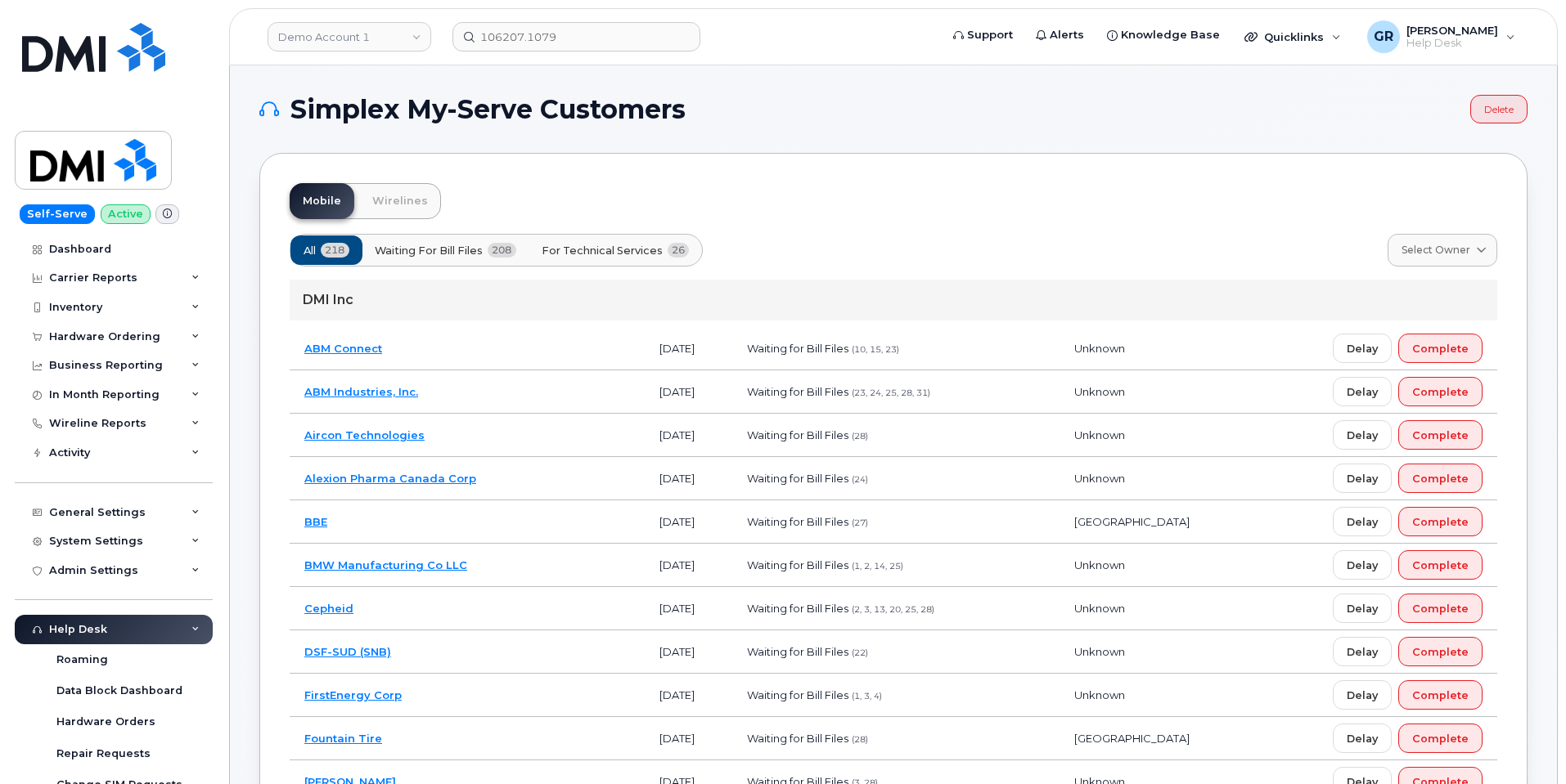
scroll to position [8, 0]
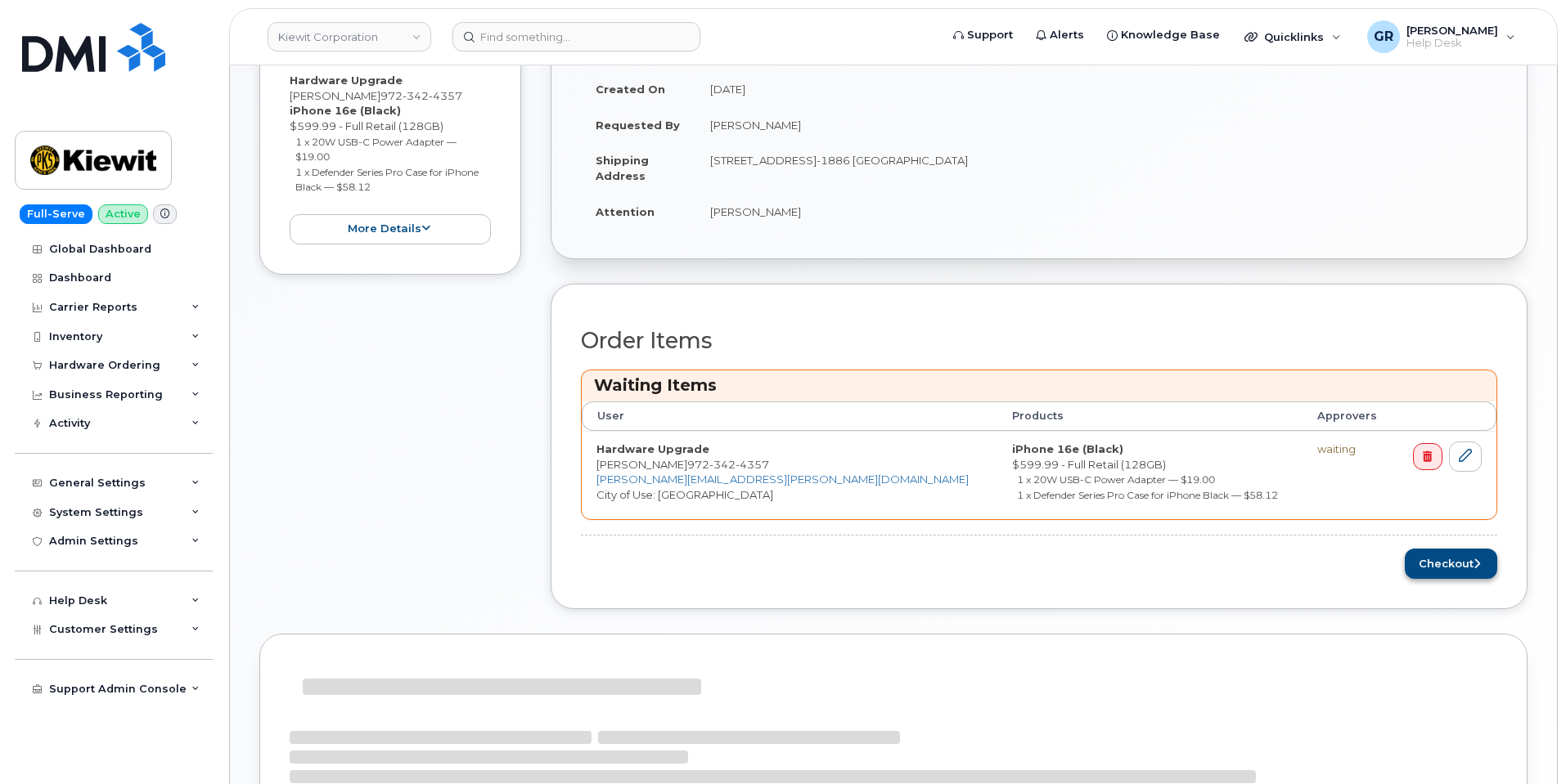
scroll to position [574, 0]
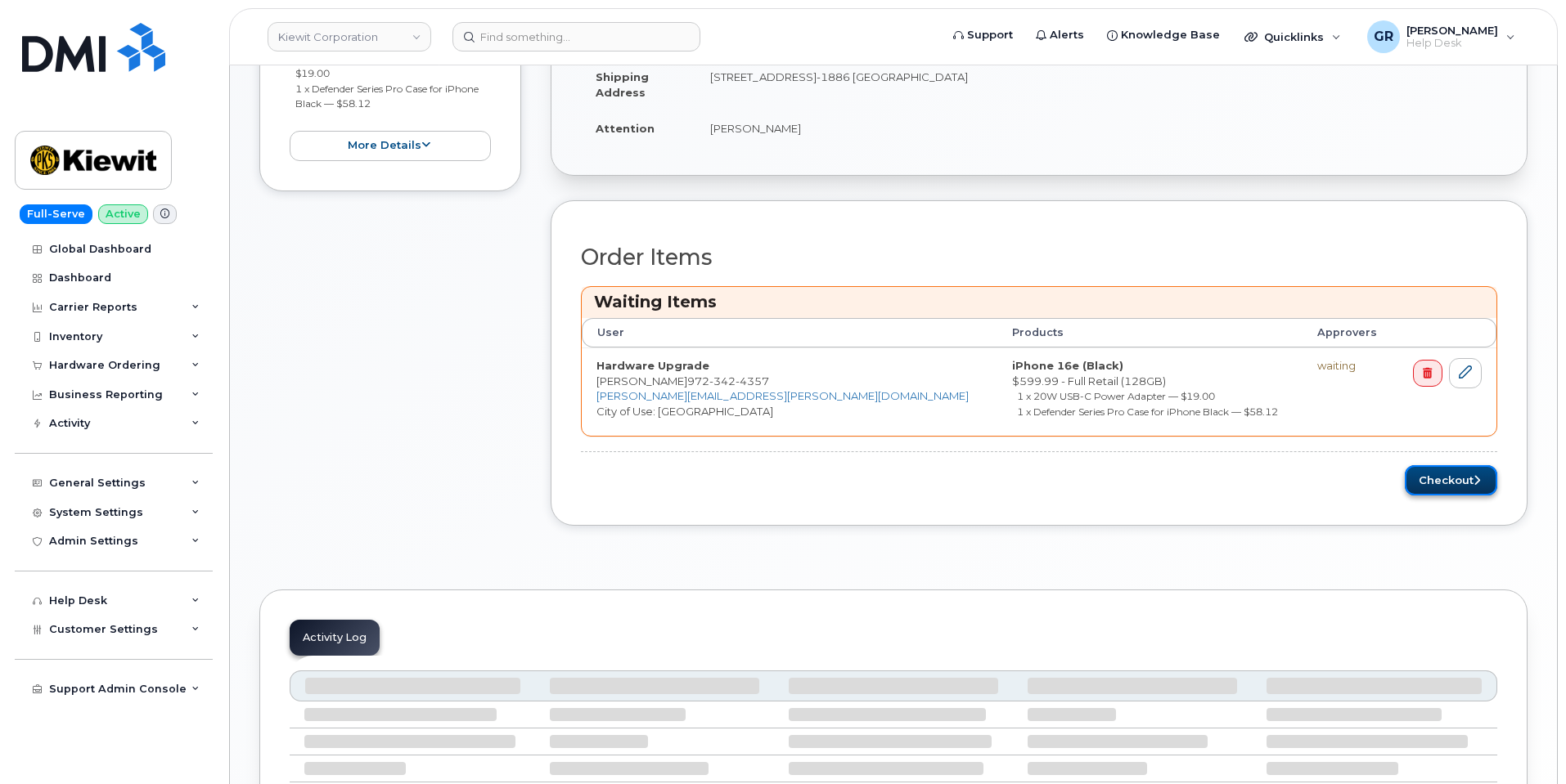
click at [1435, 482] on button "Checkout" at bounding box center [1450, 480] width 92 height 30
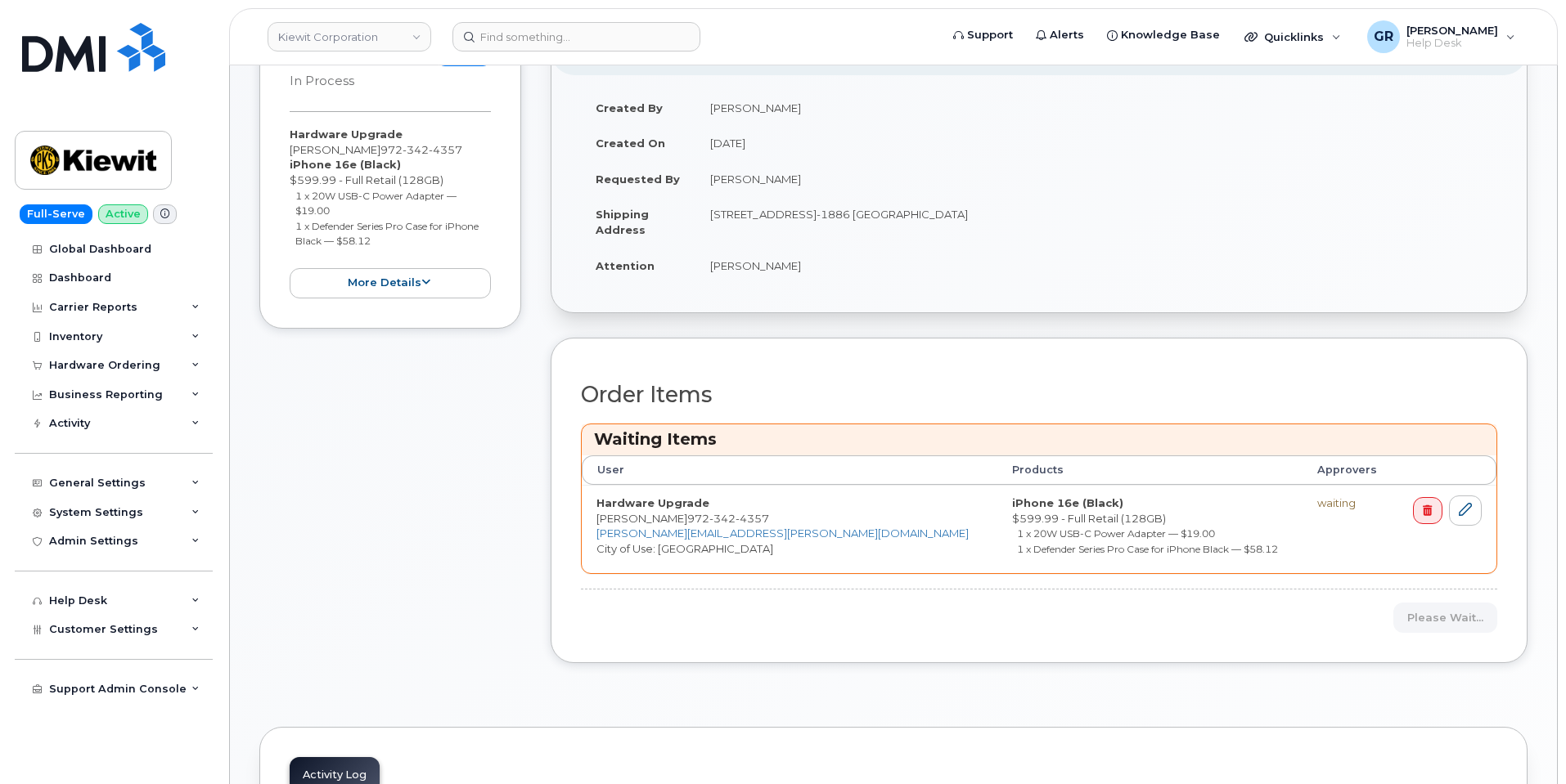
scroll to position [411, 0]
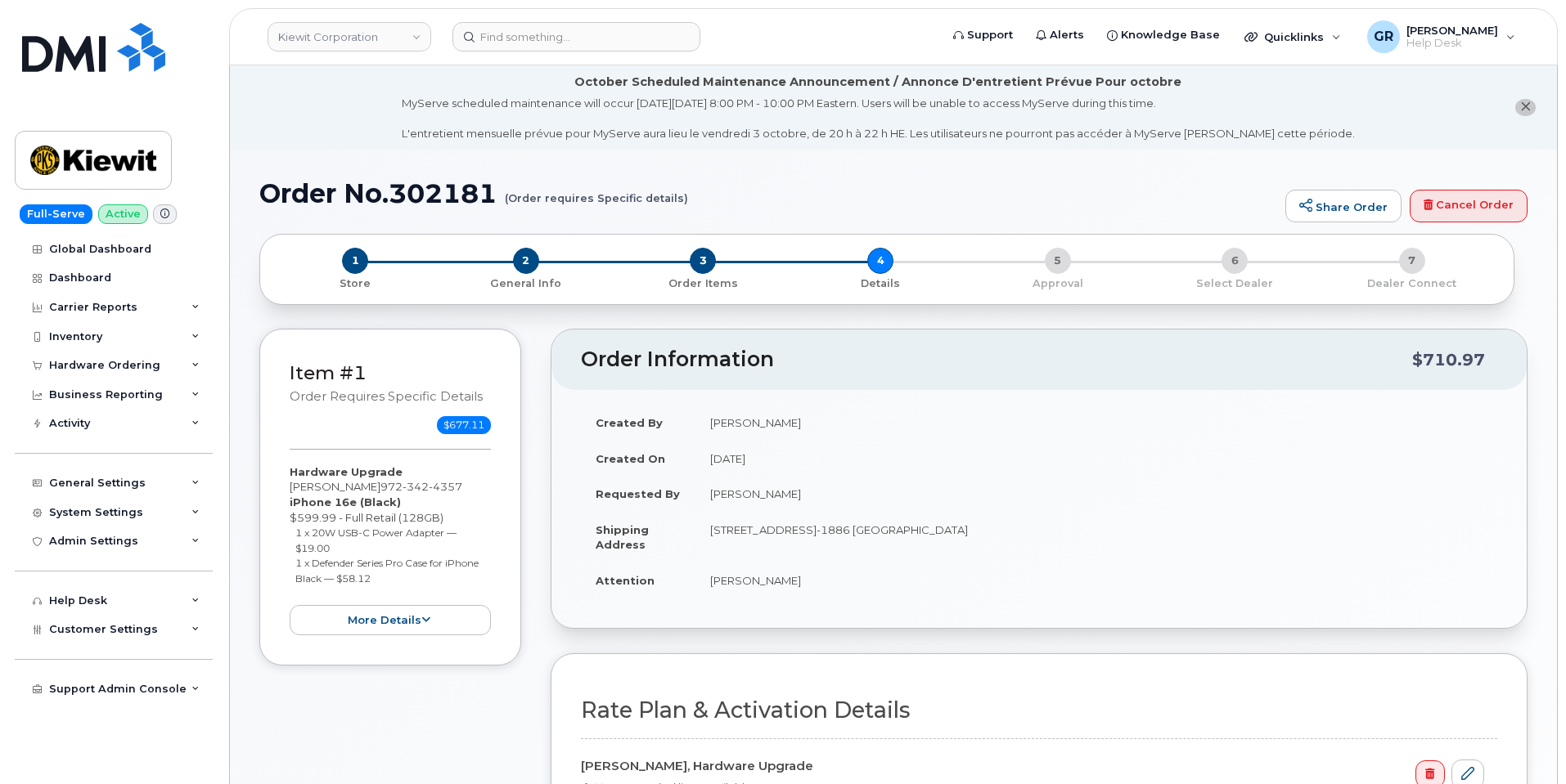
scroll to position [409, 0]
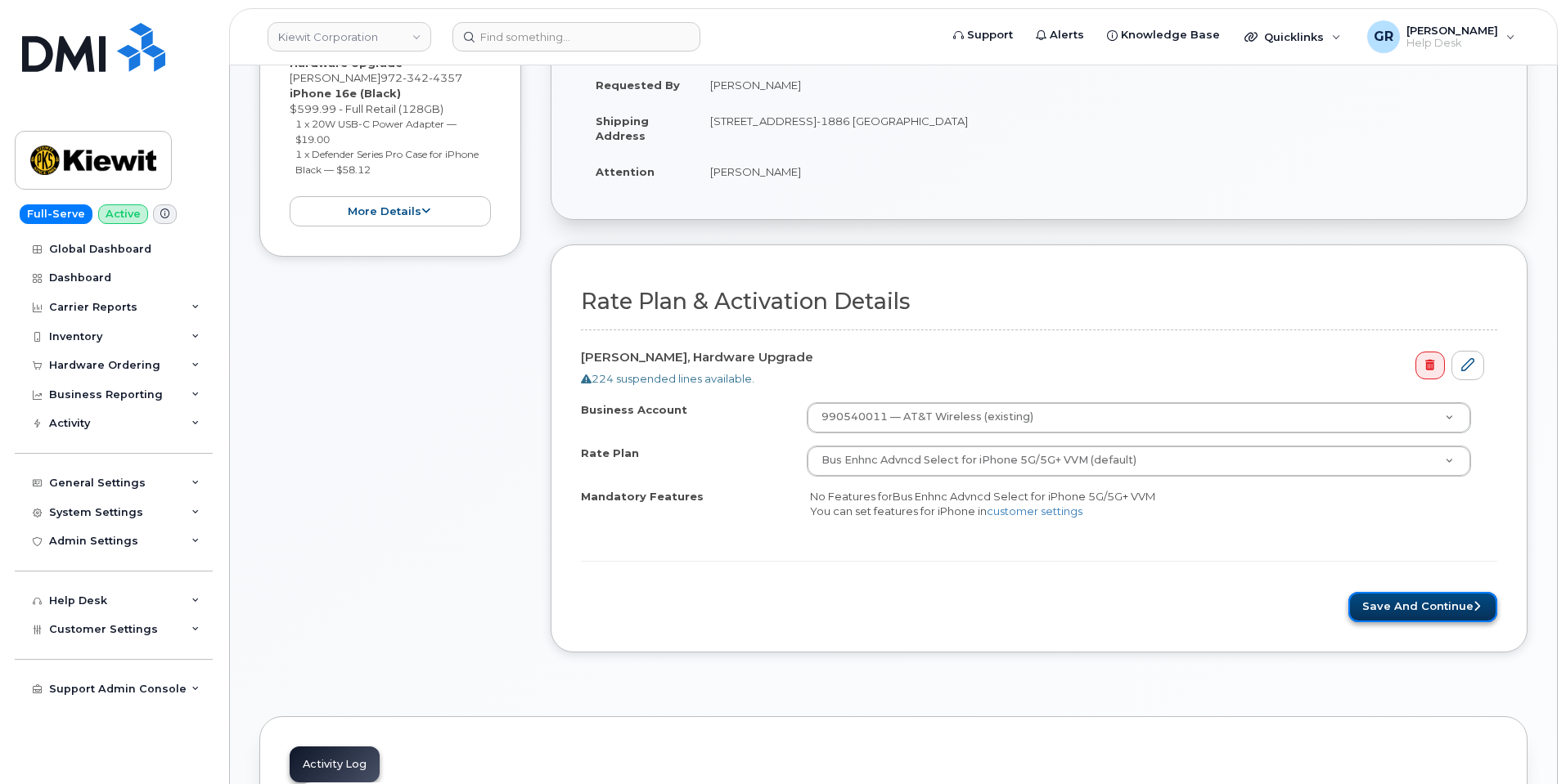
click at [1395, 605] on button "Save and Continue" at bounding box center [1423, 606] width 149 height 30
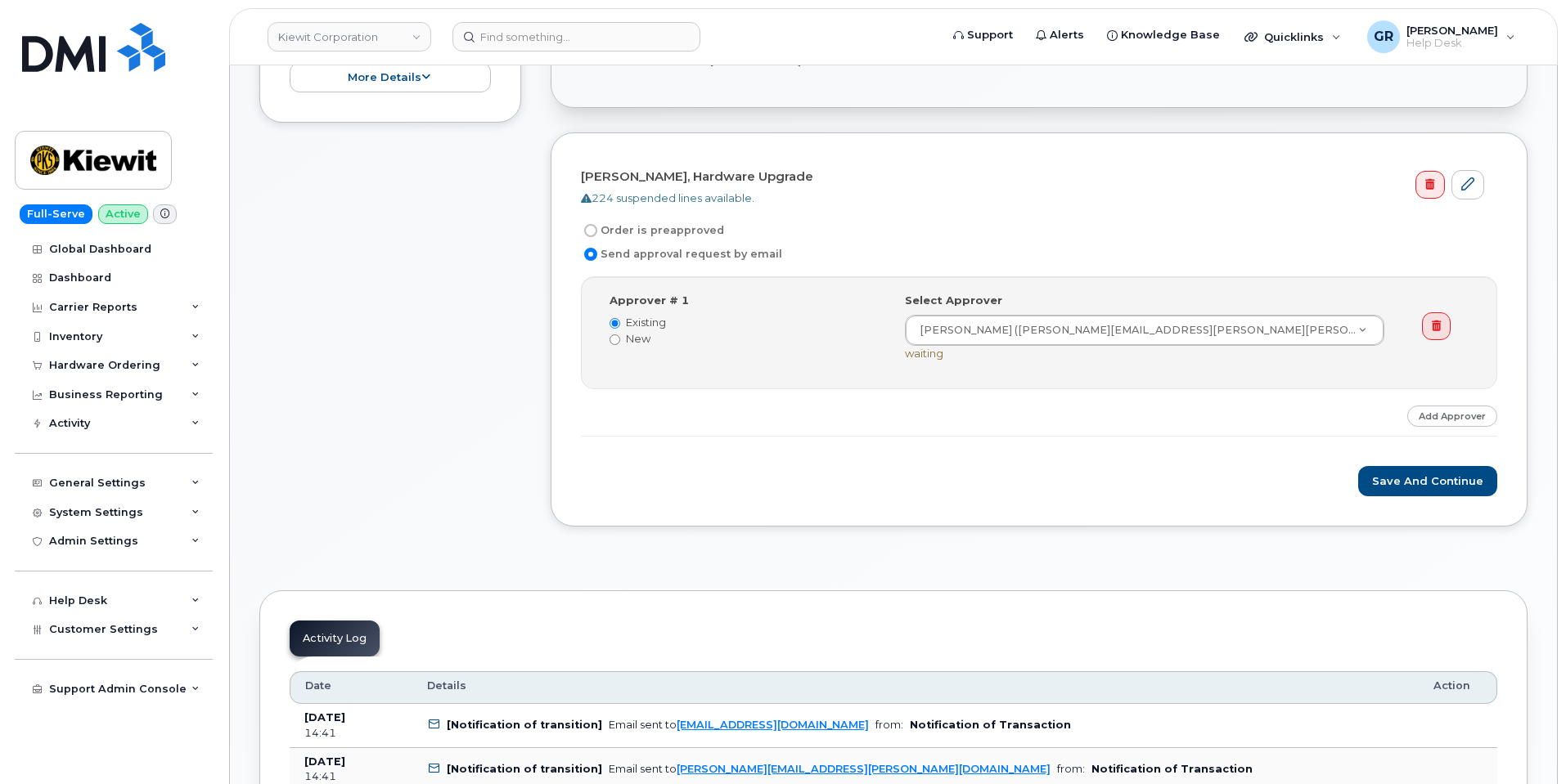
scroll to position [492, 0]
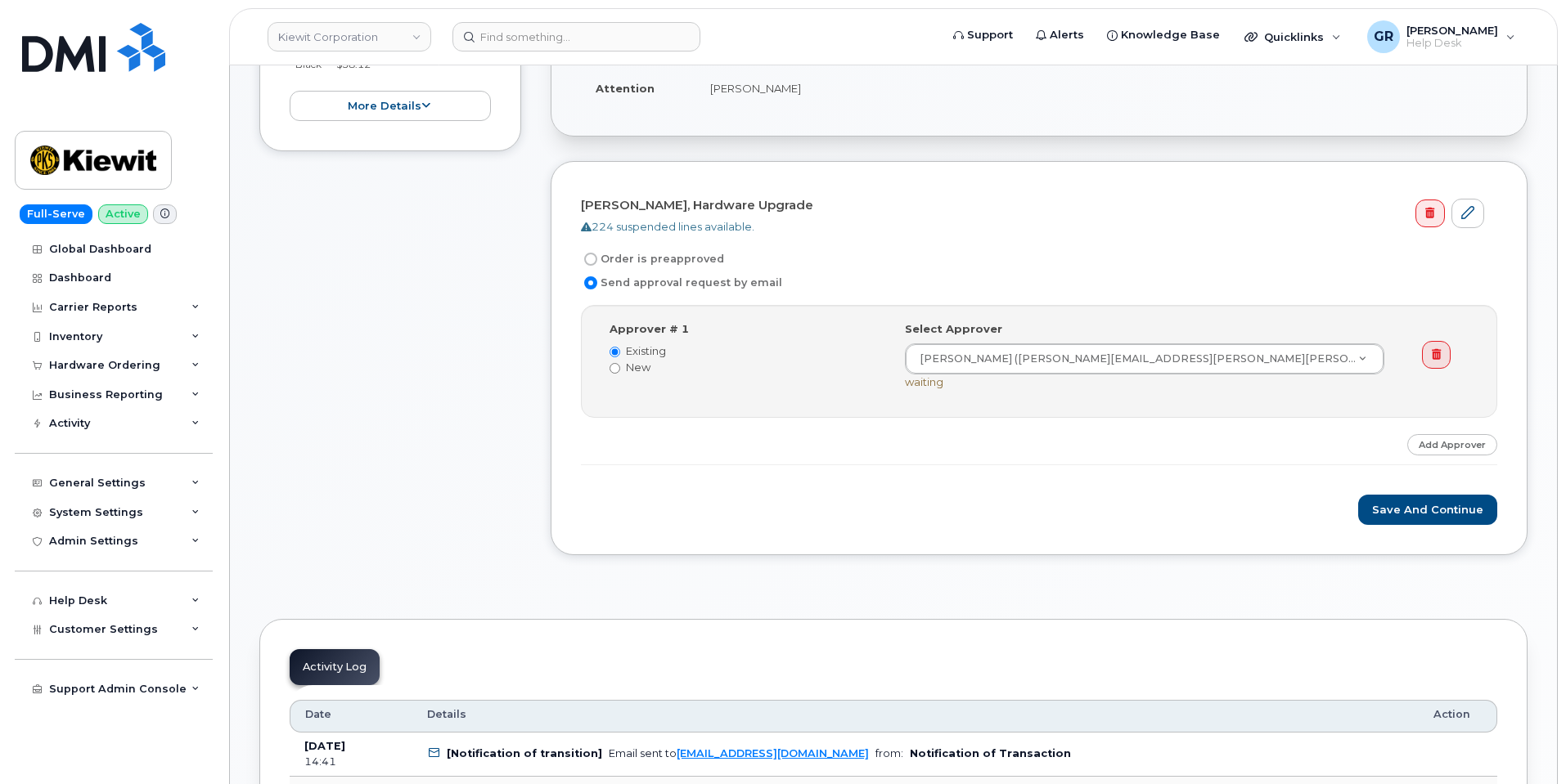
click at [366, 301] on div "Item #1 Waiting On Approval $677.11 Hardware Upgrade [PERSON_NAME] [PHONE_NUMBE…" at bounding box center [390, 207] width 262 height 743
click at [151, 373] on div "Hardware Ordering" at bounding box center [113, 365] width 198 height 30
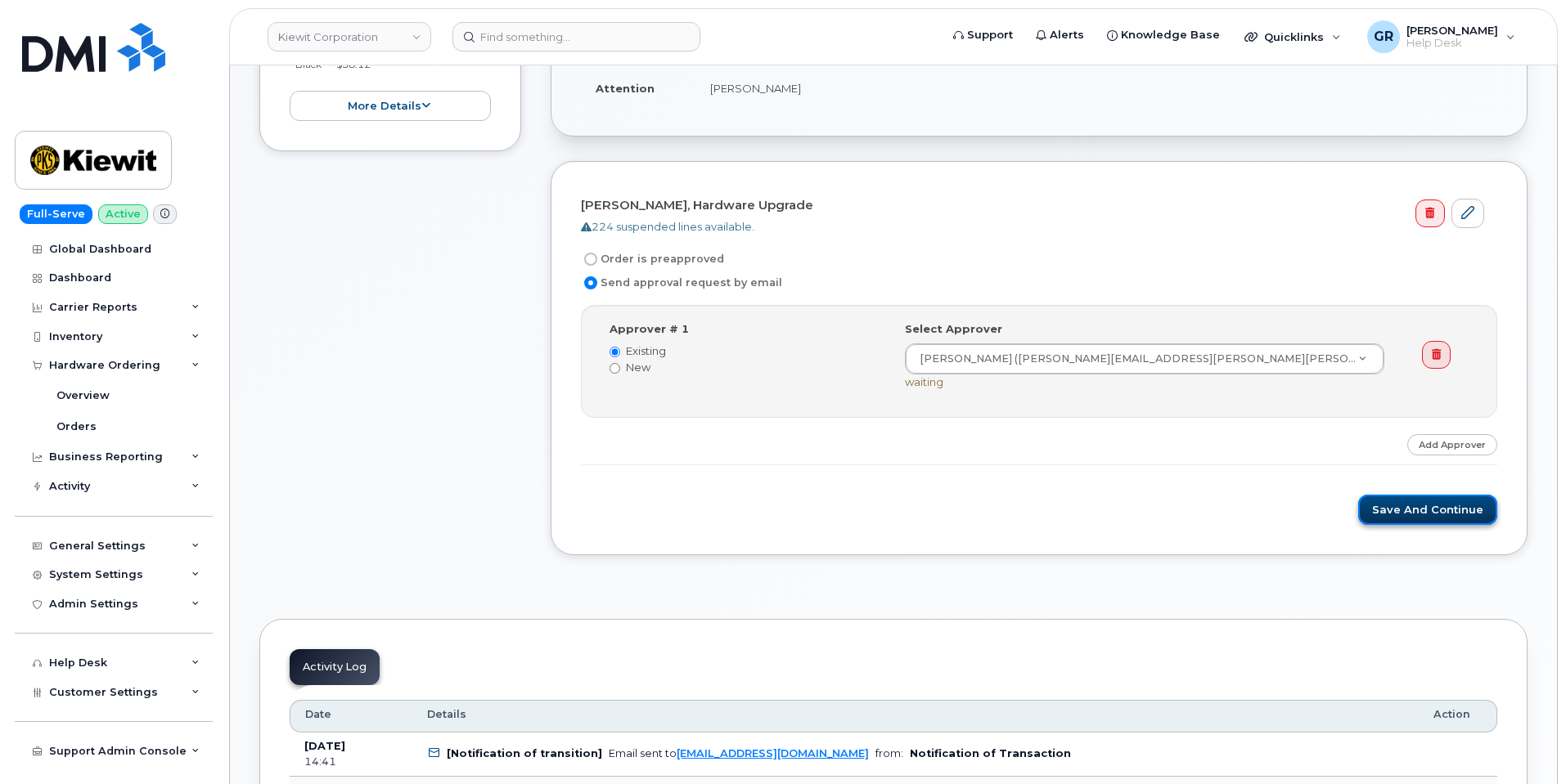
click at [1404, 507] on button "Save and Continue" at bounding box center [1427, 509] width 139 height 30
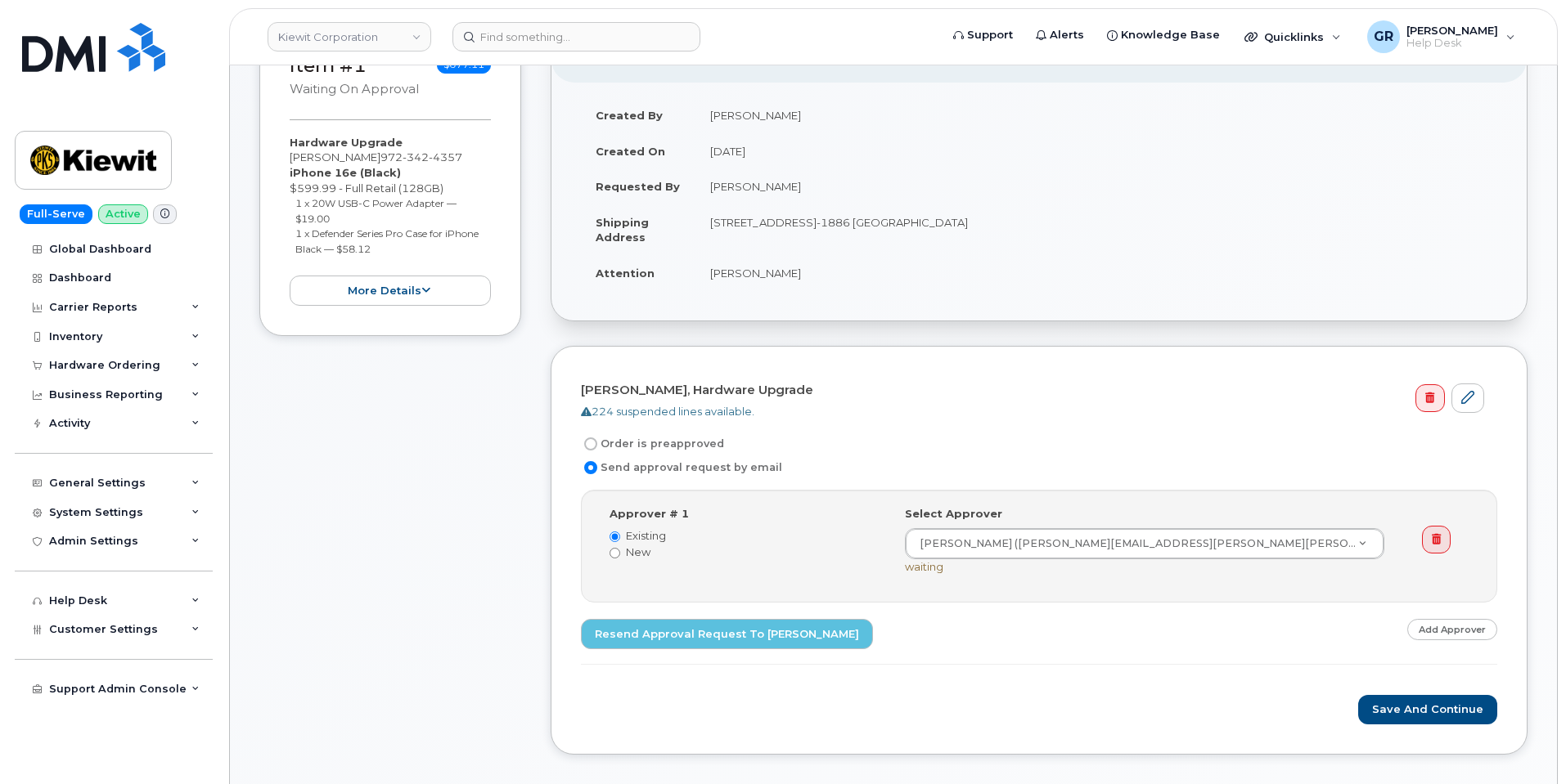
scroll to position [409, 0]
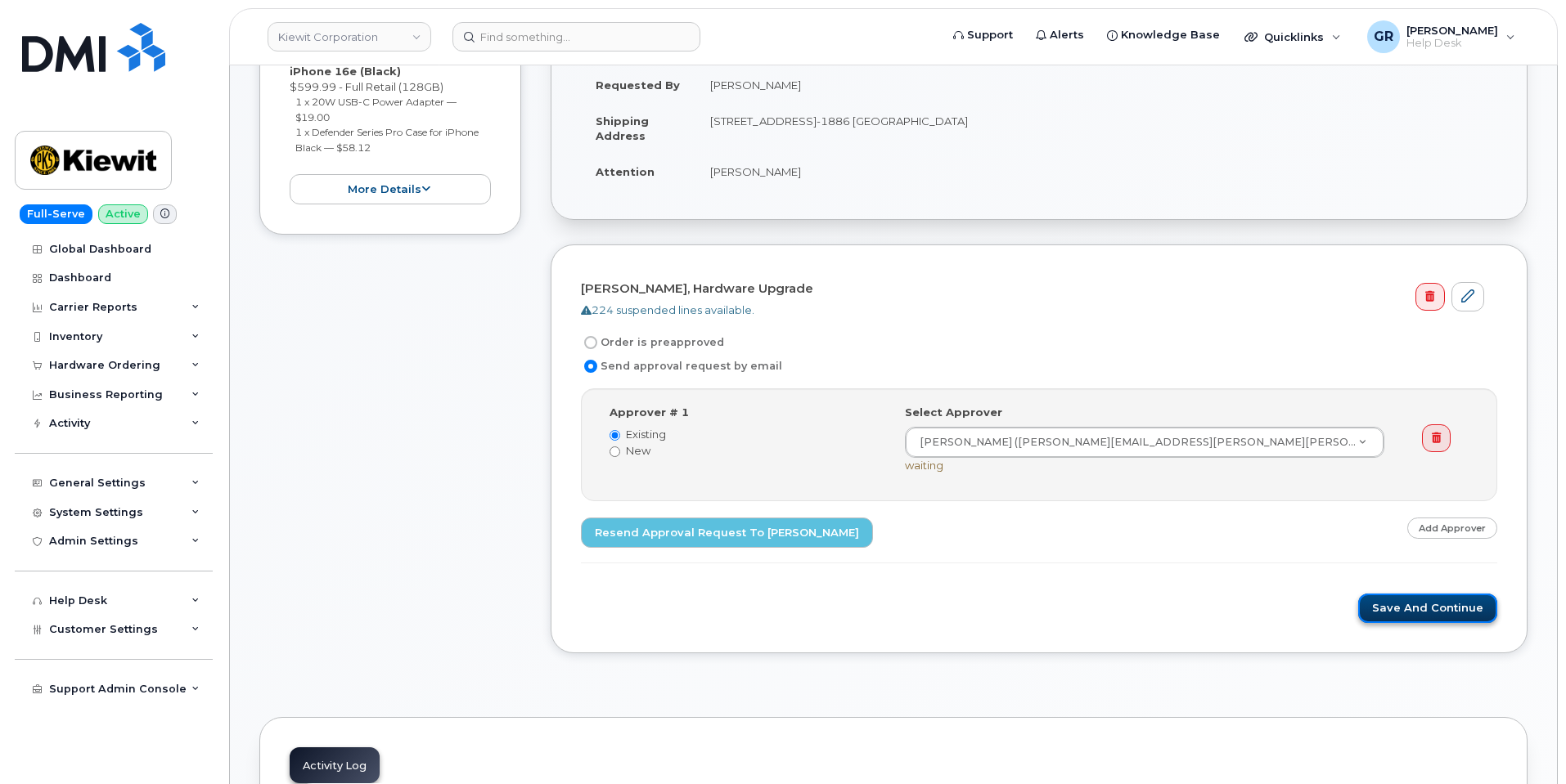
click at [1449, 601] on button "Save and Continue" at bounding box center [1427, 608] width 139 height 30
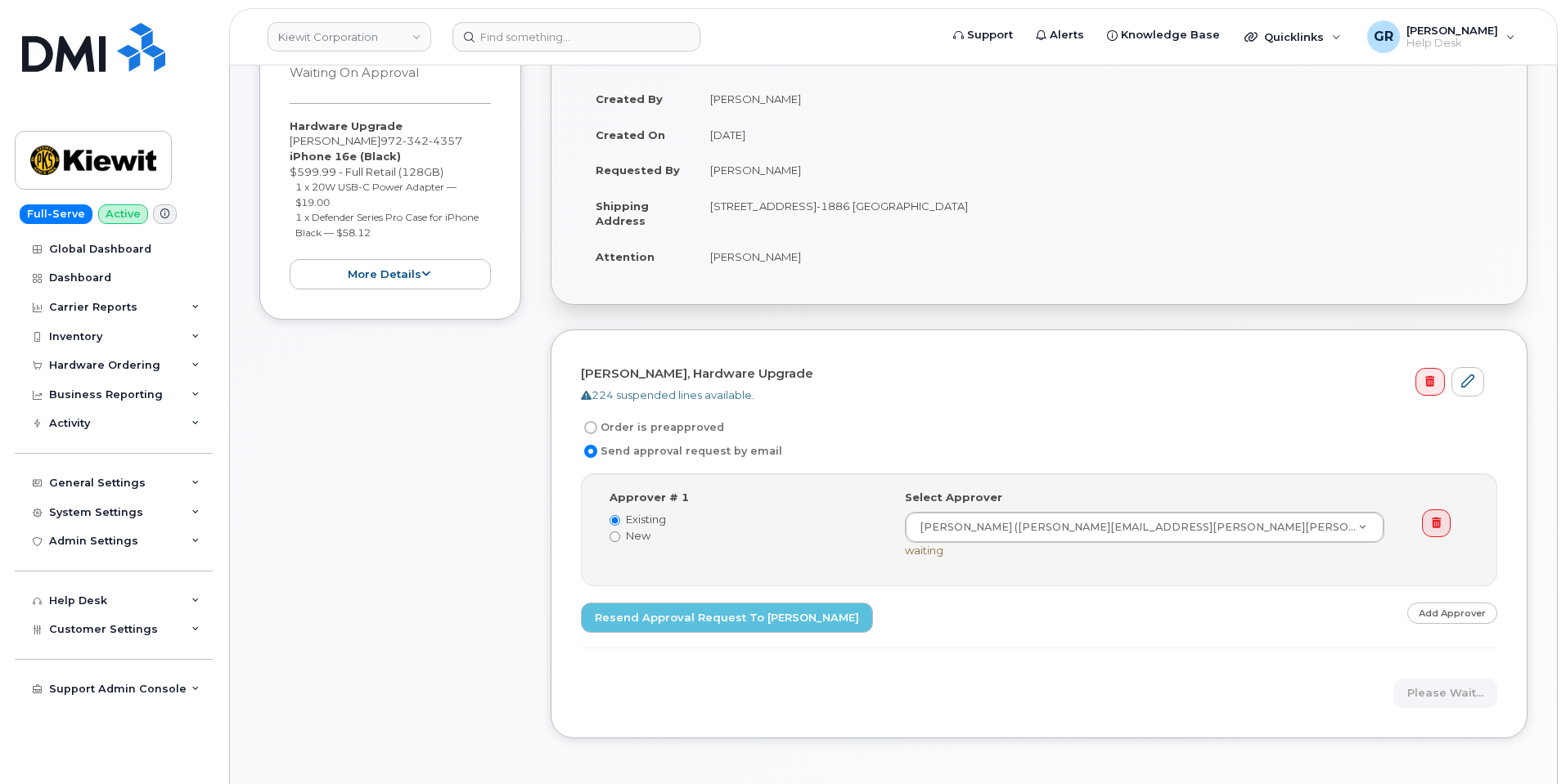
scroll to position [81, 0]
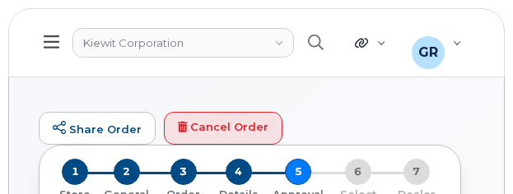
scroll to position [165, 0]
